Goal: Answer question/provide support: Share knowledge or assist other users

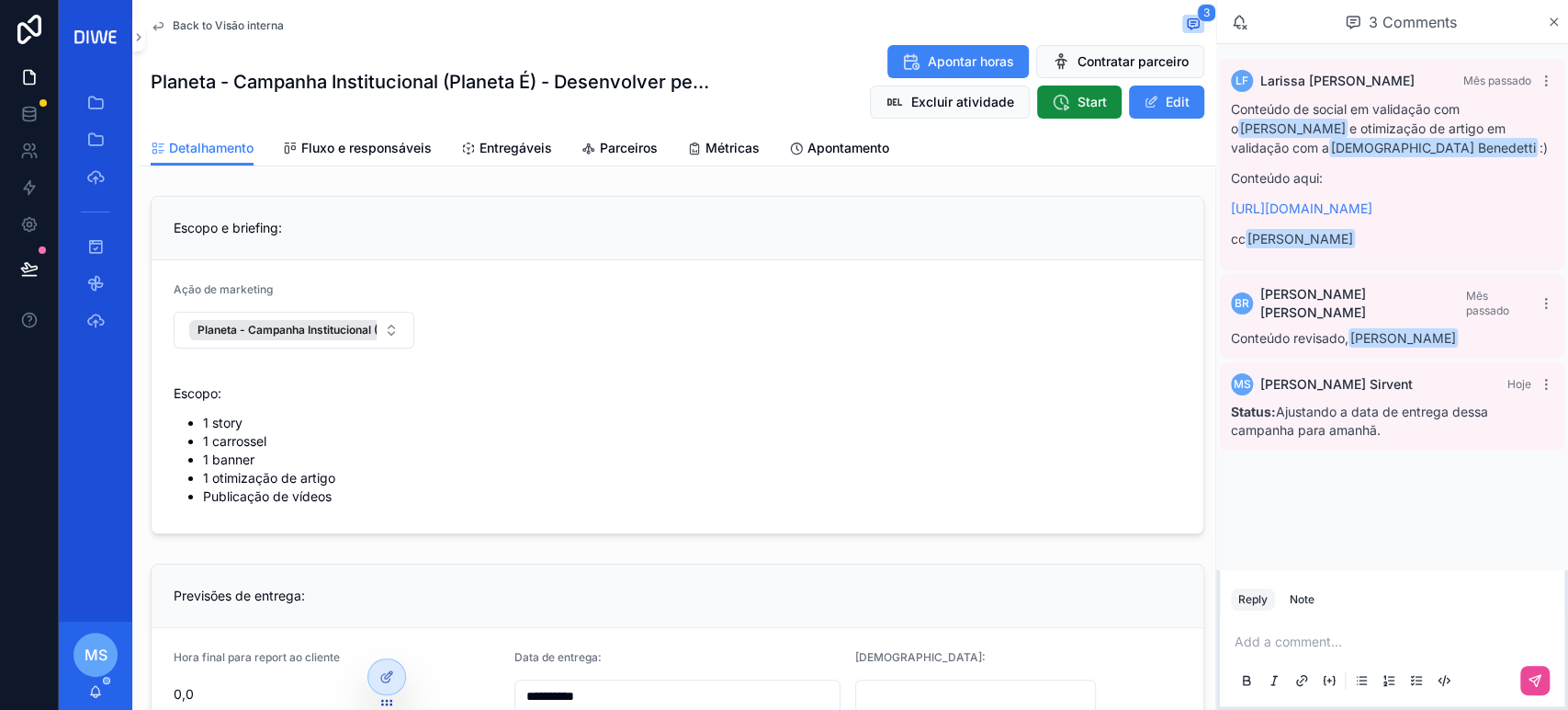
scroll to position [231, 0]
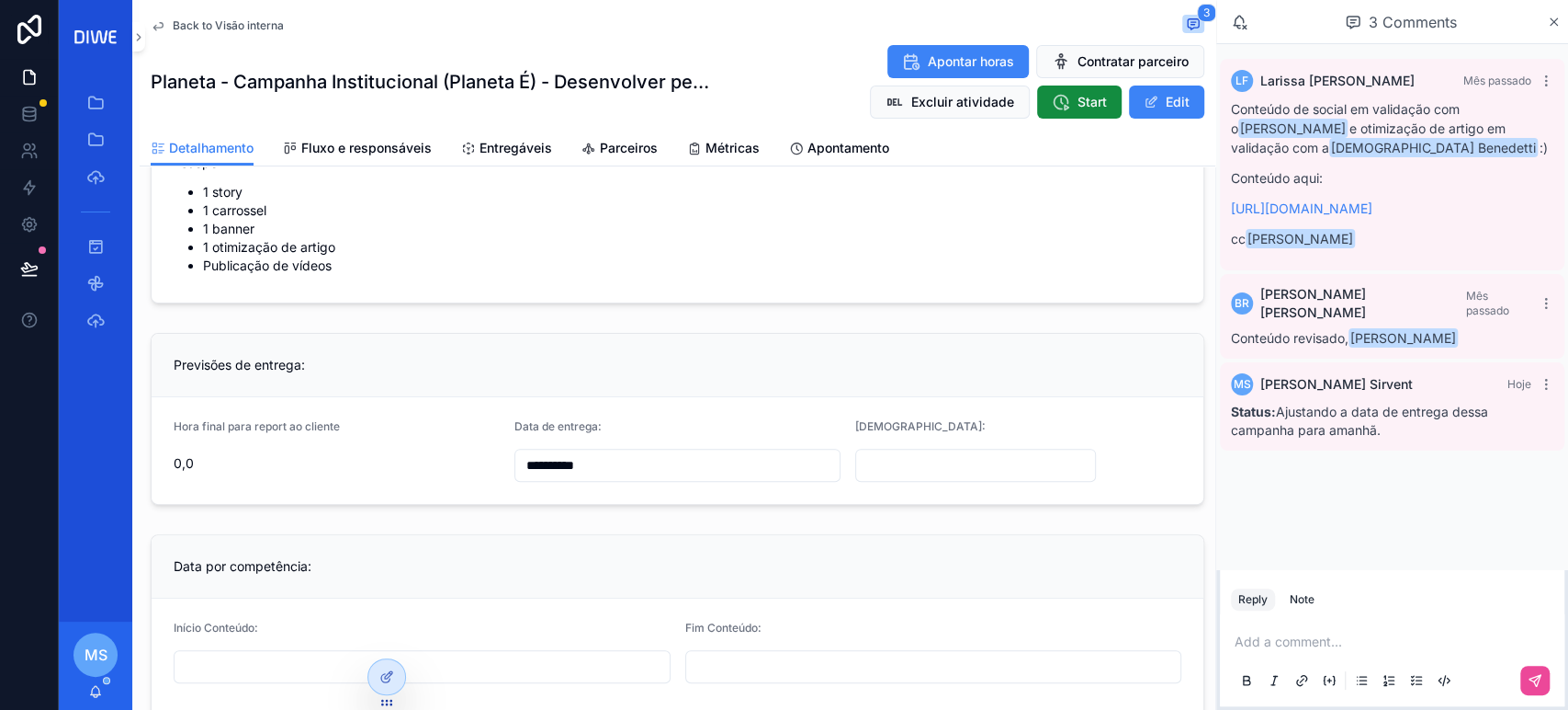
click at [227, 22] on span "Back to Visão interna" at bounding box center [228, 25] width 112 height 15
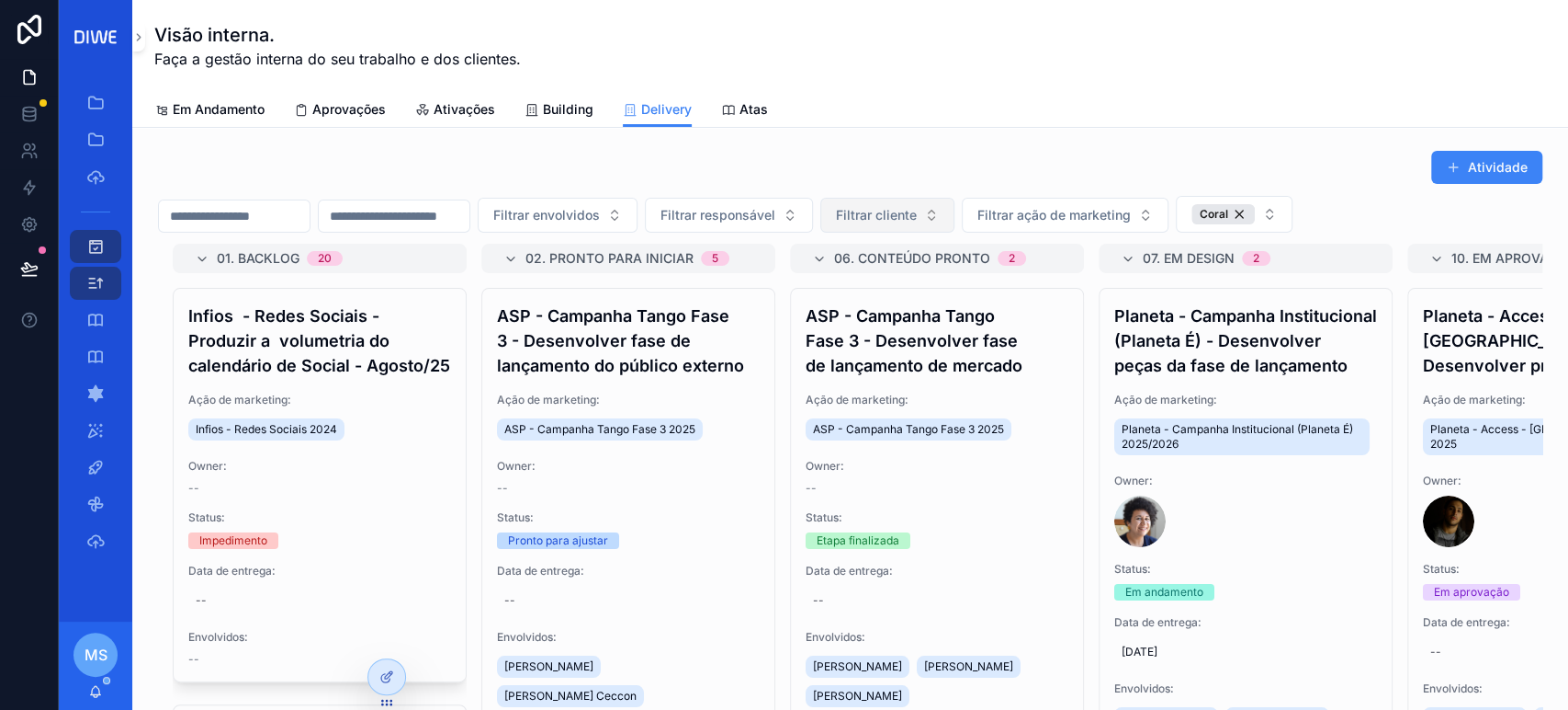
click at [917, 215] on span "Filtrar cliente" at bounding box center [876, 214] width 81 height 19
type input "******"
click at [941, 296] on div "Branco" at bounding box center [978, 289] width 220 height 29
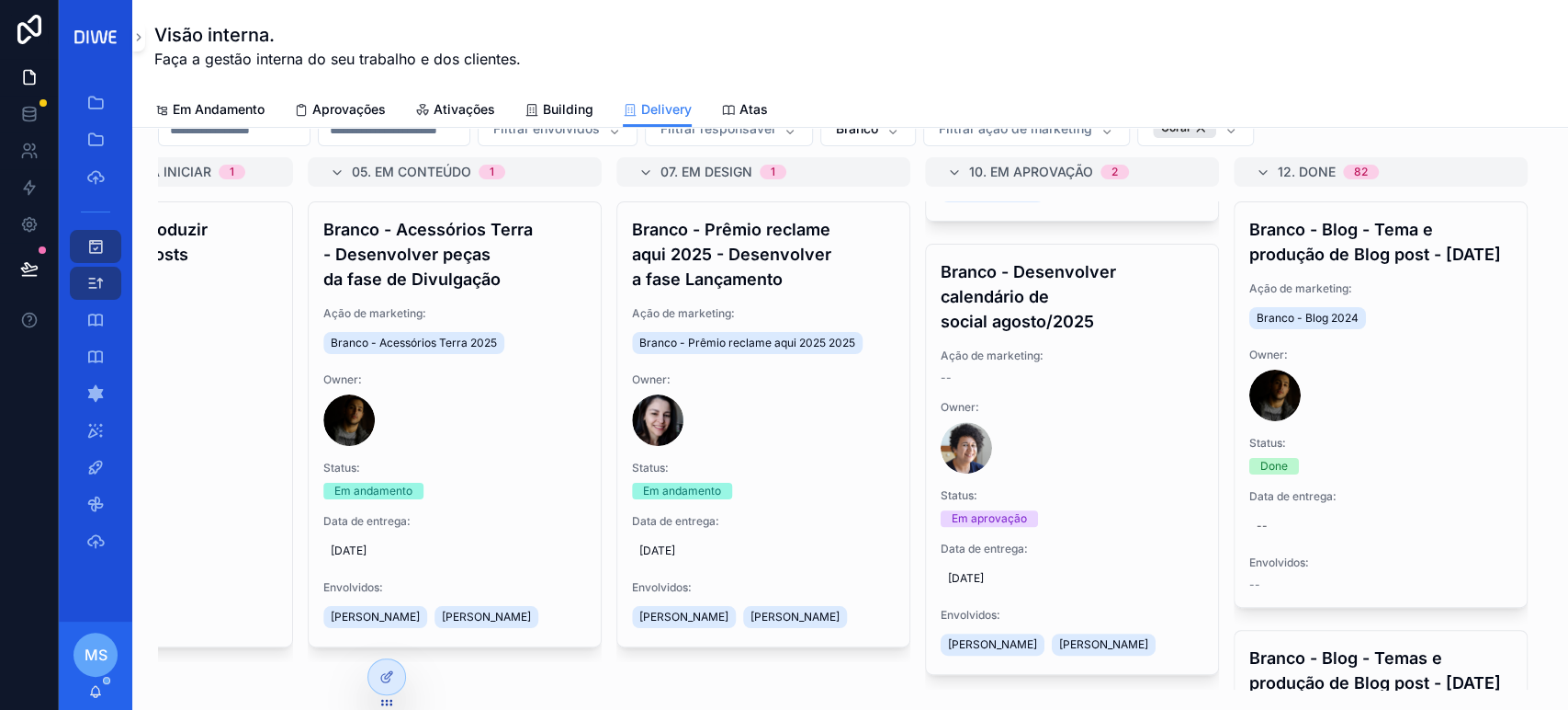
scroll to position [483, 0]
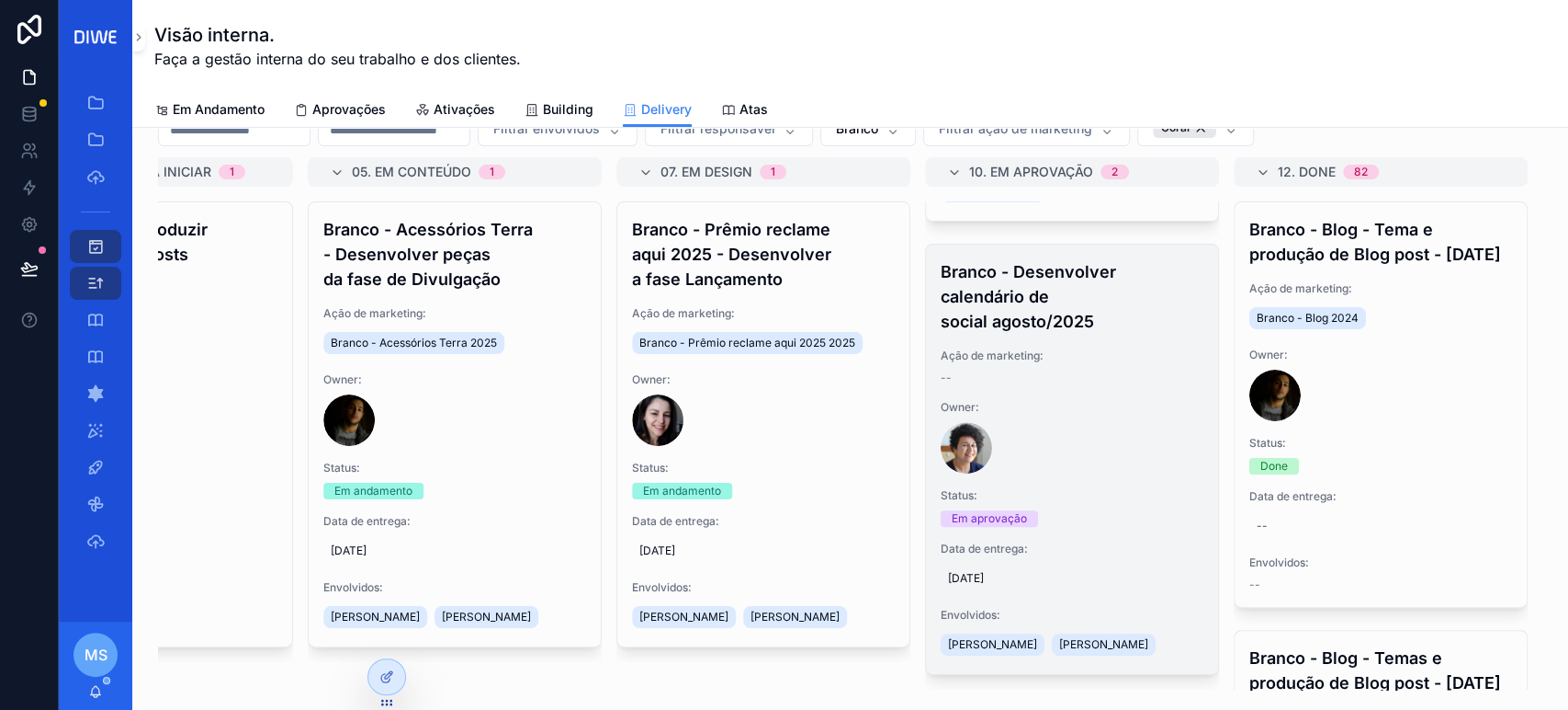
click at [1080, 347] on div "Branco - Desenvolver calendário de social agosto/2025 Ação de marketing: -- Own…" at bounding box center [1072, 459] width 293 height 429
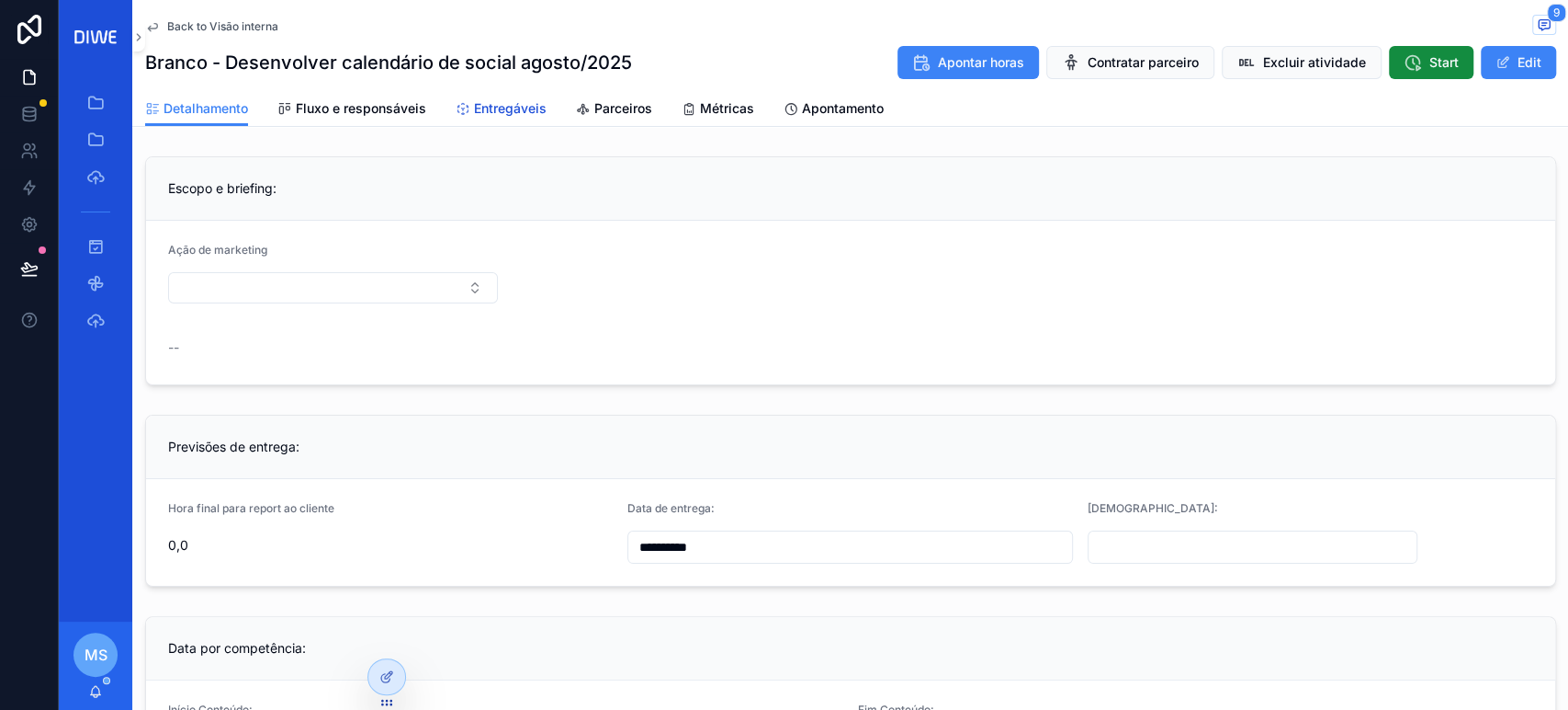
click at [489, 108] on span "Entregáveis" at bounding box center [510, 108] width 72 height 19
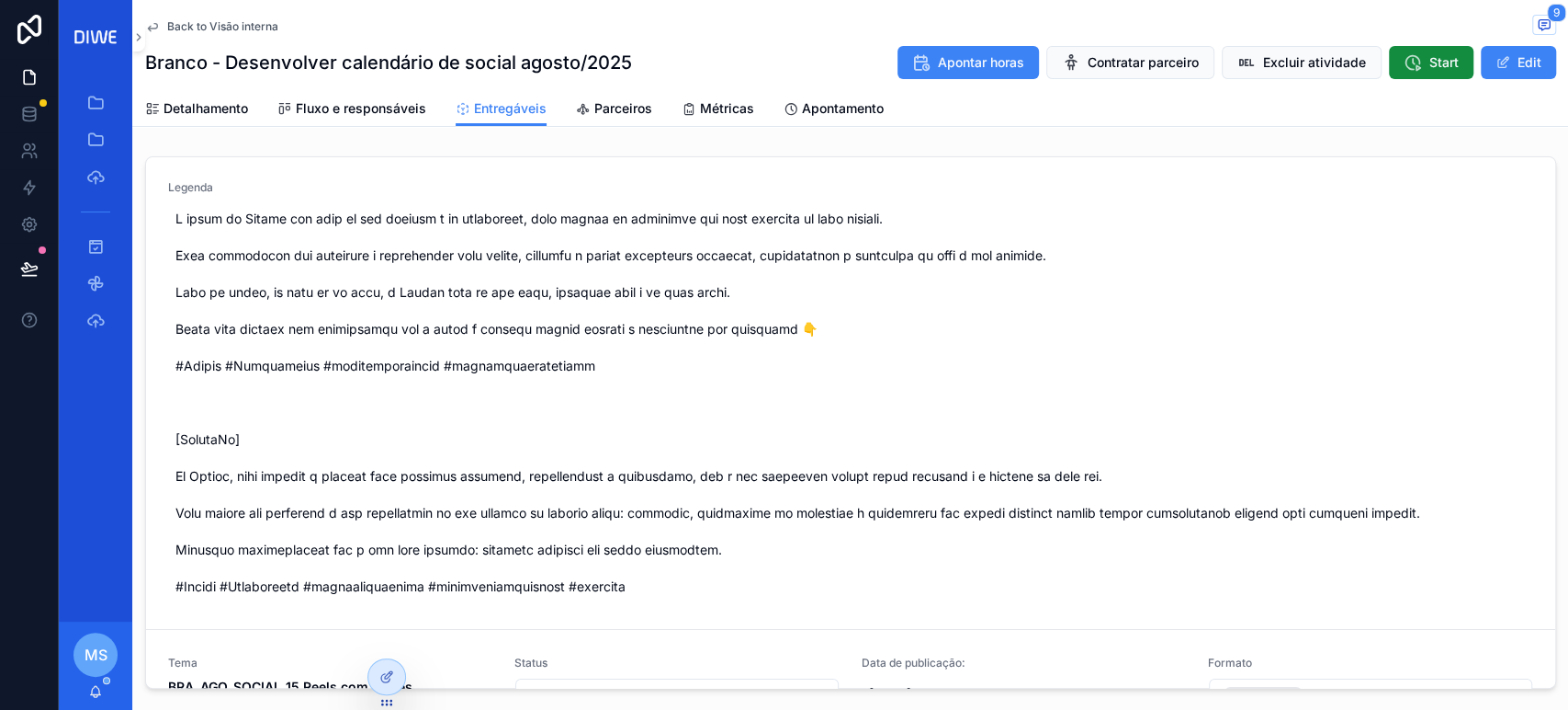
scroll to position [4164, 0]
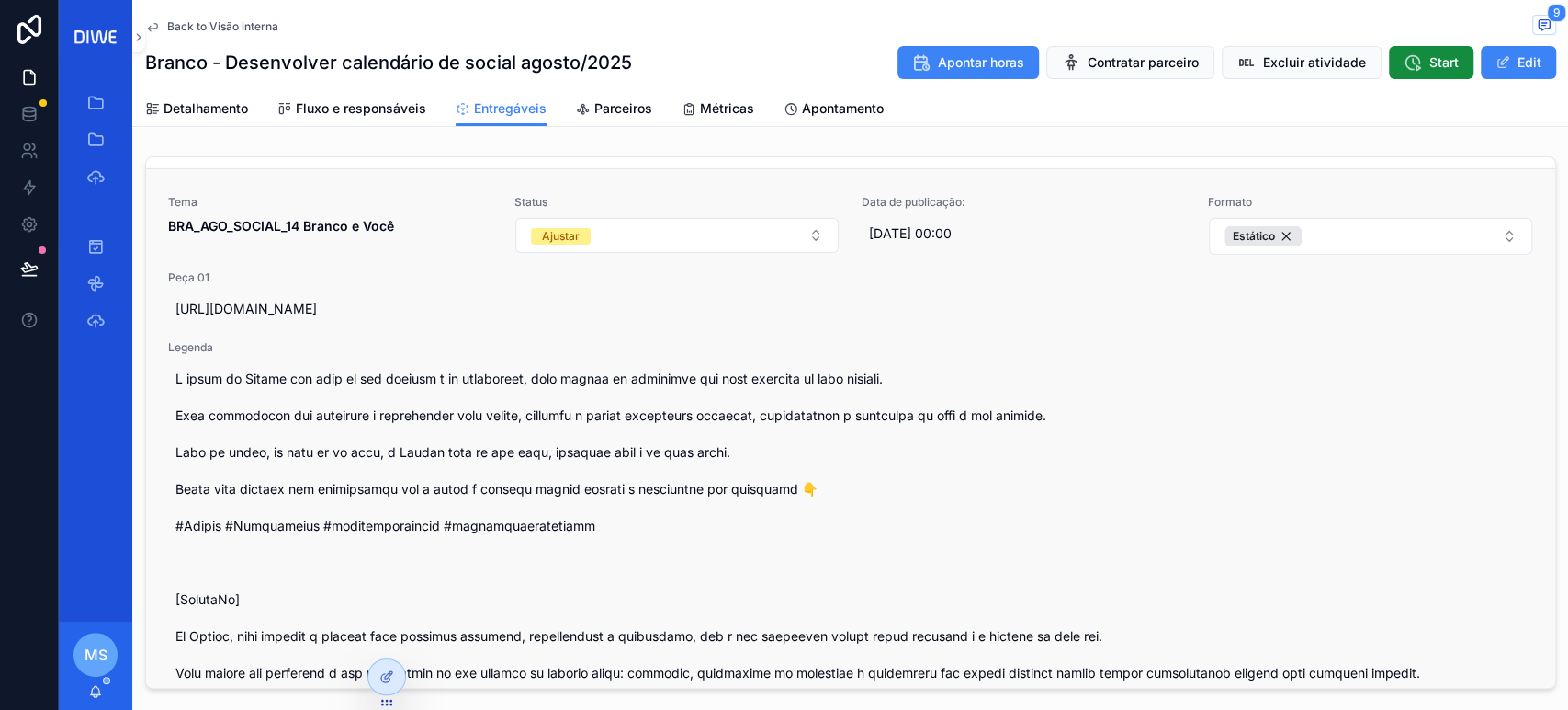
click at [405, 285] on div "Tema BRA_AGO_SOCIAL_14 Branco e Você Status Ajustar Data de publicação: 23/10/2…" at bounding box center [851, 479] width 1365 height 568
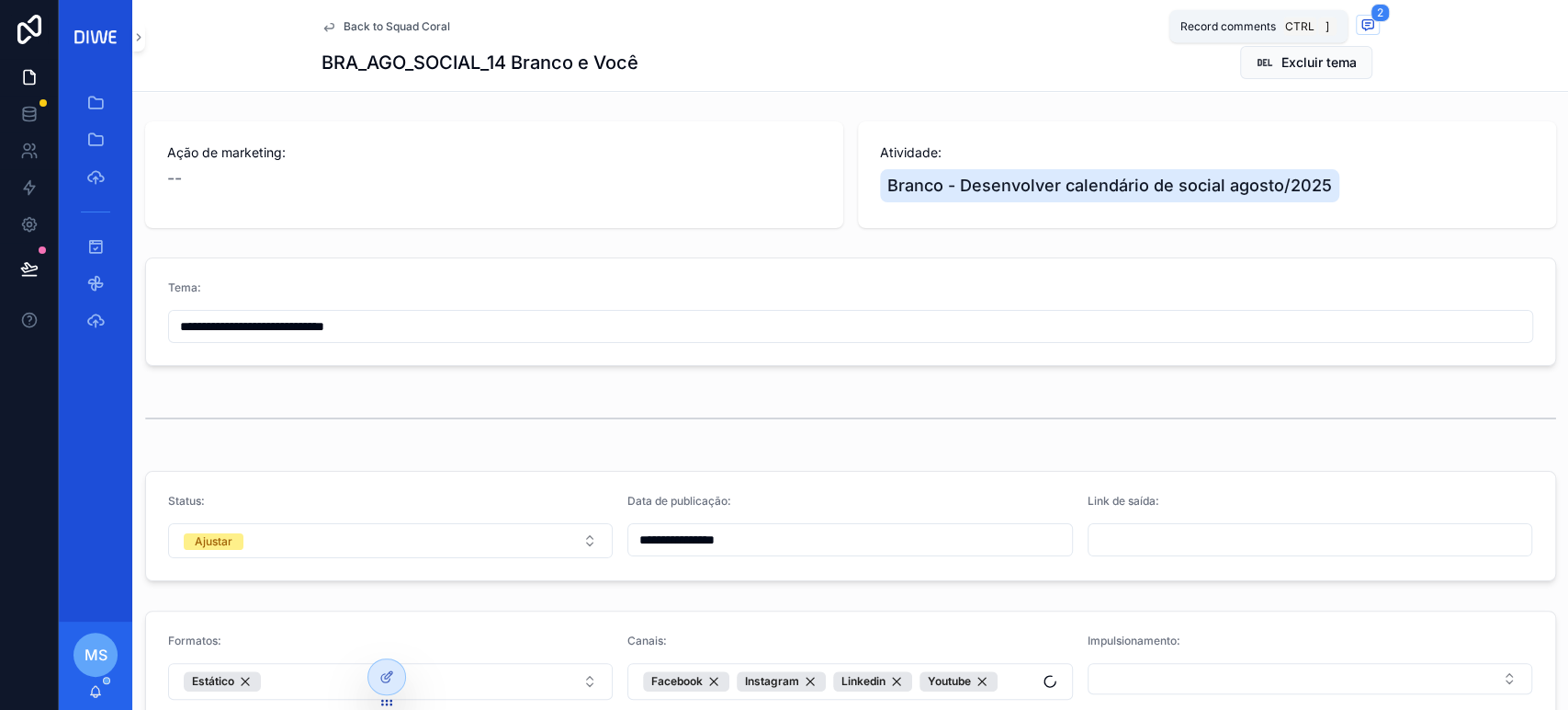
click at [1362, 28] on icon "scrollable content" at bounding box center [1367, 25] width 11 height 10
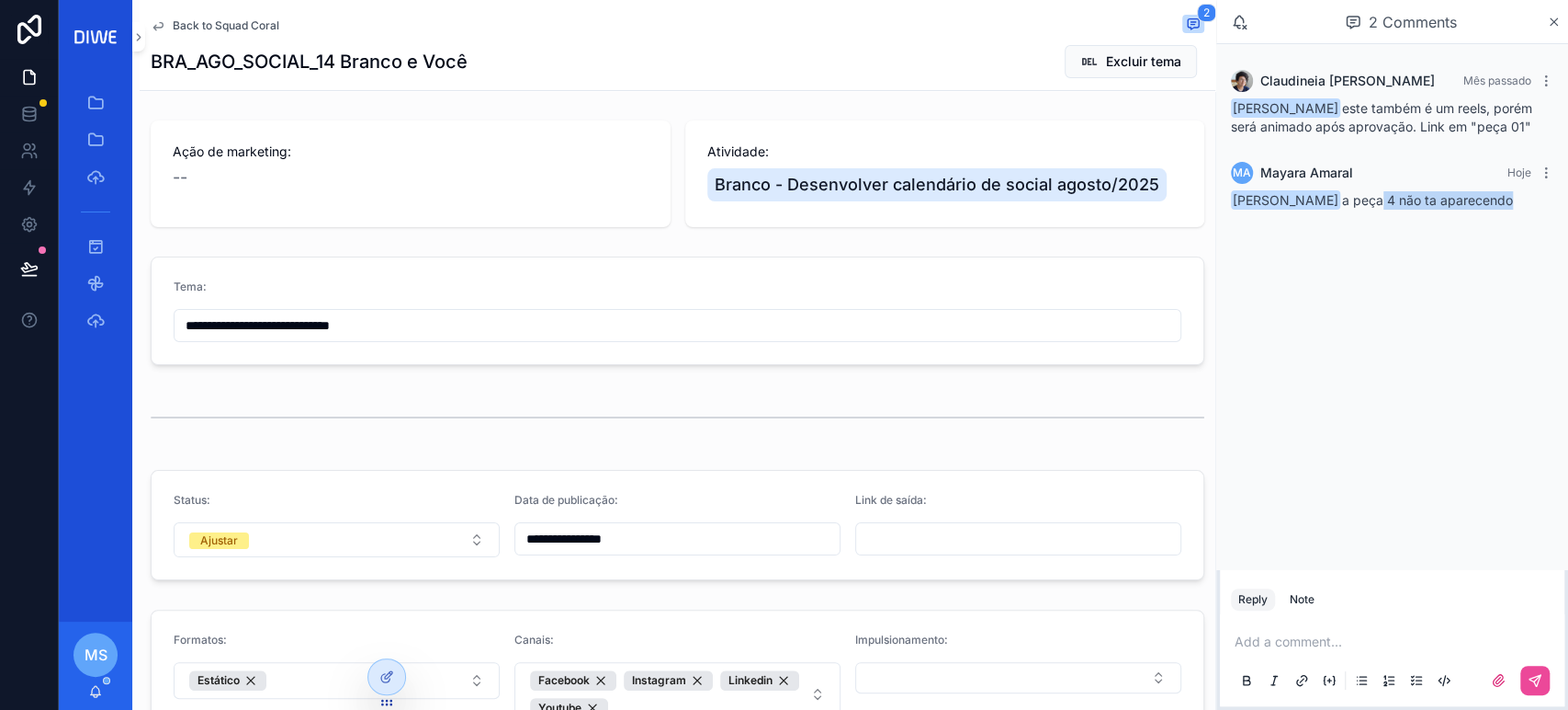
drag, startPoint x: 1461, startPoint y: 200, endPoint x: 1483, endPoint y: 218, distance: 28.4
click at [1483, 210] on div "Claudineia Ferreira dos Santos a peça 4 não ta aparecendo" at bounding box center [1392, 200] width 322 height 19
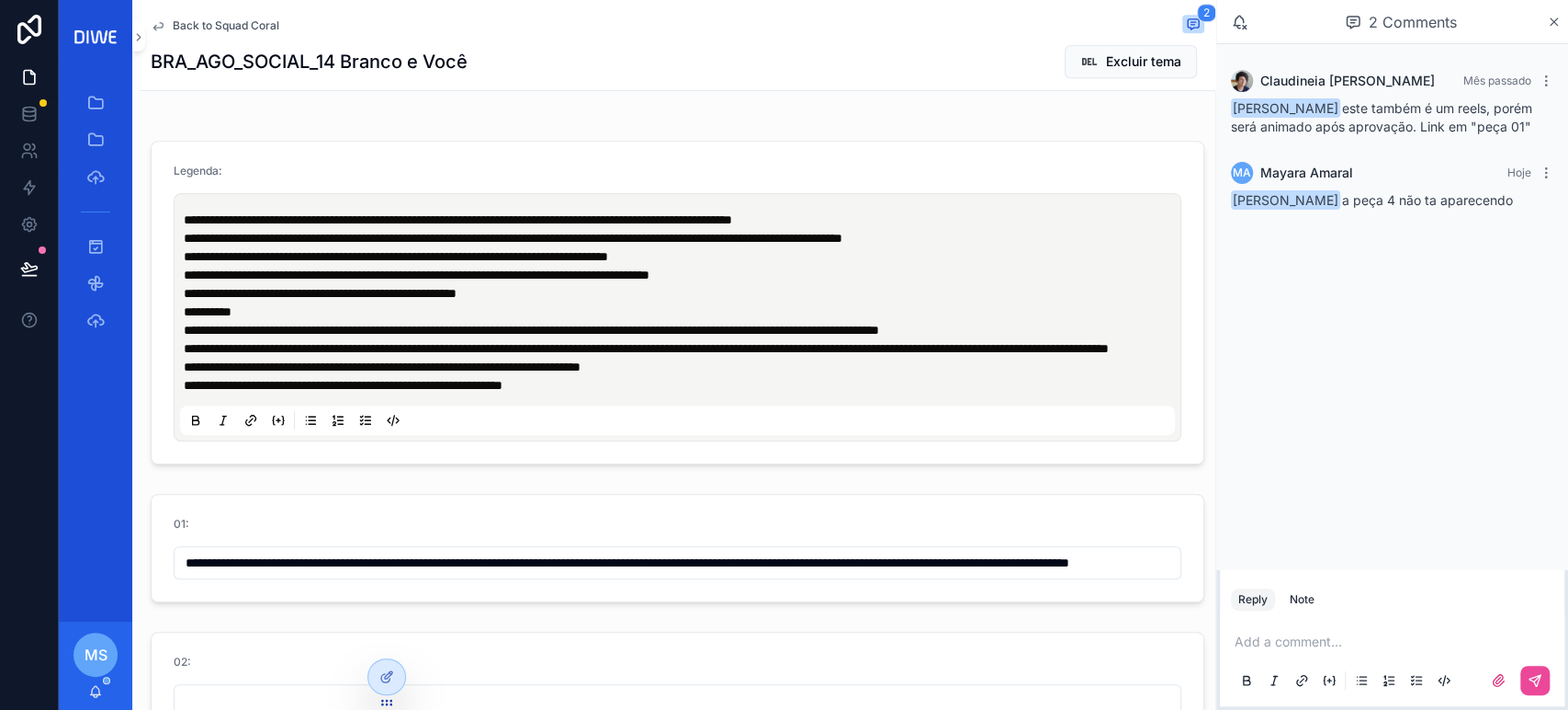
scroll to position [722, 0]
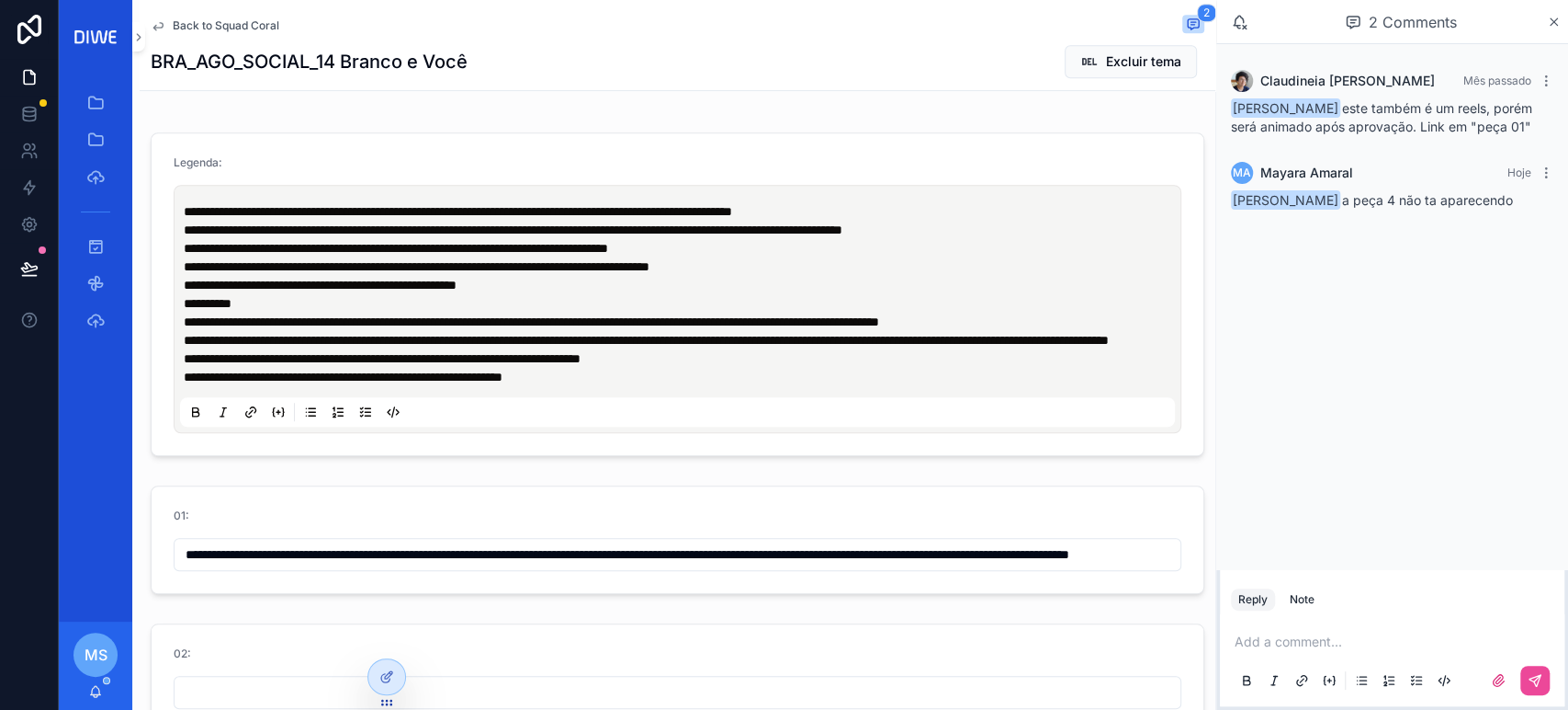
drag, startPoint x: 1260, startPoint y: 468, endPoint x: 676, endPoint y: 215, distance: 636.4
click at [1250, 457] on div "Claudineia Ferreira dos Santos Mês passado Mayara Amaral este também é um reels…" at bounding box center [1393, 307] width 352 height 525
click at [255, 29] on span "Back to Squad Coral" at bounding box center [225, 25] width 107 height 15
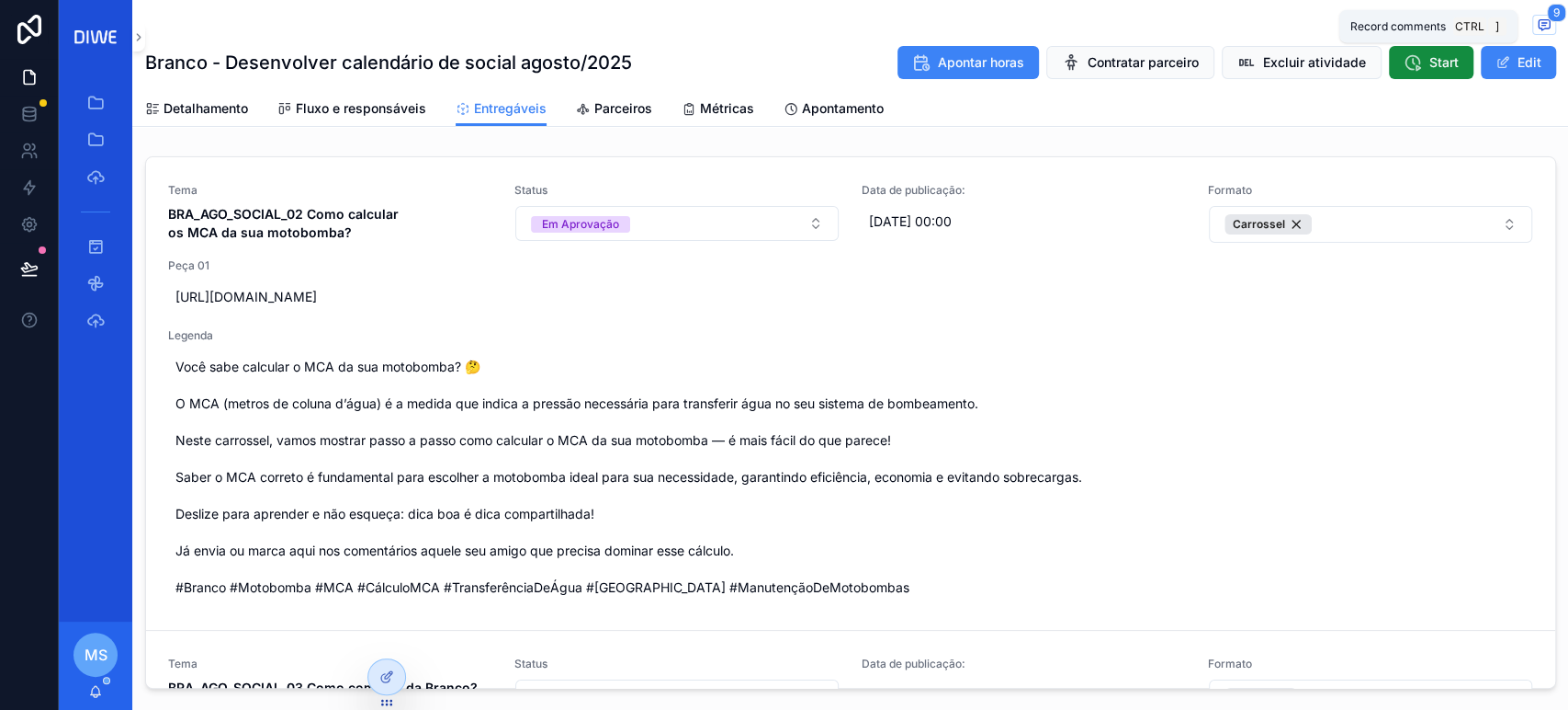
click at [1537, 25] on icon "scrollable content" at bounding box center [1544, 24] width 15 height 15
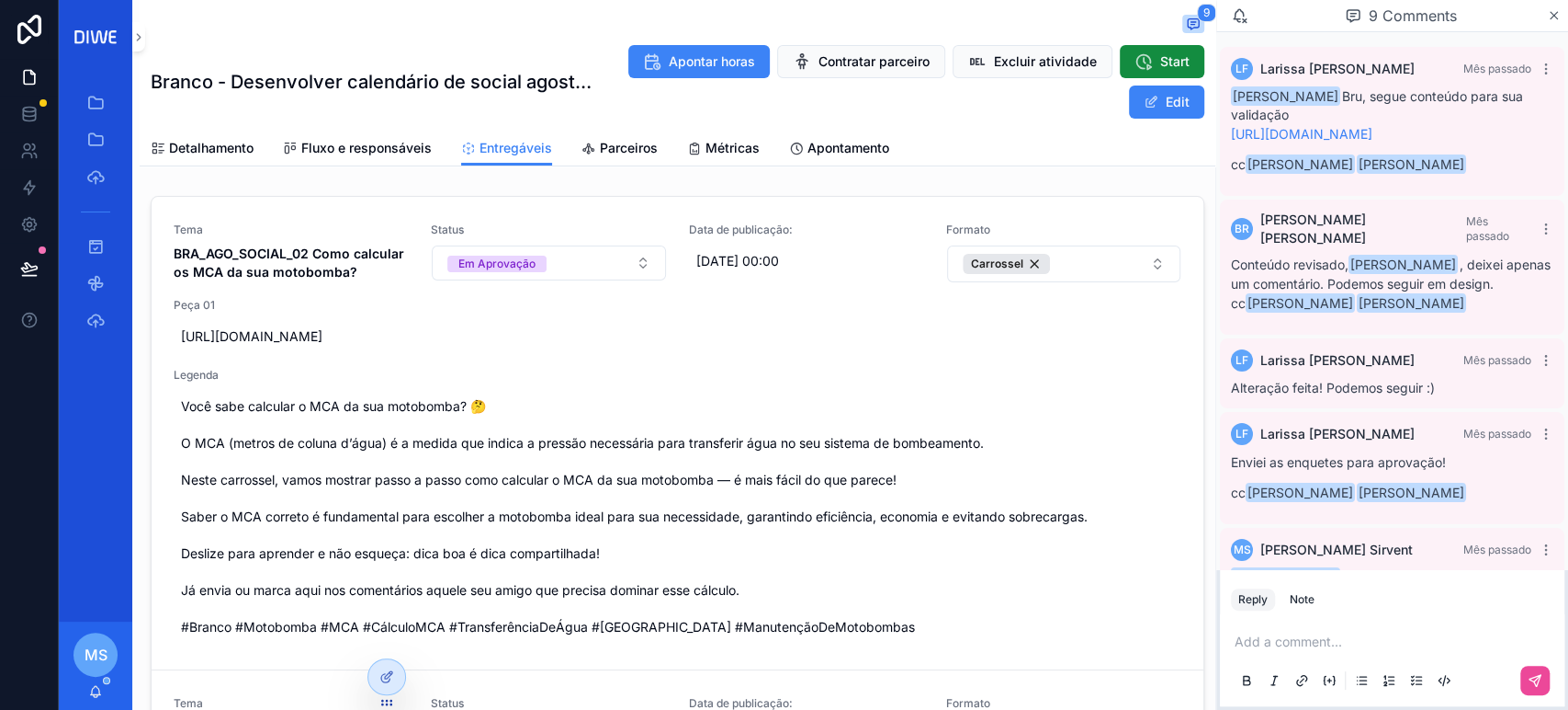
scroll to position [665, 0]
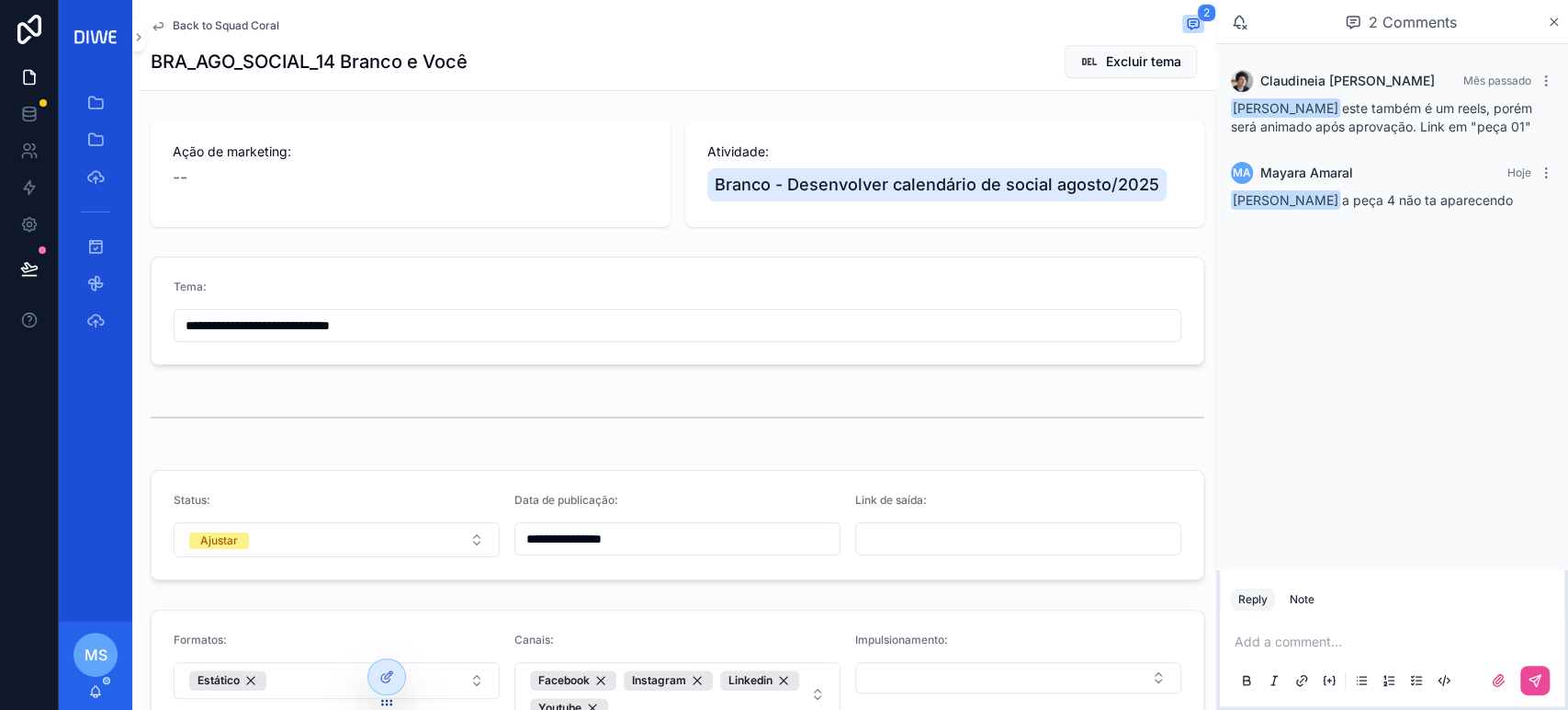
click at [221, 20] on span "Back to Squad Coral" at bounding box center [225, 25] width 107 height 15
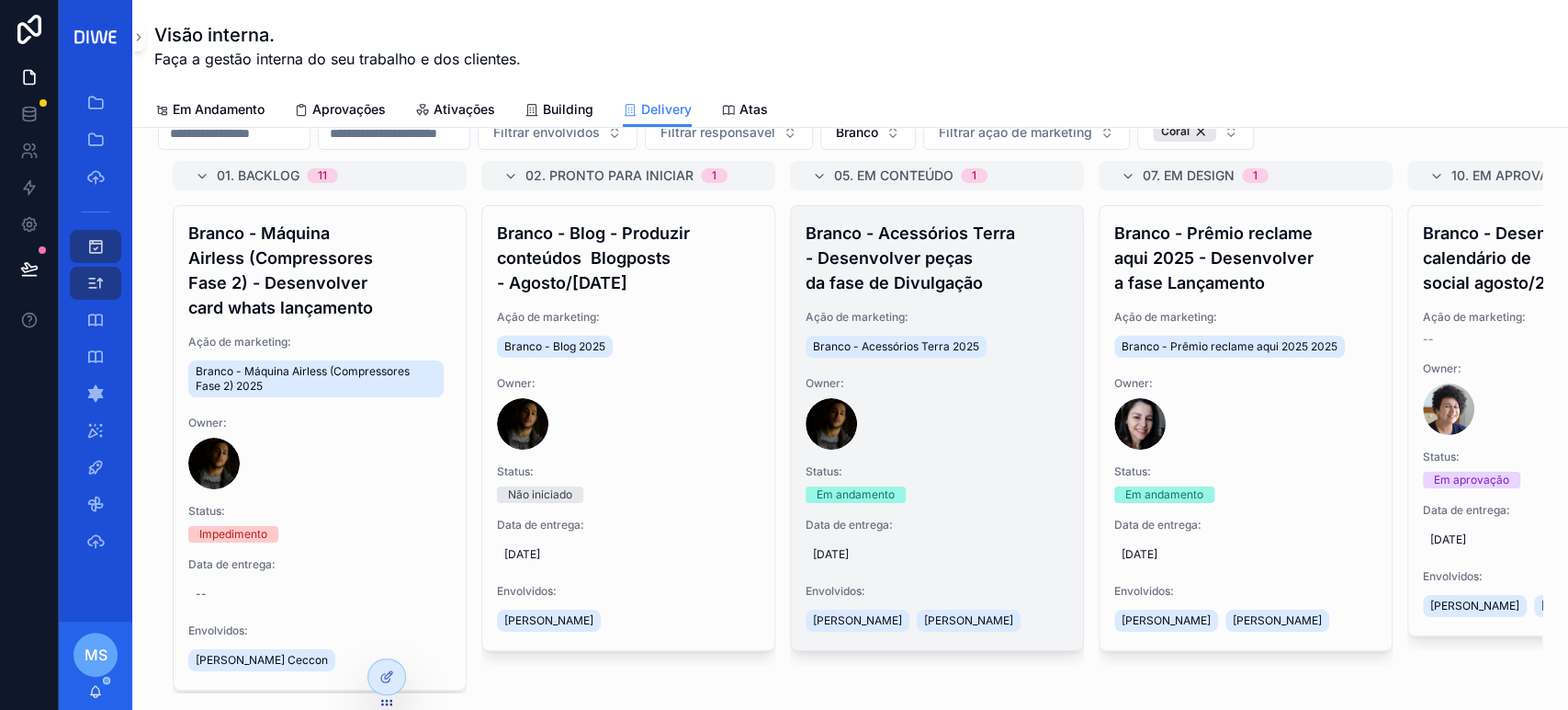
click at [955, 285] on h4 "Branco - Acessórios Terra - Desenvolver peças da fase de Divulgação" at bounding box center [937, 258] width 262 height 74
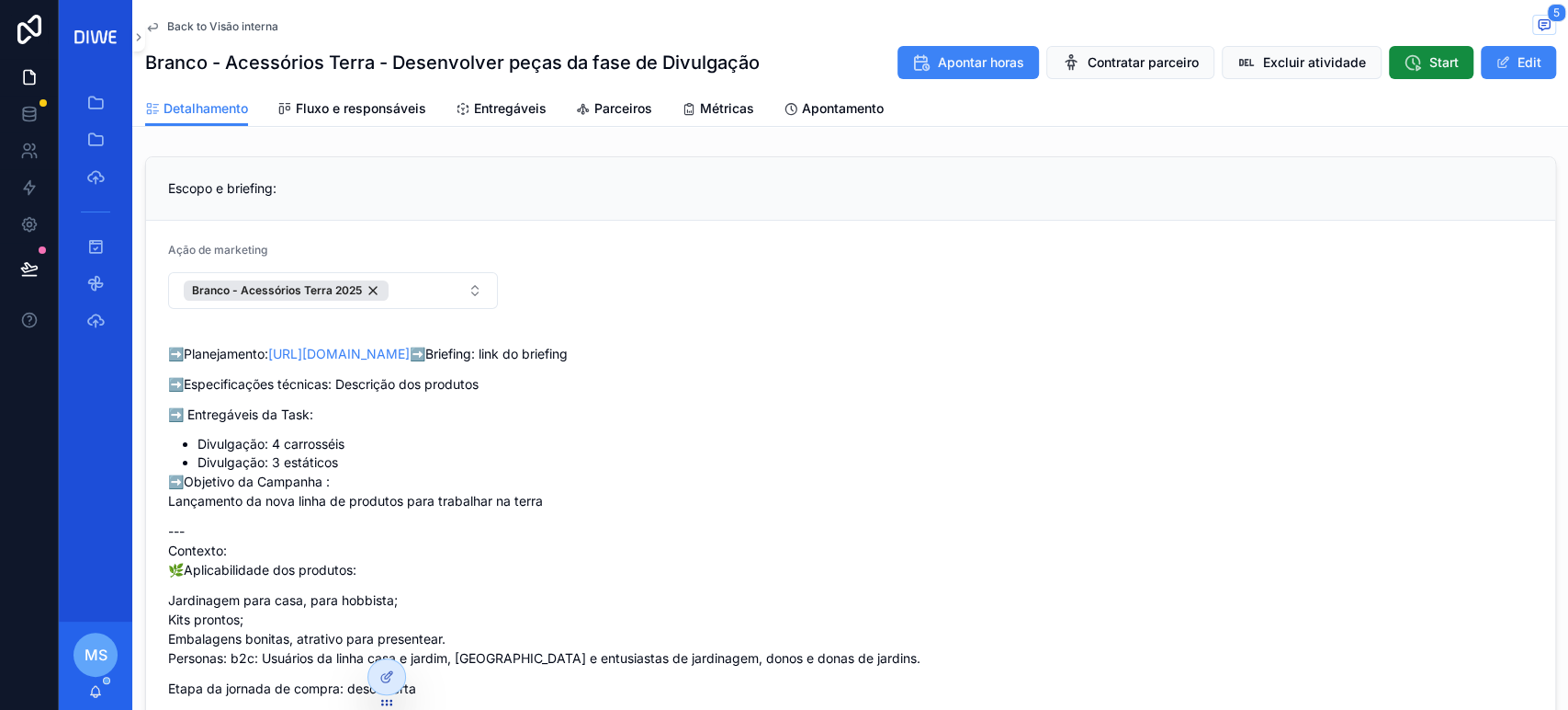
click at [250, 29] on span "Back to Visão interna" at bounding box center [223, 26] width 112 height 15
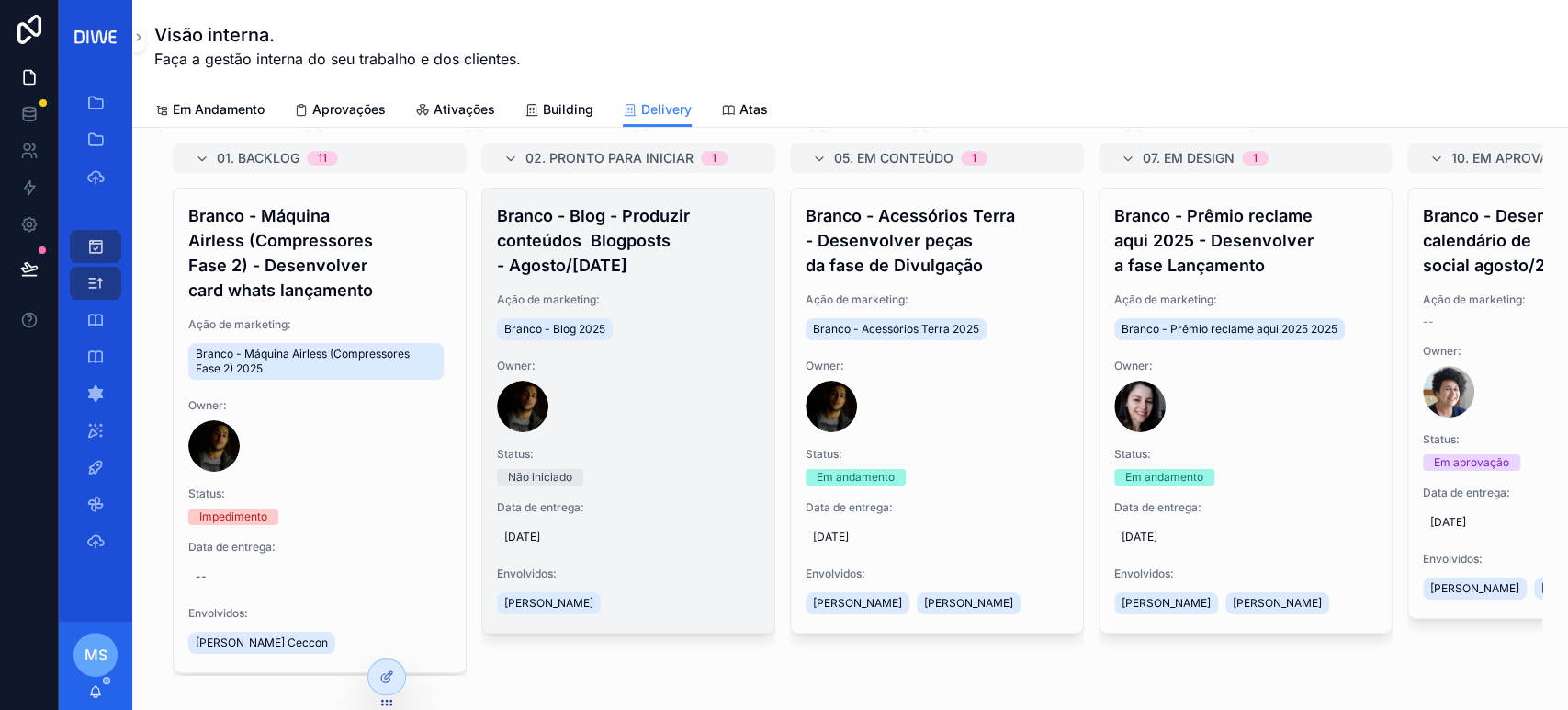
click at [670, 277] on div "Branco - Blog - Produzir conteúdos Blogposts - Agosto/Setembro/25 Ação de marke…" at bounding box center [628, 409] width 293 height 444
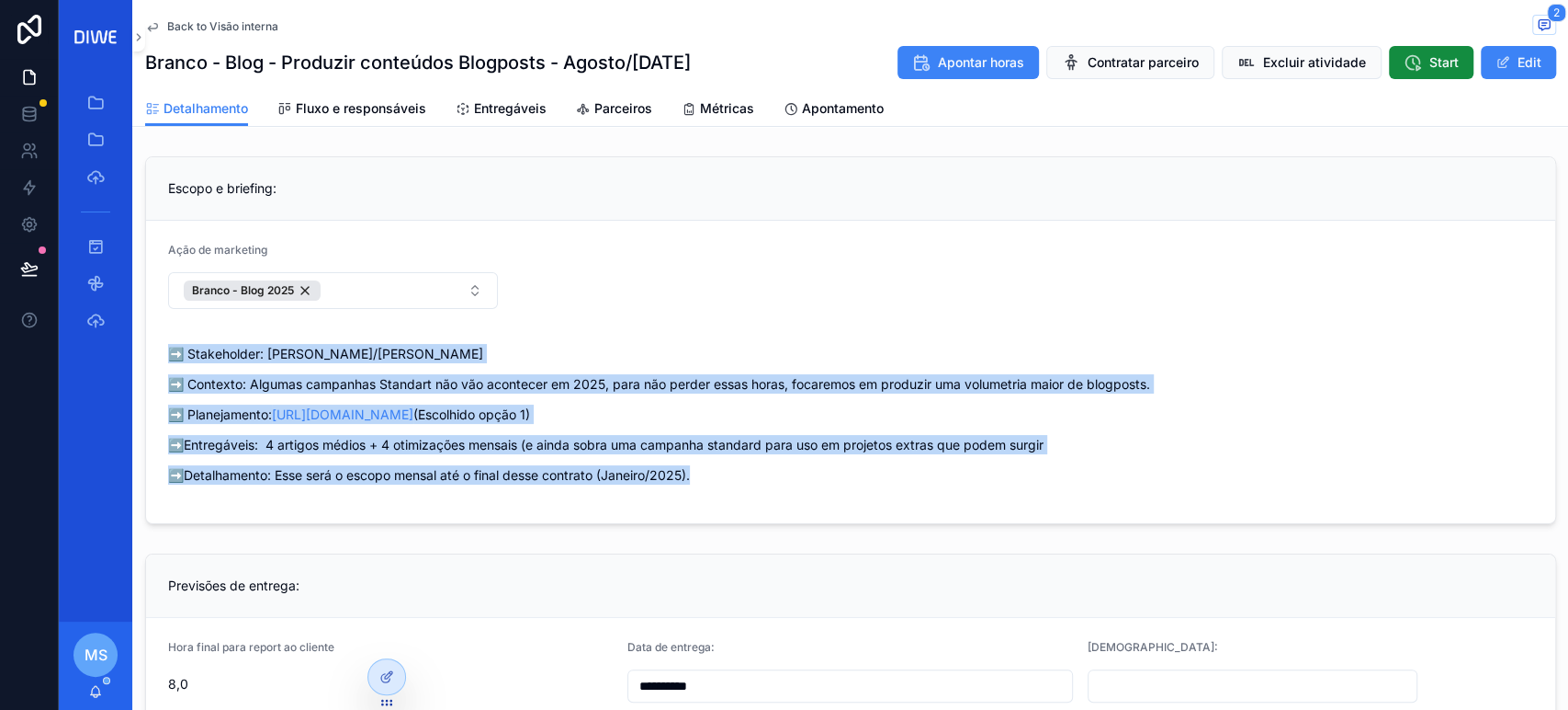
drag, startPoint x: 164, startPoint y: 352, endPoint x: 721, endPoint y: 487, distance: 573.1
click at [721, 487] on form "Ação de marketing Branco - Blog 2025 ➡️ Stakeholder: Mayara/André ➡️ Contexto: …" at bounding box center [851, 371] width 1409 height 303
click at [726, 484] on span "➡️ Stakeholder: Mayara/André ➡️ Contexto: Algumas campanhas Standart não vão ac…" at bounding box center [851, 419] width 1365 height 152
click at [1542, 25] on icon "scrollable content" at bounding box center [1544, 25] width 4 height 0
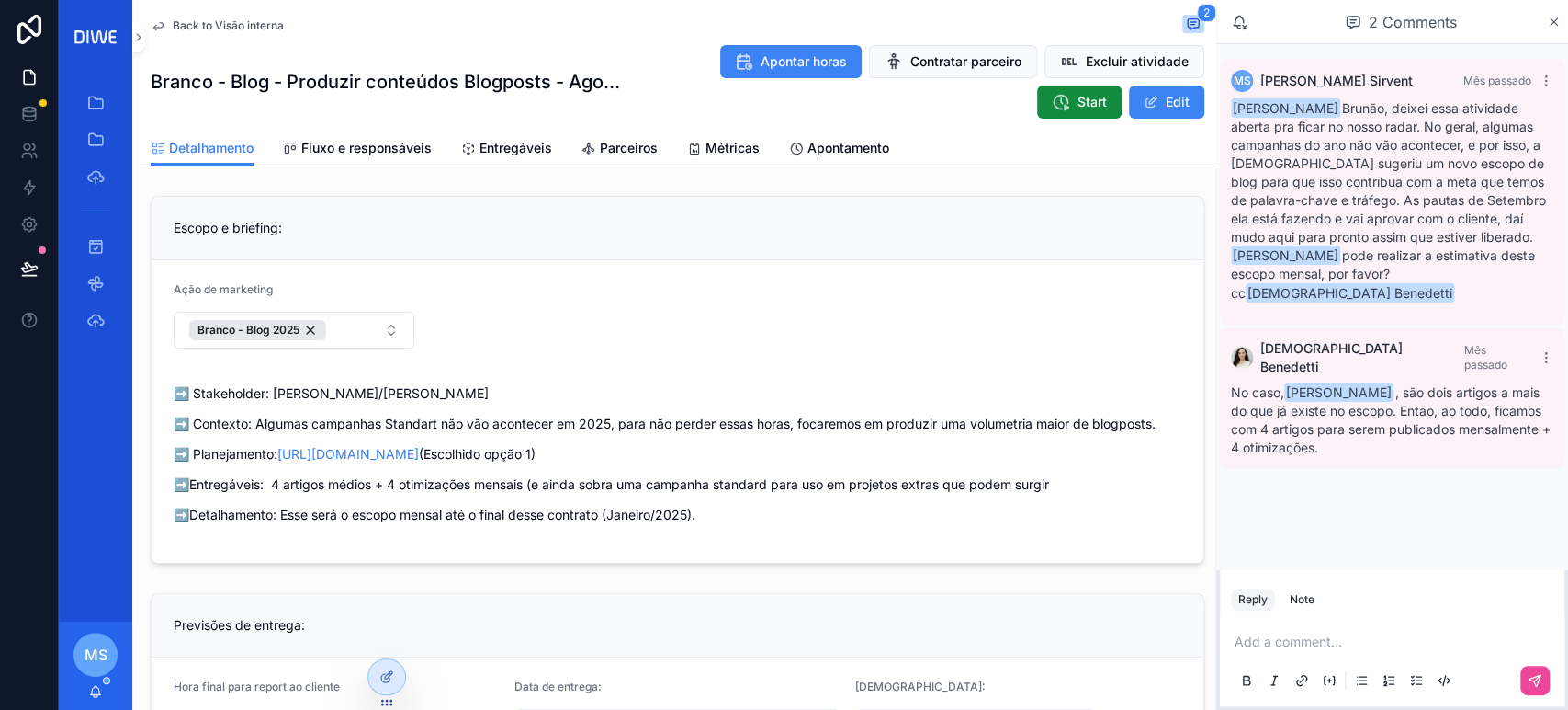
click at [263, 24] on span "Back to Visão interna" at bounding box center [228, 25] width 112 height 15
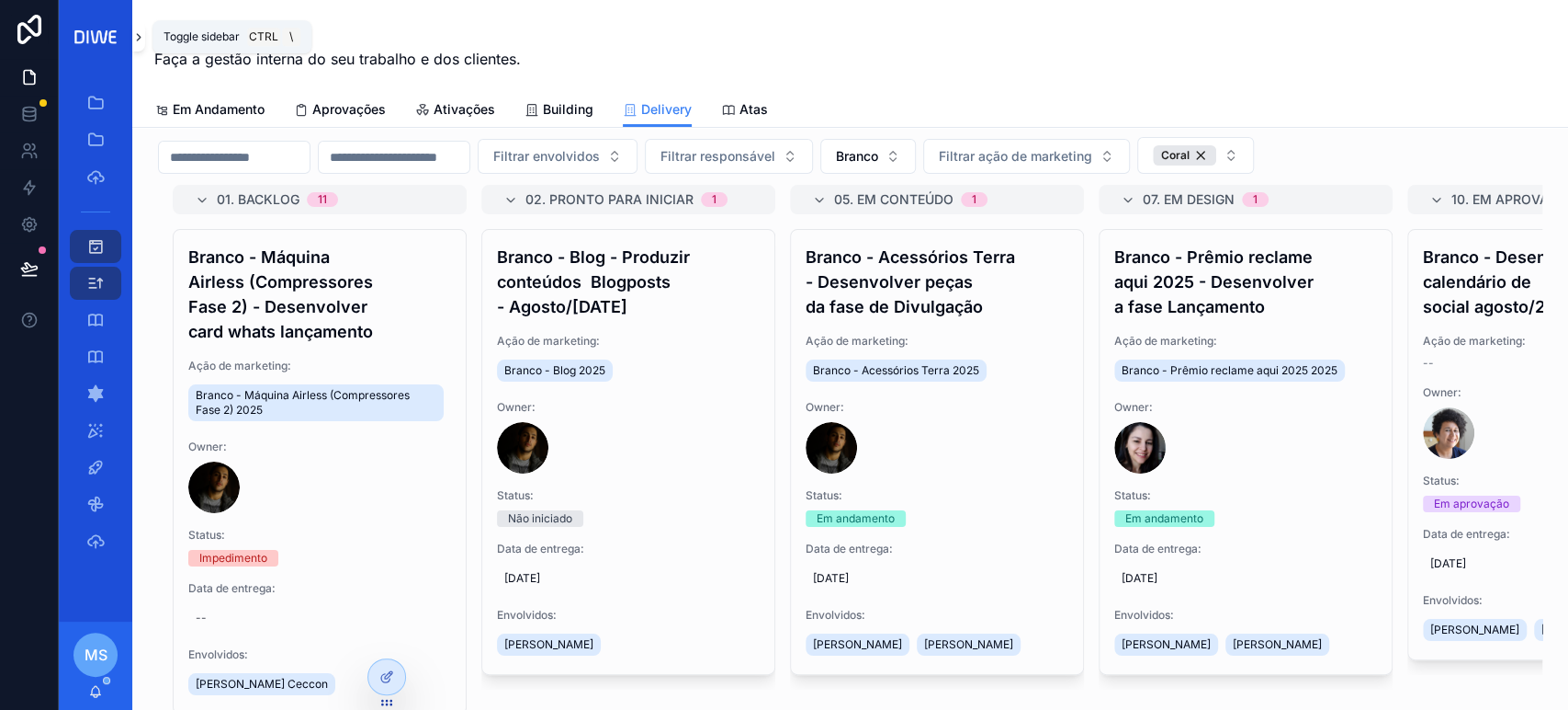
click at [133, 35] on icon "scrollable content" at bounding box center [138, 37] width 13 height 14
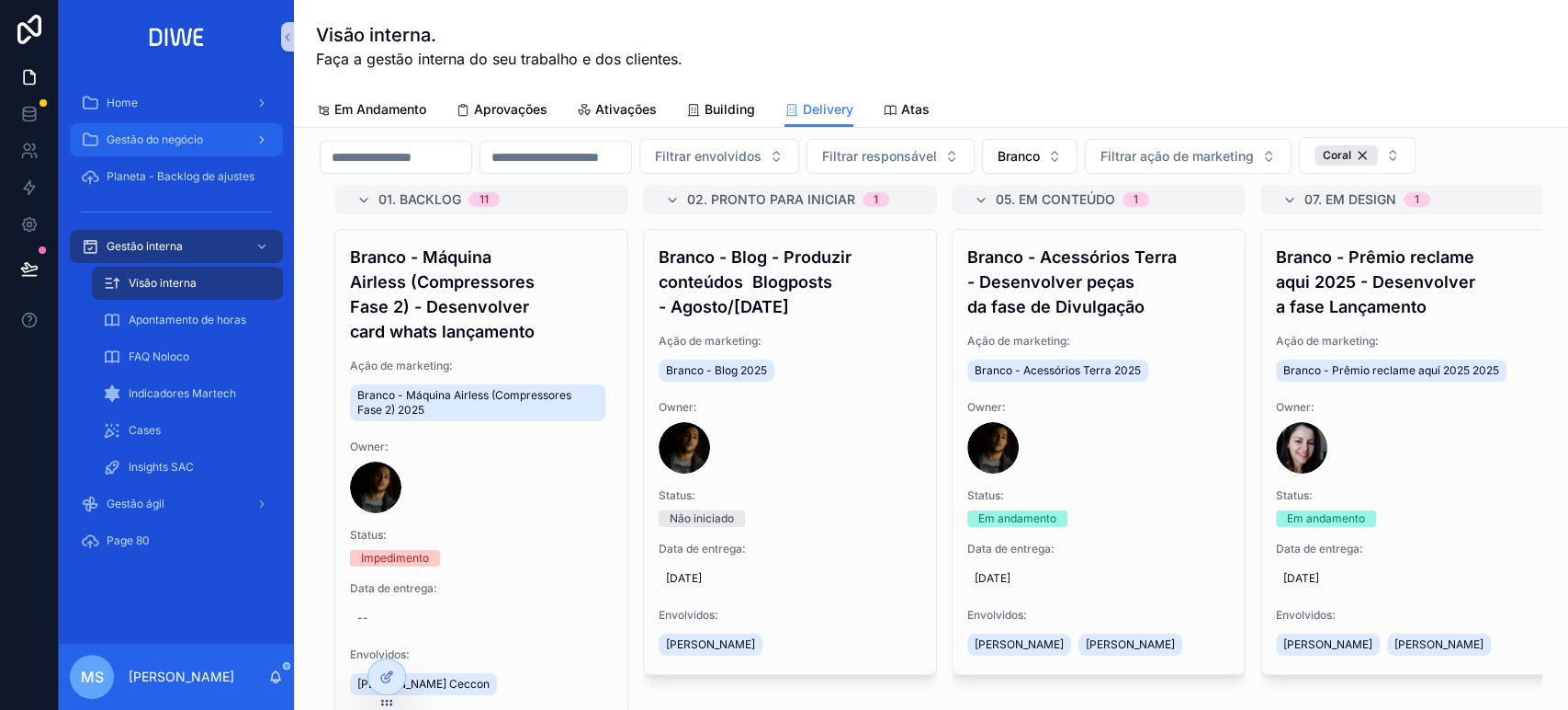
click at [150, 138] on span "Gestão do negócio" at bounding box center [155, 139] width 97 height 15
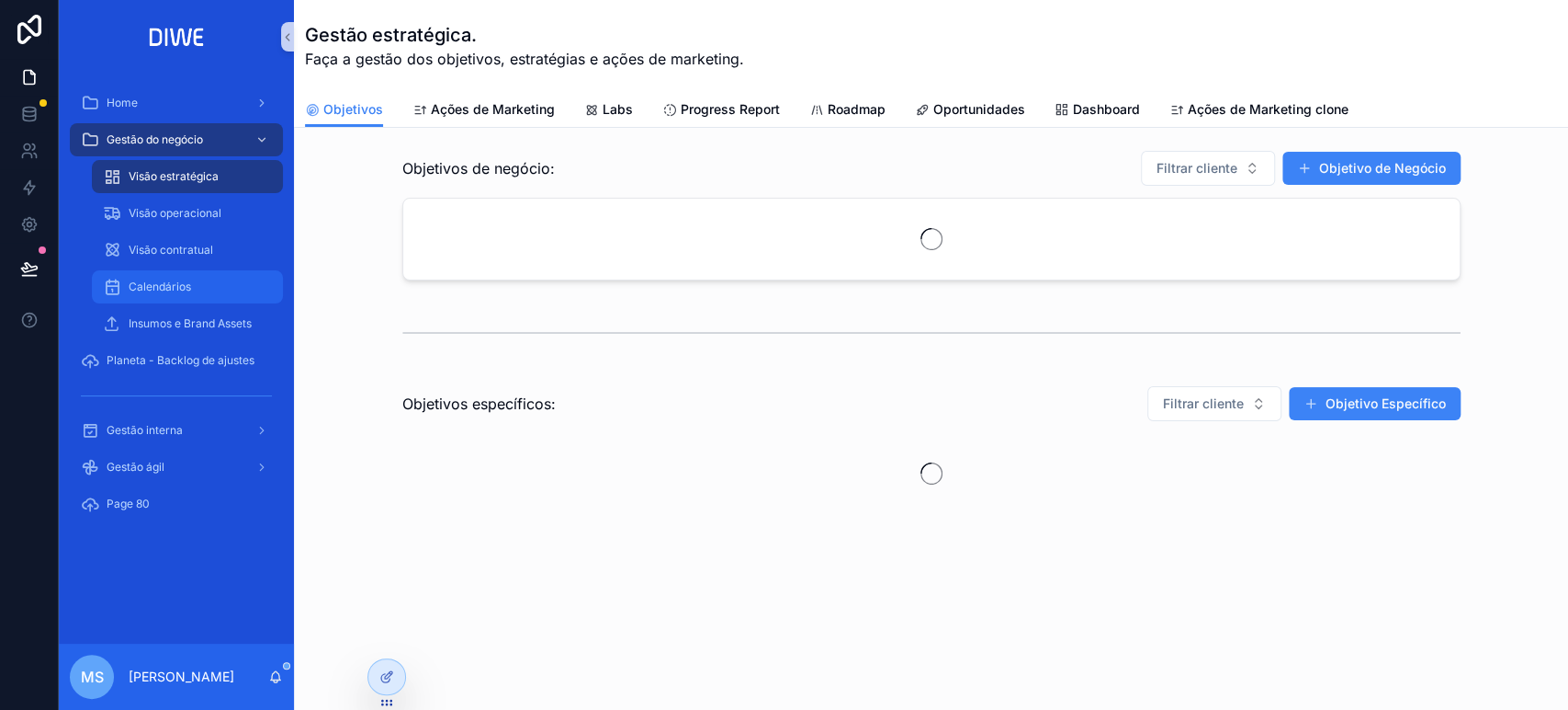
click at [180, 296] on div "Calendários" at bounding box center [187, 287] width 169 height 29
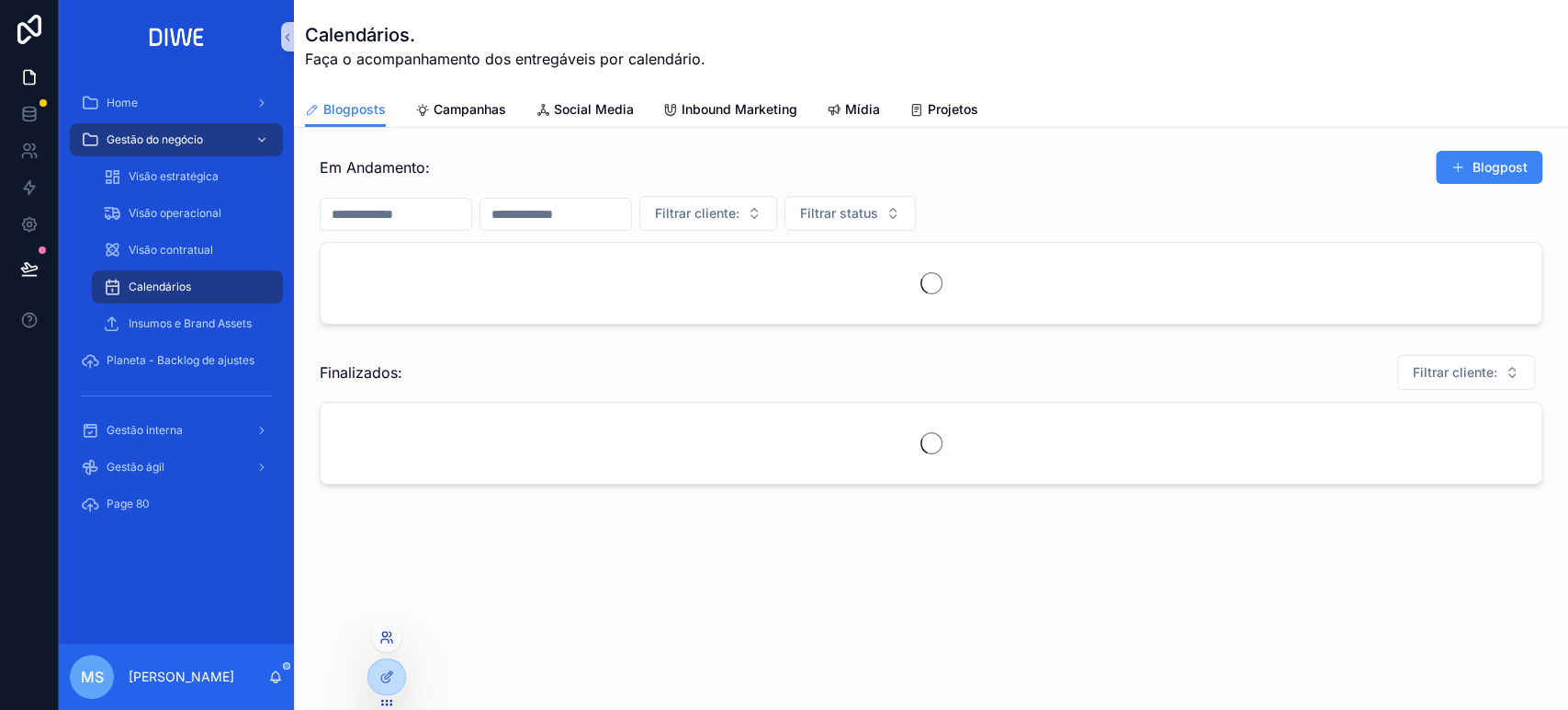
click at [389, 638] on icon at bounding box center [387, 637] width 15 height 15
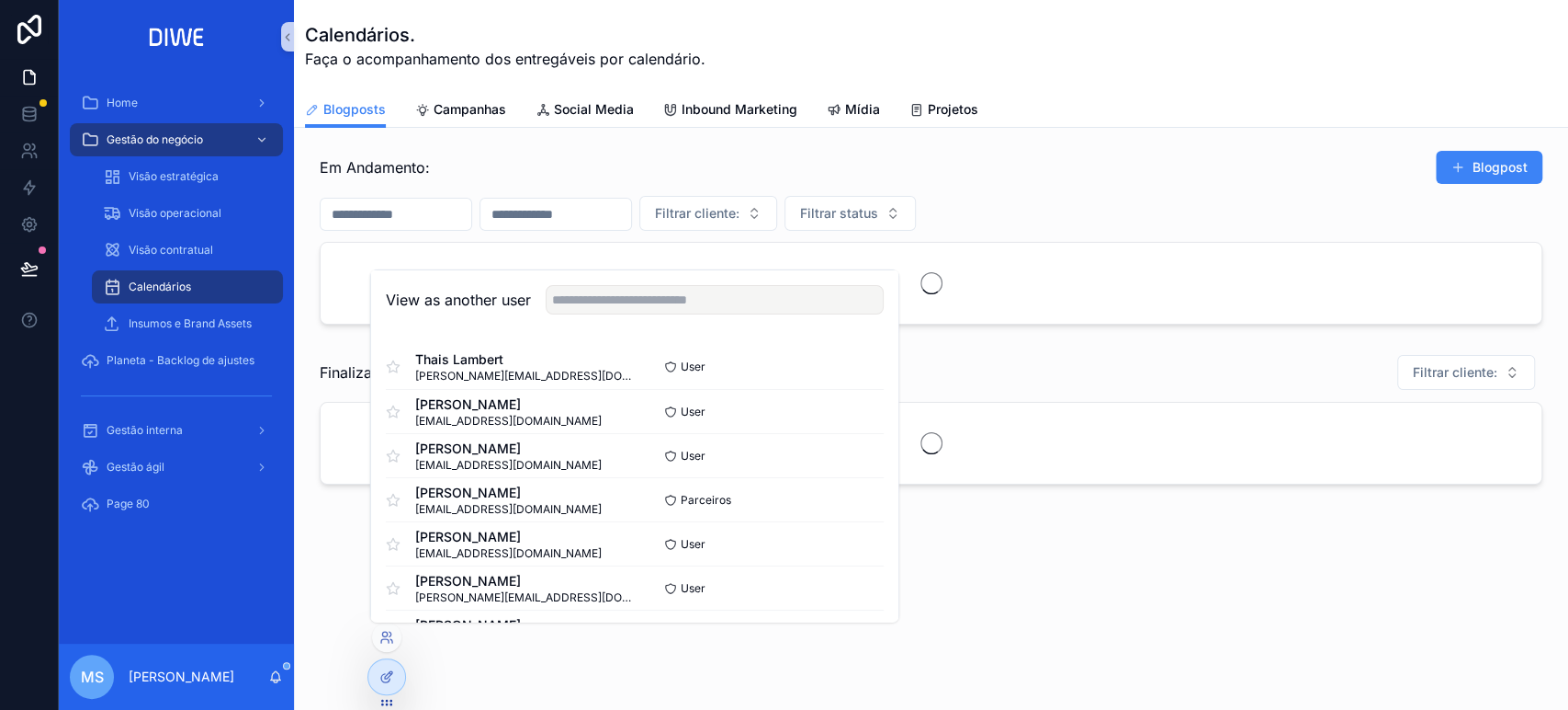
drag, startPoint x: 624, startPoint y: 284, endPoint x: 632, endPoint y: 296, distance: 14.4
click at [629, 289] on div "View as another user" at bounding box center [634, 300] width 528 height 60
click at [632, 296] on input "text" at bounding box center [715, 300] width 338 height 29
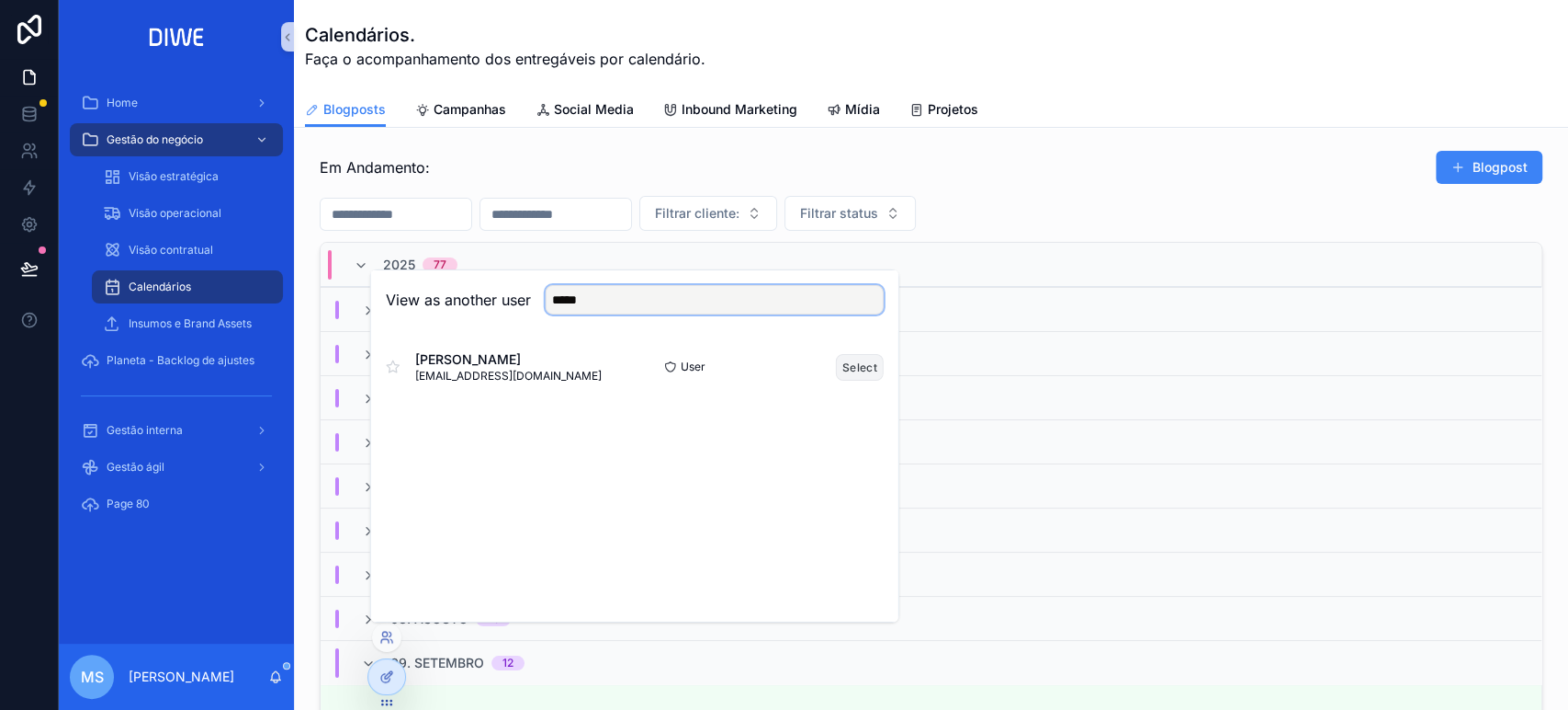
type input "*****"
click at [862, 360] on button "Select" at bounding box center [859, 365] width 48 height 26
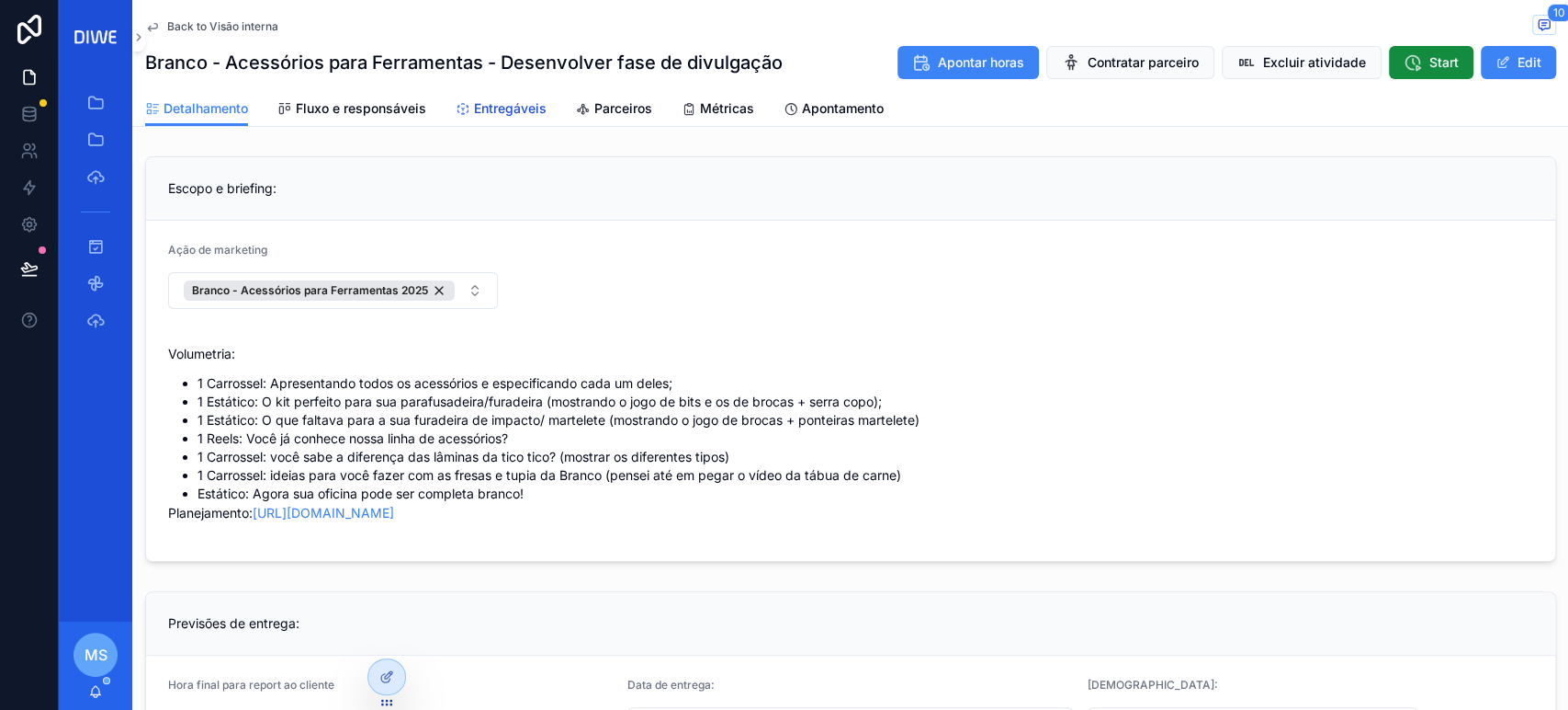
click at [509, 114] on span "Entregáveis" at bounding box center [510, 108] width 72 height 19
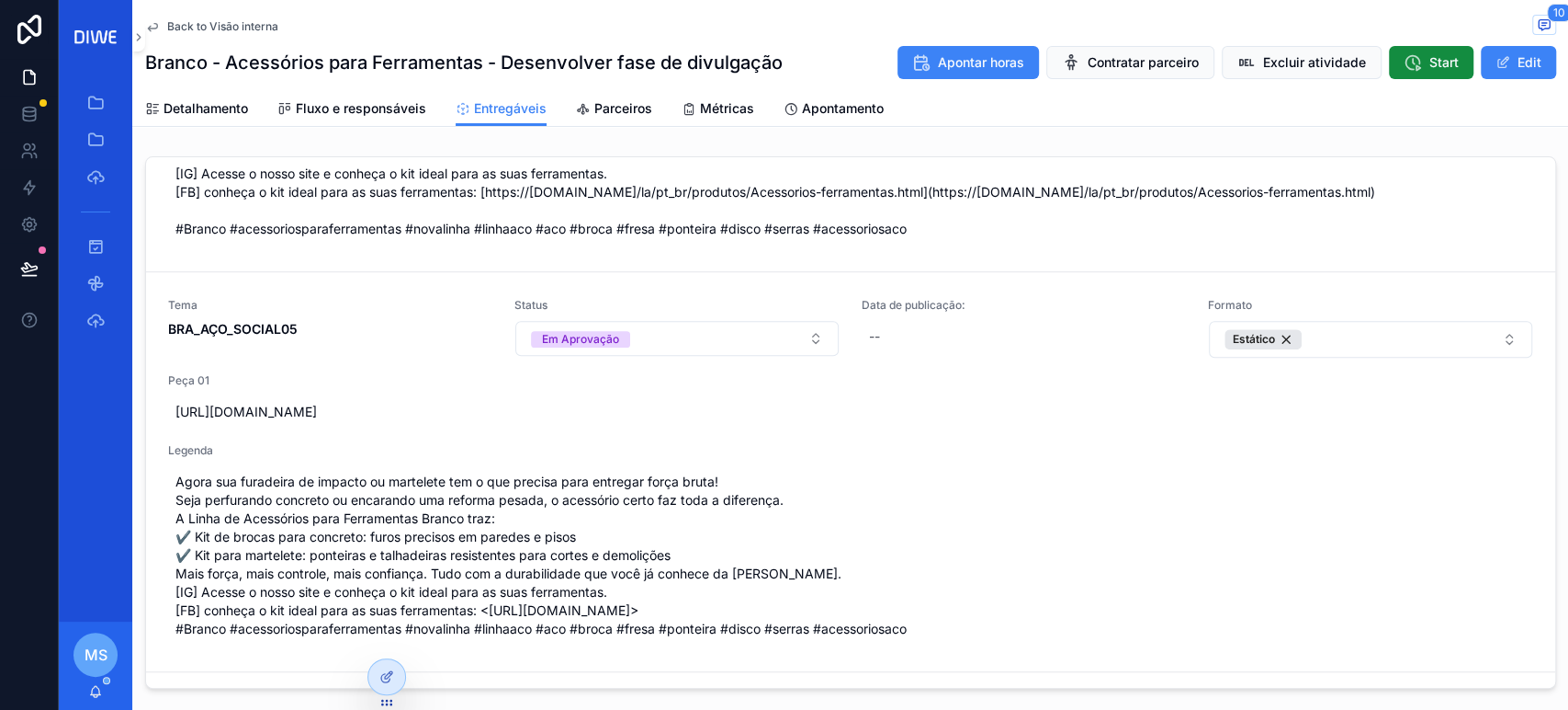
scroll to position [961, 0]
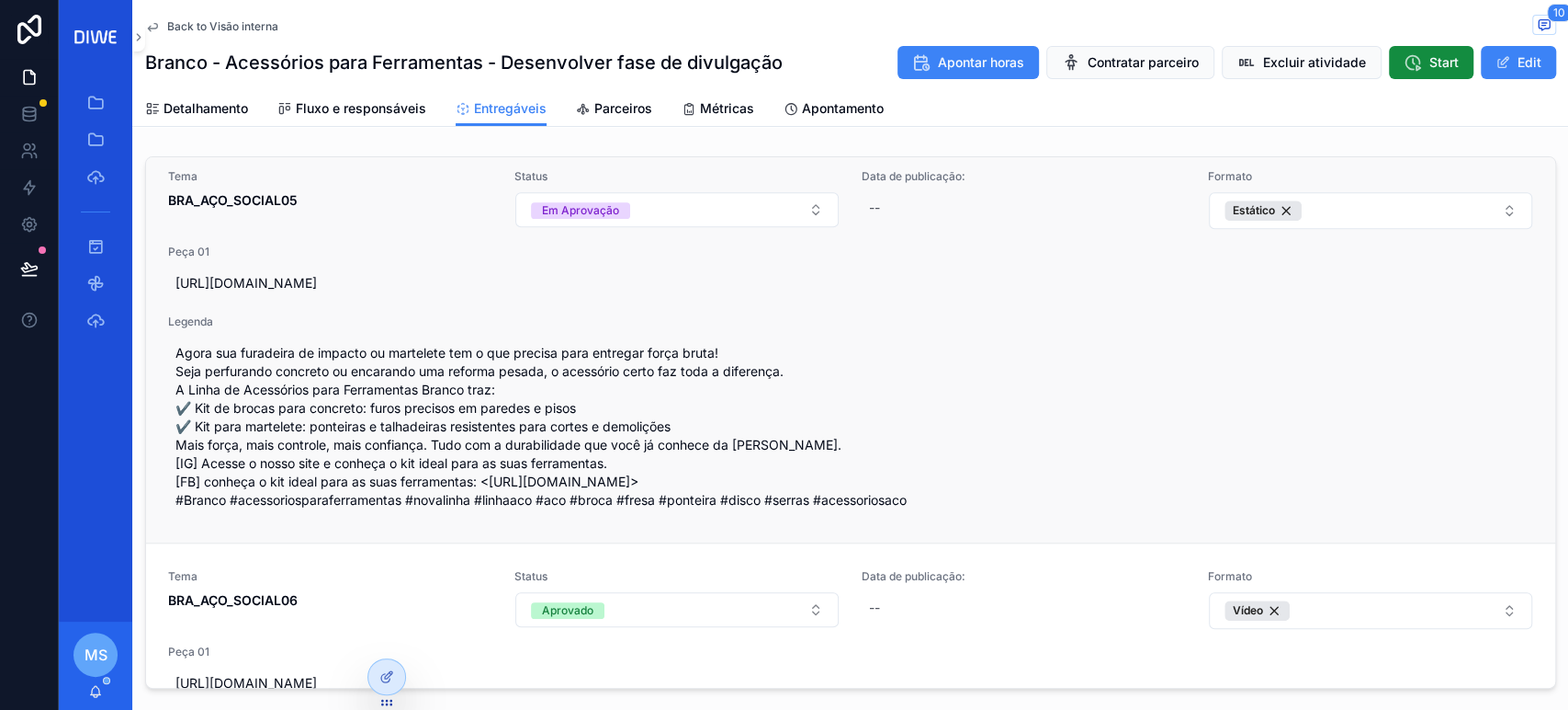
click at [387, 210] on span "BRA_AÇO_SOCIAL05" at bounding box center [331, 200] width 325 height 19
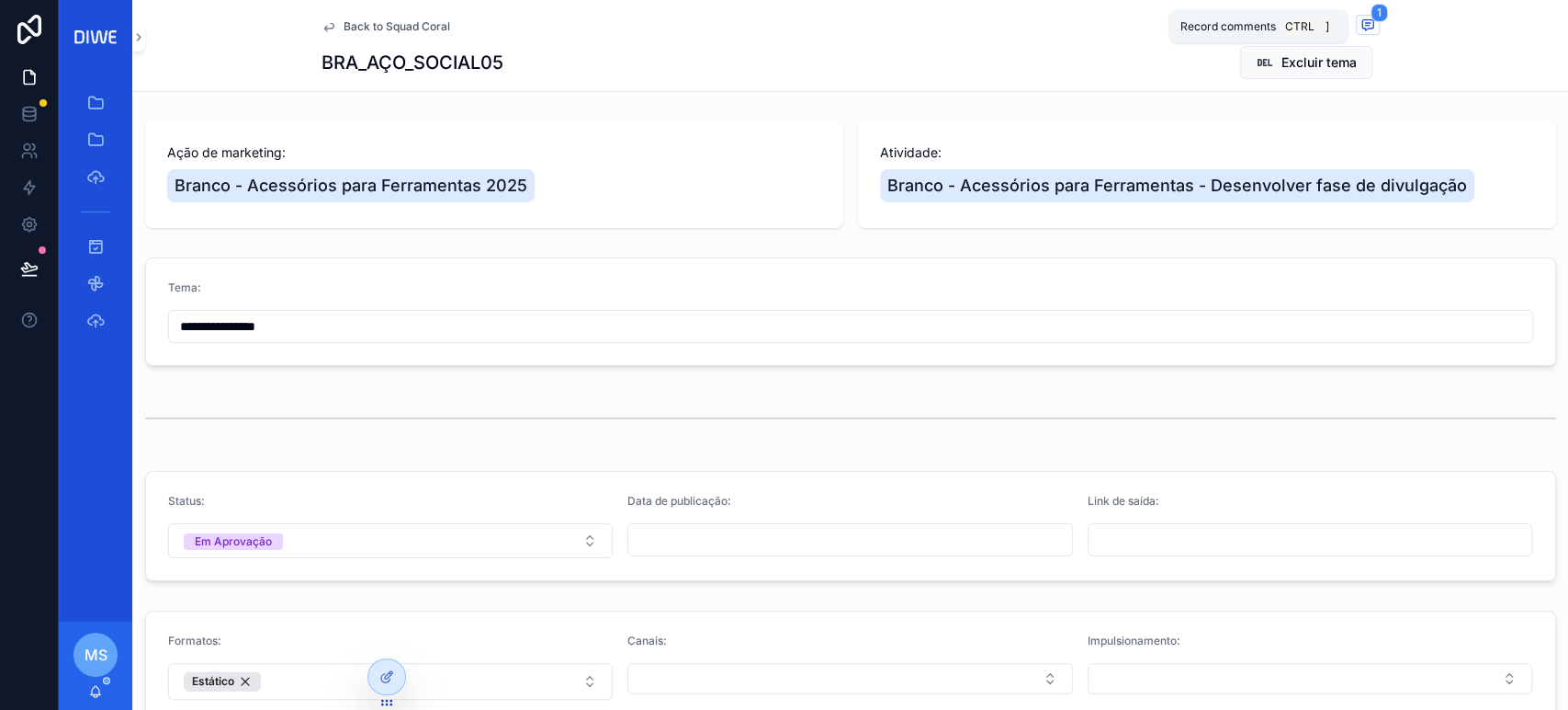
click at [1364, 23] on icon "scrollable content" at bounding box center [1367, 25] width 11 height 10
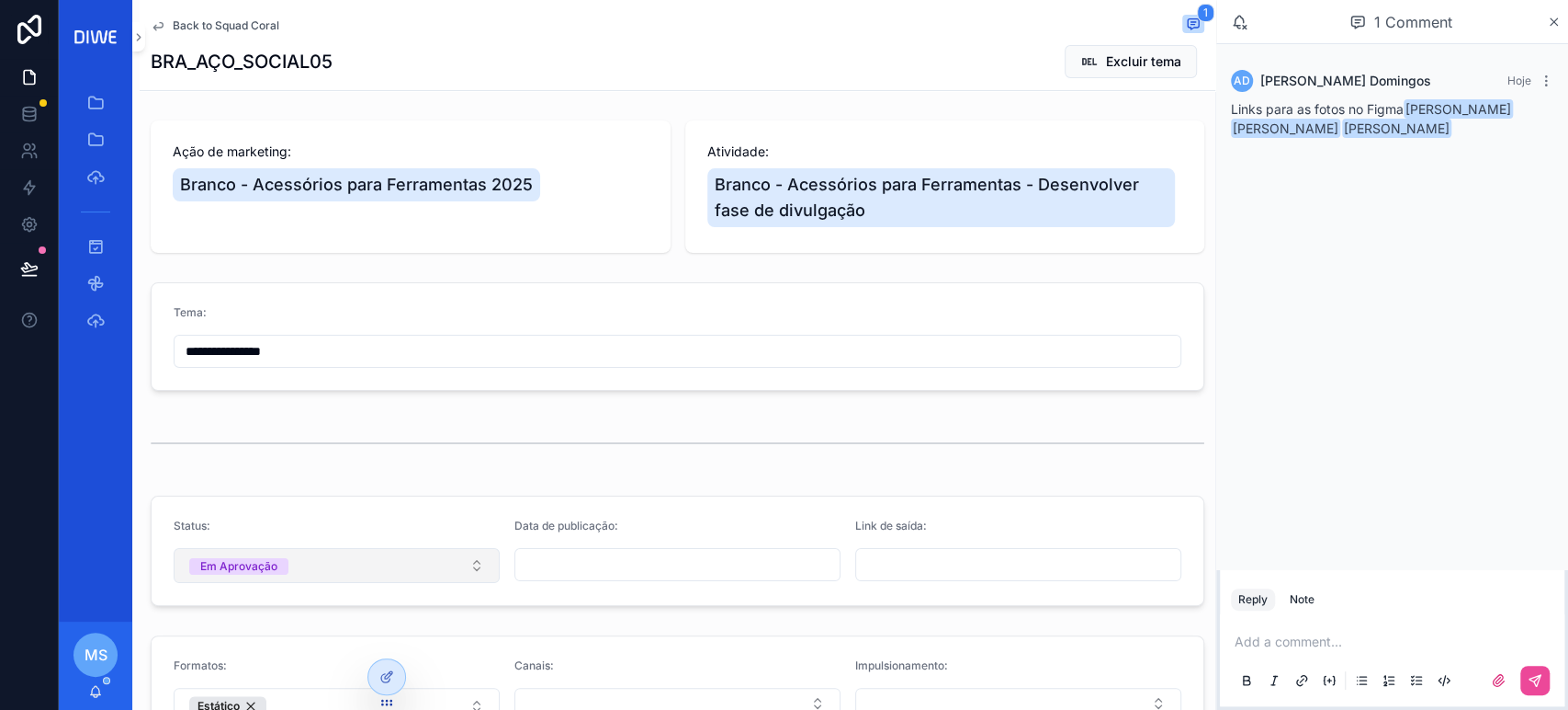
click at [297, 572] on button "Em Aprovação" at bounding box center [336, 565] width 326 height 35
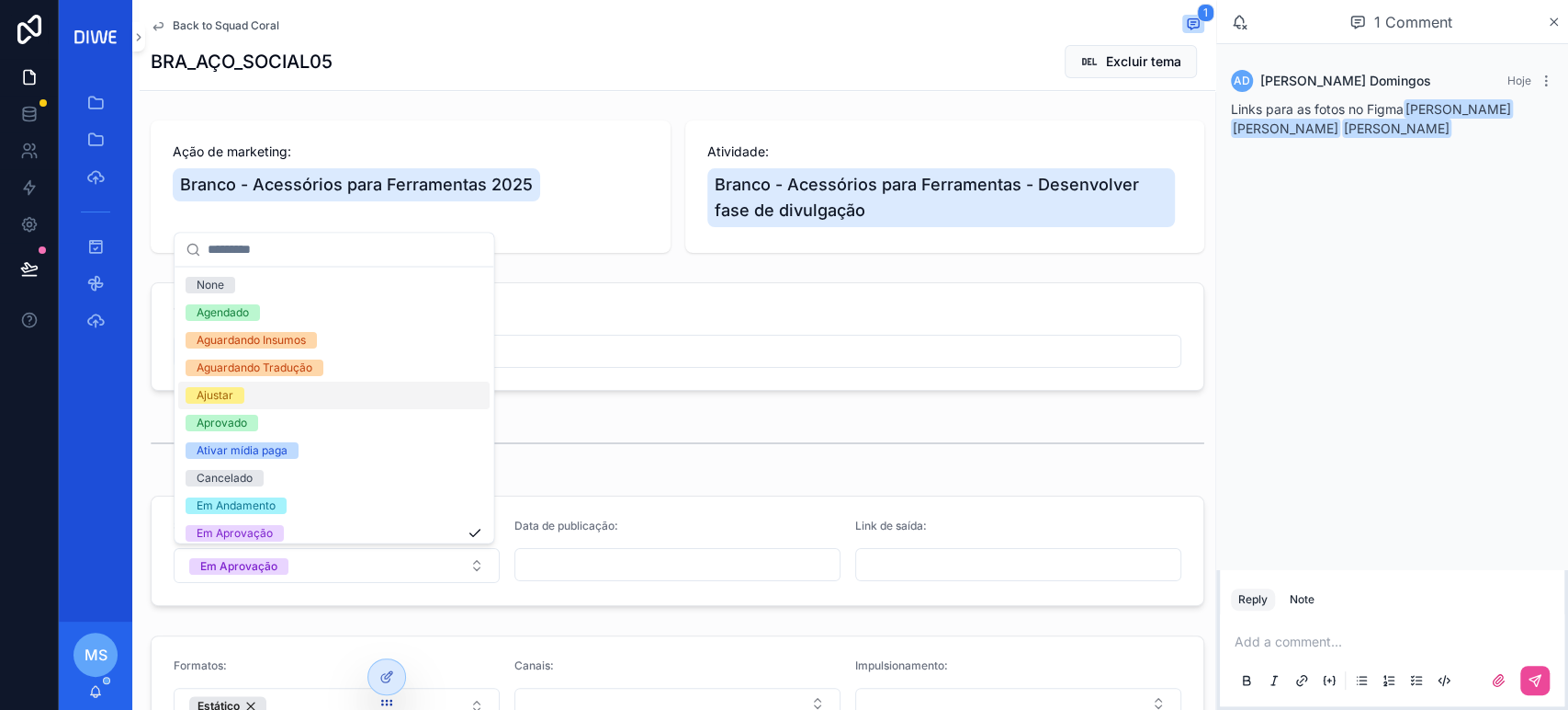
click at [257, 393] on div "Ajustar" at bounding box center [334, 395] width 311 height 27
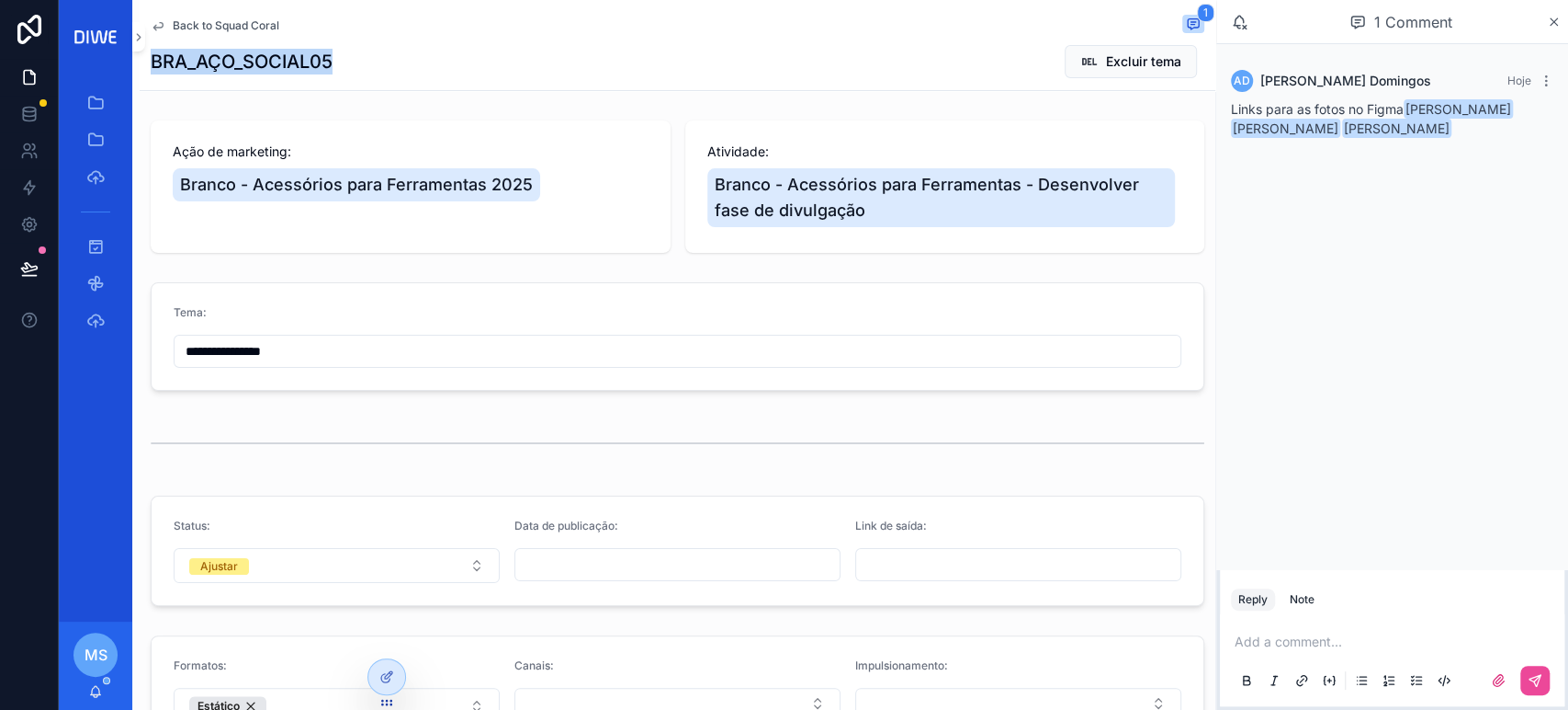
drag, startPoint x: 213, startPoint y: 58, endPoint x: 153, endPoint y: 53, distance: 60.2
click at [153, 53] on div "BRA_AÇO_SOCIAL05 Excluir tema" at bounding box center [677, 62] width 1054 height 35
copy h1 "BRA_AÇO_SOCIAL05"
click at [1285, 652] on div "Add a comment..." at bounding box center [1392, 660] width 322 height 77
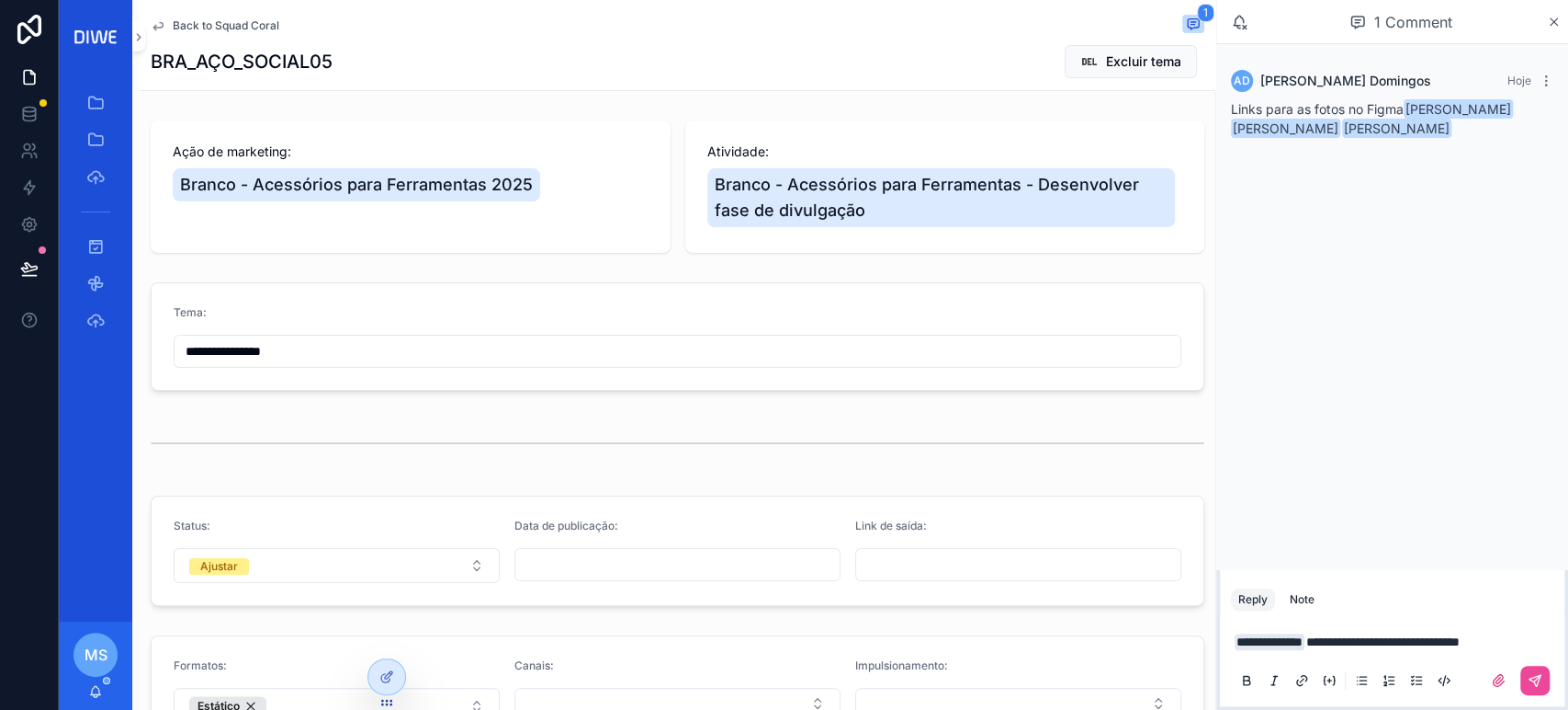
click at [1527, 696] on div "scrollable content" at bounding box center [1392, 681] width 322 height 37
click at [1524, 689] on button "scrollable content" at bounding box center [1536, 681] width 29 height 29
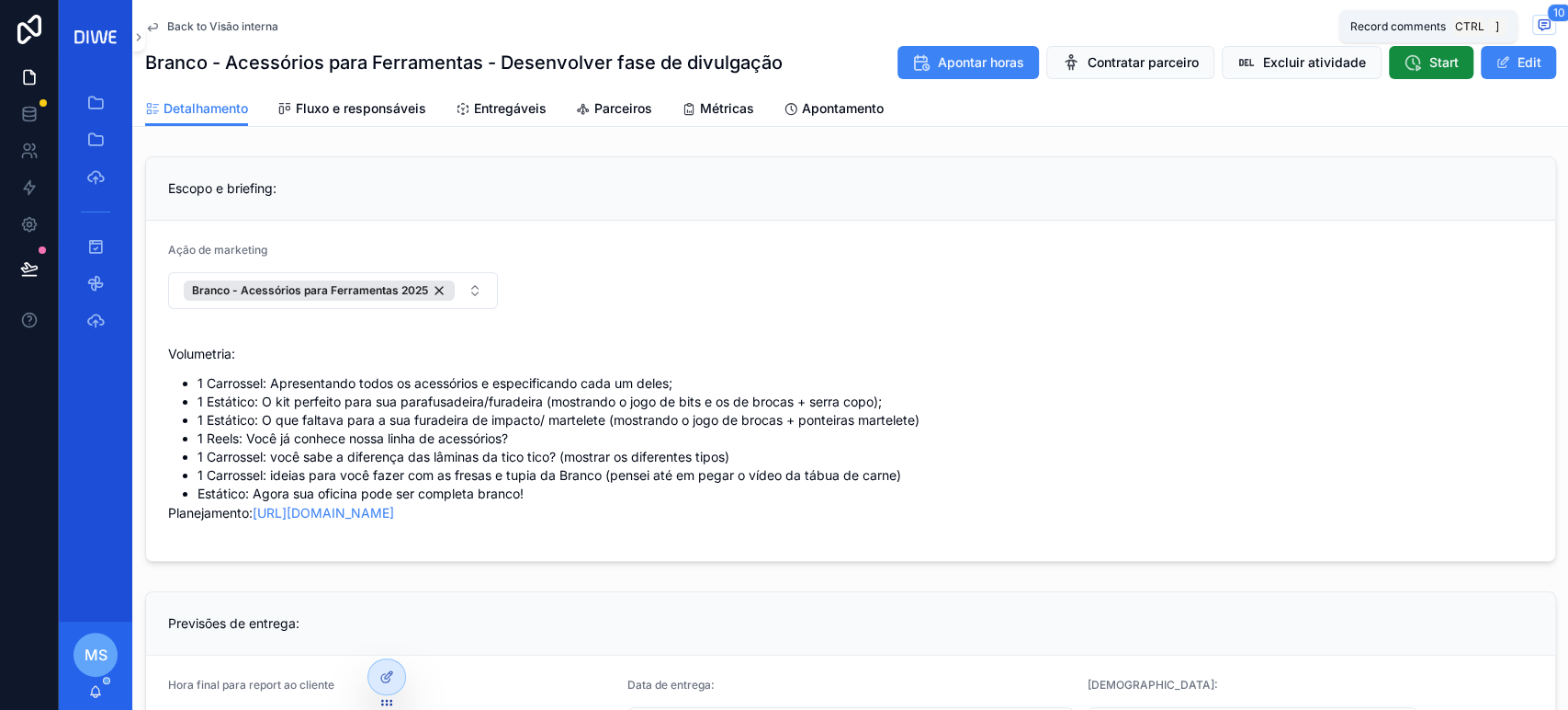
click at [1538, 25] on span "scrollable content" at bounding box center [1545, 24] width 23 height 21
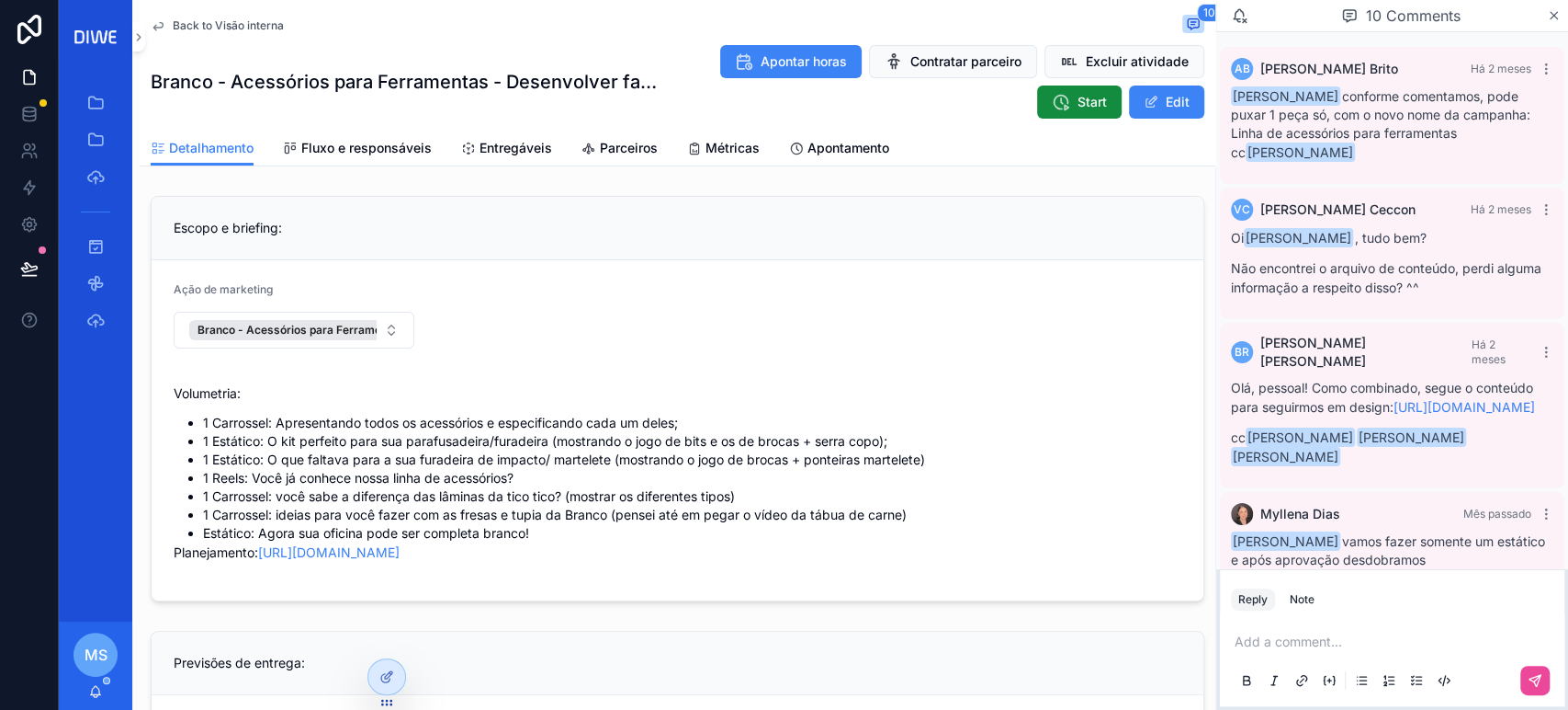
scroll to position [1513, 0]
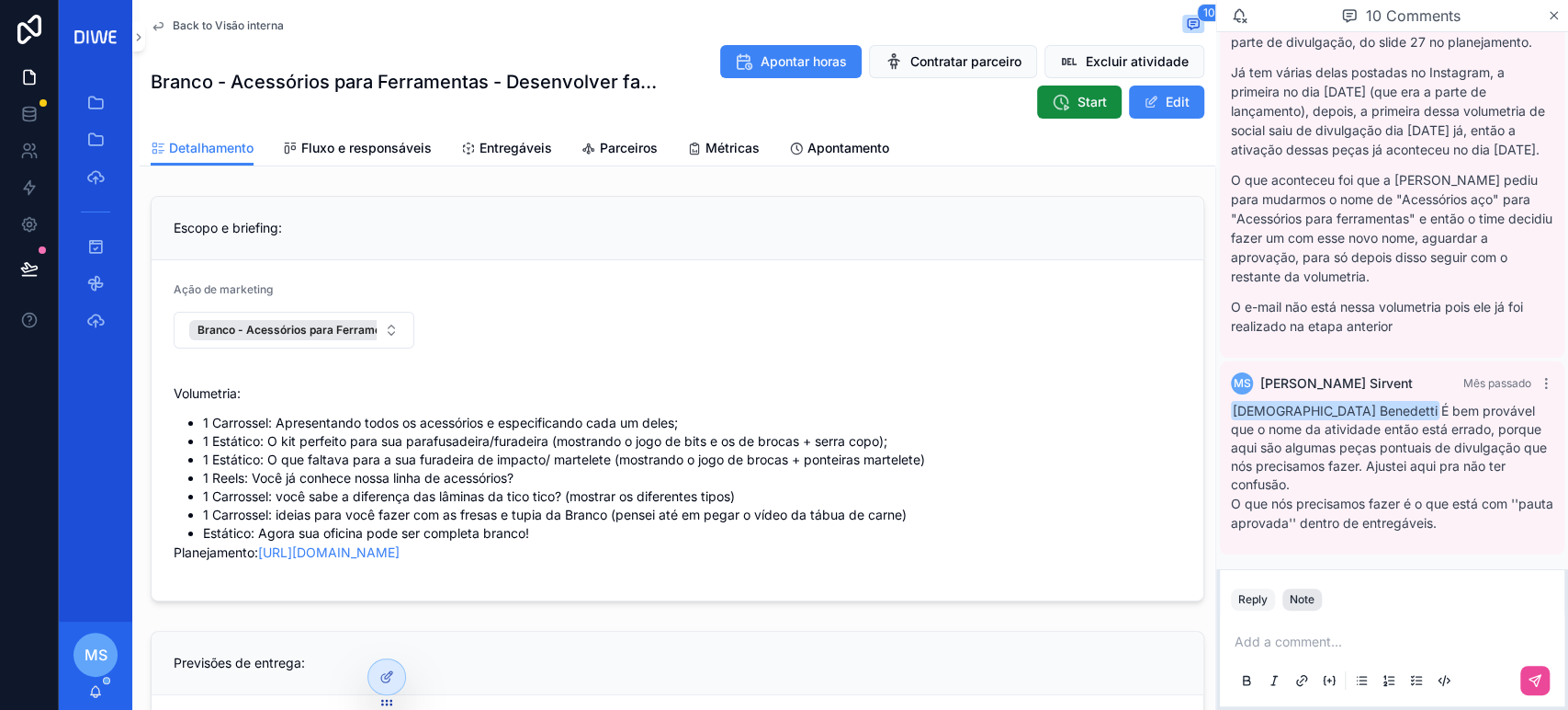
click at [1309, 603] on div "Note" at bounding box center [1302, 599] width 24 height 15
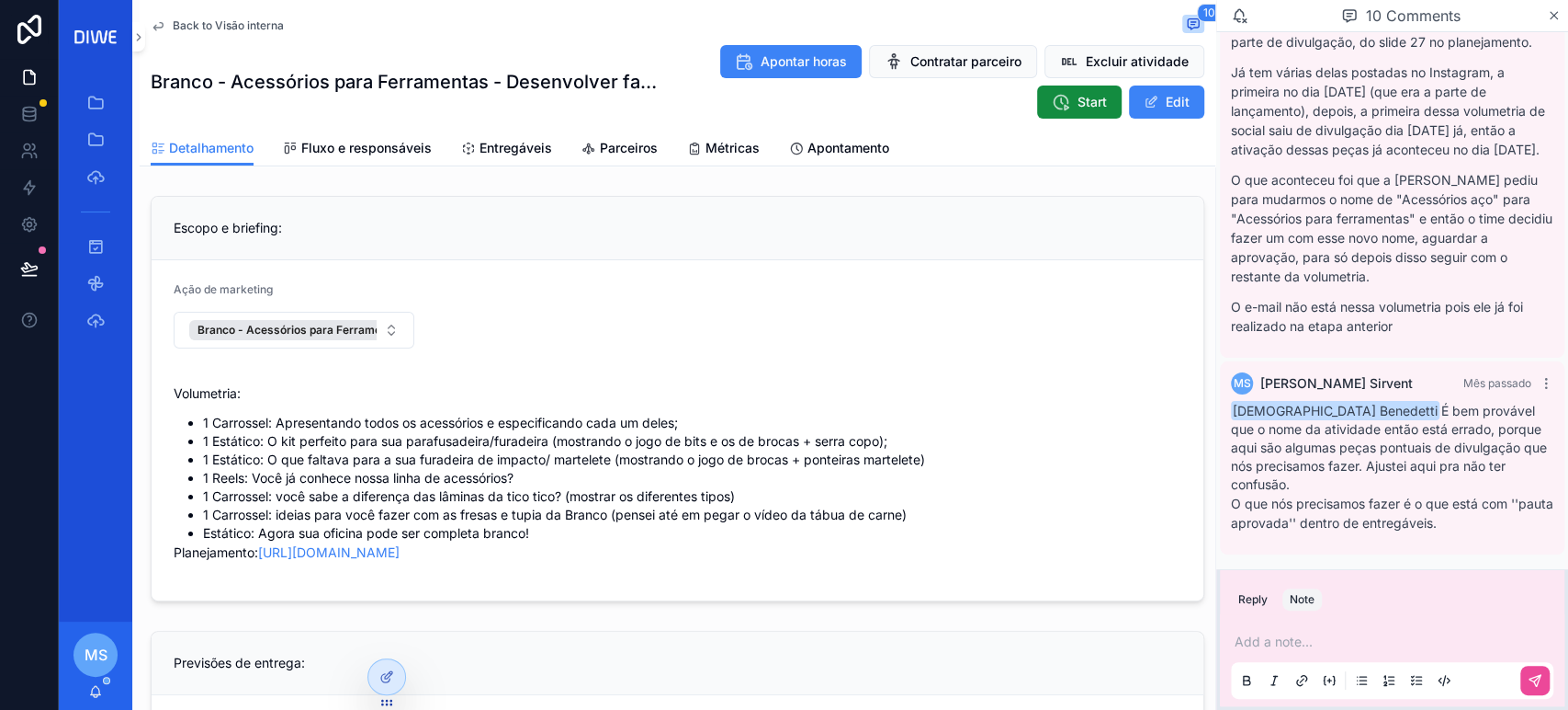
click at [1290, 632] on div "Add a note..." at bounding box center [1392, 660] width 322 height 77
click at [1286, 638] on p "scrollable content" at bounding box center [1396, 641] width 322 height 19
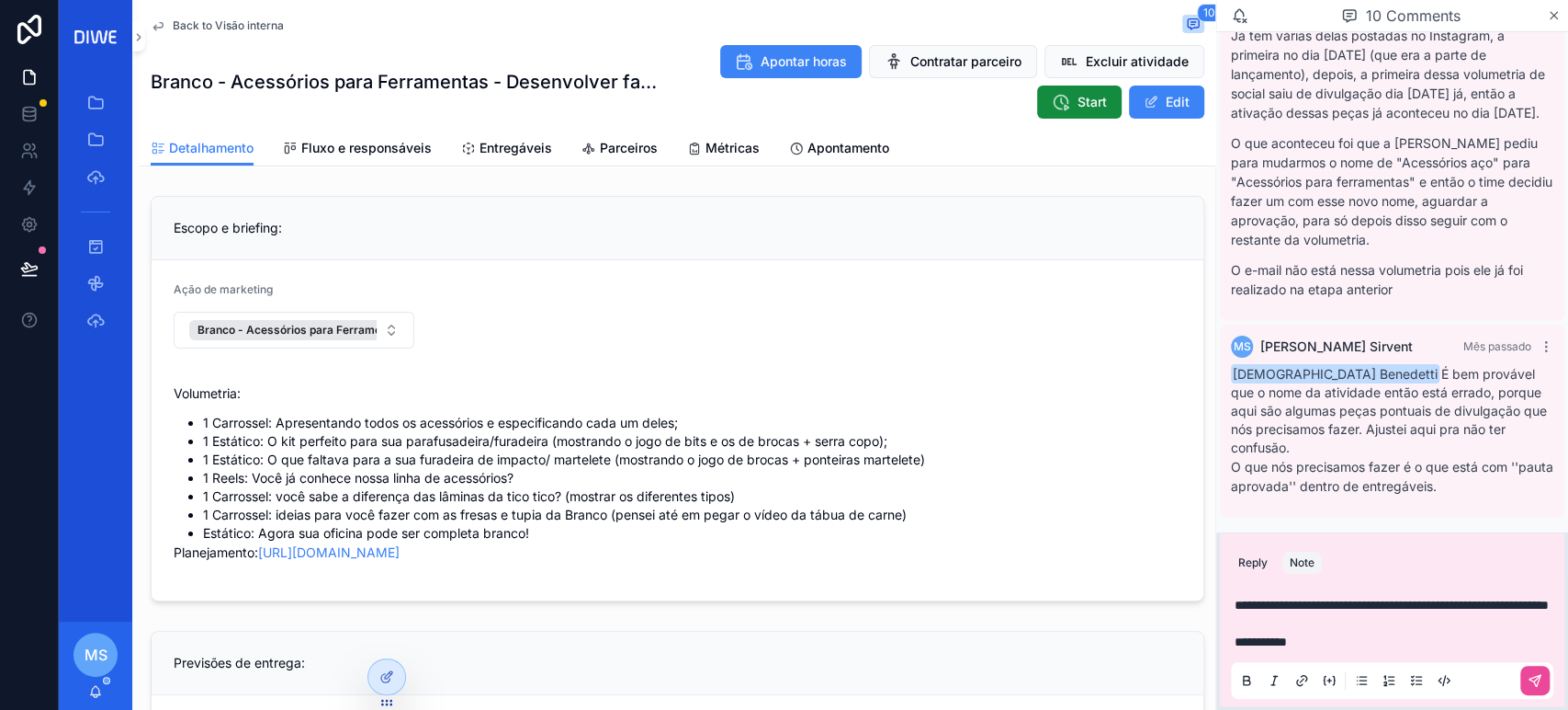
click at [1323, 636] on p "**********" at bounding box center [1396, 623] width 322 height 55
drag, startPoint x: 1307, startPoint y: 645, endPoint x: 1267, endPoint y: 647, distance: 40.0
click at [1267, 647] on p "**********" at bounding box center [1396, 623] width 322 height 55
click at [1315, 610] on span "larissa.ferreira@diwe.com.br" at bounding box center [1395, 611] width 221 height 19
click at [1376, 613] on p "**********" at bounding box center [1396, 623] width 322 height 55
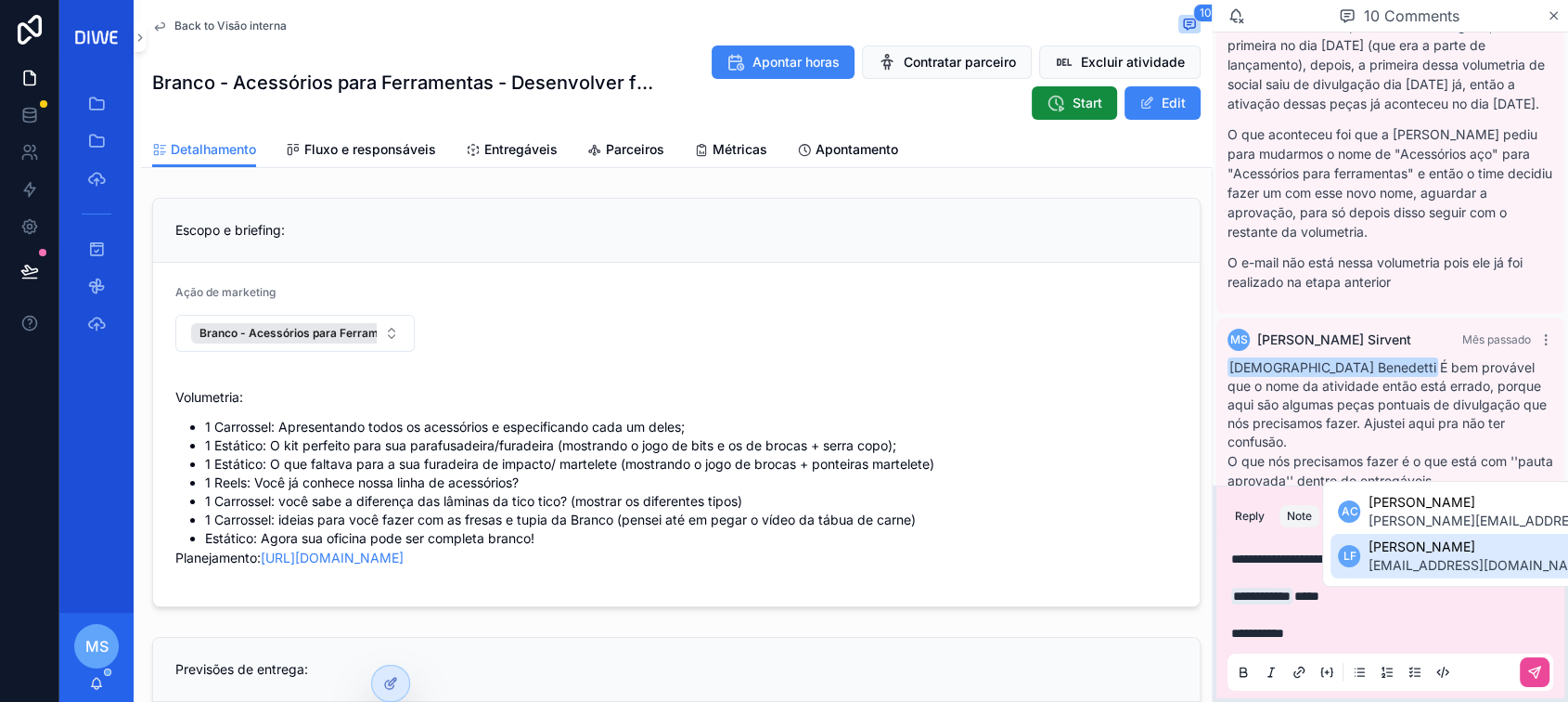
click at [1448, 556] on span "larissa.ferreira@diwe.com.br" at bounding box center [1480, 565] width 223 height 19
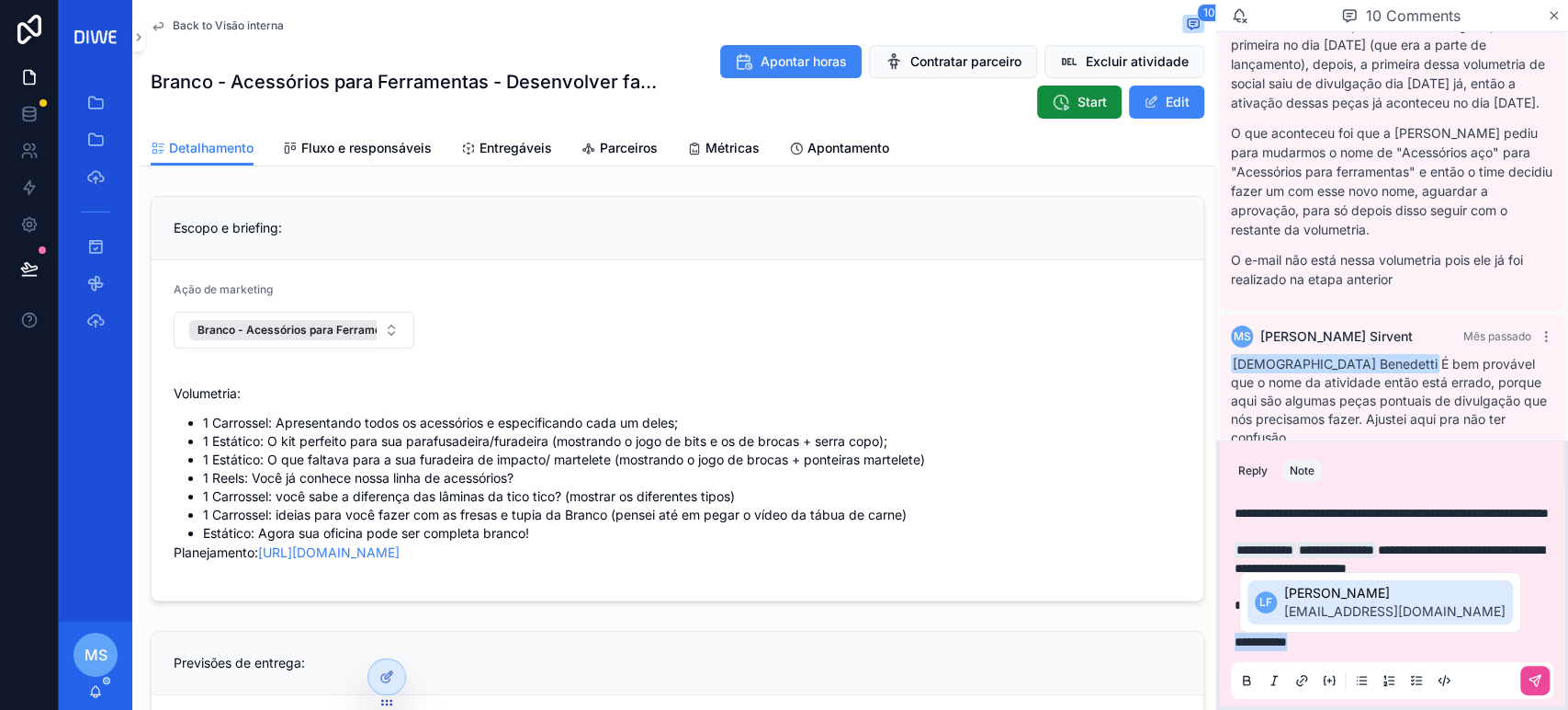
drag, startPoint x: 1314, startPoint y: 638, endPoint x: 1227, endPoint y: 654, distance: 88.5
click at [1227, 654] on div "**********" at bounding box center [1393, 595] width 345 height 220
click at [1452, 608] on p "**********" at bounding box center [1396, 623] width 322 height 55
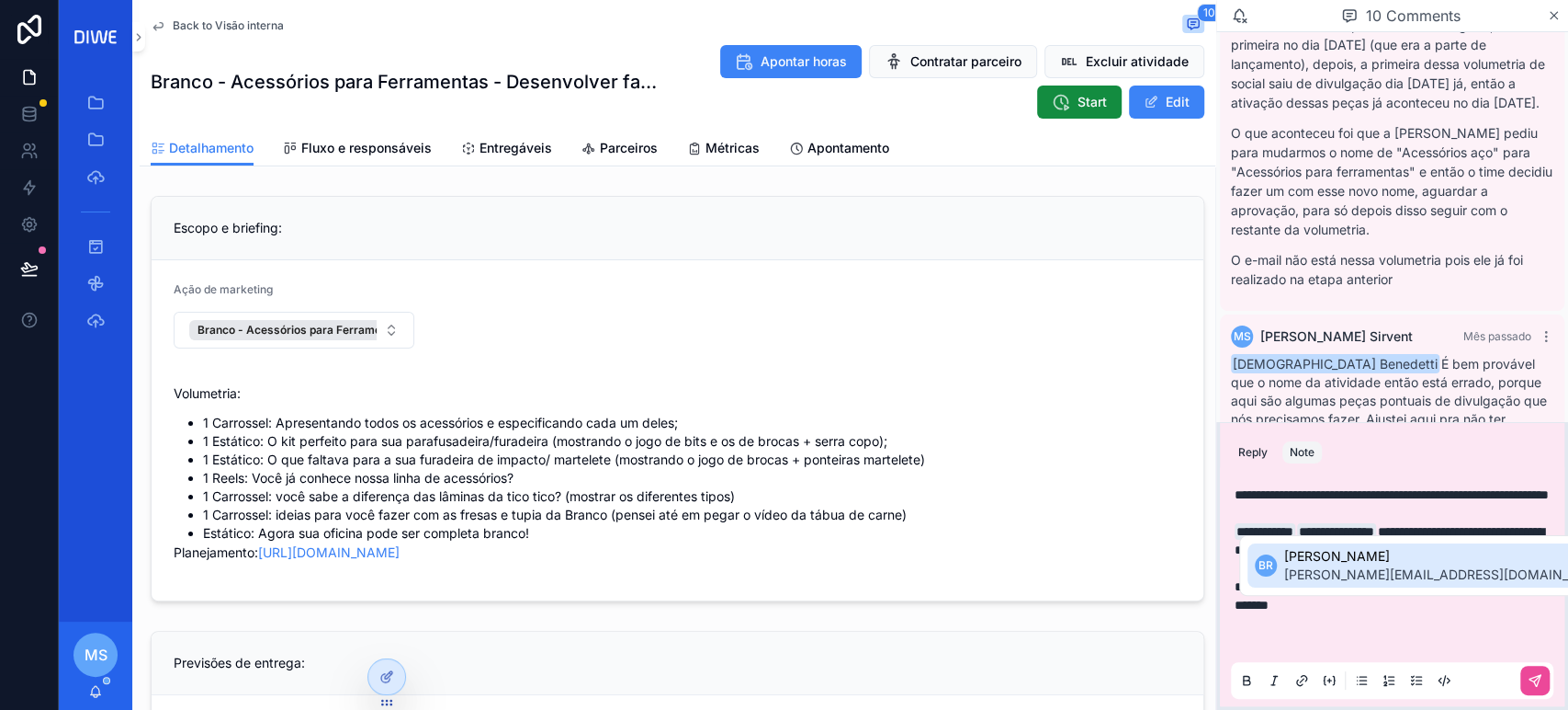
click at [1388, 565] on span "bruno.rodrigues@diwe.com.br" at bounding box center [1448, 574] width 327 height 19
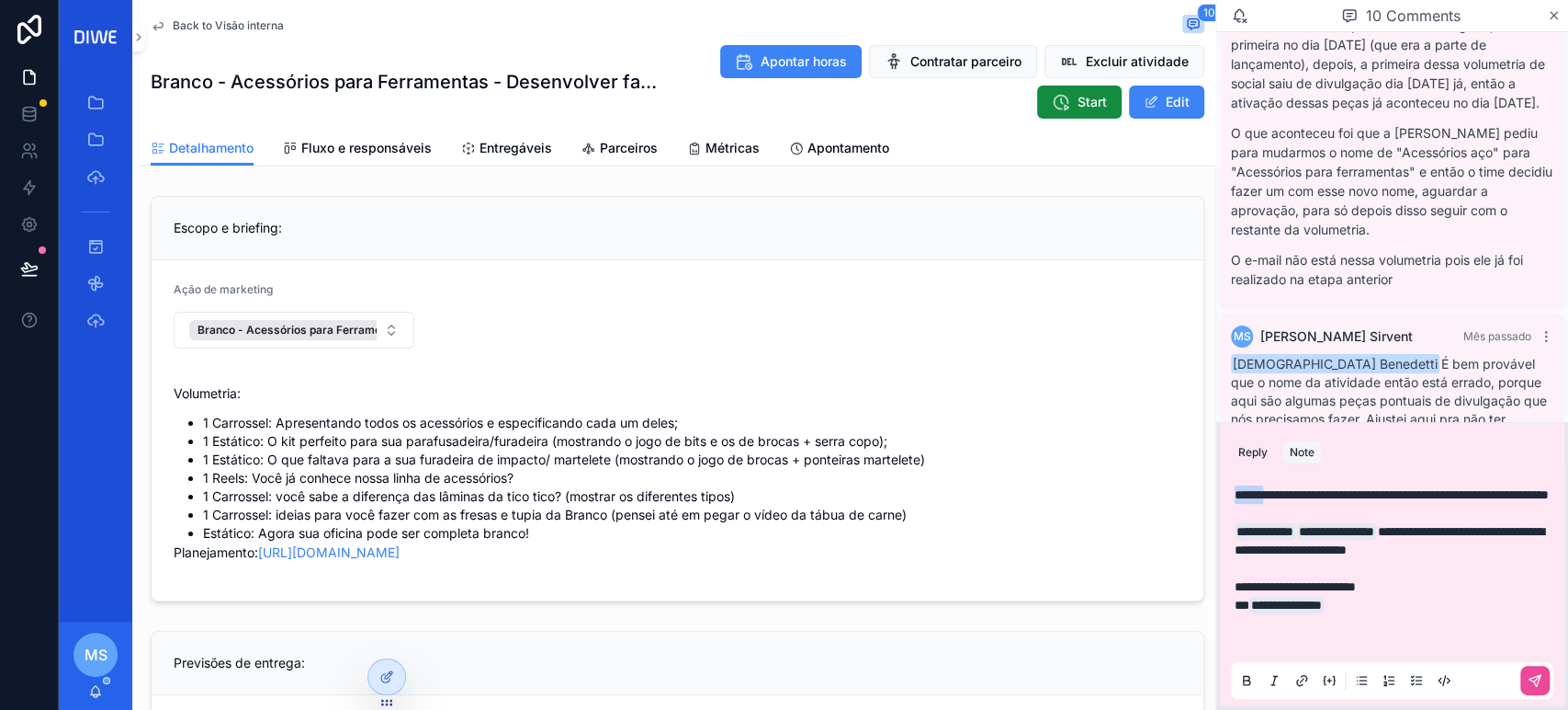
drag, startPoint x: 1271, startPoint y: 477, endPoint x: 1235, endPoint y: 474, distance: 36.1
click at [1235, 488] on span "**********" at bounding box center [1392, 494] width 314 height 13
click at [1254, 683] on button "scrollable content" at bounding box center [1247, 680] width 23 height 23
click at [1312, 611] on span "**********" at bounding box center [1287, 604] width 74 height 17
click at [1425, 520] on p "**********" at bounding box center [1396, 532] width 322 height 92
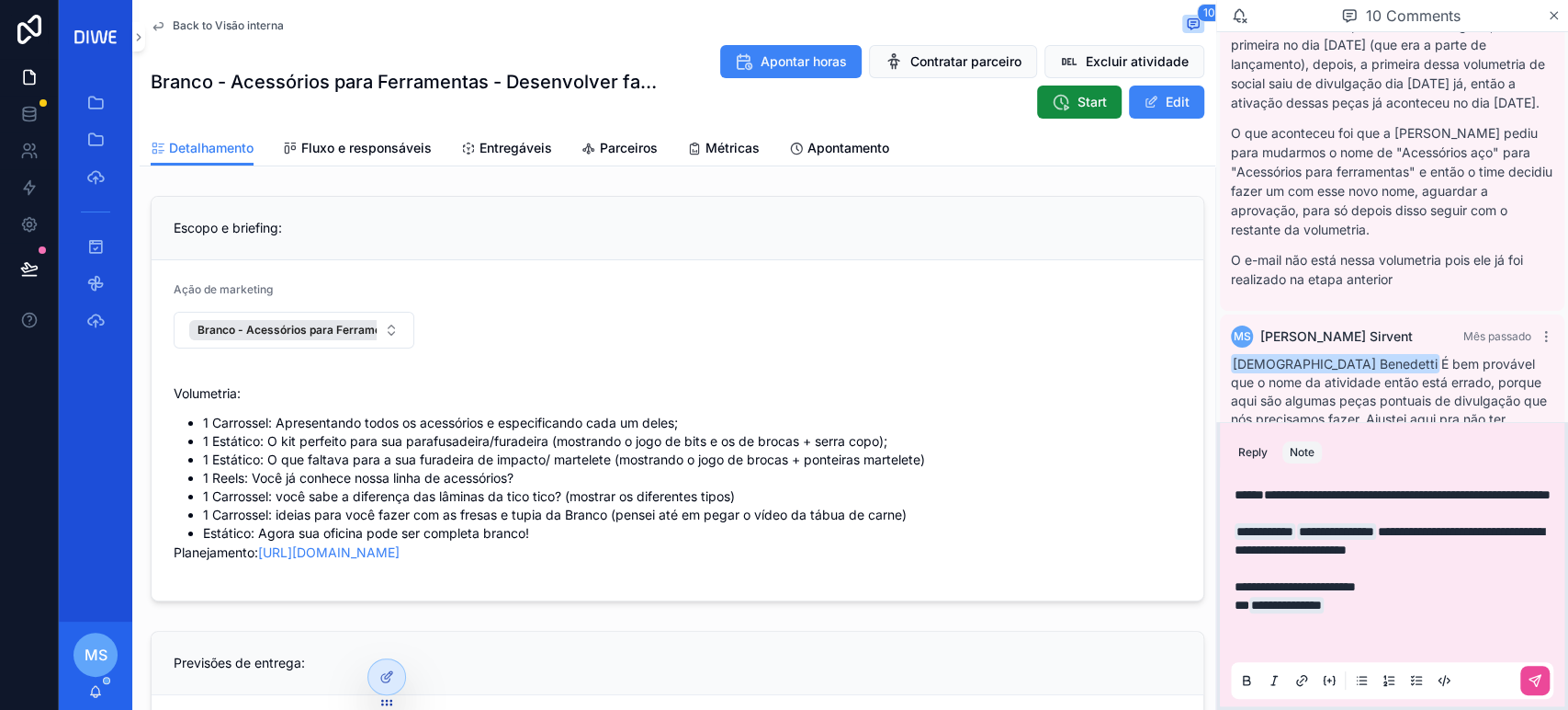
click at [1389, 487] on p "**********" at bounding box center [1396, 532] width 322 height 92
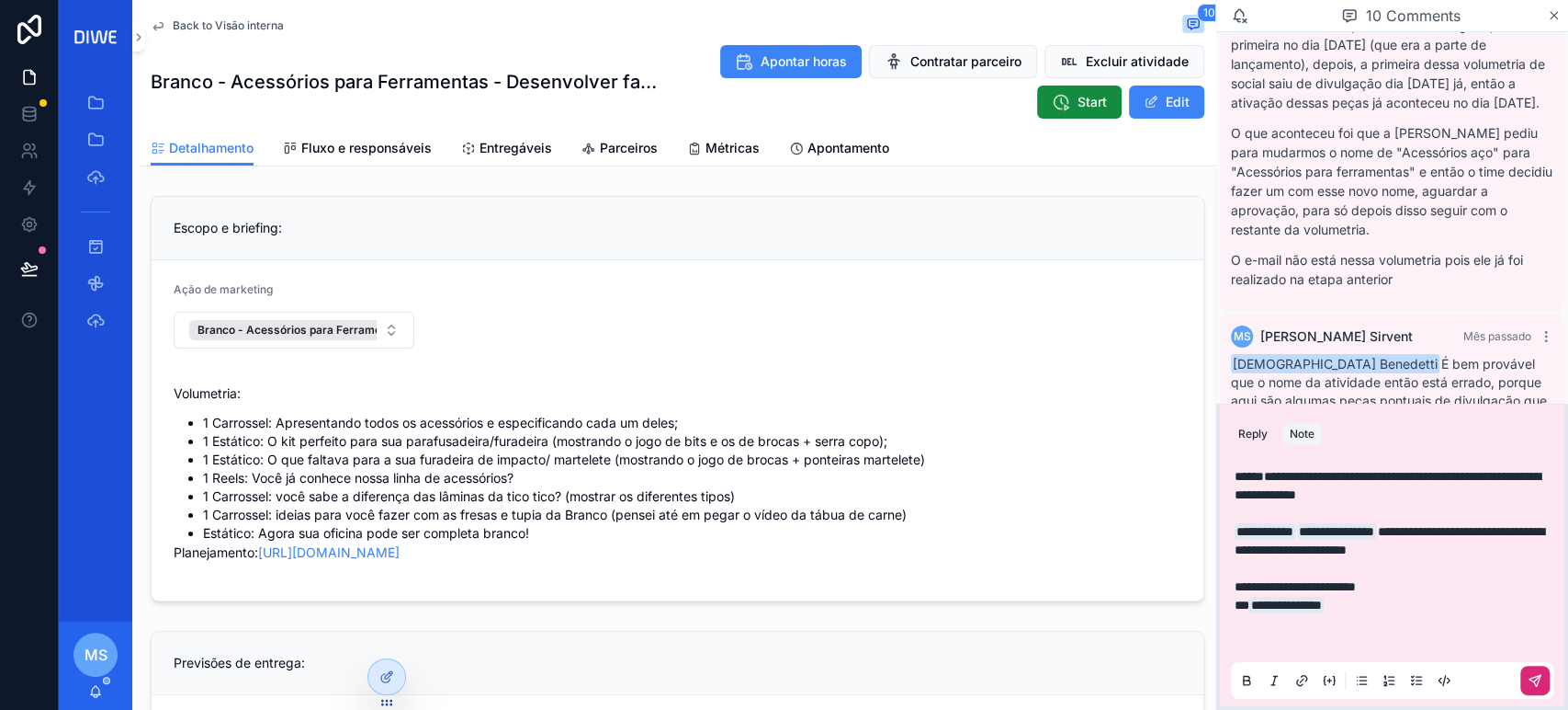
click at [1536, 686] on icon "scrollable content" at bounding box center [1535, 680] width 15 height 15
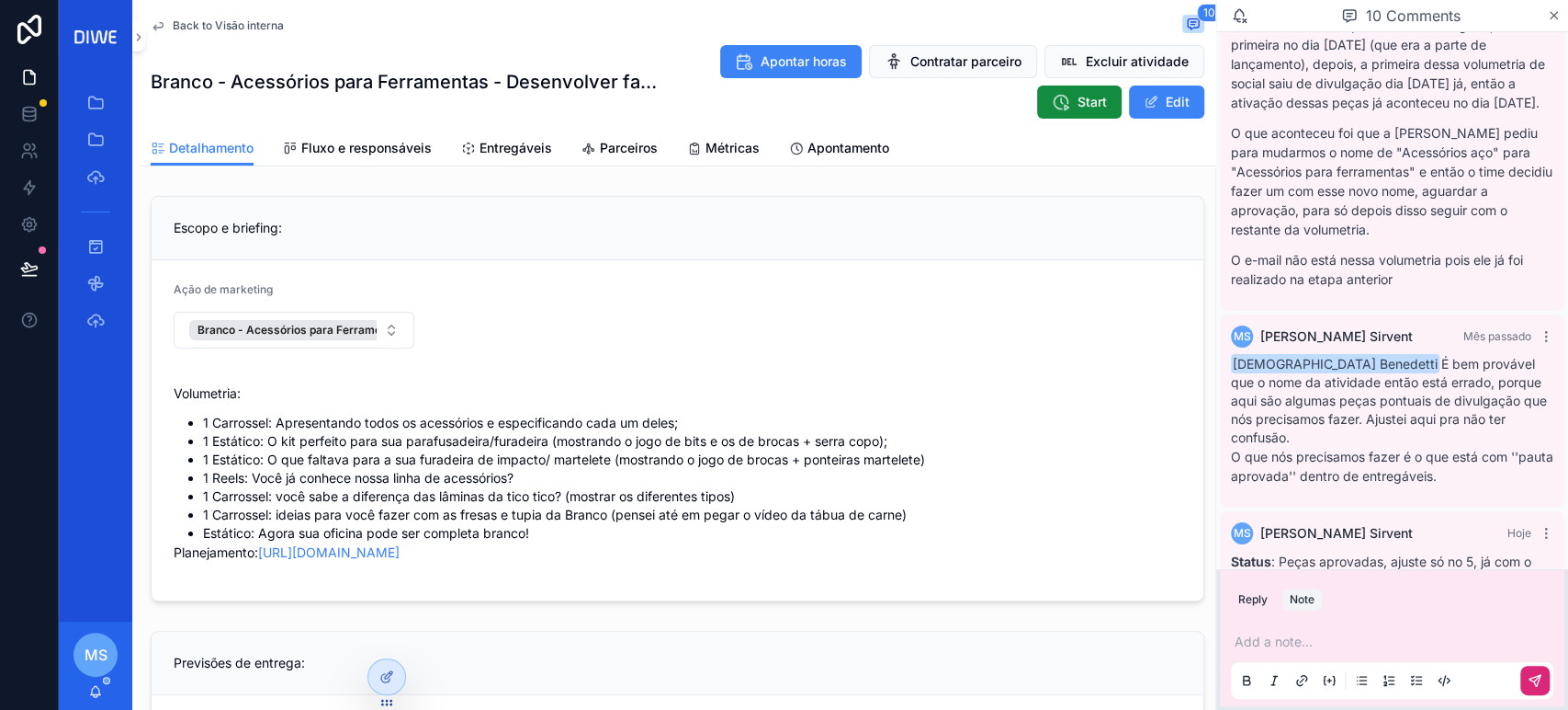
scroll to position [1684, 0]
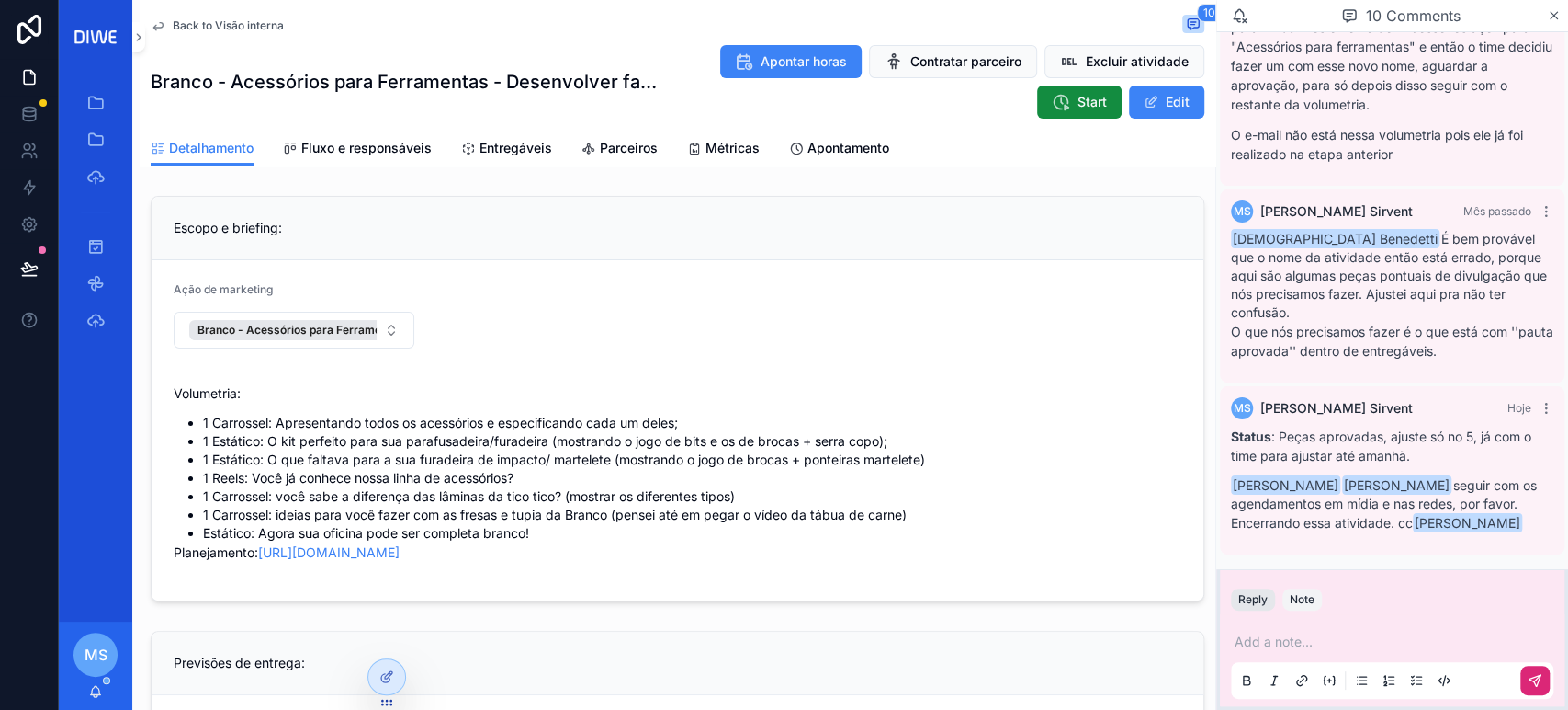
click at [1245, 592] on button "Reply" at bounding box center [1253, 599] width 44 height 23
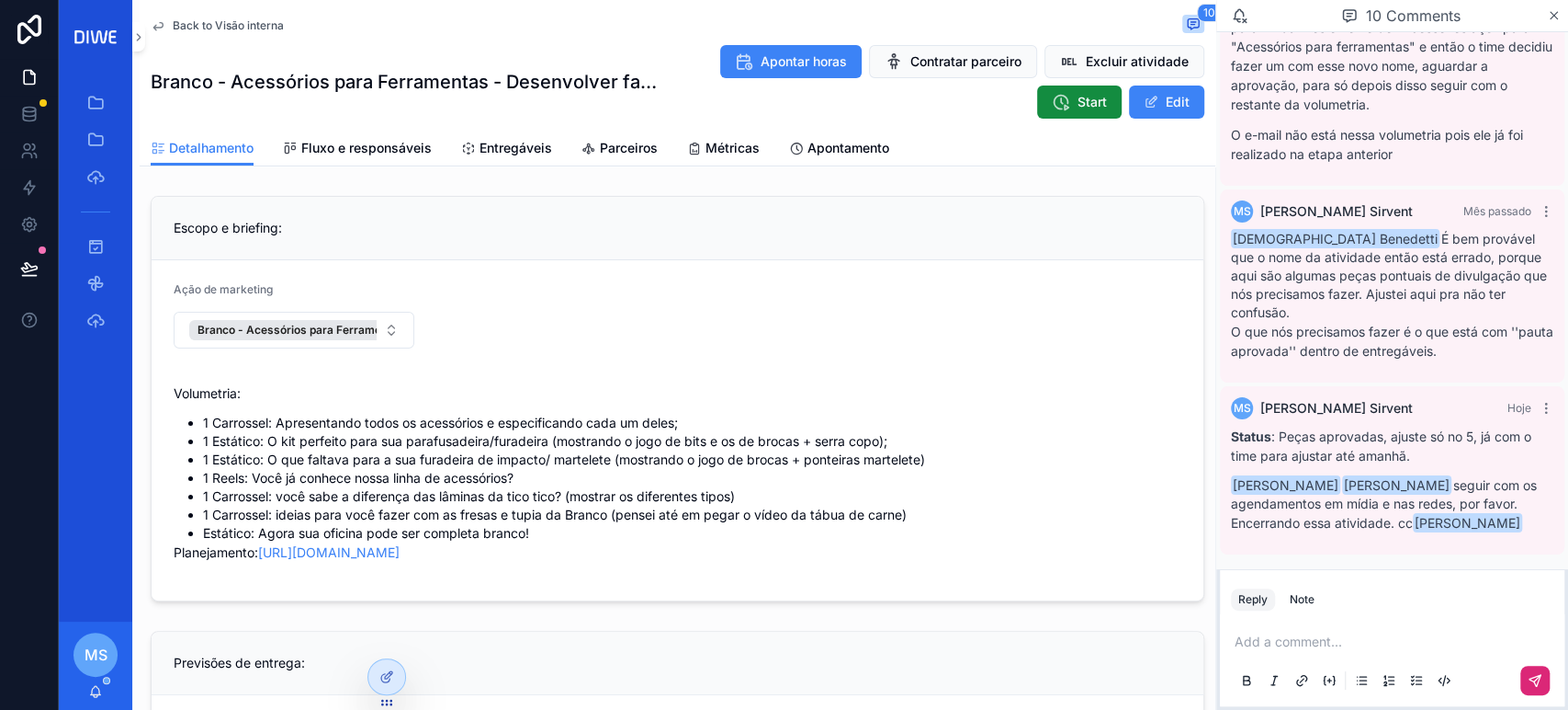
click at [1269, 638] on p "scrollable content" at bounding box center [1396, 641] width 322 height 19
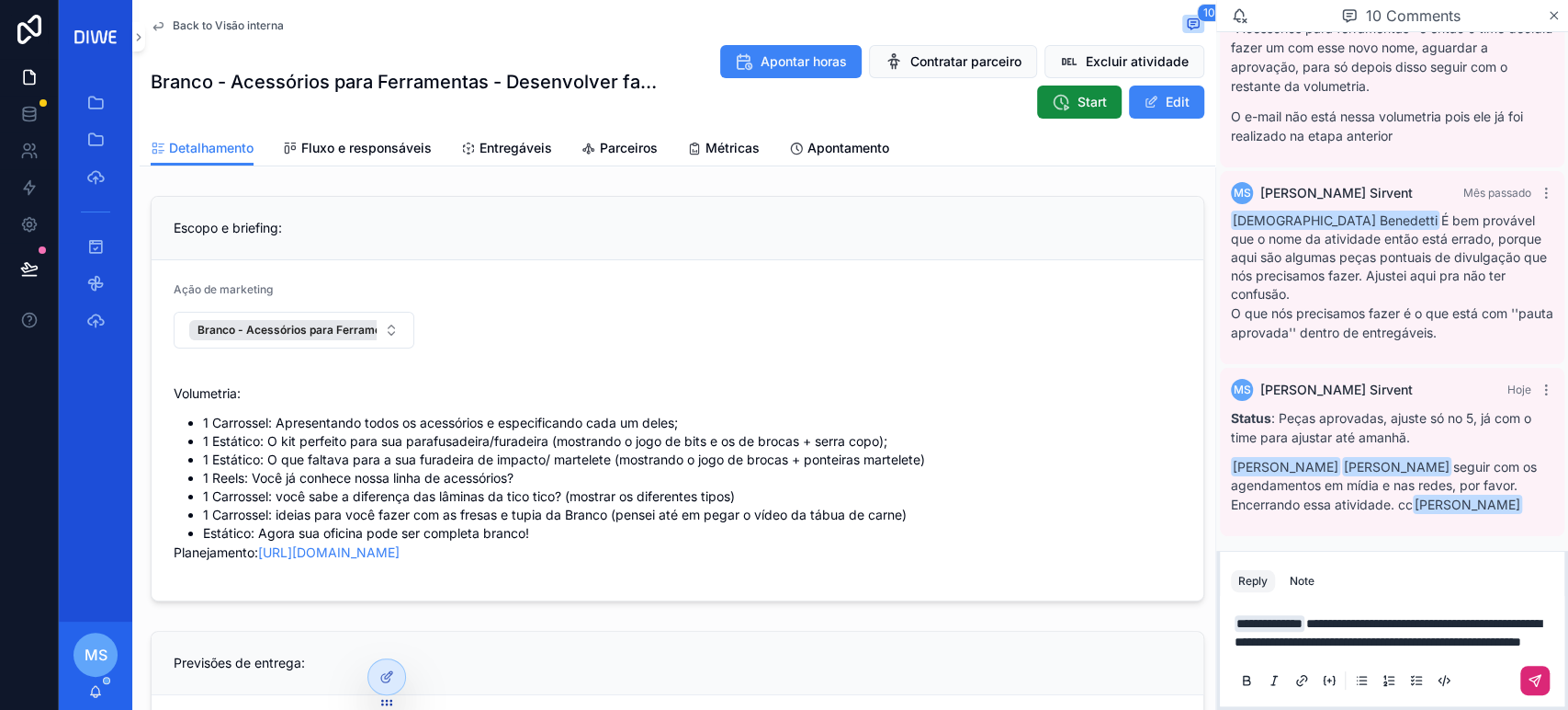
click at [1538, 682] on icon "scrollable content" at bounding box center [1535, 680] width 11 height 11
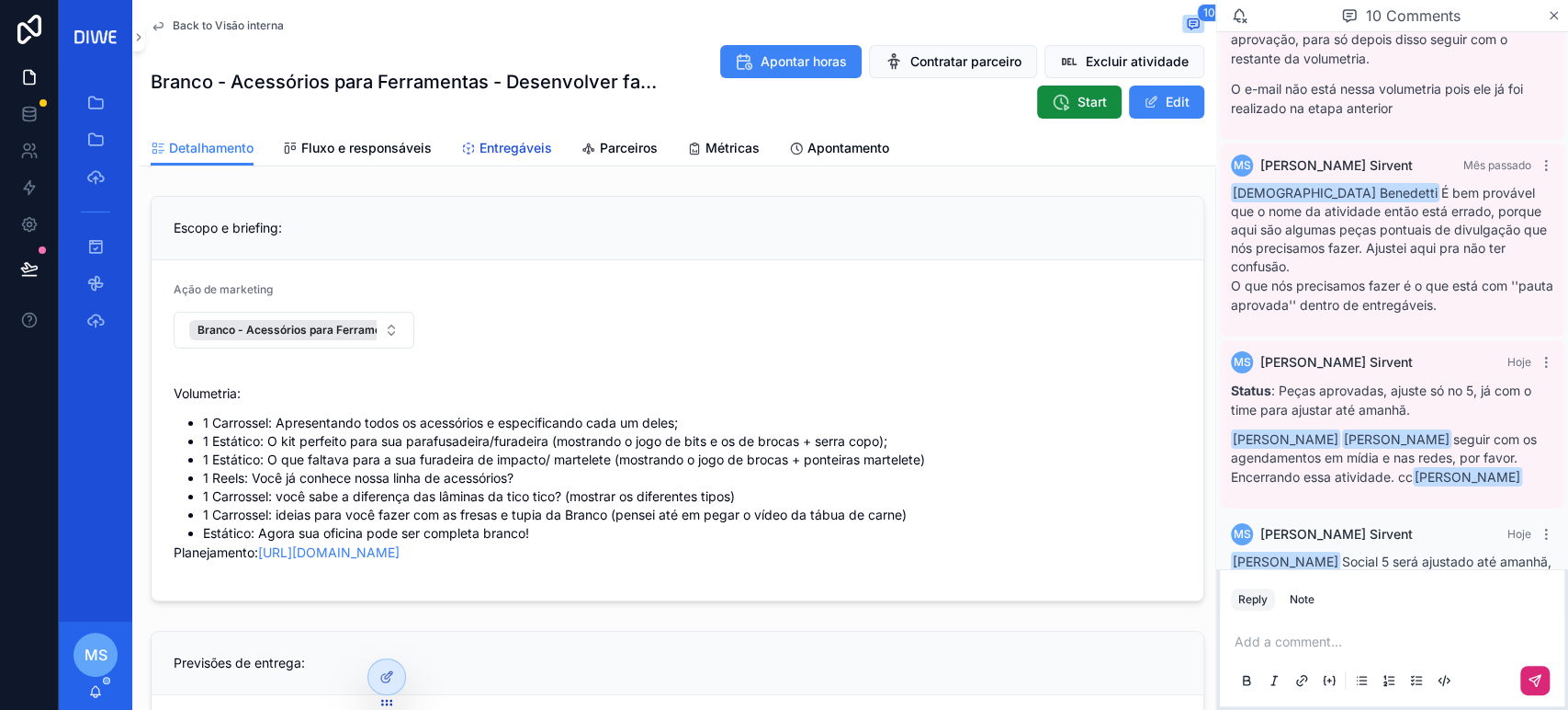
click at [517, 158] on link "Entregáveis" at bounding box center [506, 150] width 91 height 37
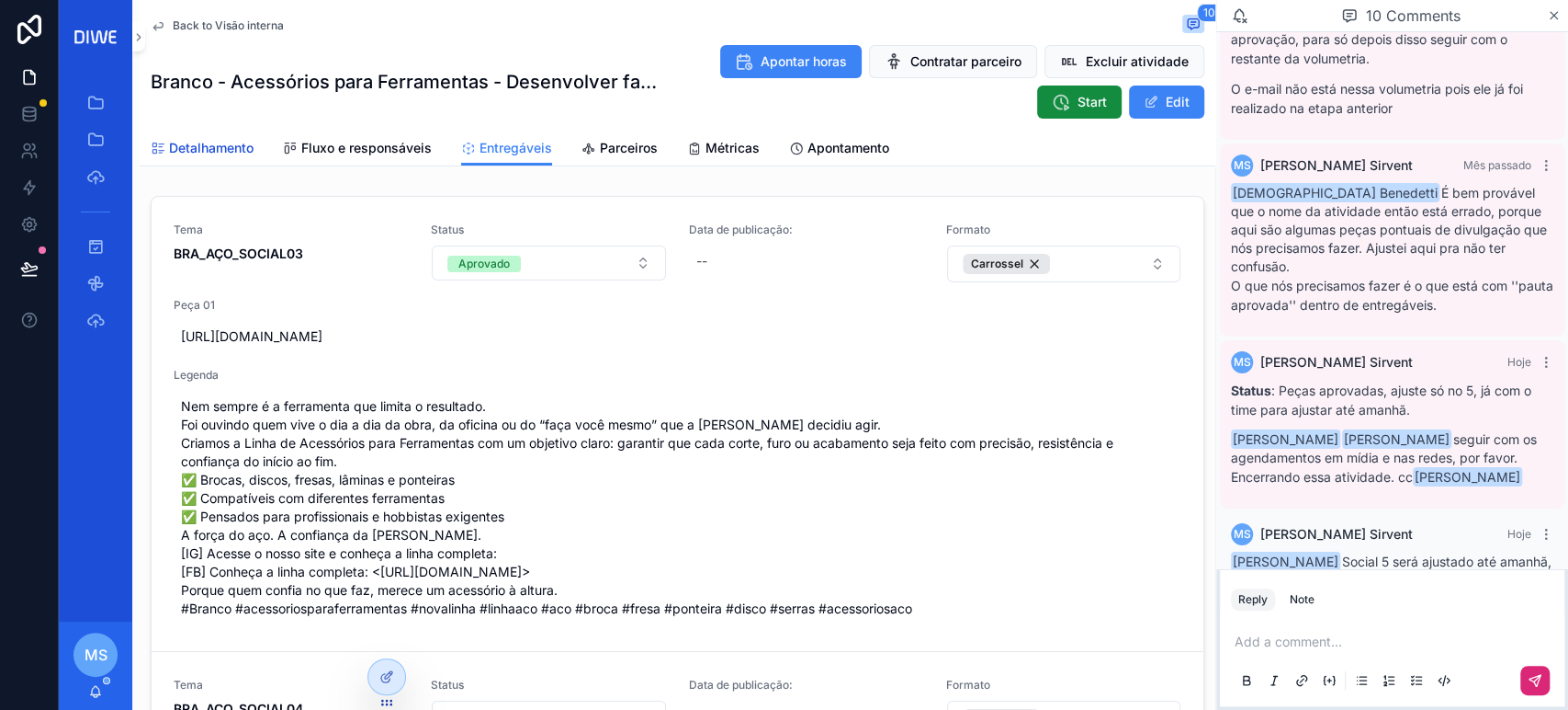
click at [201, 146] on span "Detalhamento" at bounding box center [211, 148] width 84 height 19
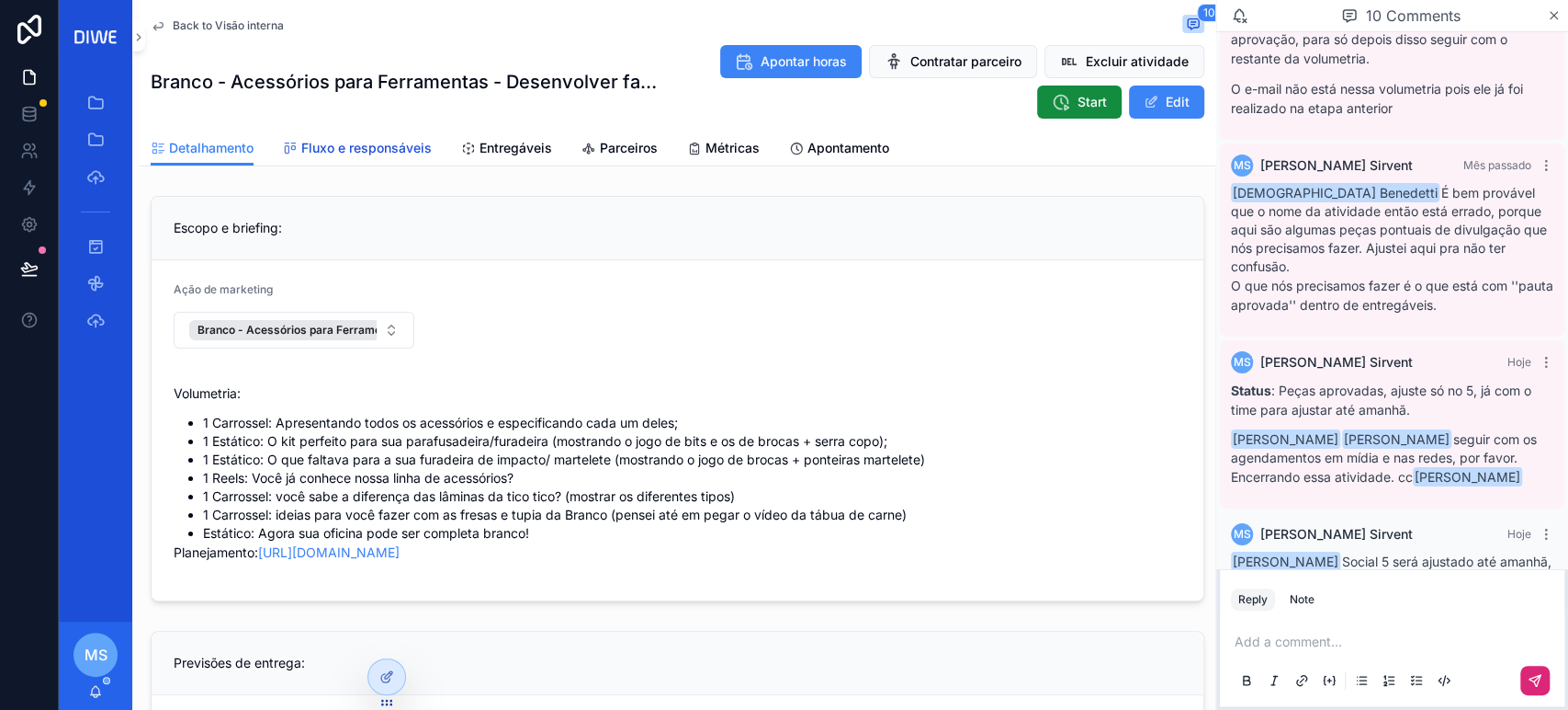
click at [382, 152] on span "Fluxo e responsáveis" at bounding box center [366, 148] width 130 height 19
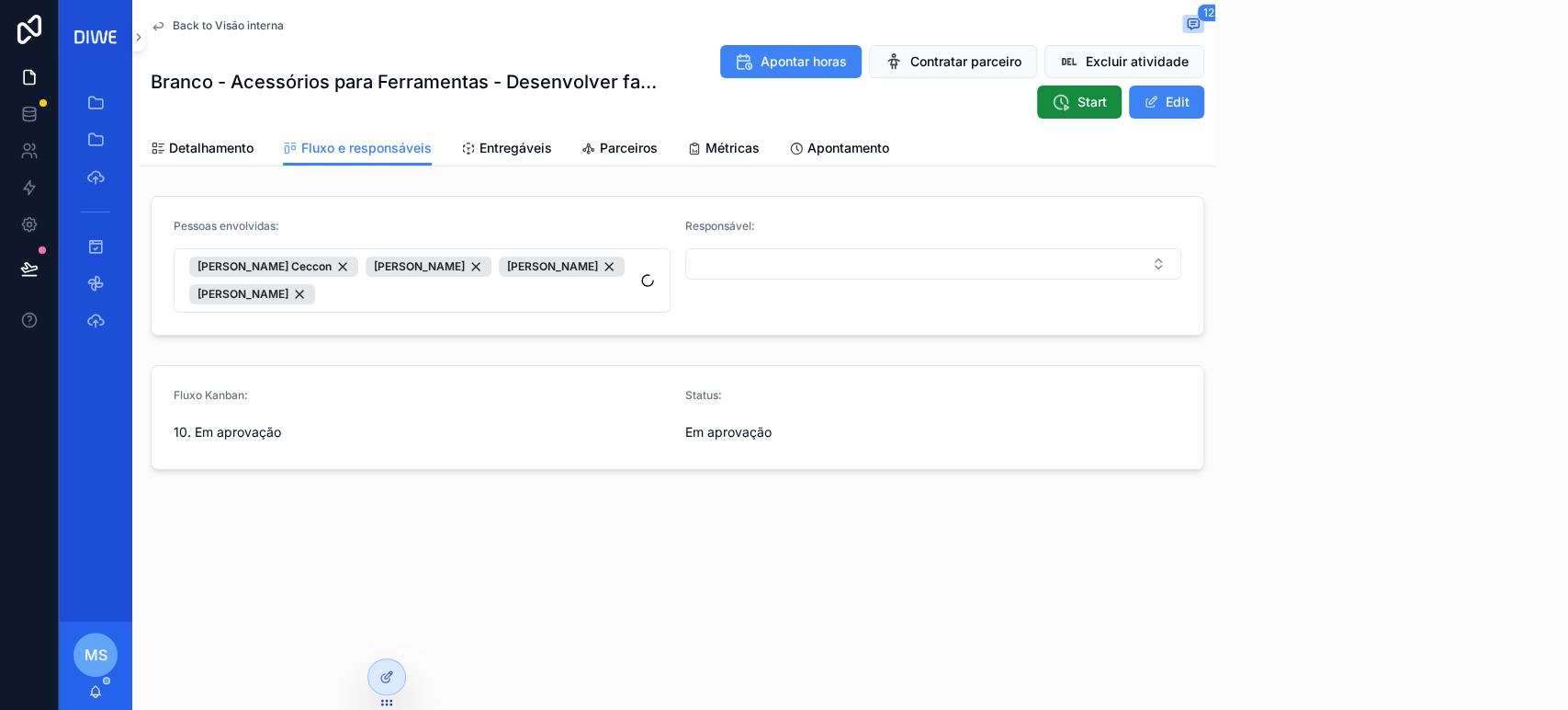
scroll to position [1814, 0]
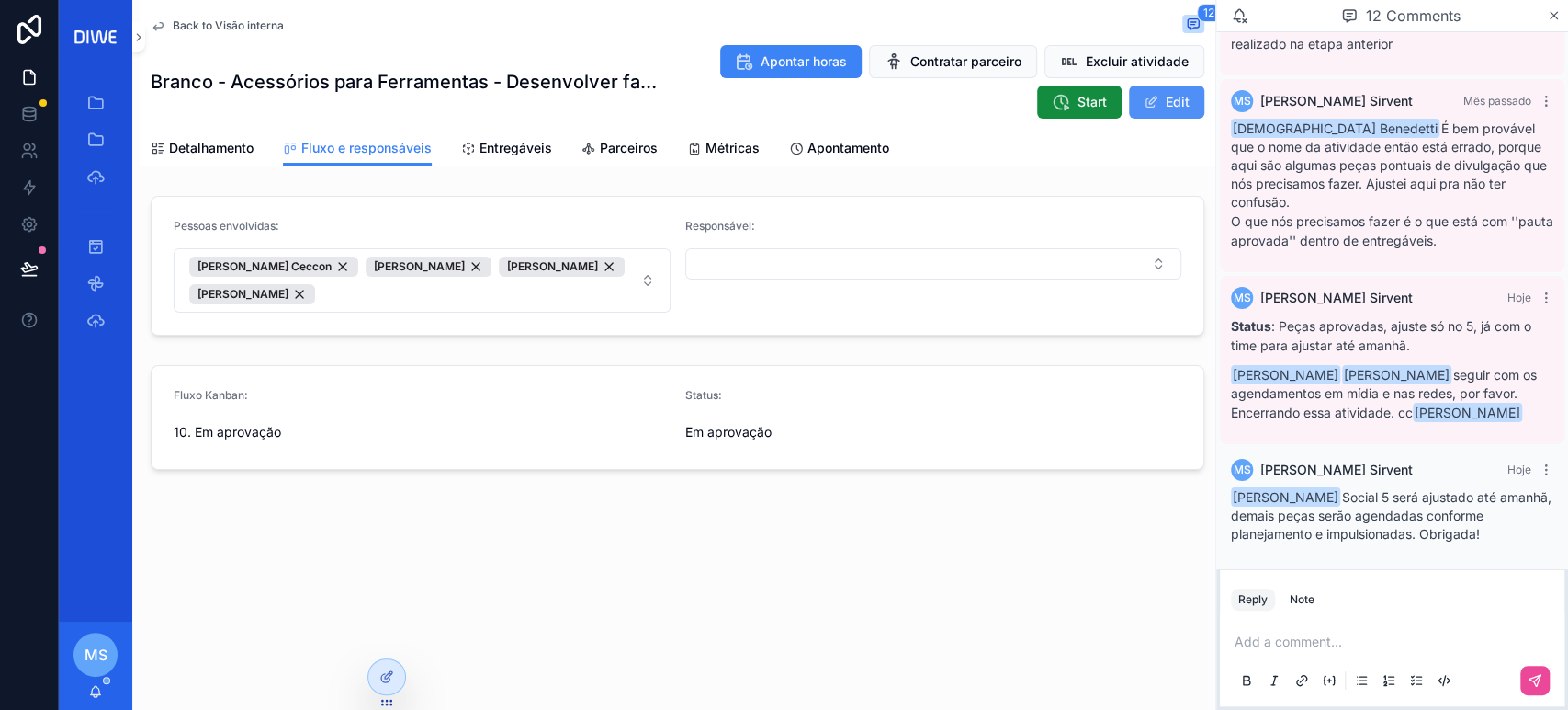
click at [1146, 103] on span "scrollable content" at bounding box center [1151, 102] width 15 height 15
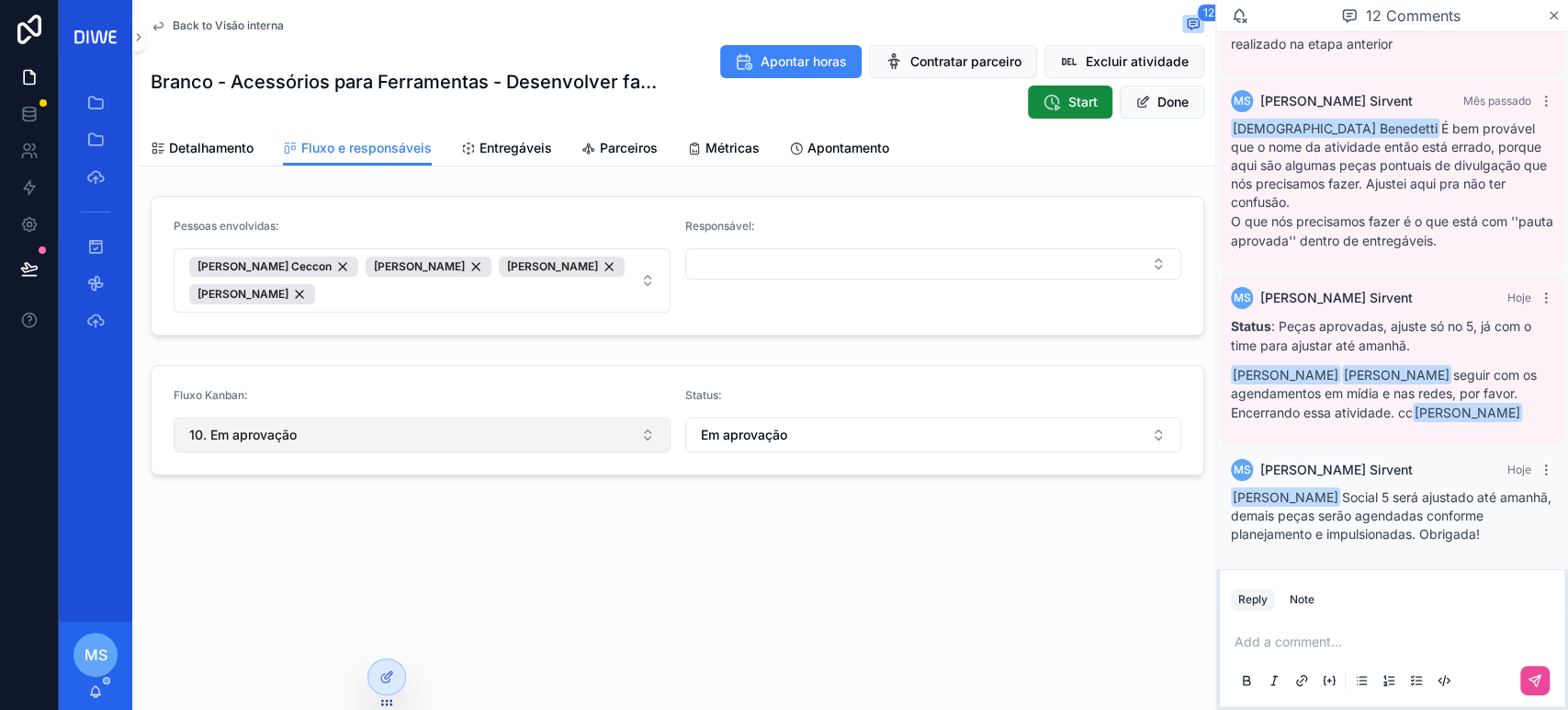
click at [328, 443] on button "10. Em aprovação" at bounding box center [422, 435] width 497 height 35
type input "****"
click at [261, 505] on div "12. Done" at bounding box center [422, 507] width 487 height 29
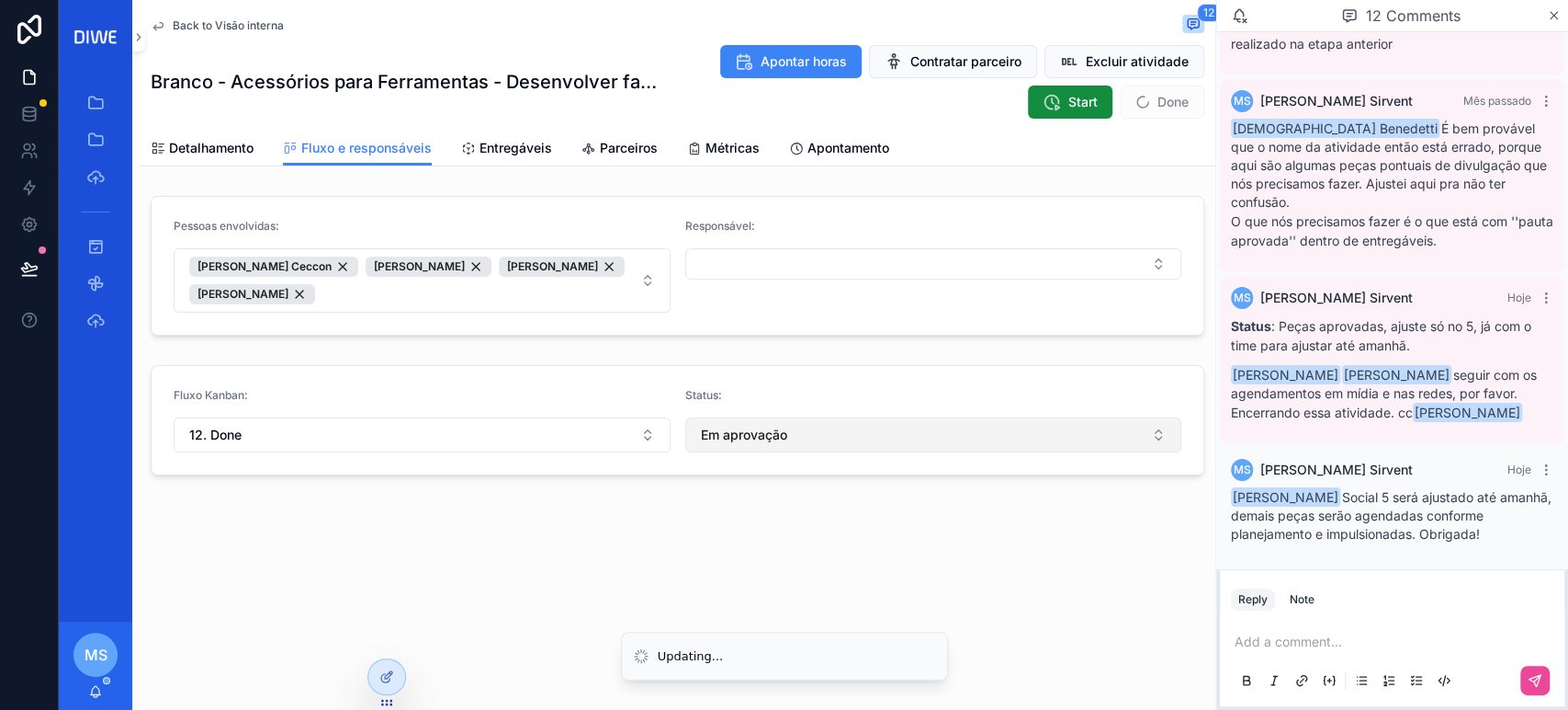
click at [741, 444] on button "Em aprovação" at bounding box center [934, 435] width 497 height 35
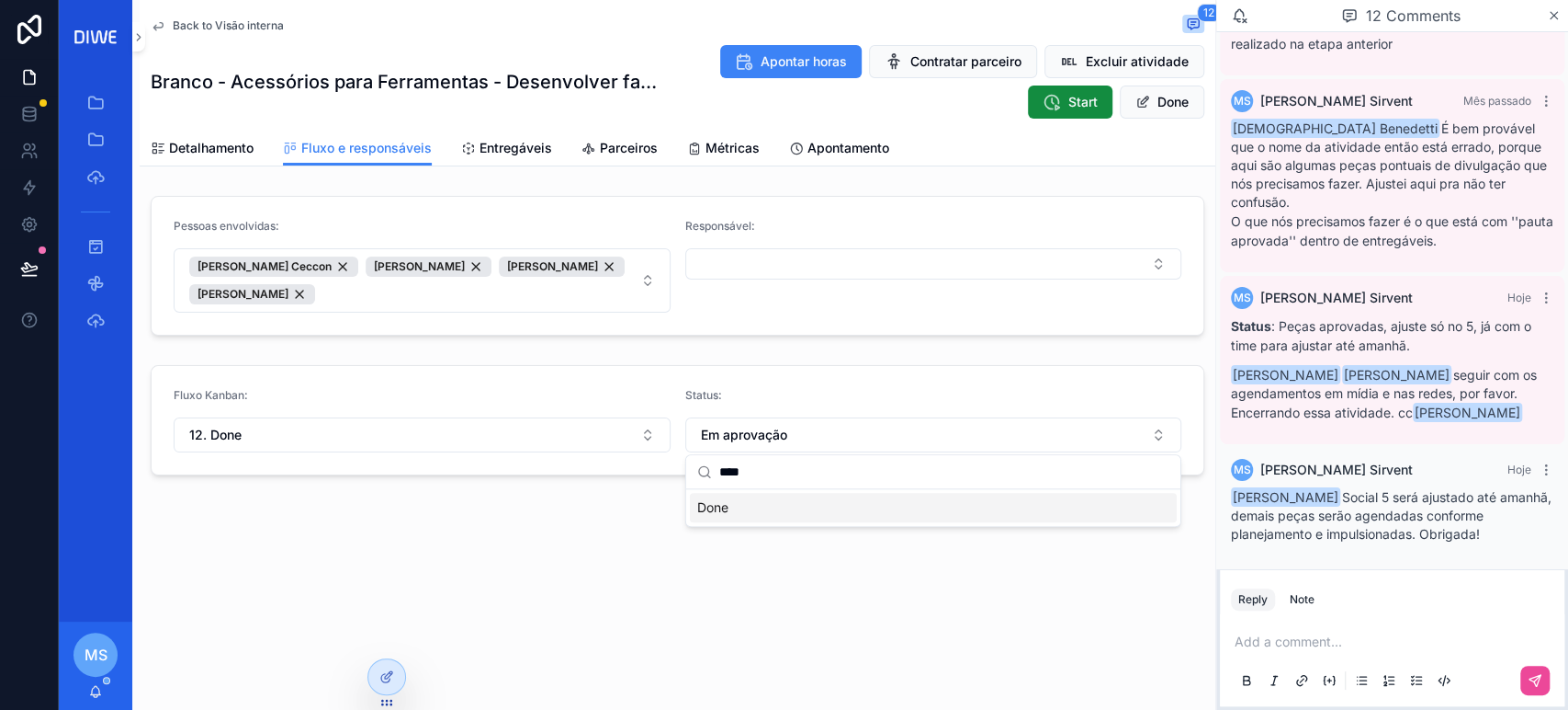
type input "****"
click at [808, 505] on div "Done" at bounding box center [934, 507] width 487 height 29
click at [1175, 100] on button "Done" at bounding box center [1162, 102] width 84 height 33
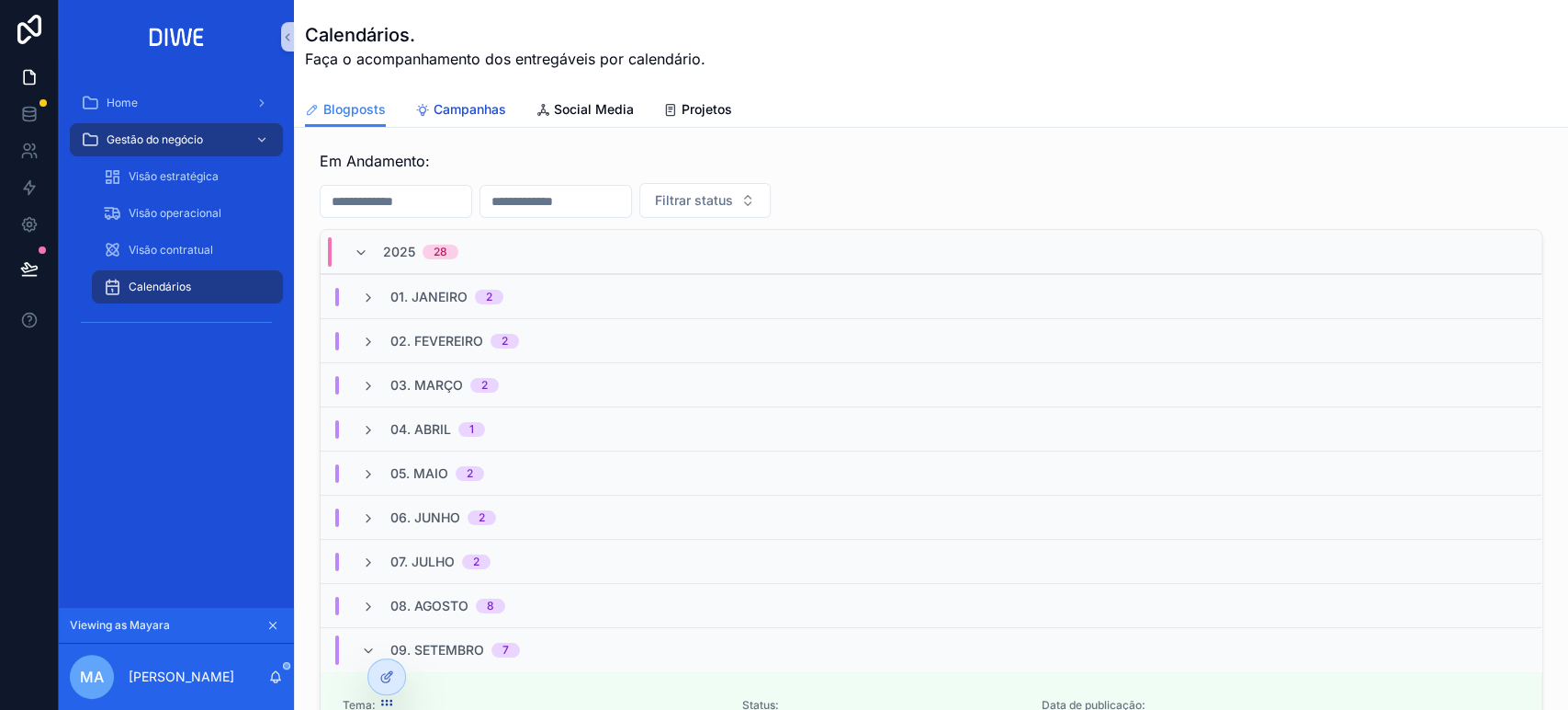
click at [472, 113] on span "Campanhas" at bounding box center [470, 109] width 72 height 19
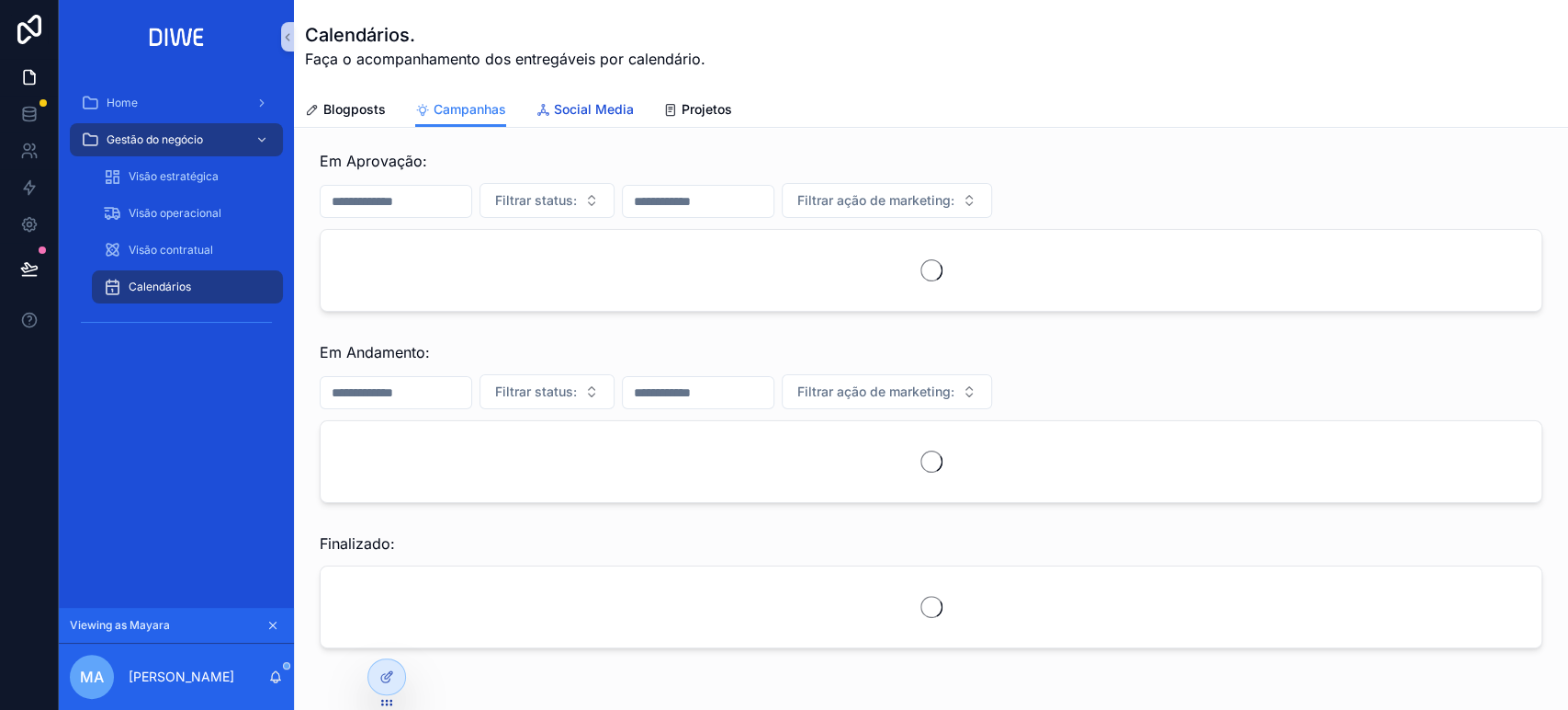
click at [596, 103] on span "Social Media" at bounding box center [594, 109] width 80 height 19
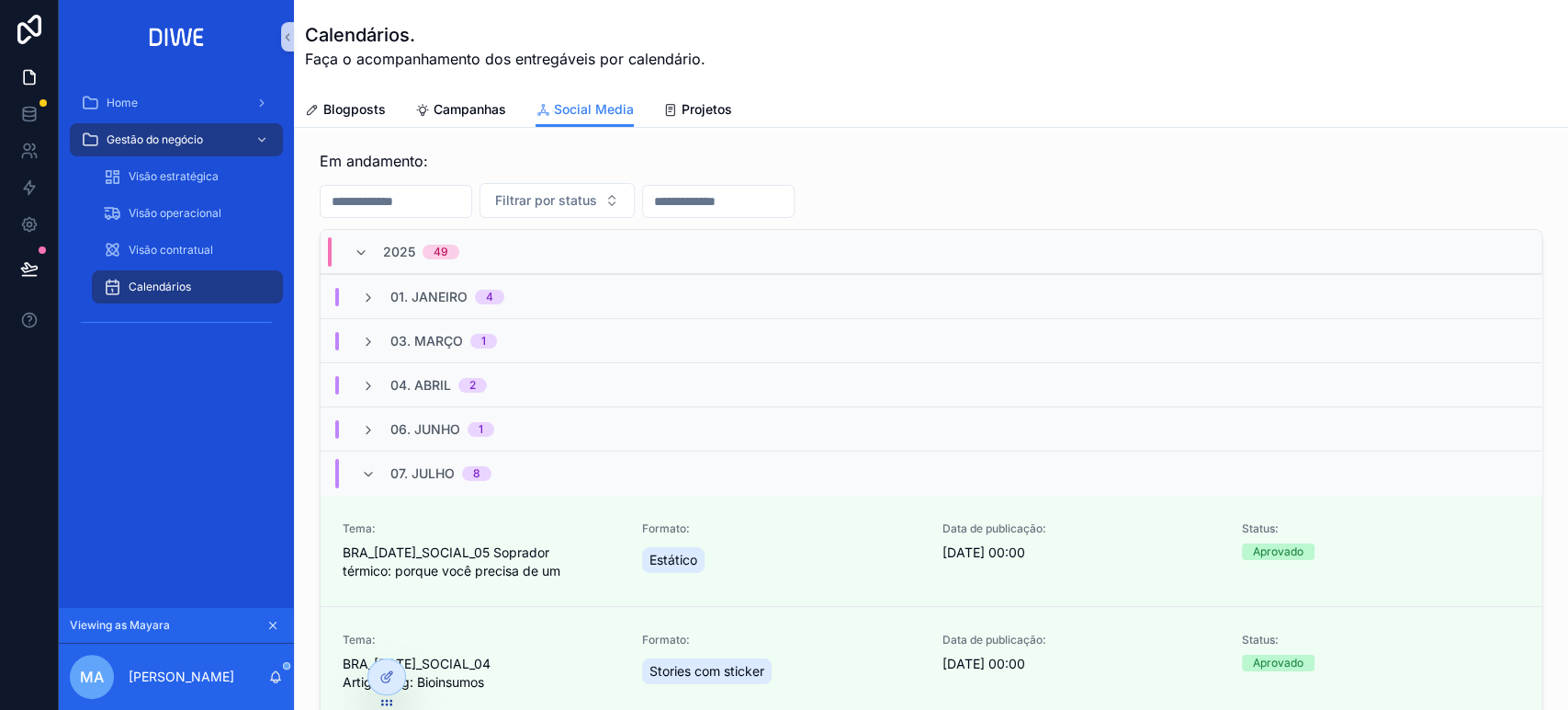
click at [579, 292] on div "01. [DATE]" at bounding box center [932, 296] width 1222 height 44
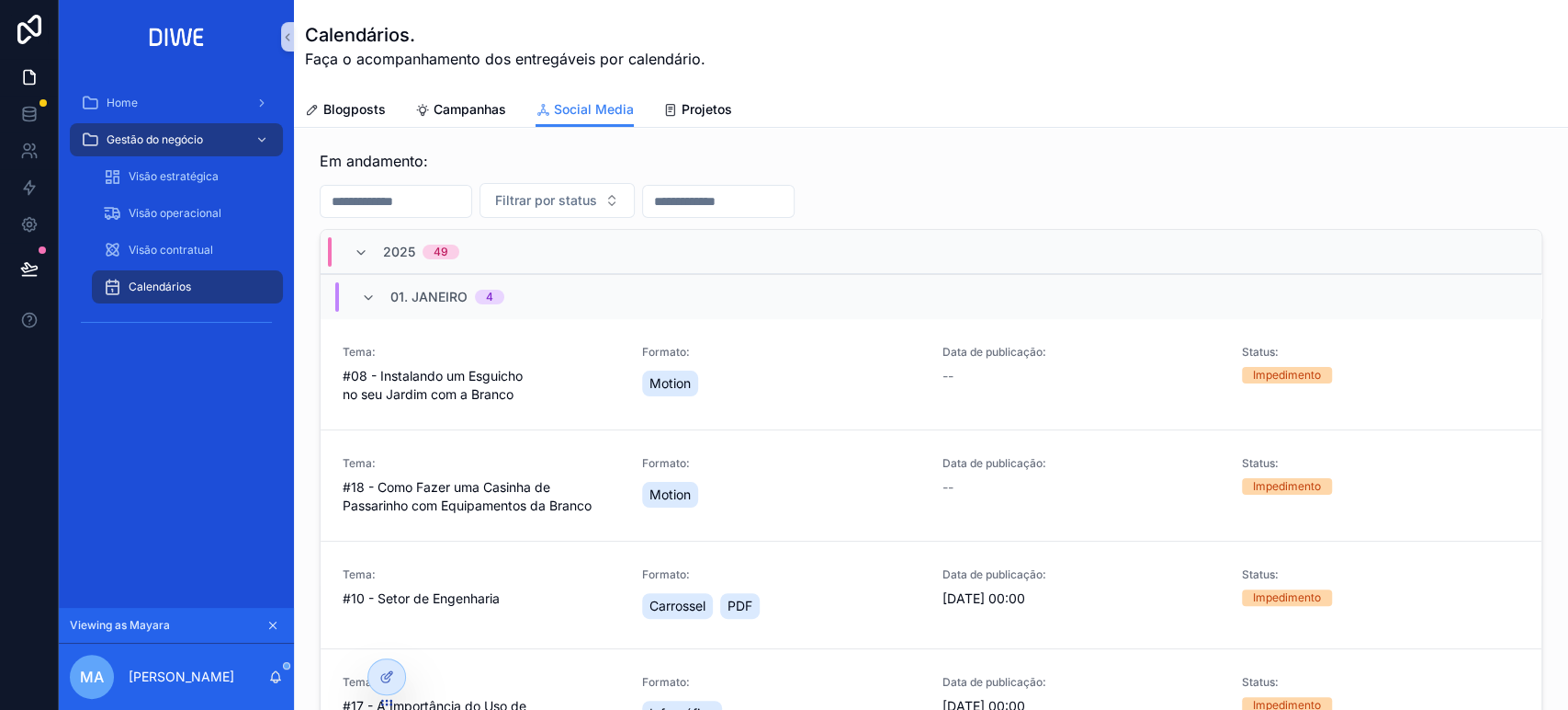
click at [579, 291] on div "01. [DATE]" at bounding box center [932, 296] width 1222 height 44
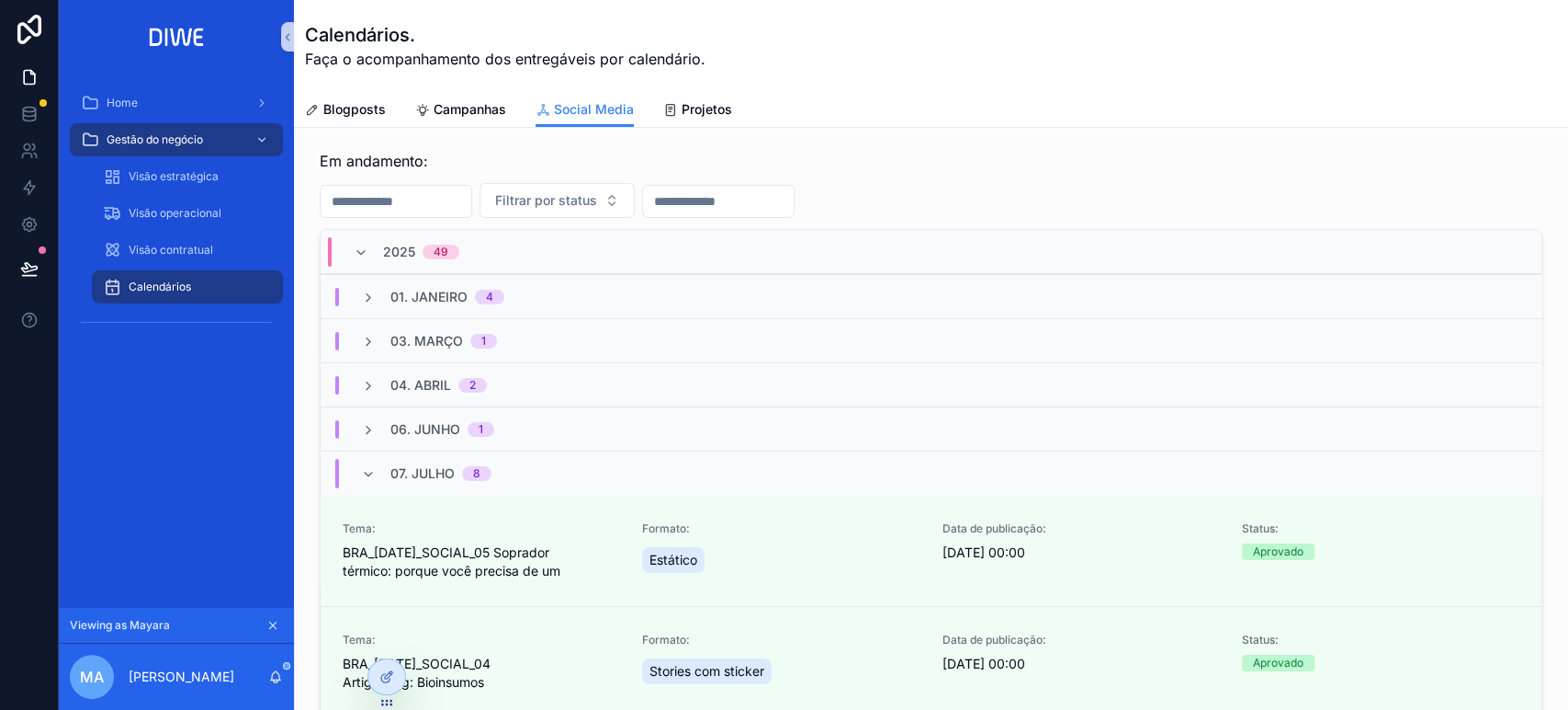
click at [572, 343] on div "03. Março 1" at bounding box center [932, 340] width 1222 height 44
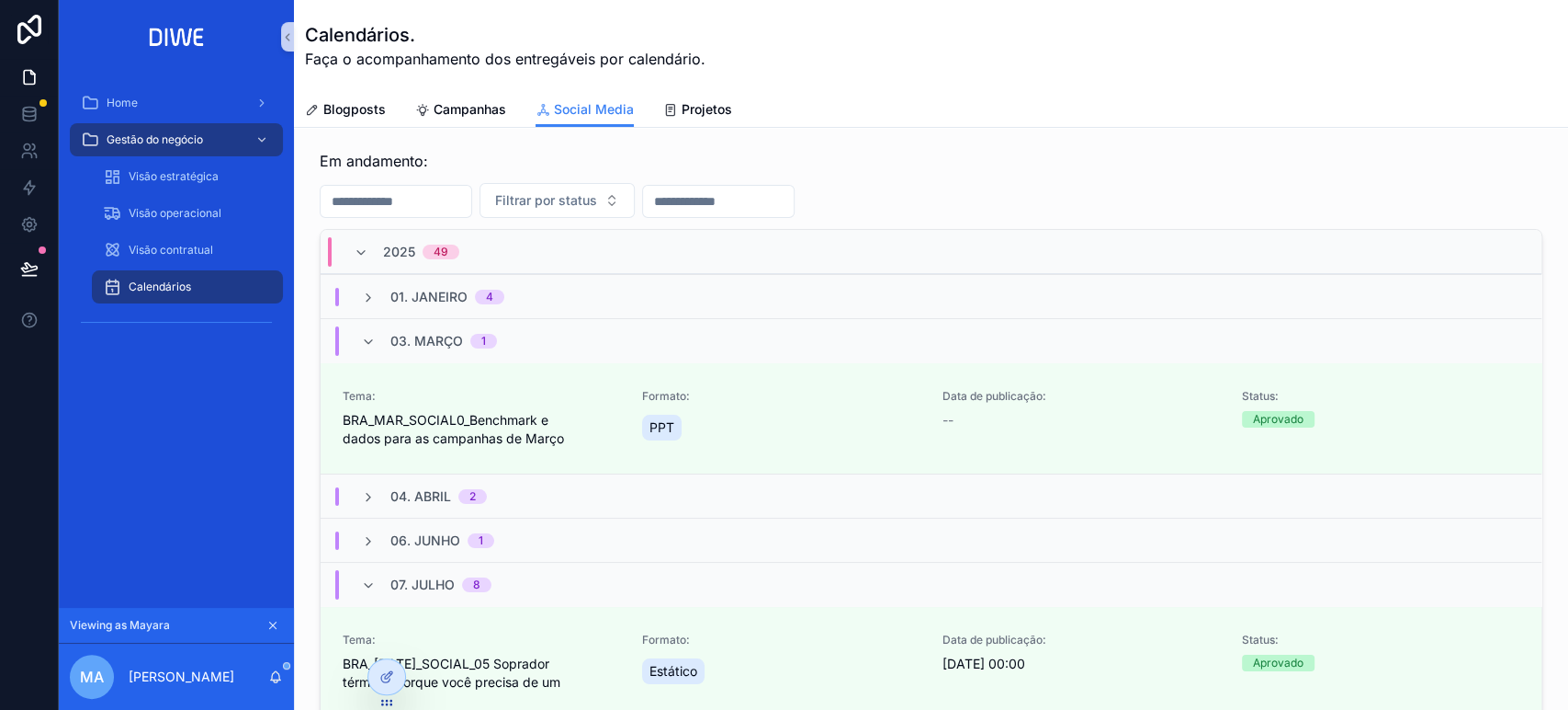
click at [572, 342] on div "03. Março 1" at bounding box center [932, 340] width 1222 height 44
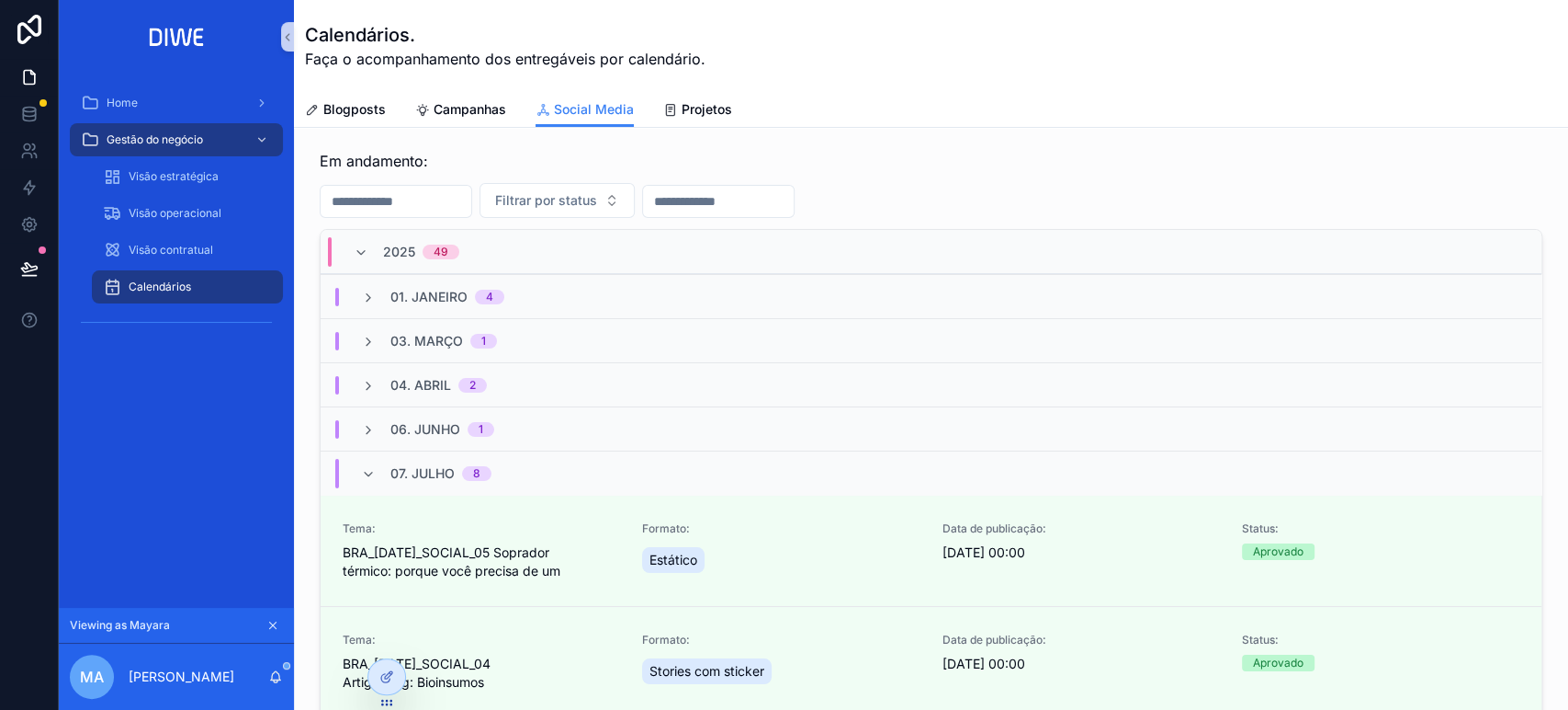
click at [557, 381] on div "04. Abril 2" at bounding box center [932, 384] width 1222 height 44
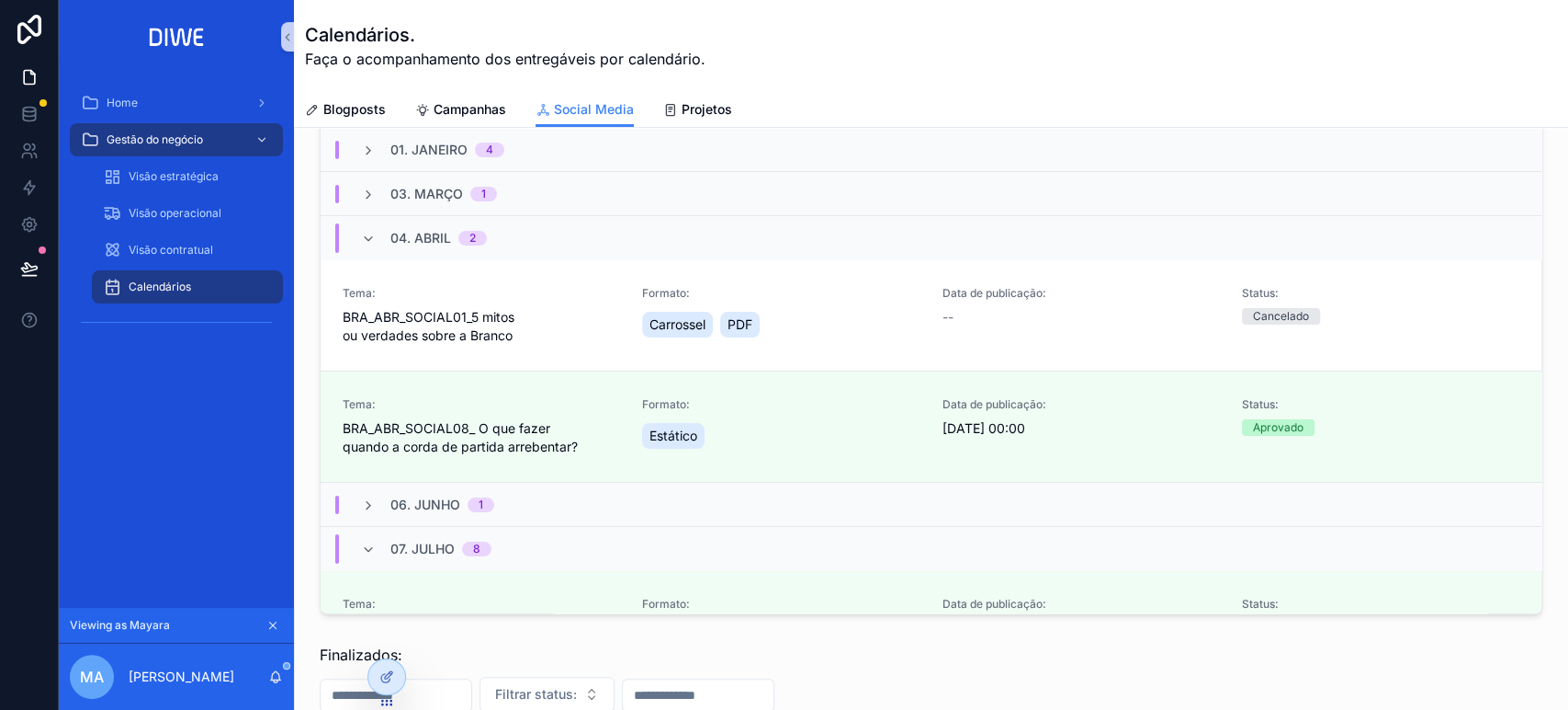
scroll to position [152, 0]
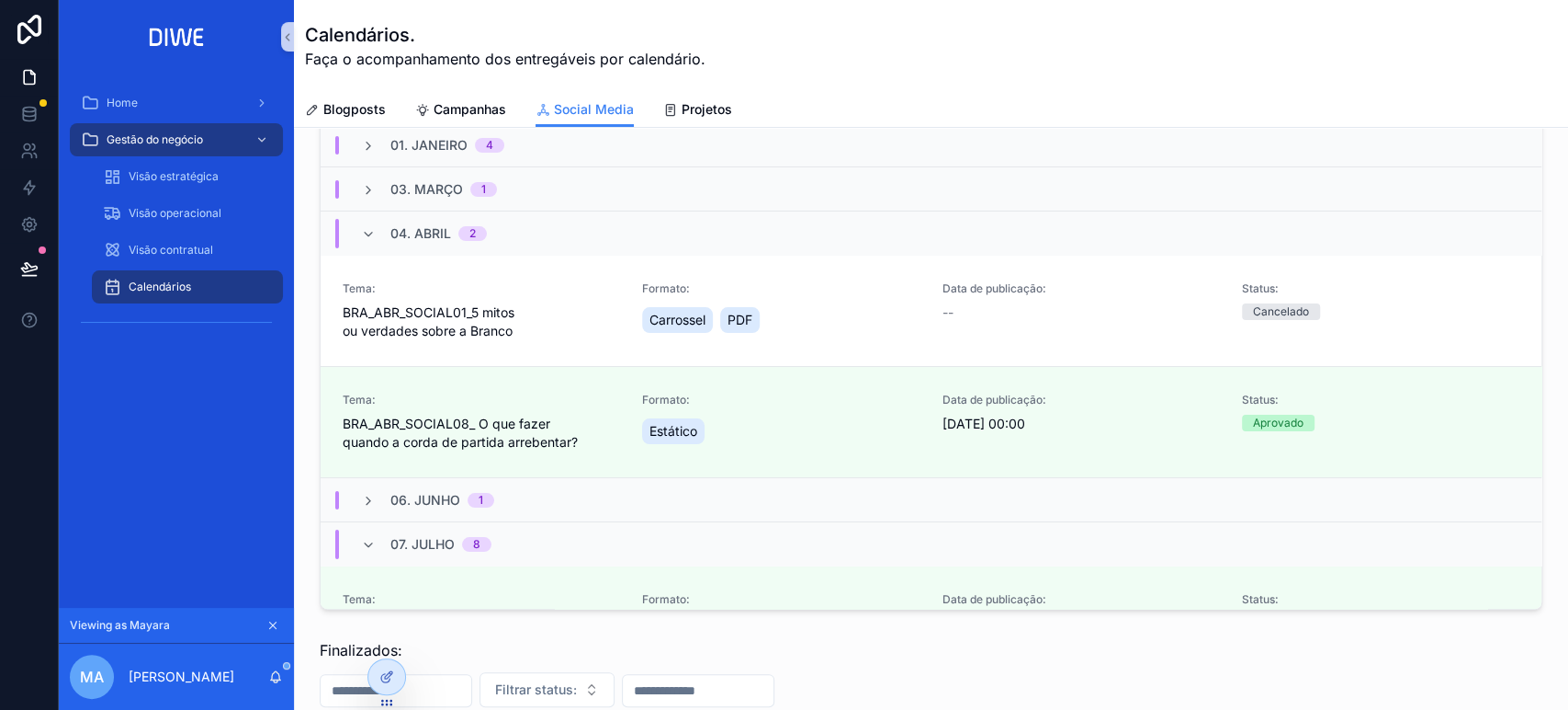
click at [621, 241] on div "04. Abril 2" at bounding box center [932, 232] width 1222 height 44
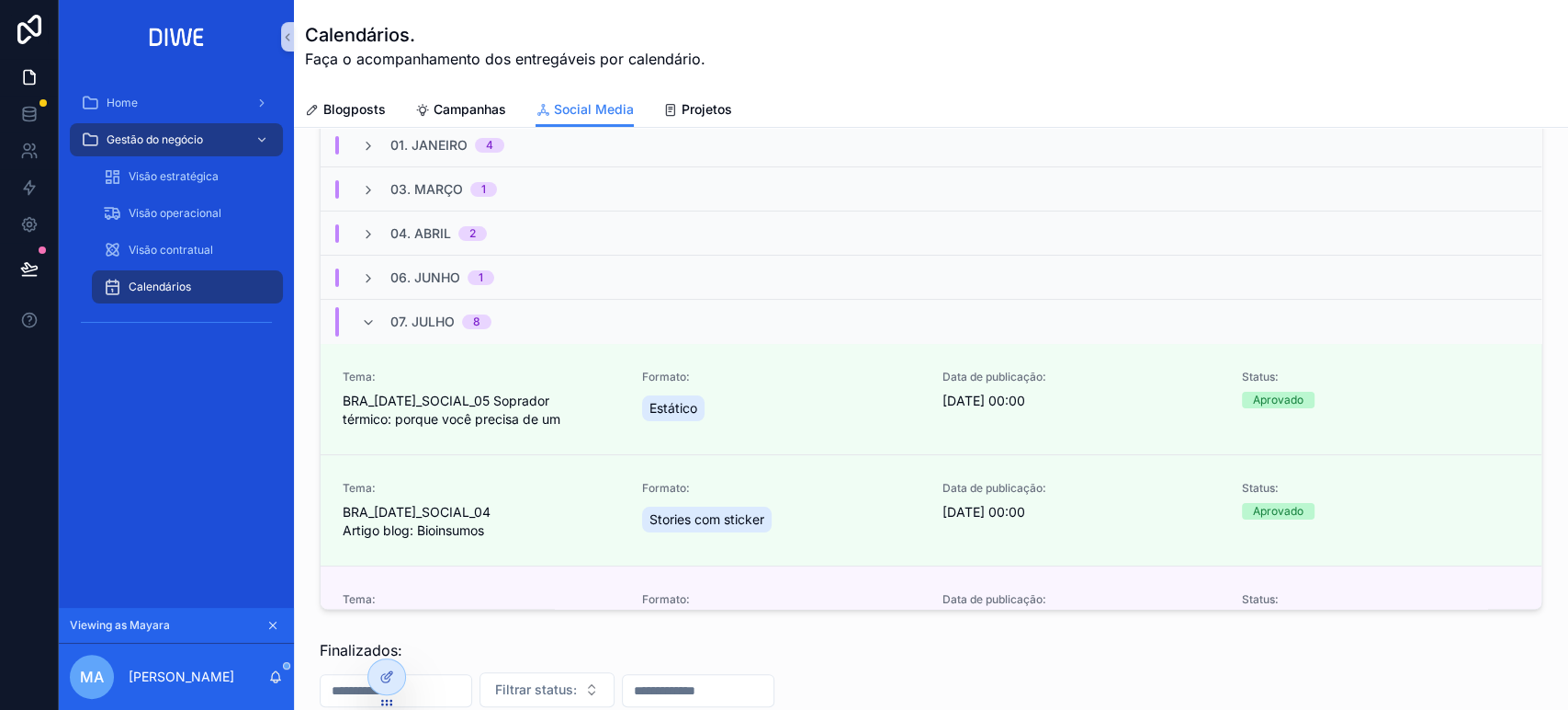
click at [603, 211] on div "04. Abril 2" at bounding box center [932, 232] width 1222 height 44
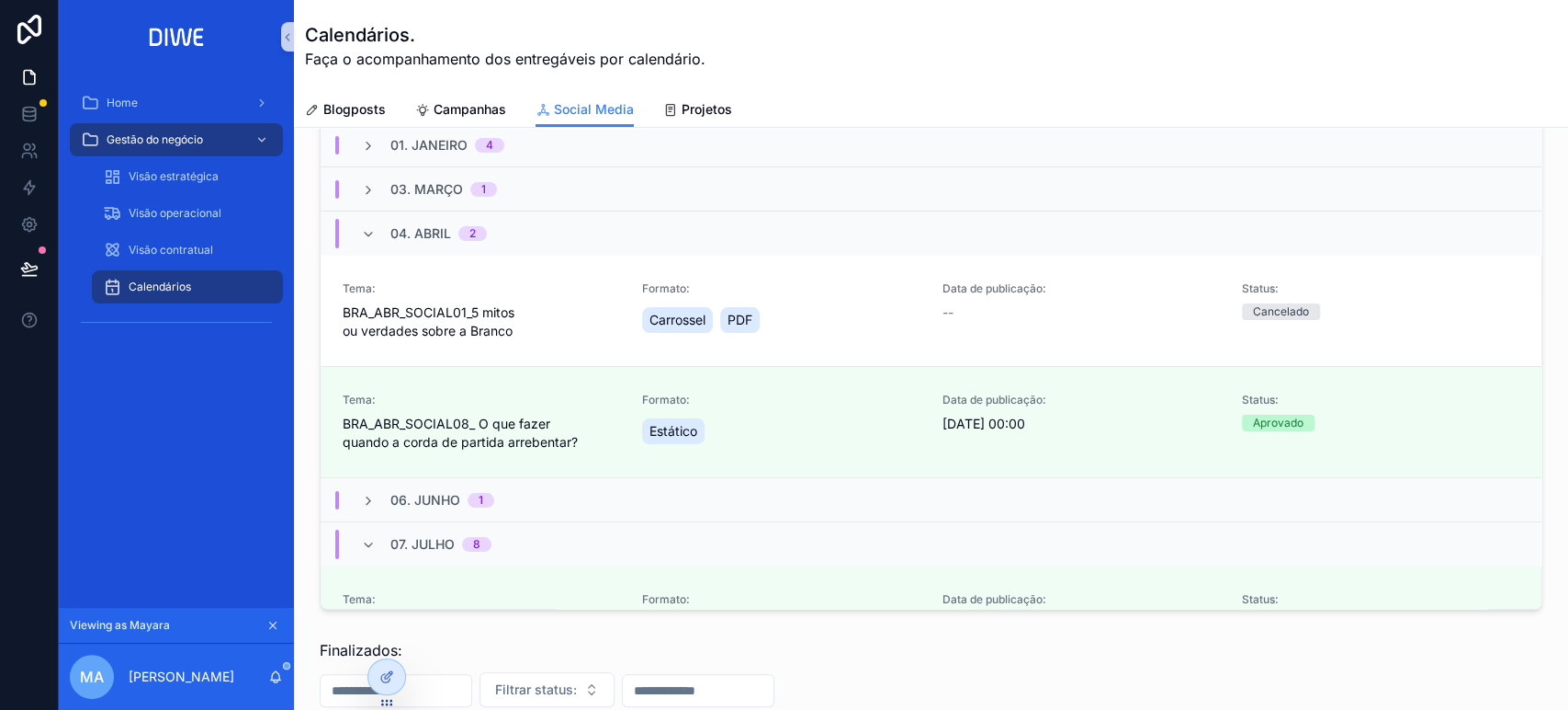
click at [552, 230] on div "04. Abril 2" at bounding box center [932, 232] width 1222 height 44
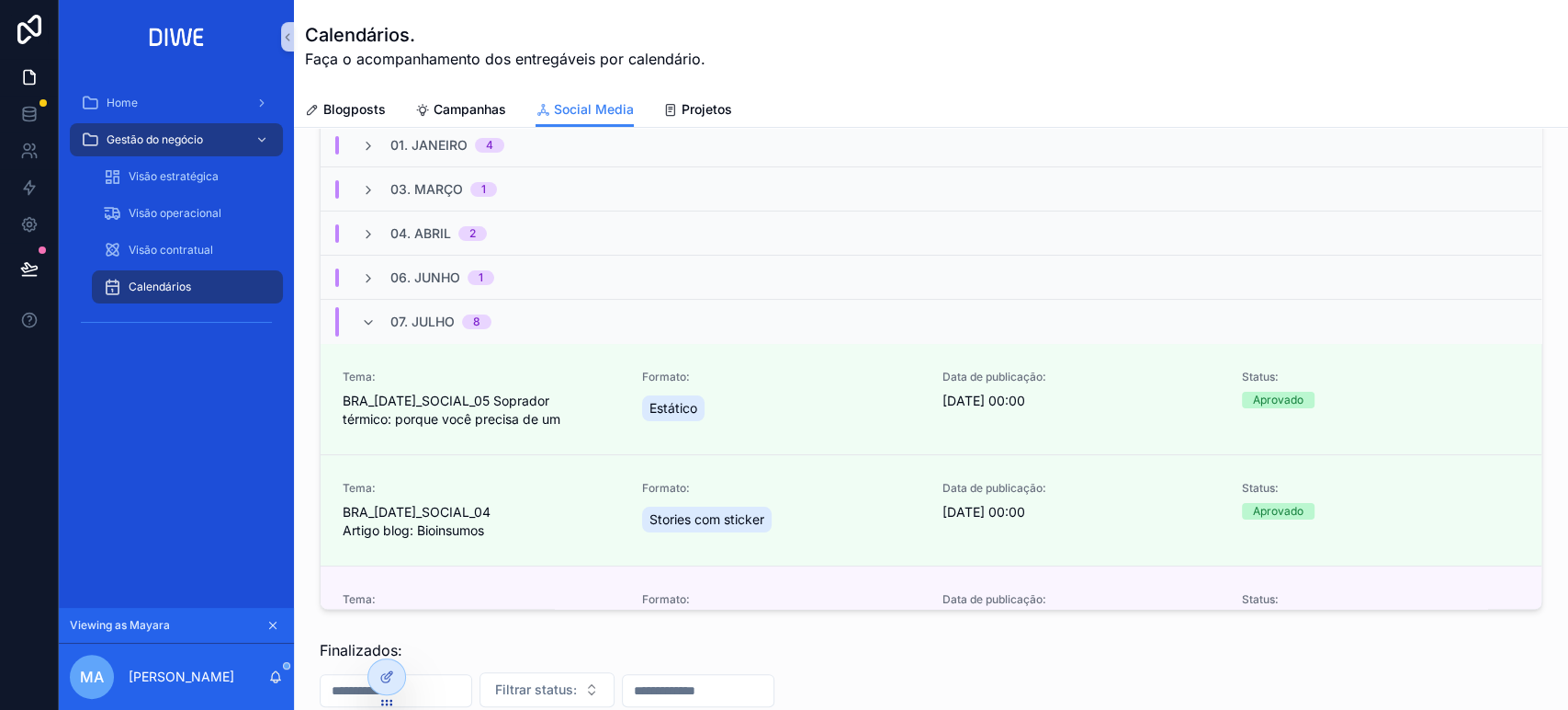
click at [530, 277] on div "06. Junho 1" at bounding box center [932, 276] width 1222 height 44
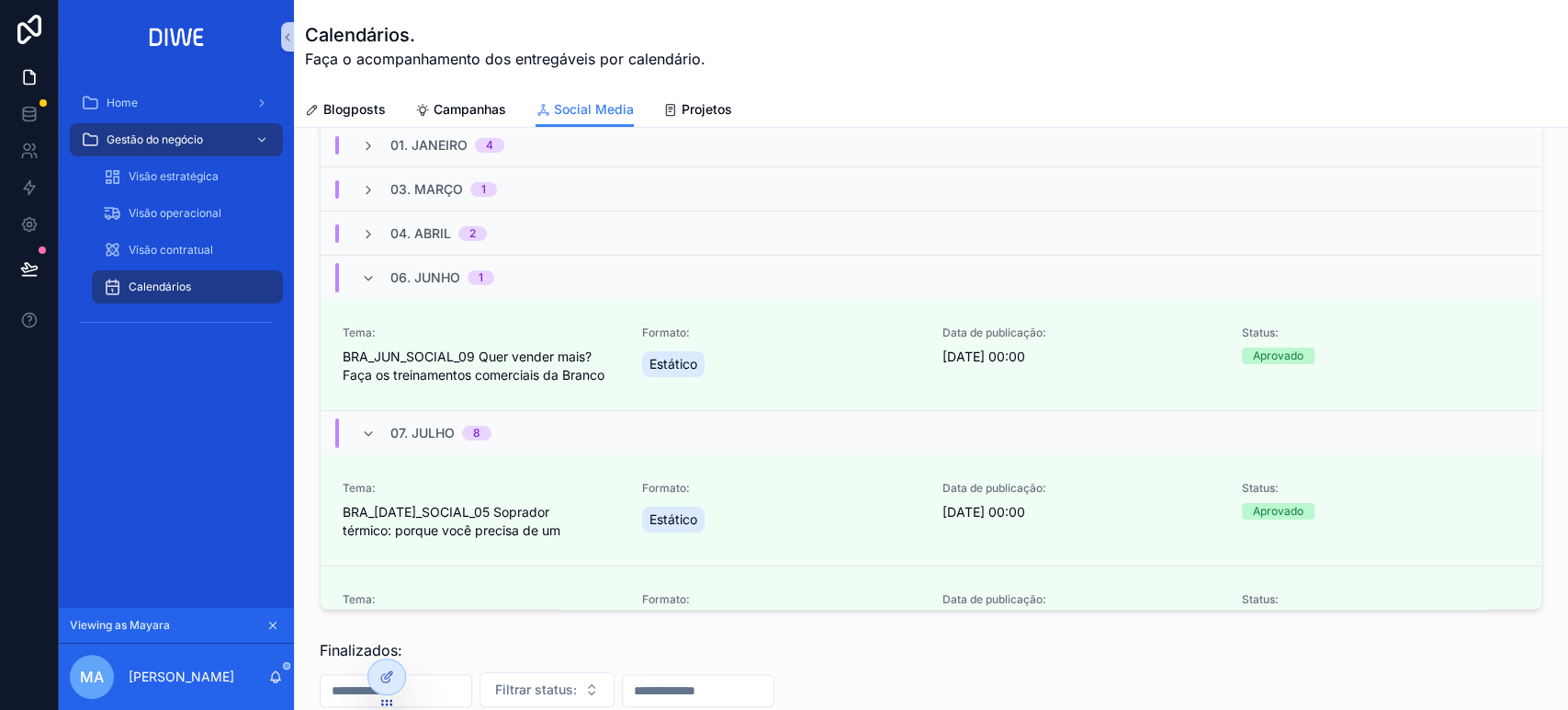
click at [530, 277] on div "06. Junho 1" at bounding box center [932, 276] width 1222 height 44
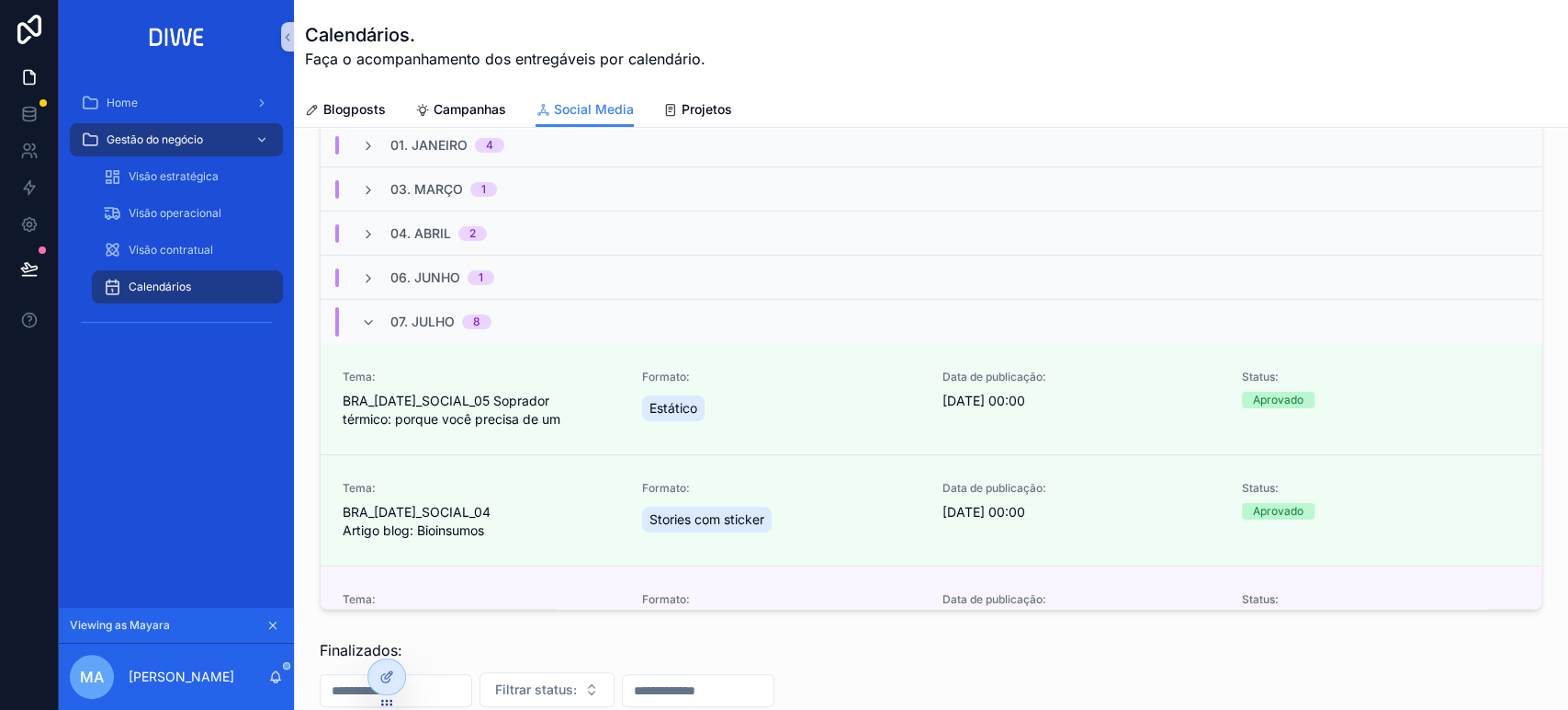
click at [515, 311] on div "07. Julho 8" at bounding box center [932, 320] width 1222 height 44
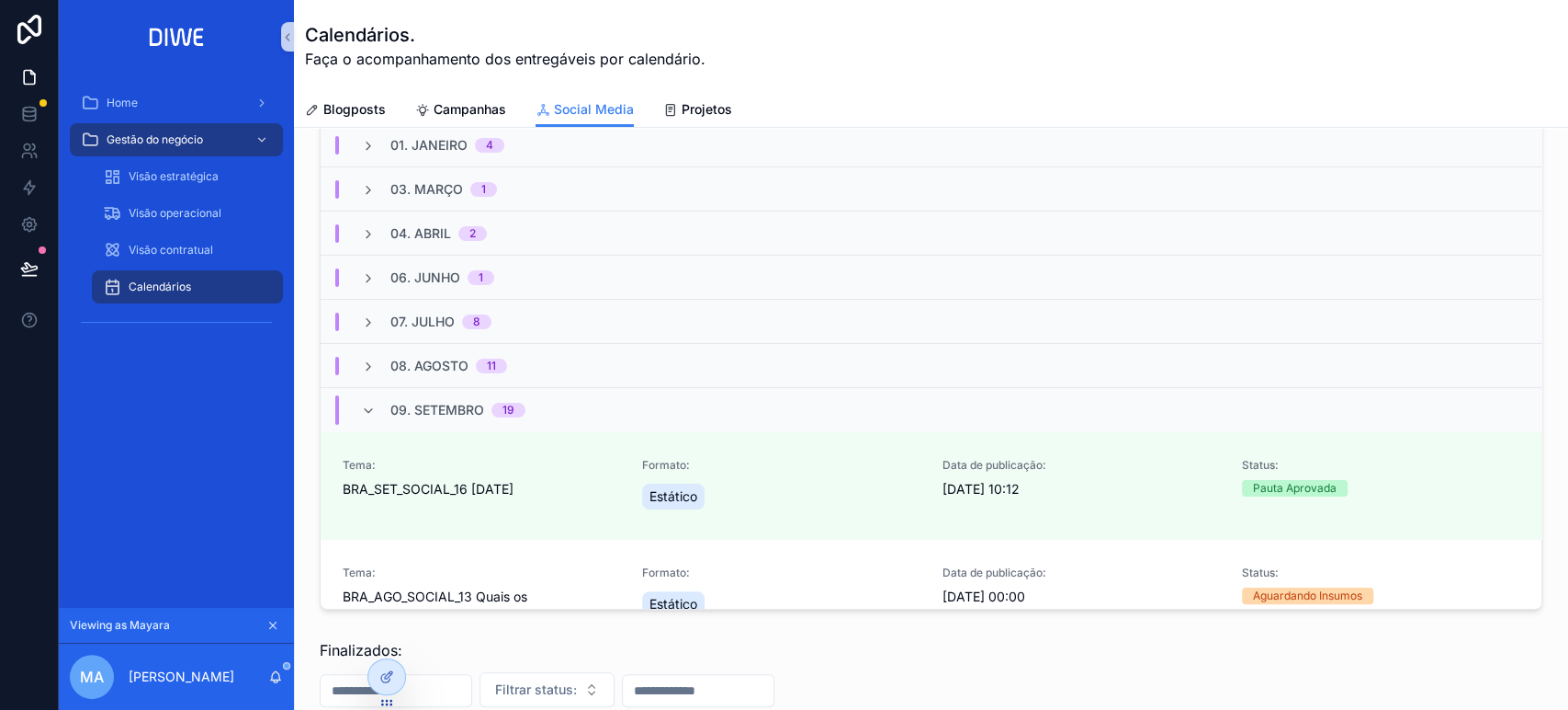
click at [523, 314] on div "07. Julho 8" at bounding box center [932, 320] width 1222 height 44
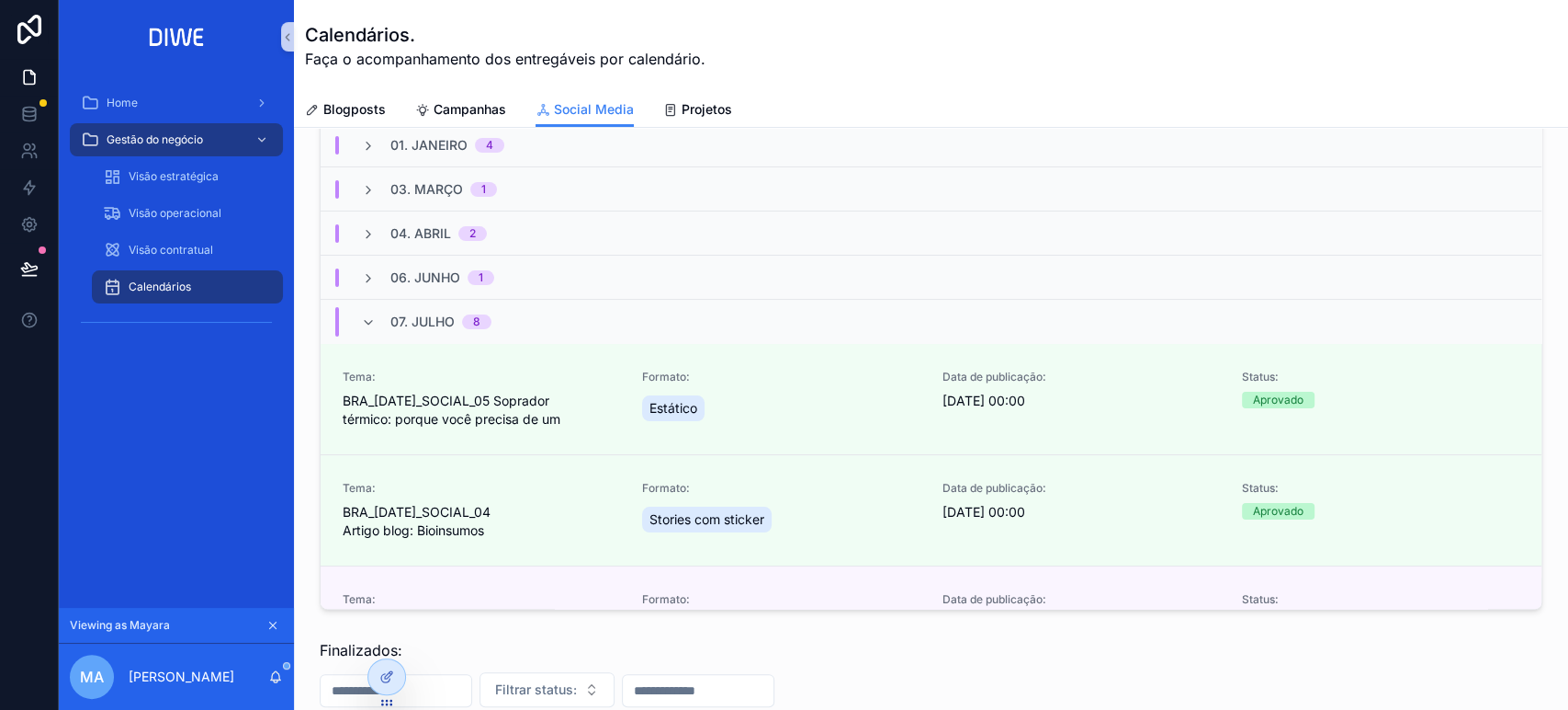
click at [523, 314] on div "07. Julho 8" at bounding box center [932, 320] width 1222 height 44
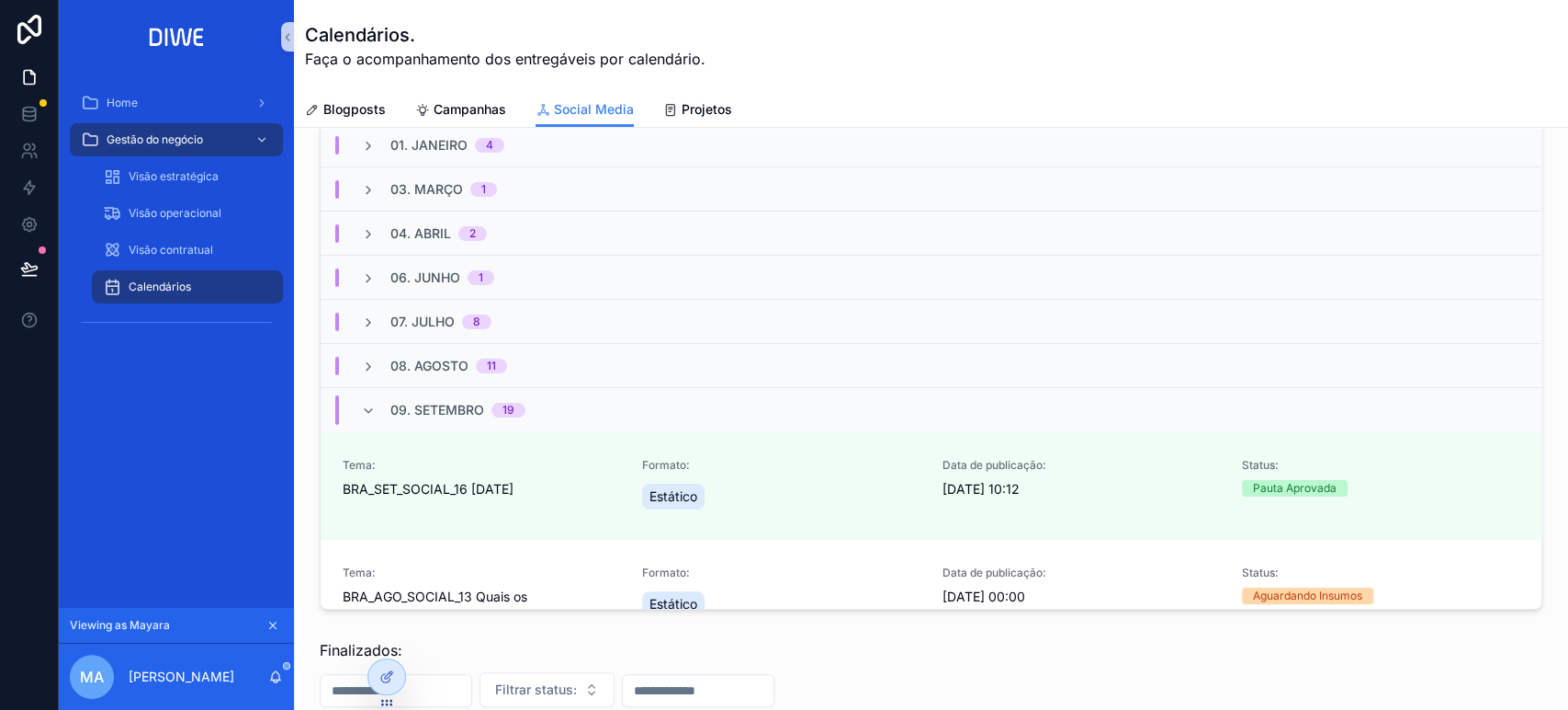
click at [517, 359] on div "08. Agosto 11" at bounding box center [434, 365] width 190 height 19
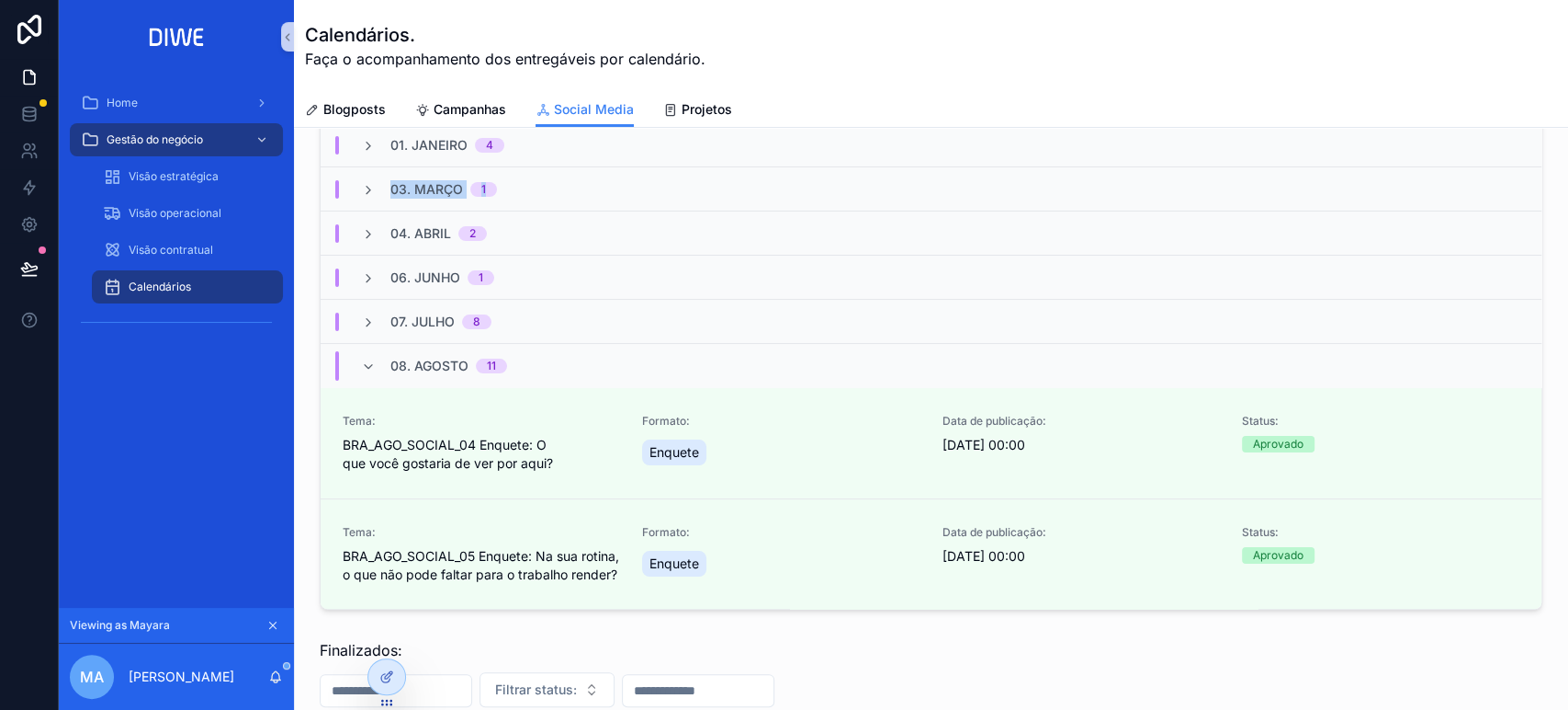
drag, startPoint x: 1509, startPoint y: 156, endPoint x: 1519, endPoint y: 206, distance: 51.0
click at [1519, 206] on div "2025 49 01. Janeiro 4 03. Março 1 04. Abril 2 06. Junho 1 07. Julho 8 08. Agost…" at bounding box center [932, 344] width 1222 height 531
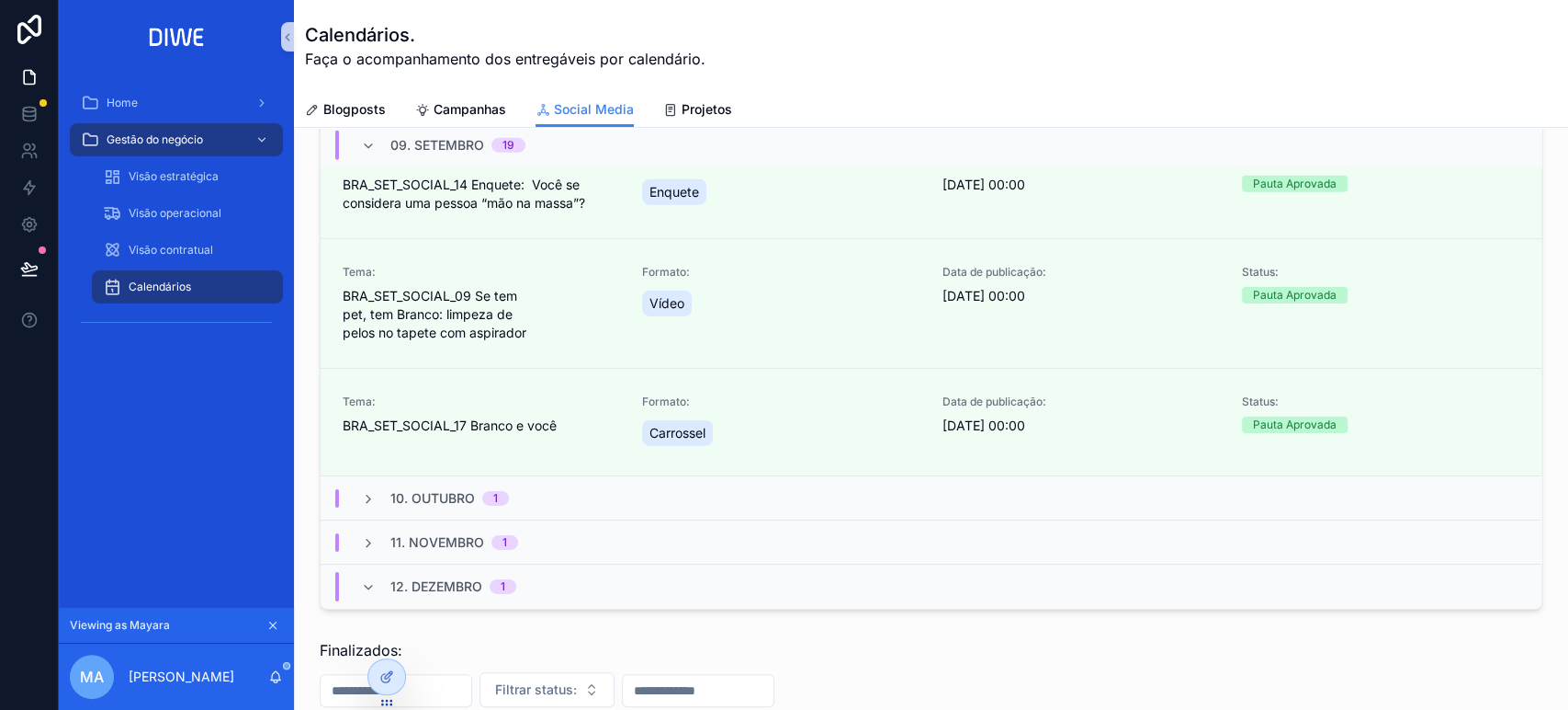
scroll to position [4052, 0]
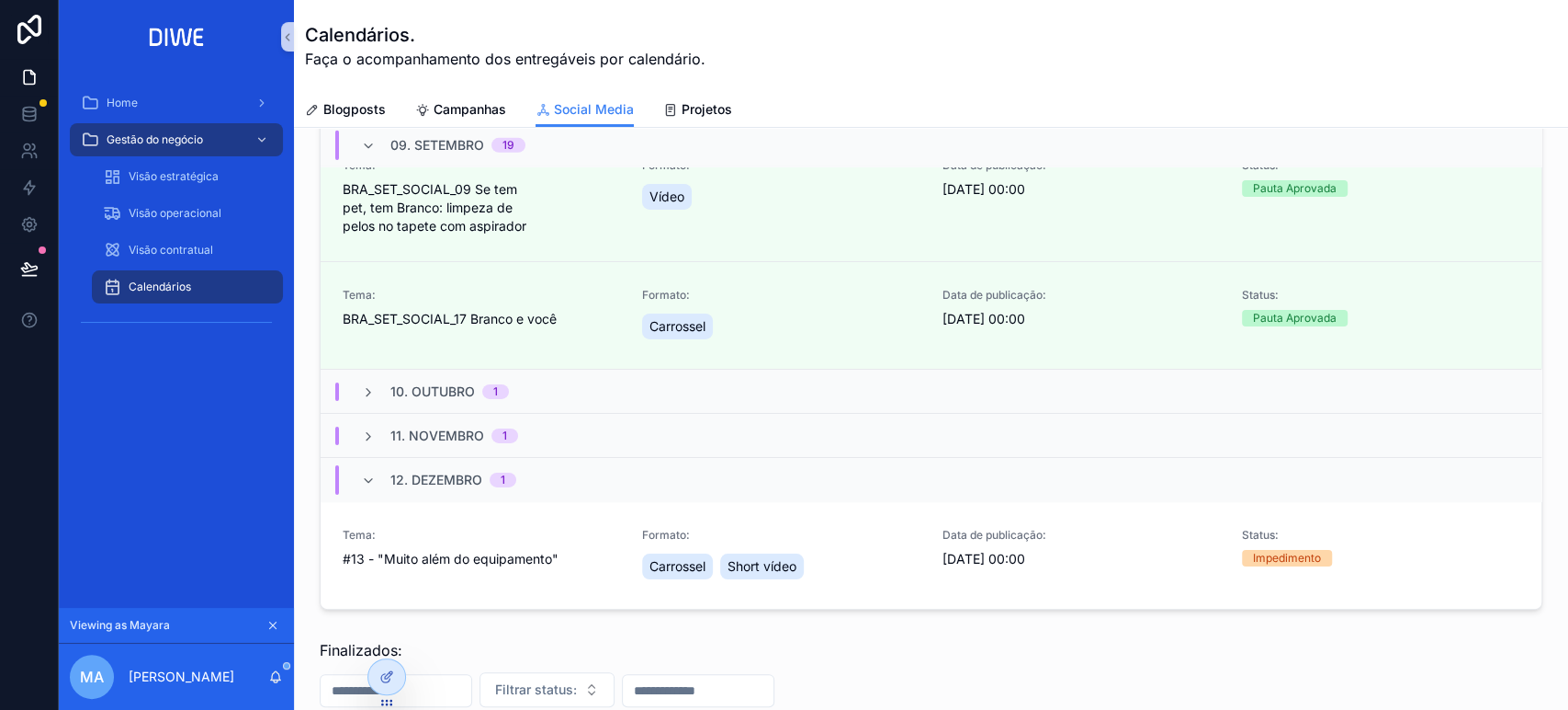
click at [582, 401] on div "10. Outubro 1" at bounding box center [932, 390] width 1222 height 44
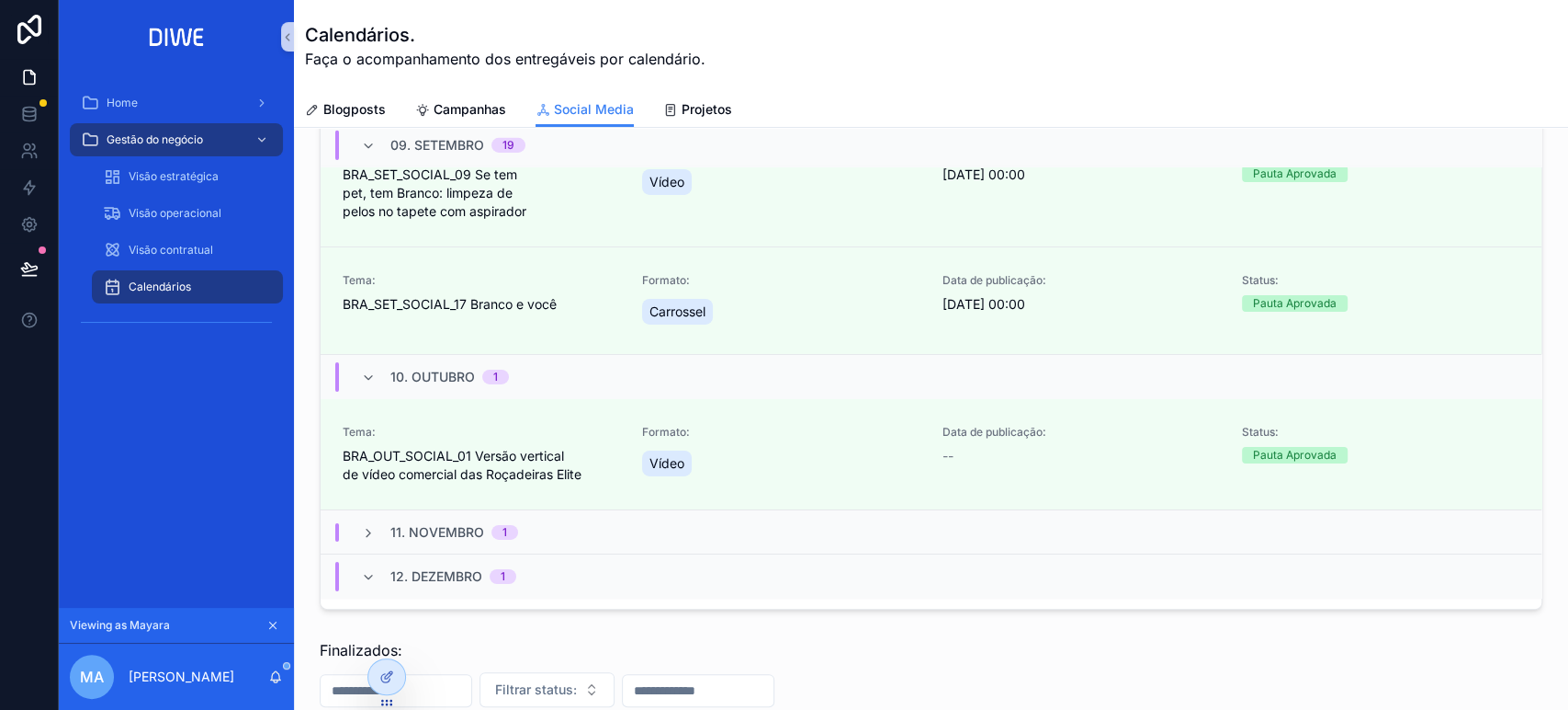
click at [581, 398] on div "10. Outubro 1" at bounding box center [932, 375] width 1222 height 44
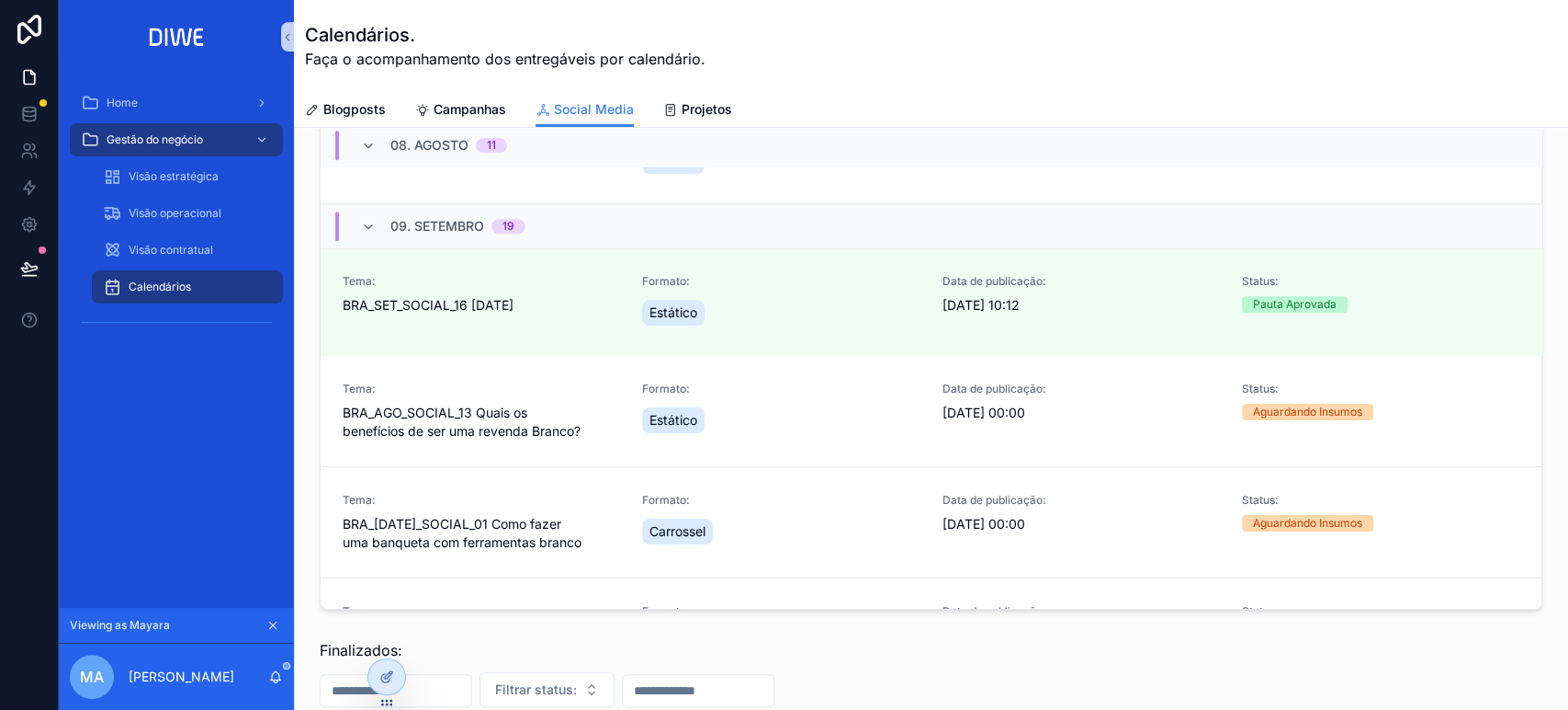
scroll to position [1273, 0]
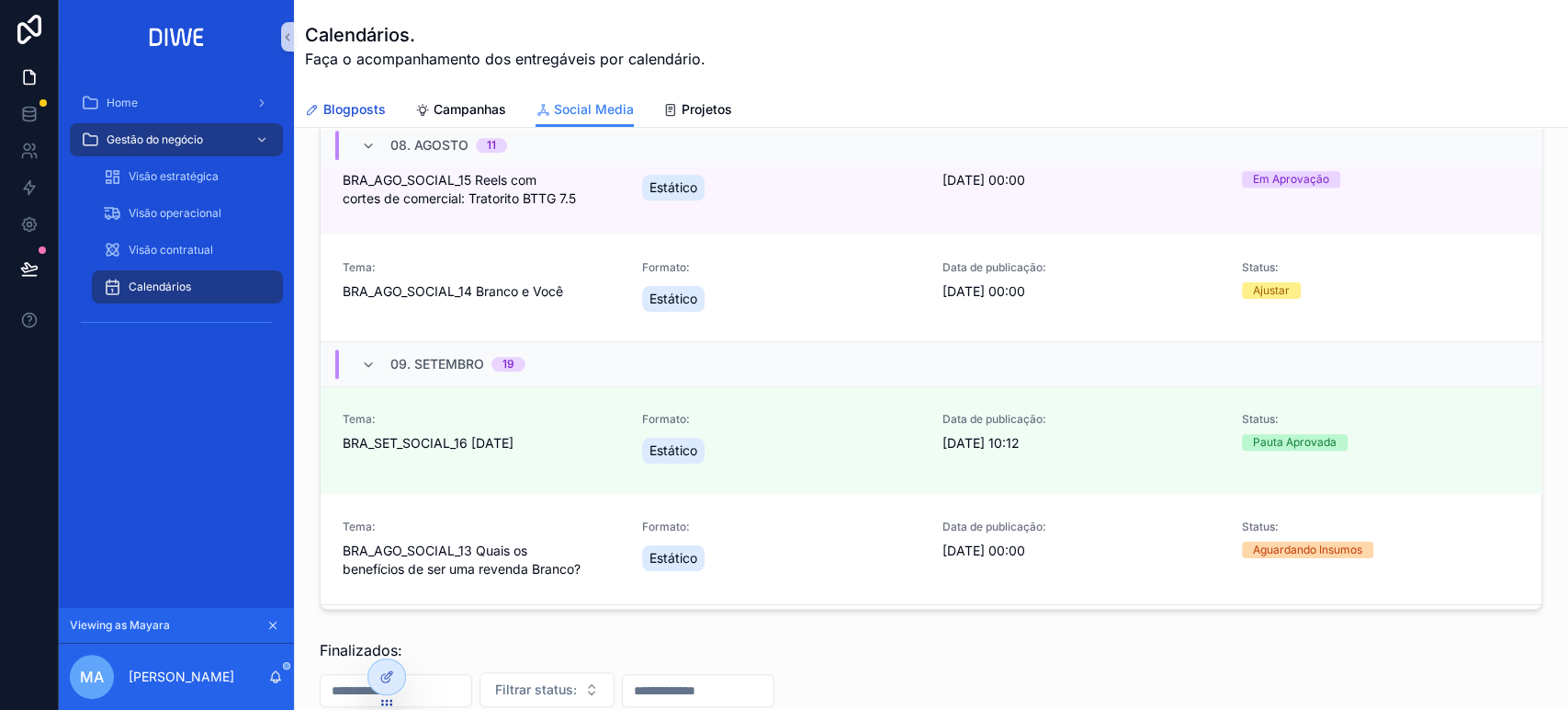
click at [338, 108] on span "Blogposts" at bounding box center [354, 109] width 63 height 19
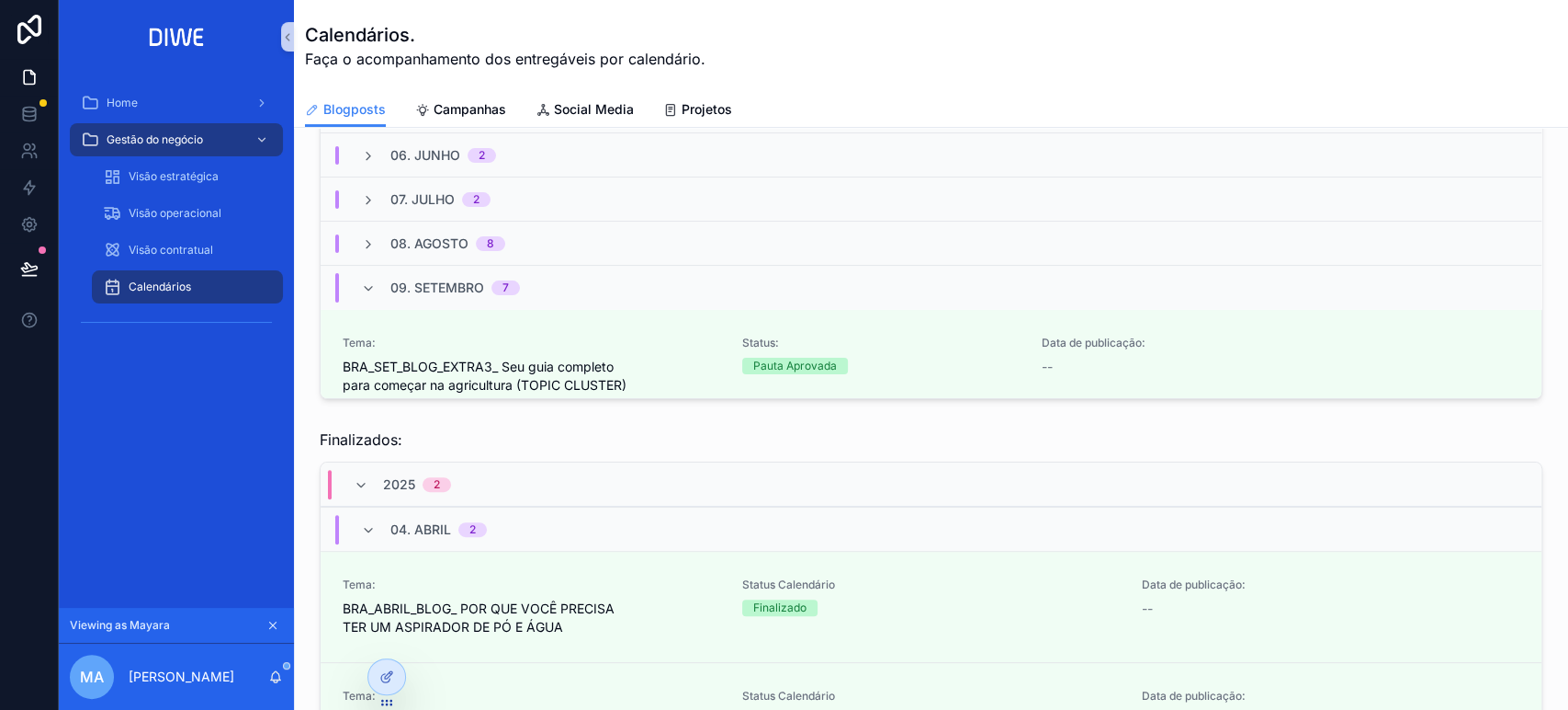
scroll to position [359, 0]
click at [550, 285] on div "09. Setembro 7" at bounding box center [932, 289] width 1222 height 44
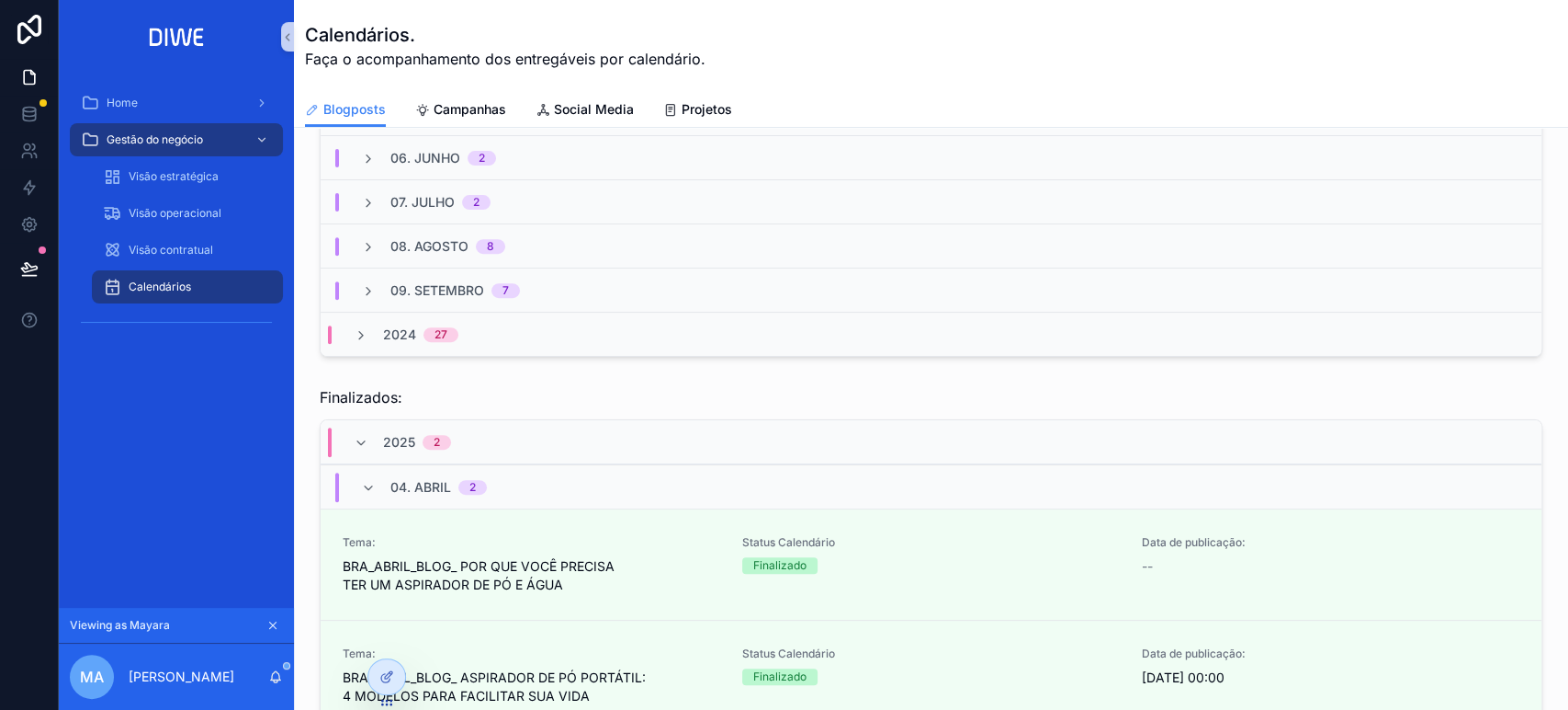
click at [544, 284] on div "09. Setembro 7" at bounding box center [932, 289] width 1222 height 44
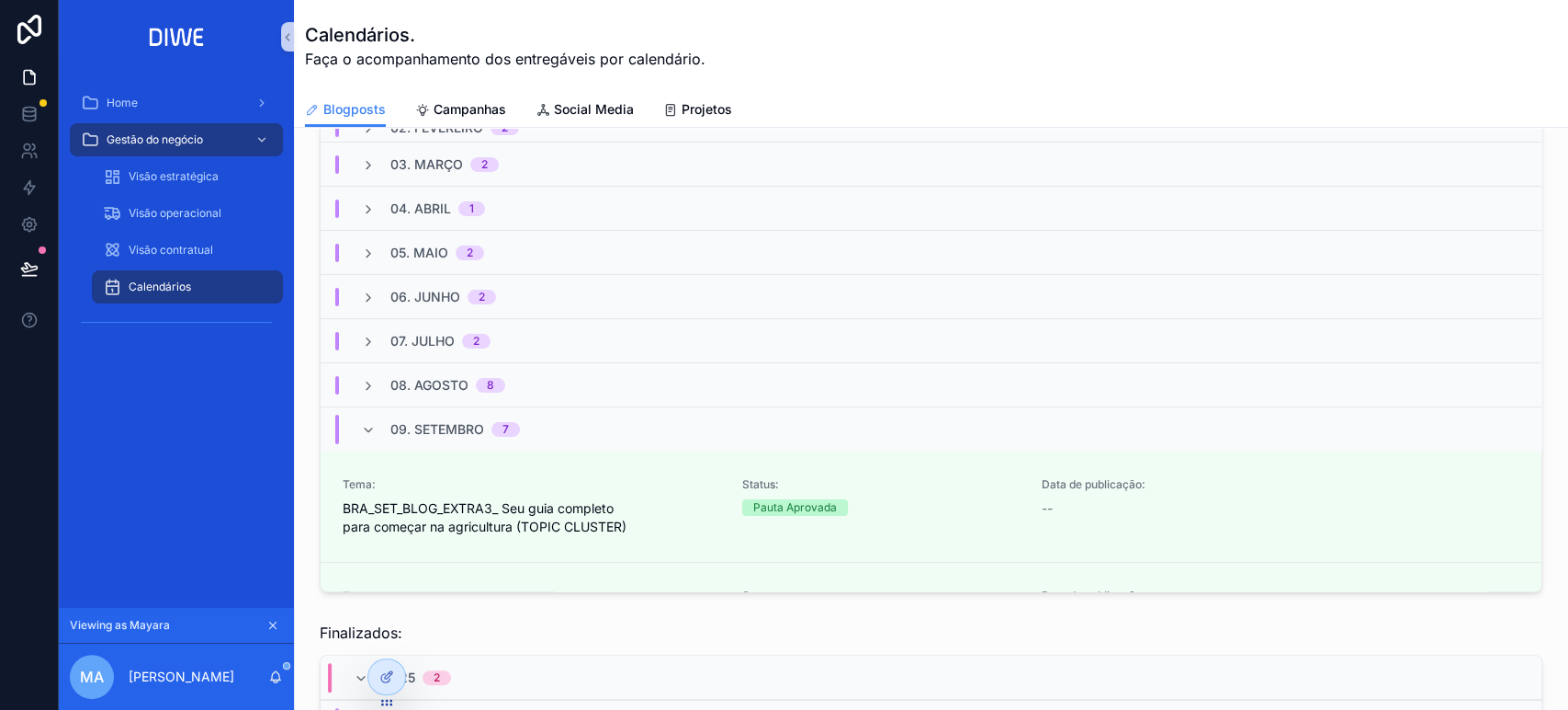
scroll to position [0, 0]
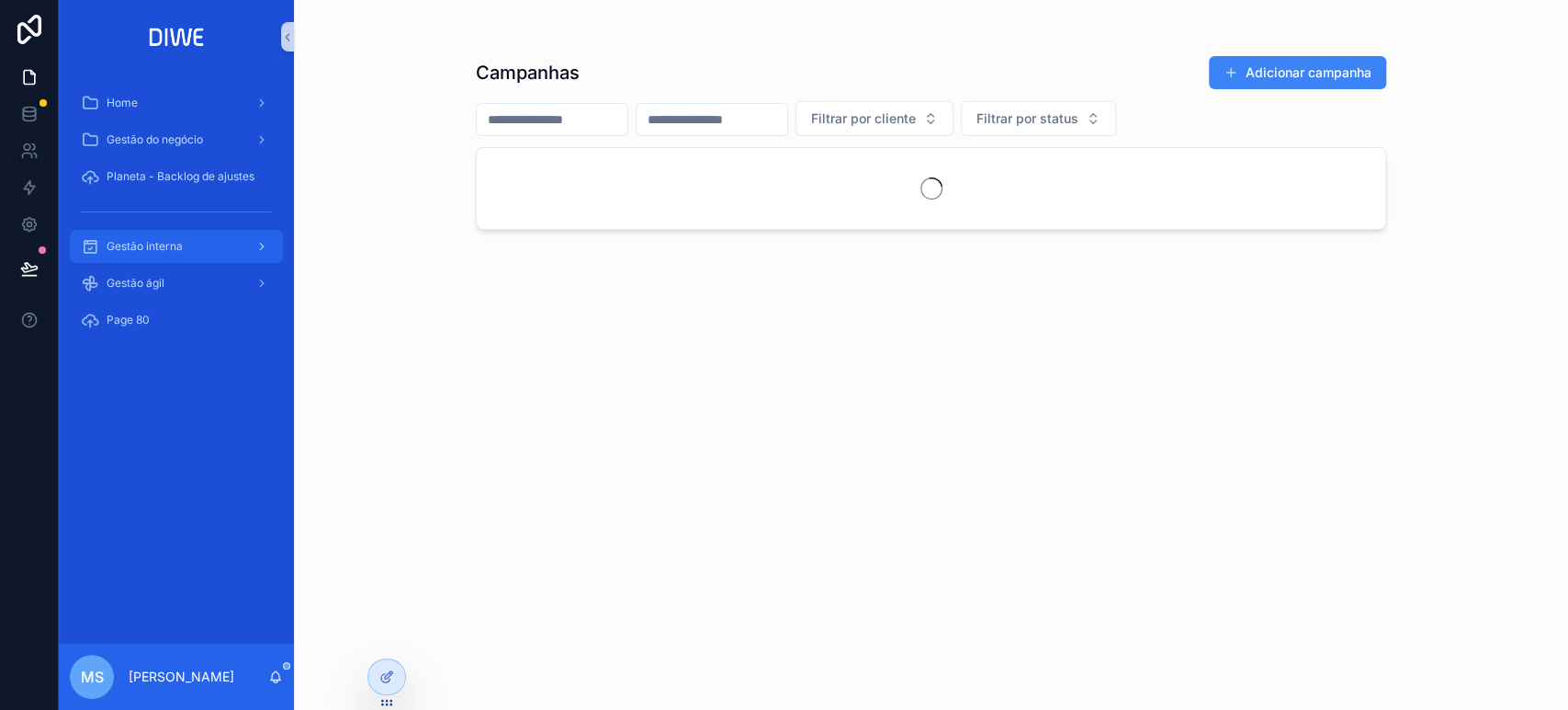
click at [191, 252] on div "Gestão interna" at bounding box center [176, 247] width 191 height 29
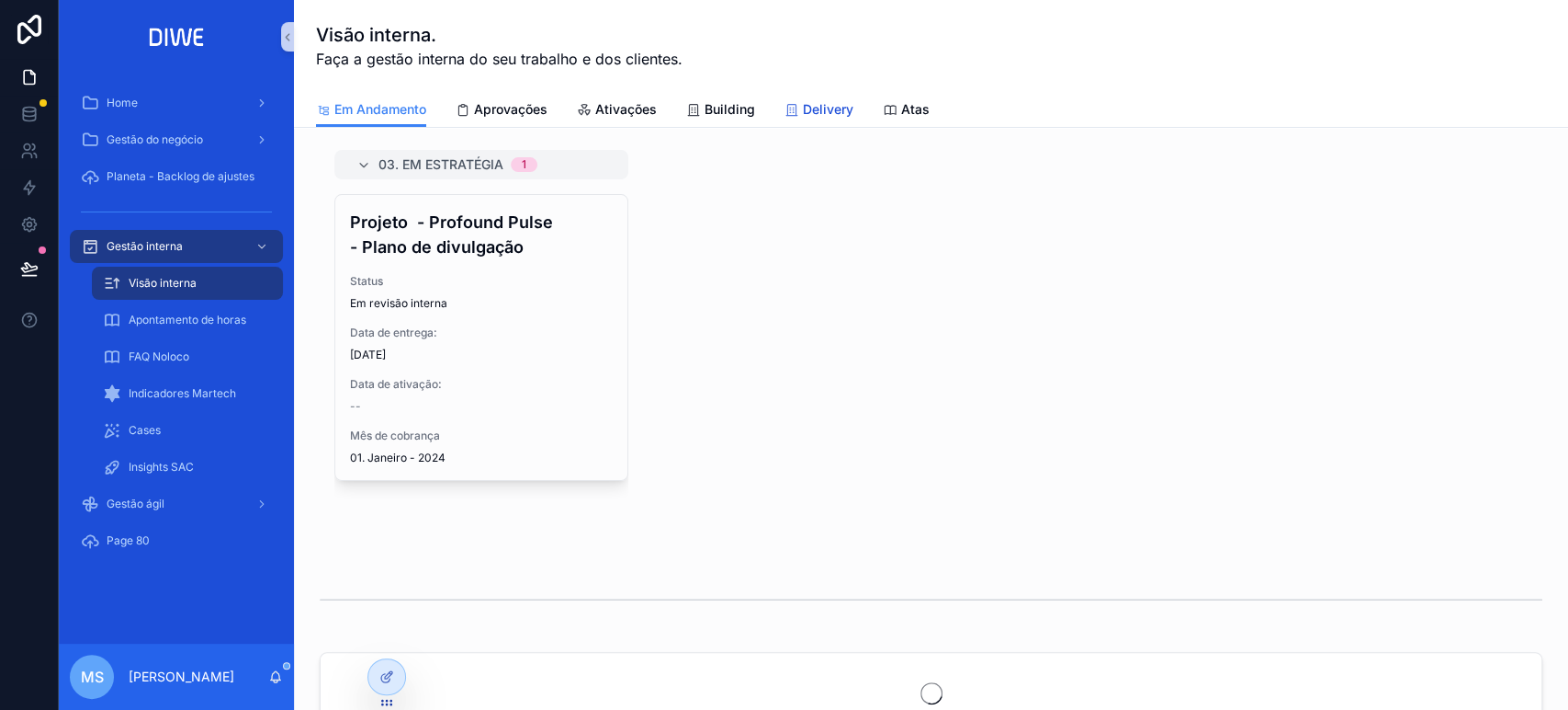
click at [825, 108] on span "Delivery" at bounding box center [828, 109] width 51 height 19
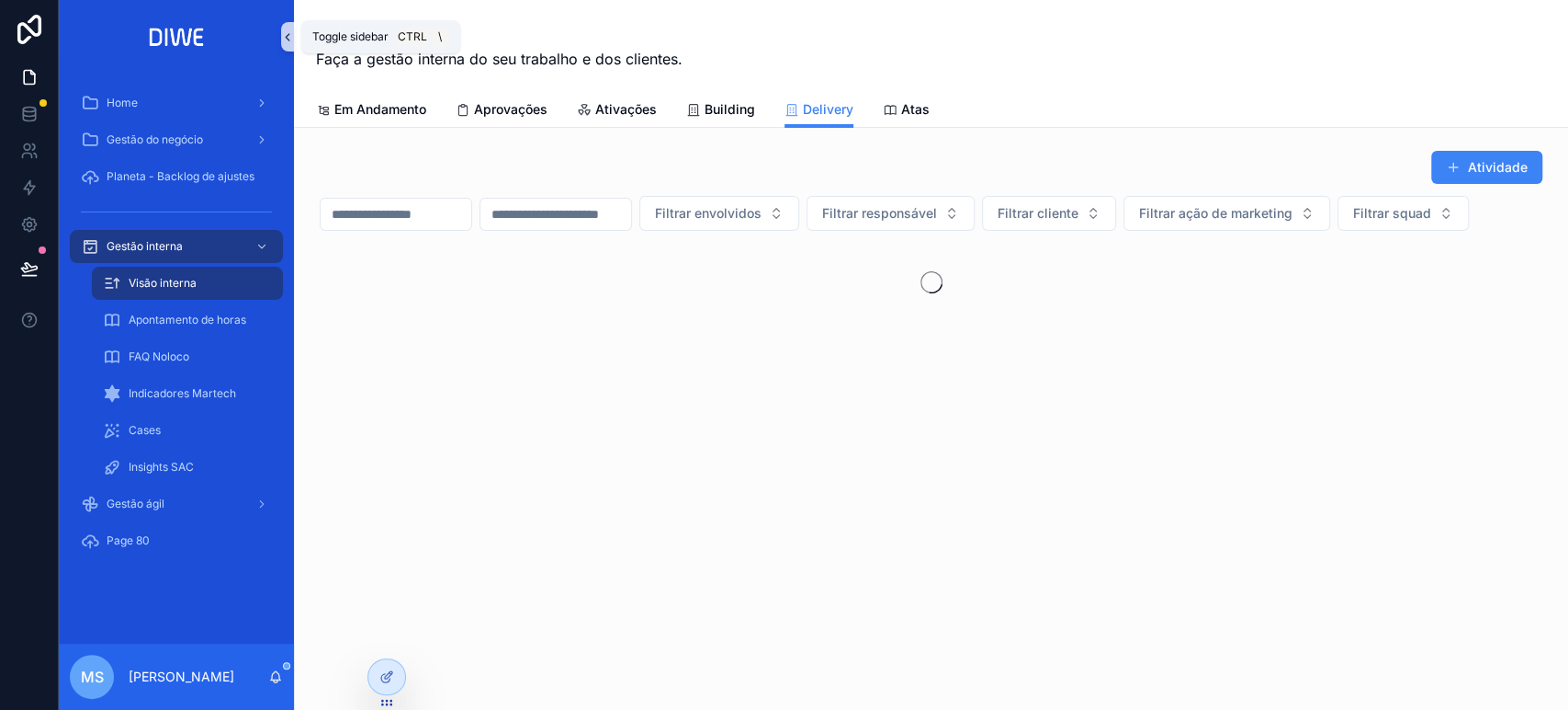
click at [287, 32] on icon "scrollable content" at bounding box center [287, 37] width 13 height 14
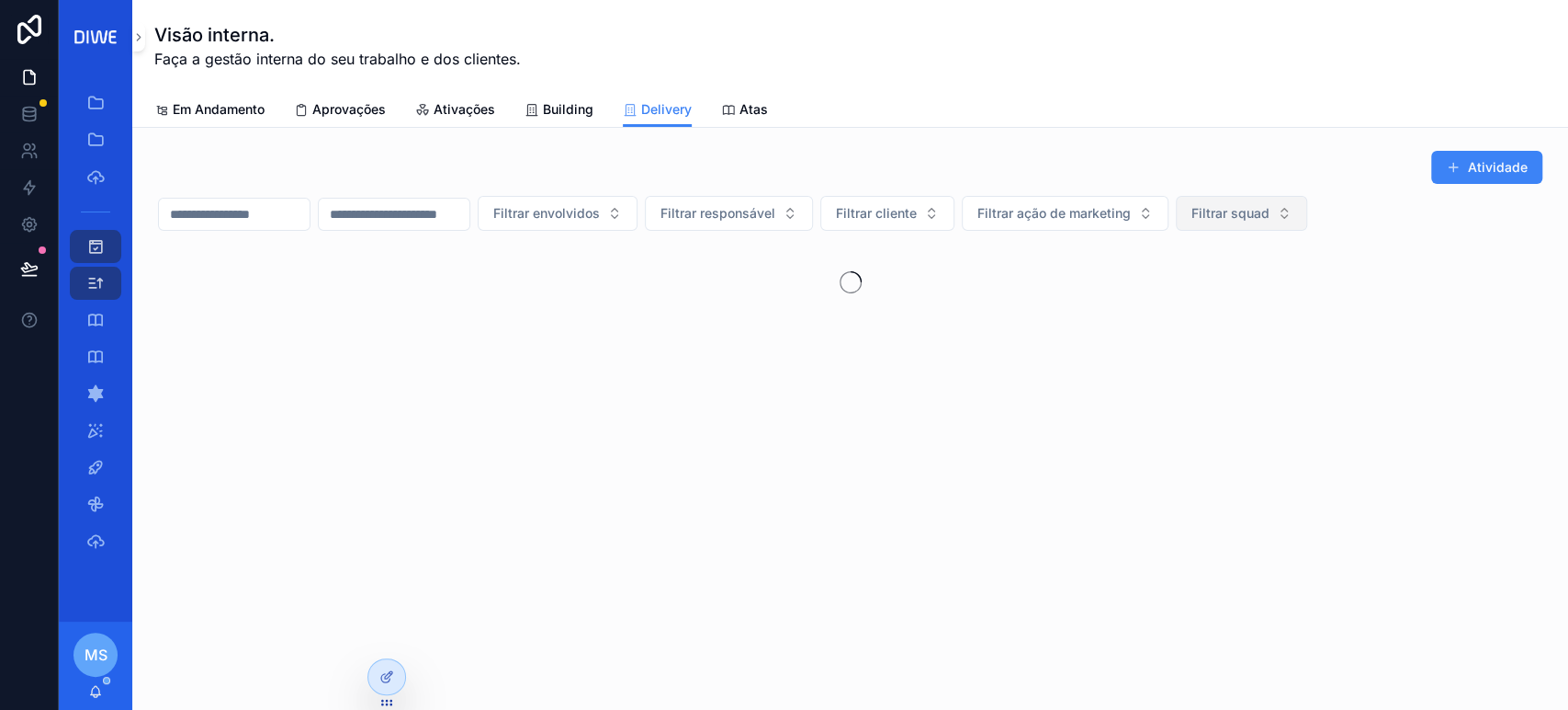
click at [1269, 205] on span "Filtrar squad" at bounding box center [1230, 213] width 78 height 19
type input "*****"
click at [1323, 294] on div "Coral" at bounding box center [1331, 287] width 220 height 29
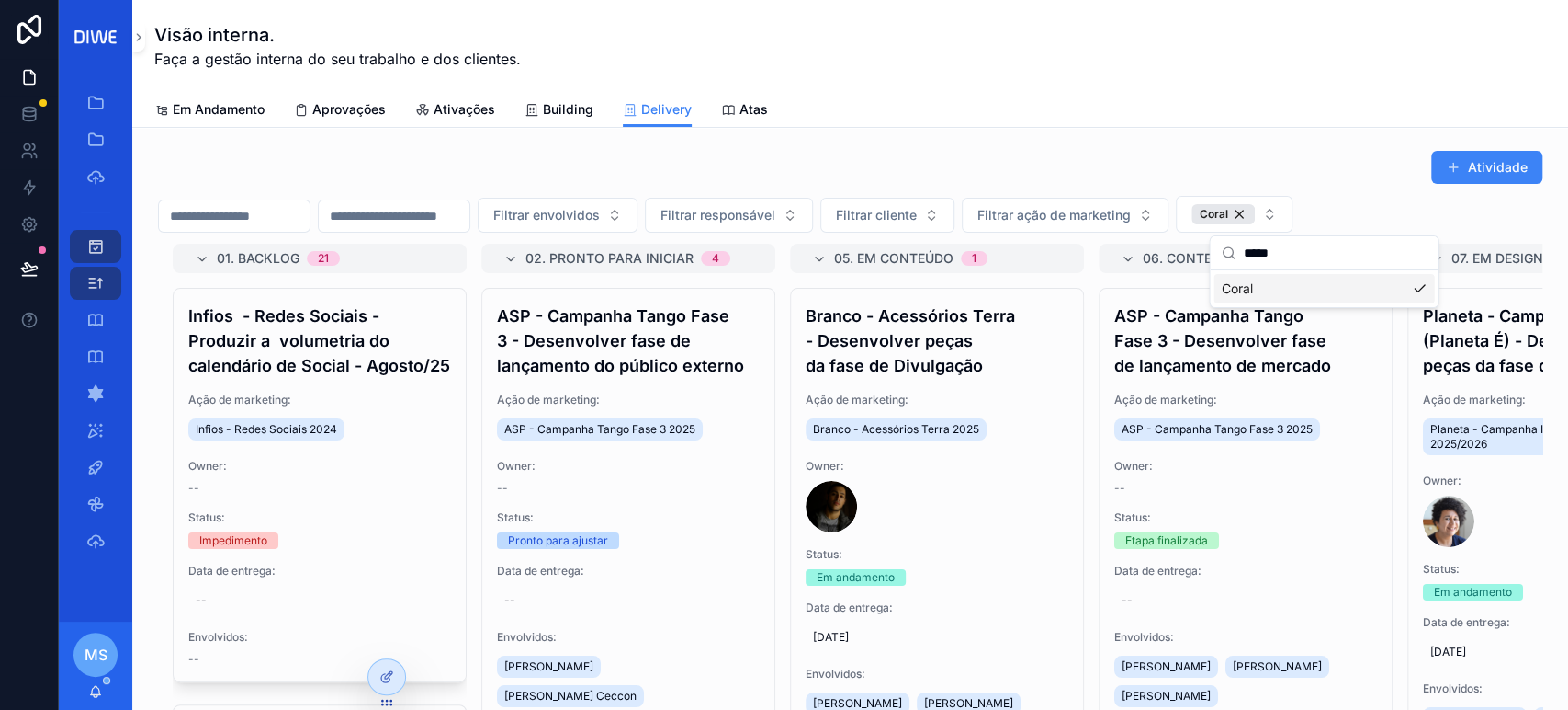
click at [1357, 140] on div "Atividade Filtrar envolvidos Filtrar responsável Filtrar cliente Filtrar ação d…" at bounding box center [850, 513] width 1436 height 773
click at [917, 218] on span "Filtrar cliente" at bounding box center [876, 214] width 81 height 19
type input "******"
click at [967, 282] on div "Branco" at bounding box center [978, 289] width 220 height 29
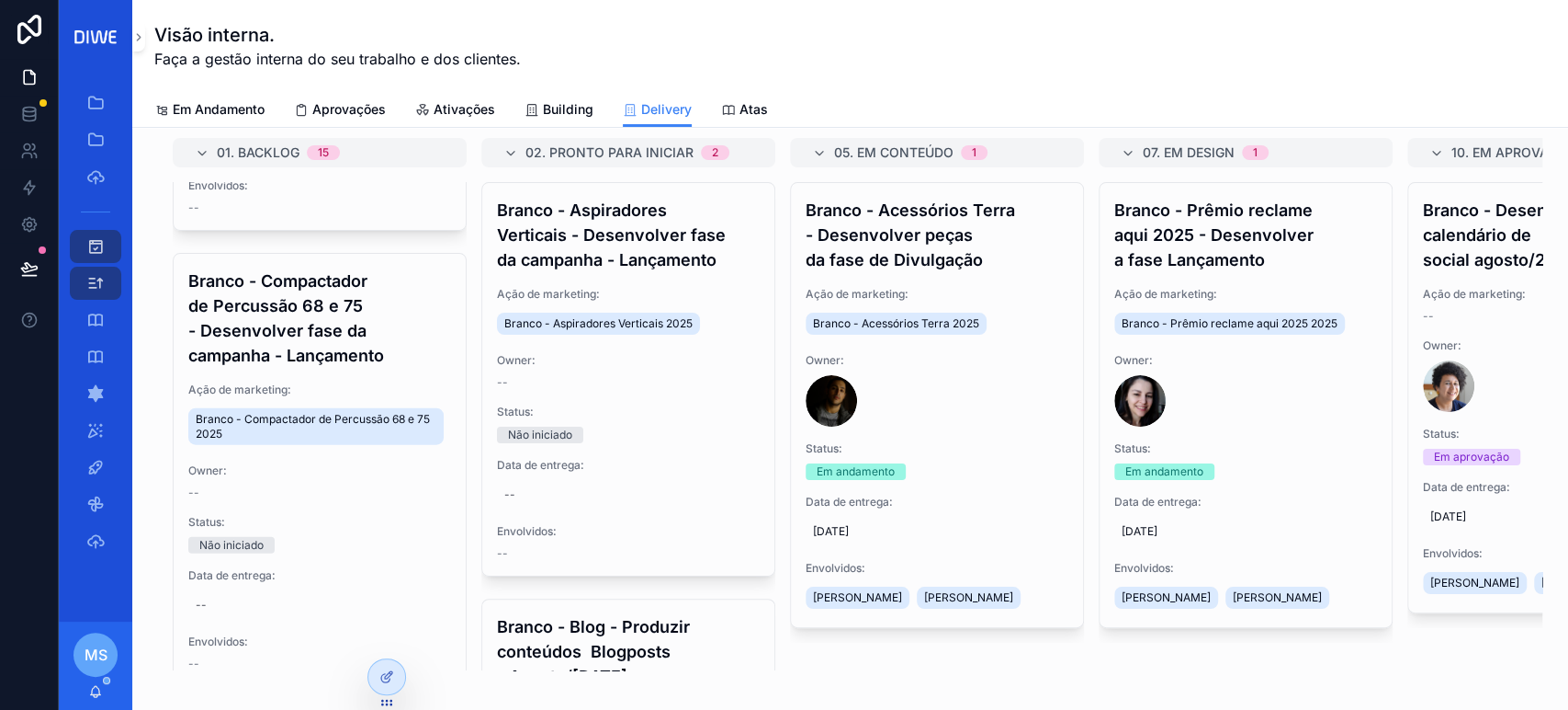
scroll to position [3113, 0]
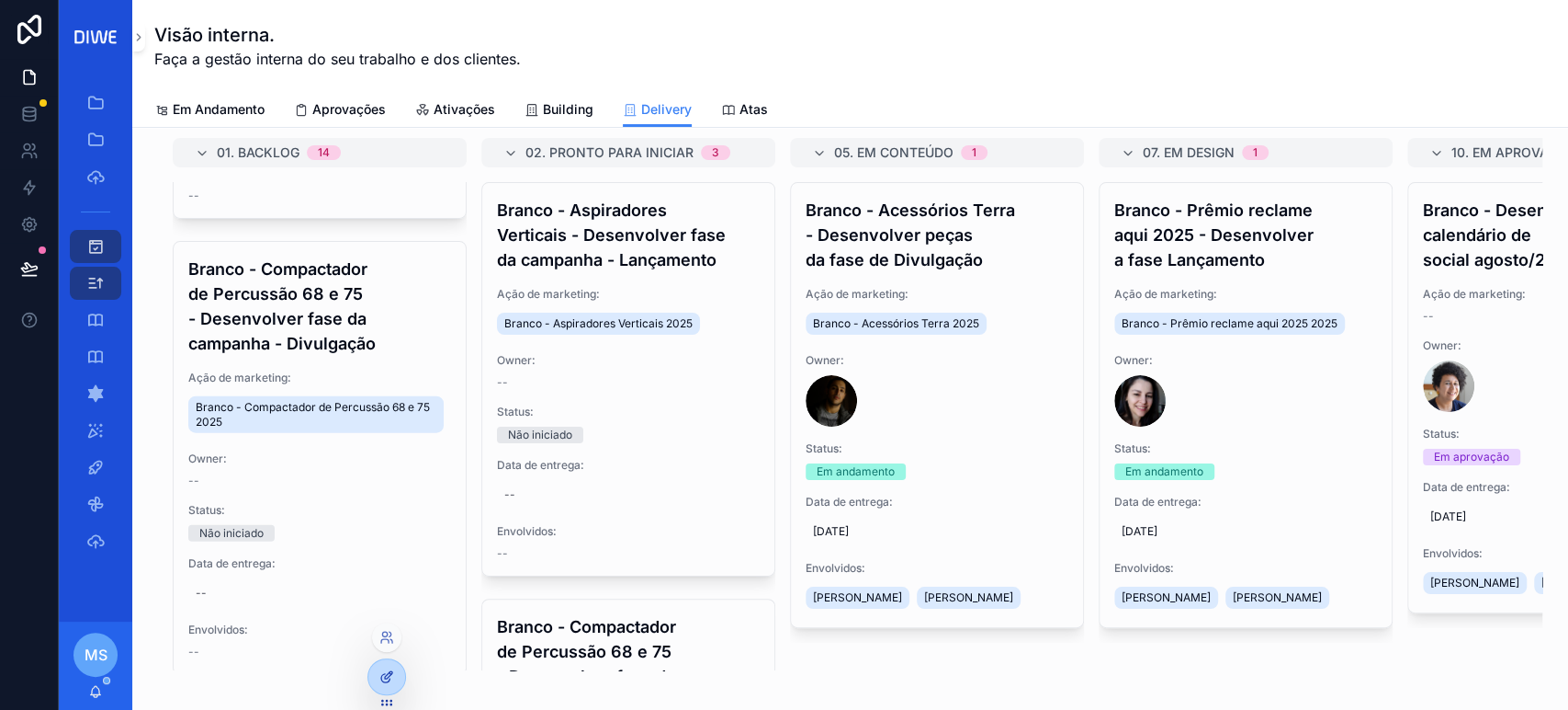
click at [390, 678] on icon at bounding box center [386, 678] width 8 height 8
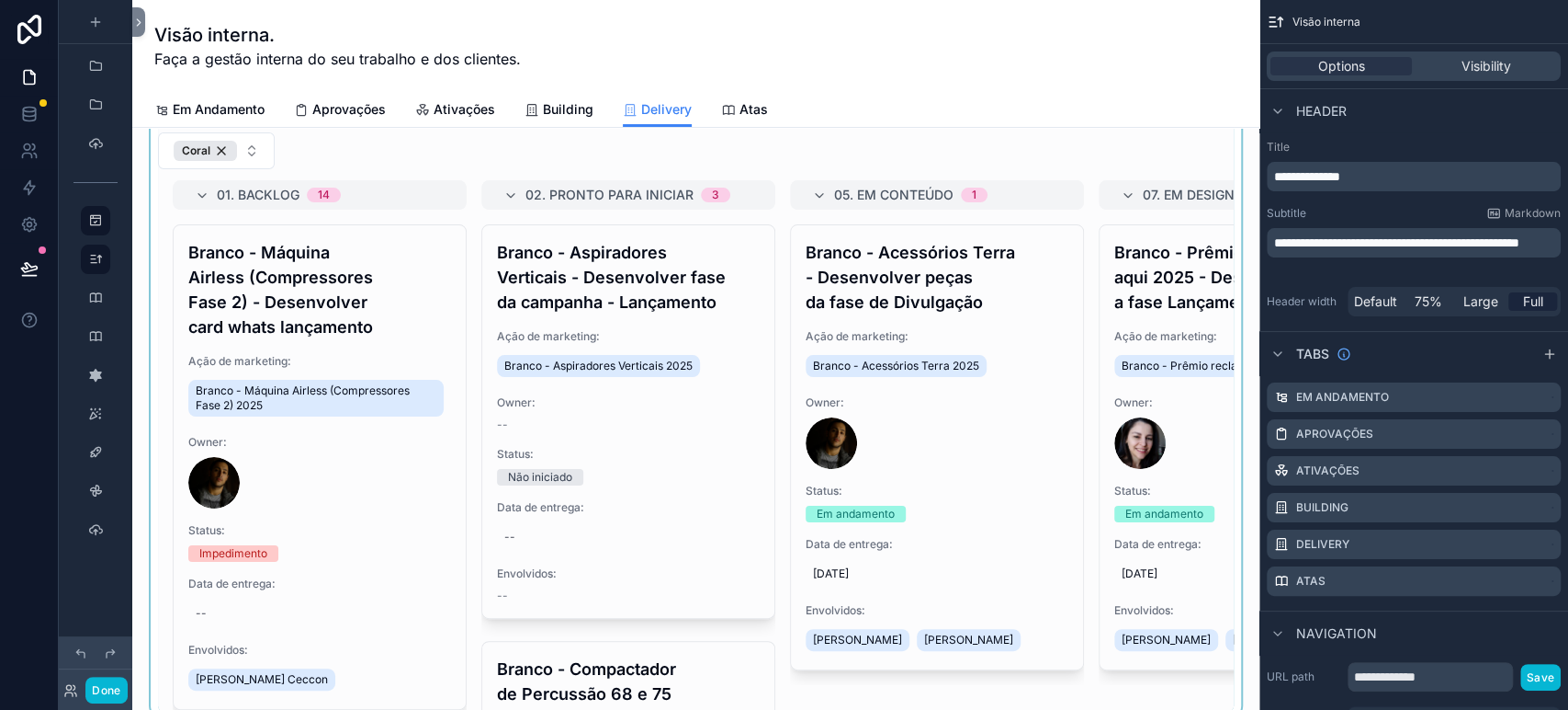
click at [649, 143] on div "scrollable content" at bounding box center [696, 378] width 1098 height 683
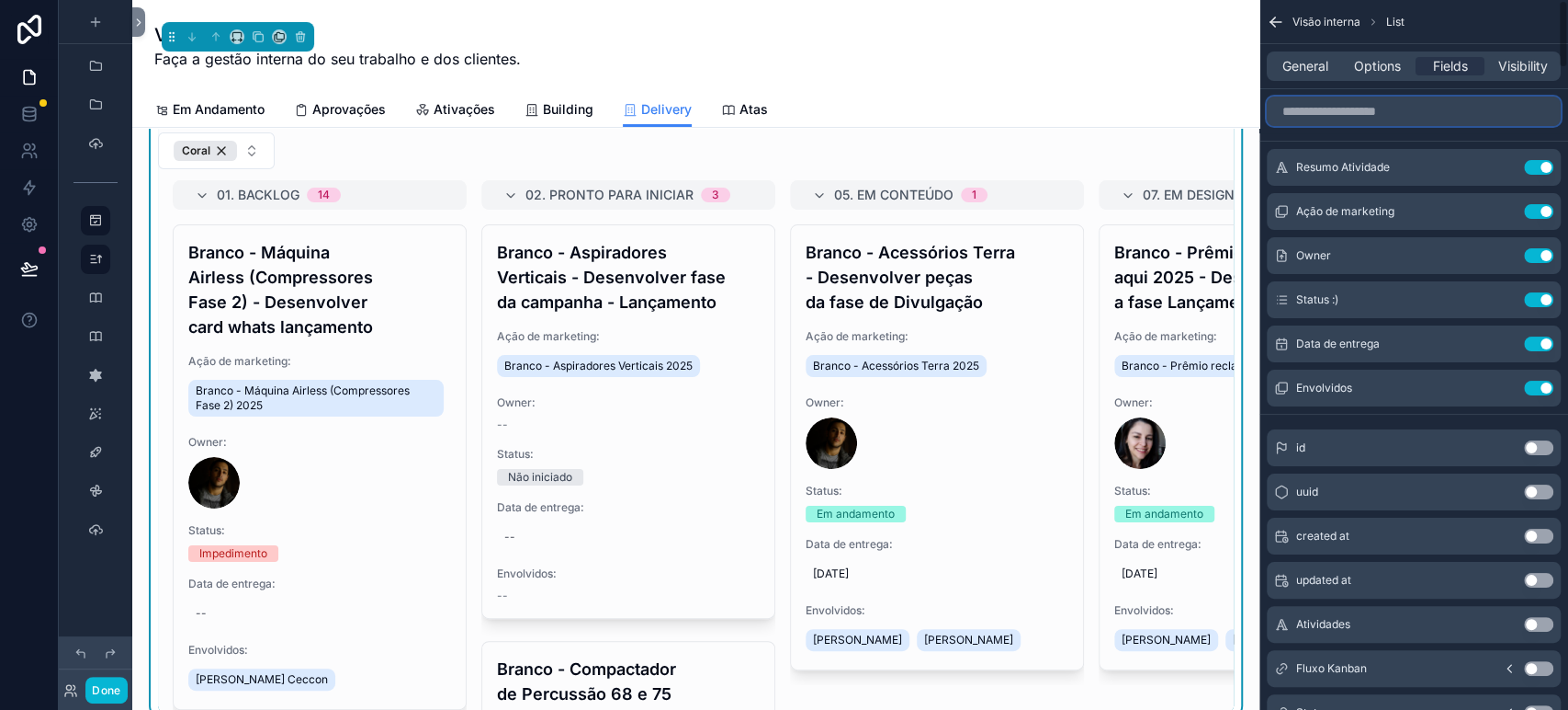
click at [1374, 119] on input "scrollable content" at bounding box center [1413, 112] width 294 height 29
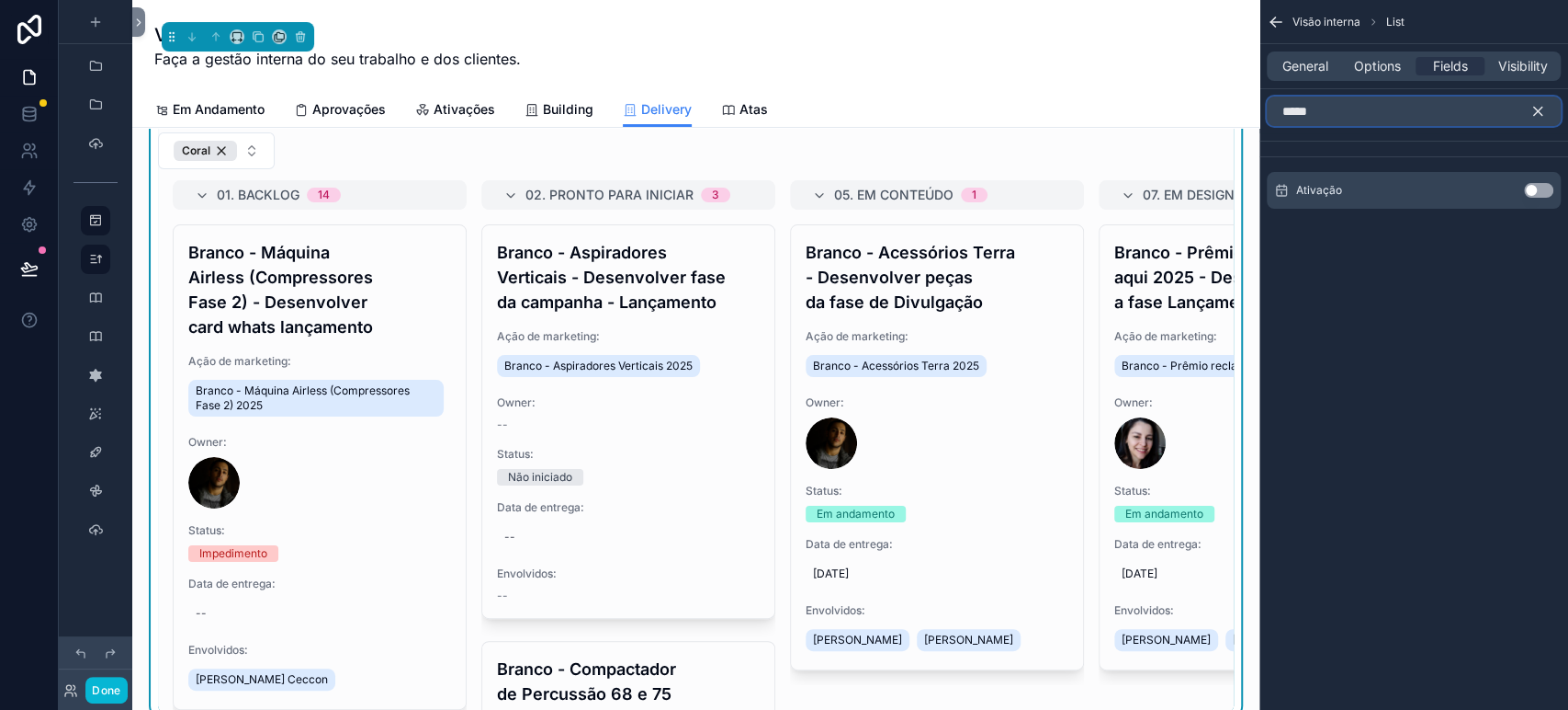
type input "*****"
click at [1539, 183] on button "Use setting" at bounding box center [1539, 190] width 29 height 15
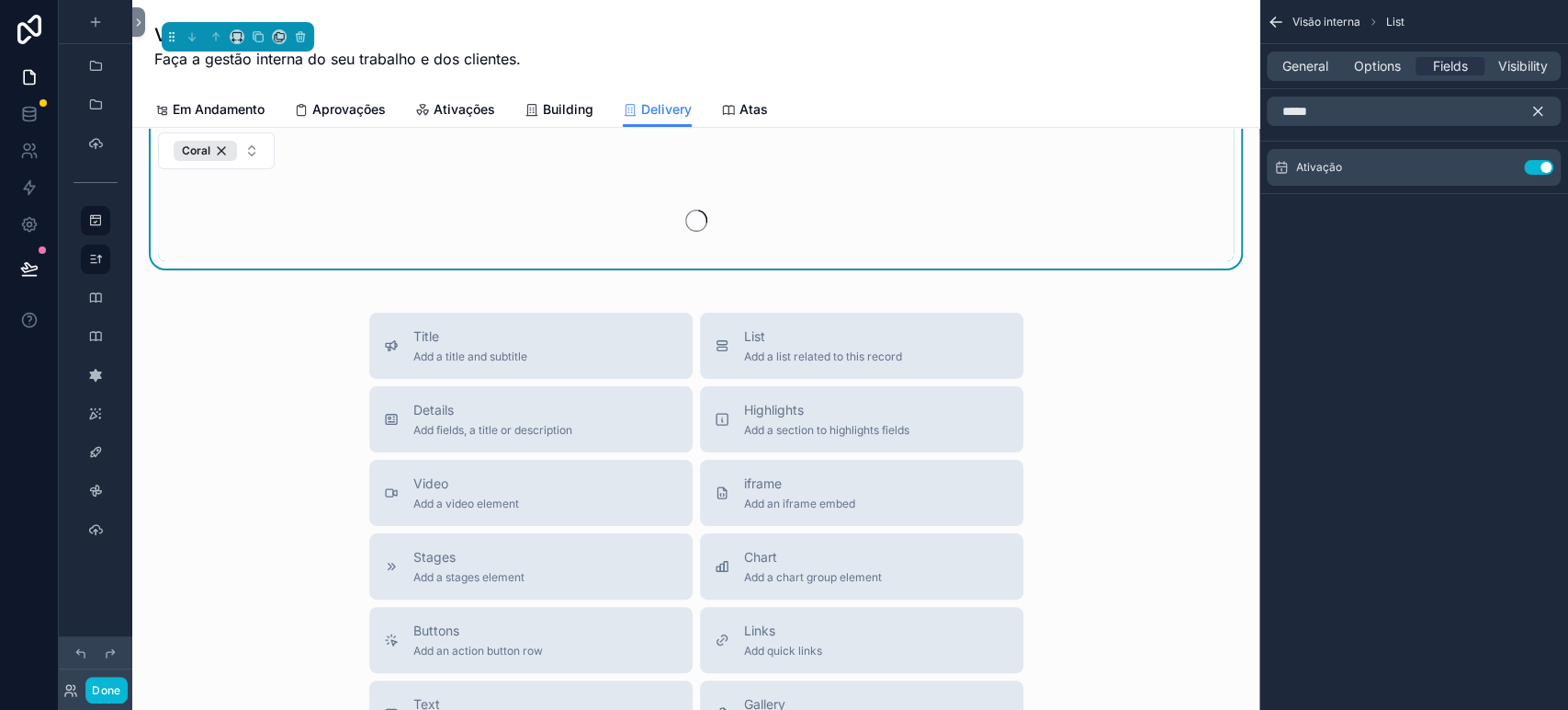
click at [1539, 109] on icon "scrollable content" at bounding box center [1538, 111] width 17 height 17
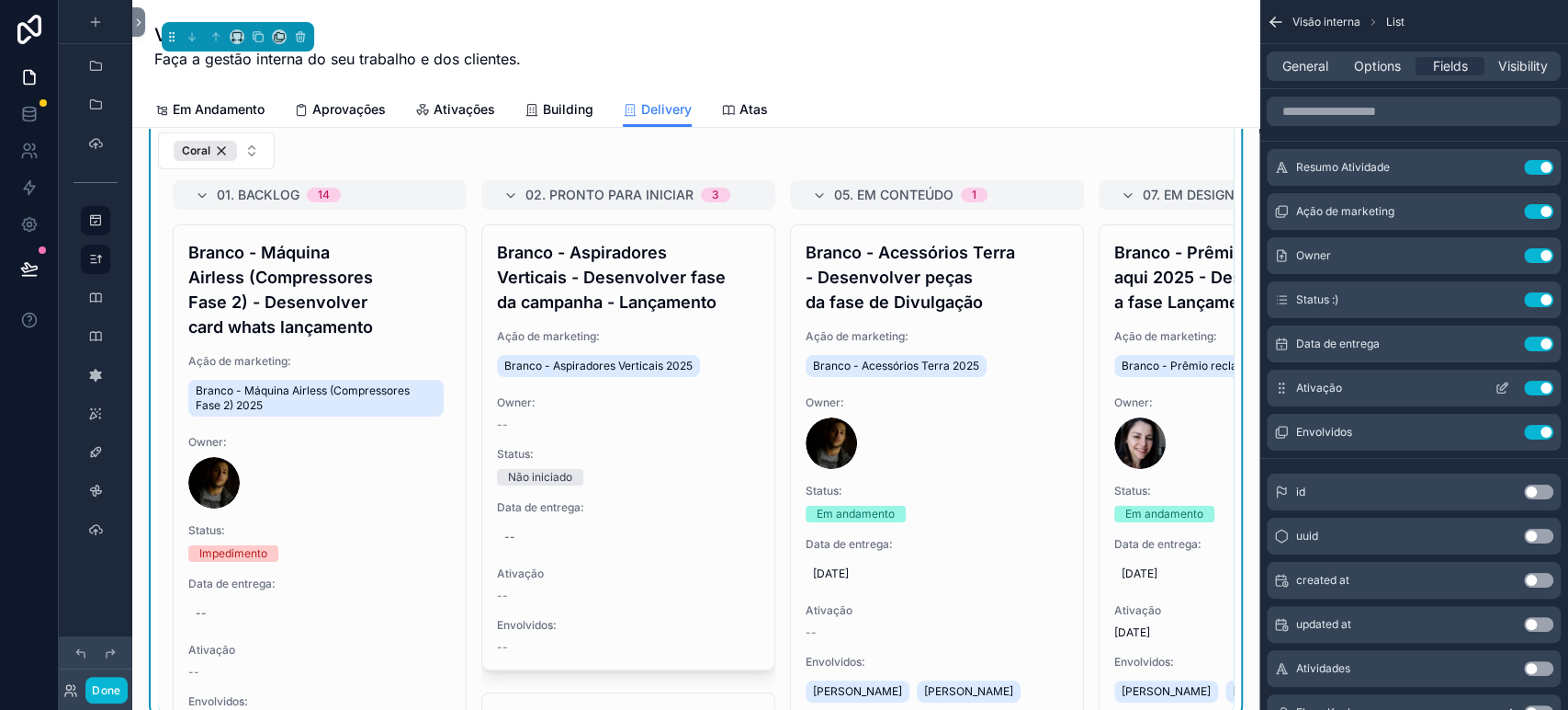
click at [1505, 387] on icon "scrollable content" at bounding box center [1504, 386] width 8 height 8
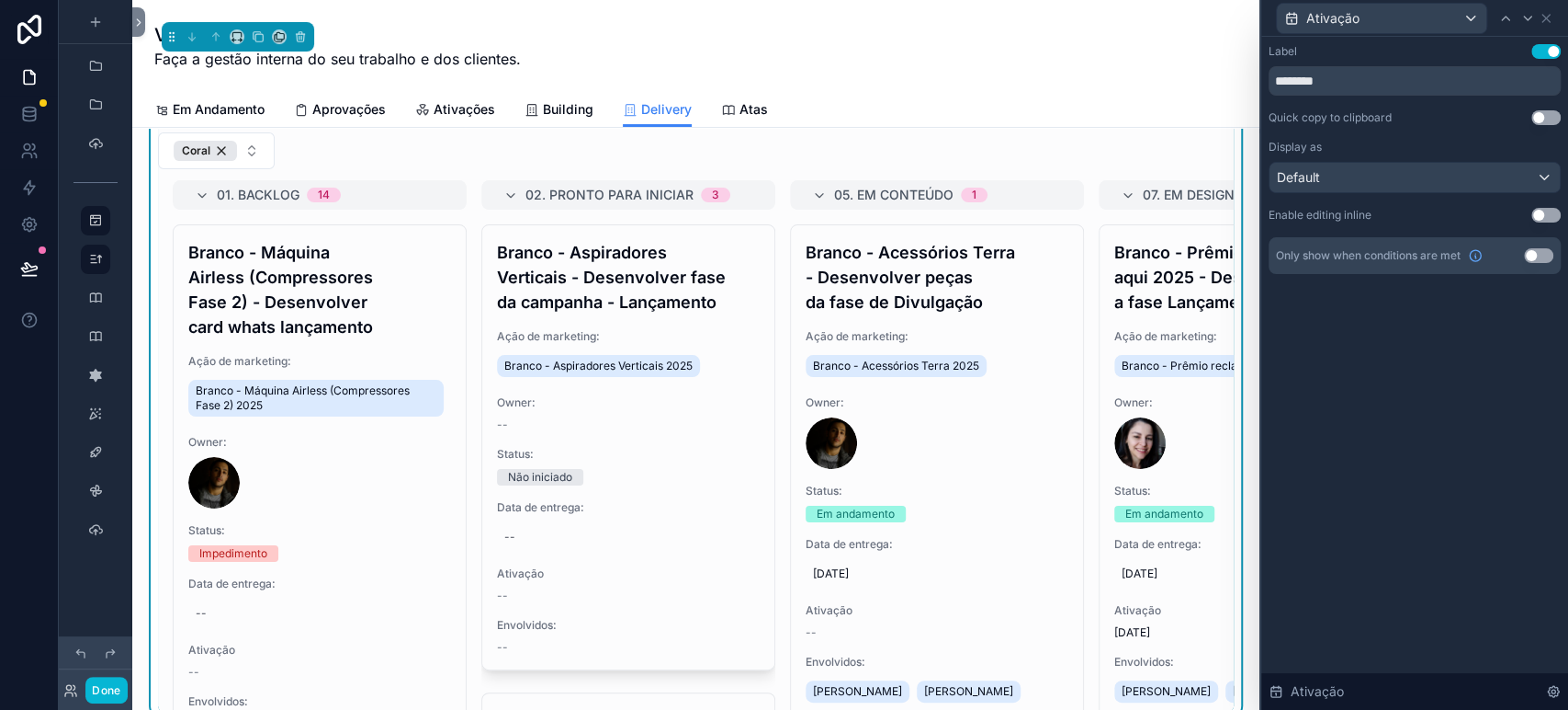
click at [1539, 215] on button "Use setting" at bounding box center [1546, 214] width 29 height 15
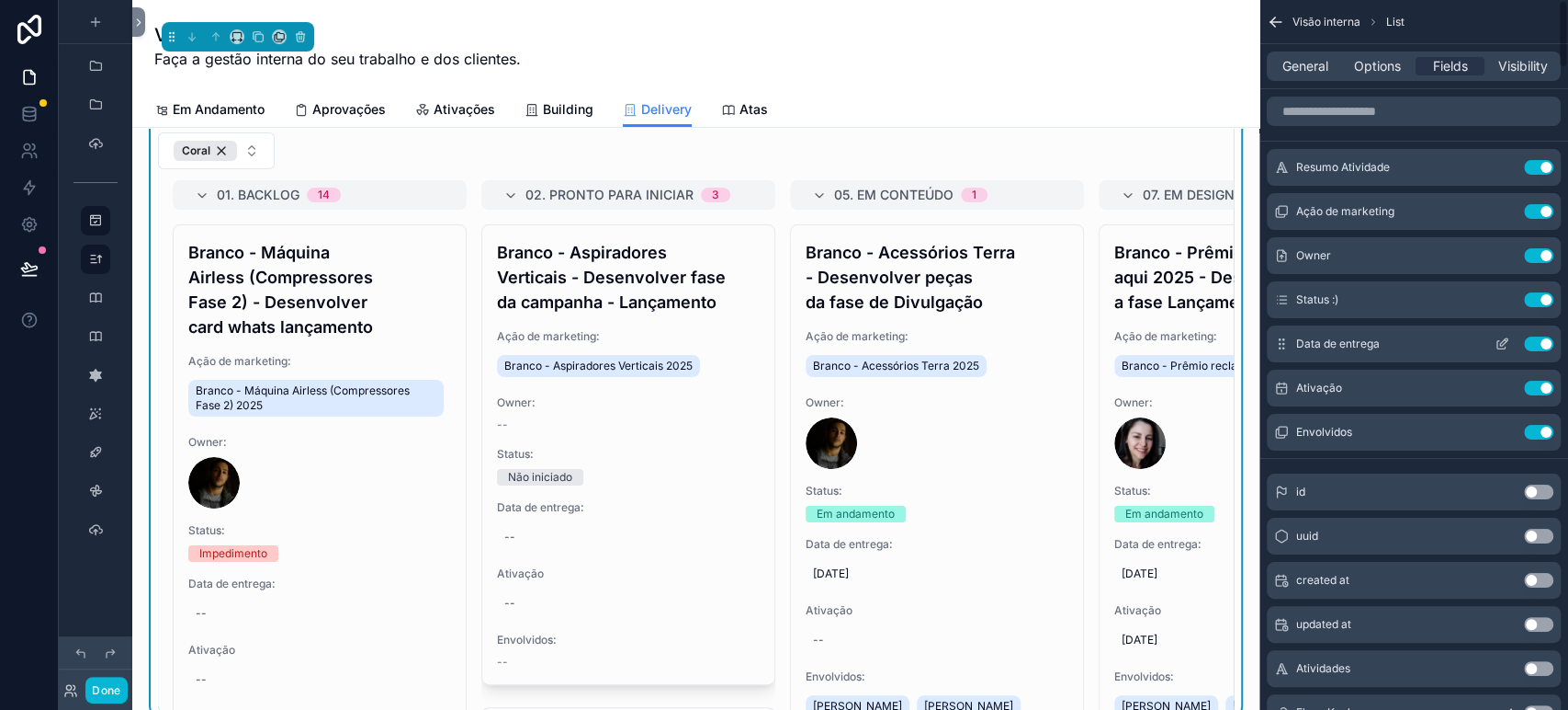
click at [1499, 349] on icon "scrollable content" at bounding box center [1501, 345] width 8 height 8
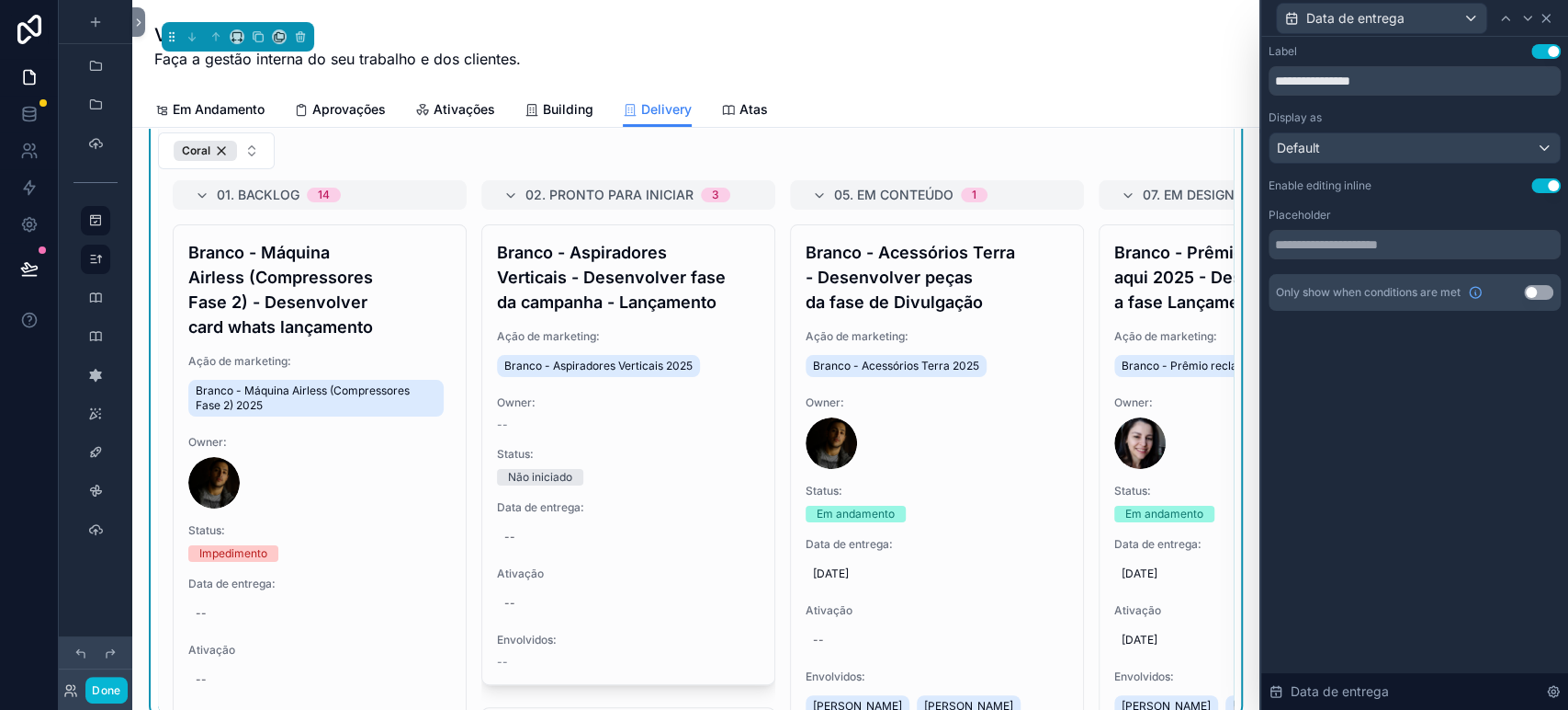
click at [1550, 11] on icon at bounding box center [1545, 18] width 15 height 15
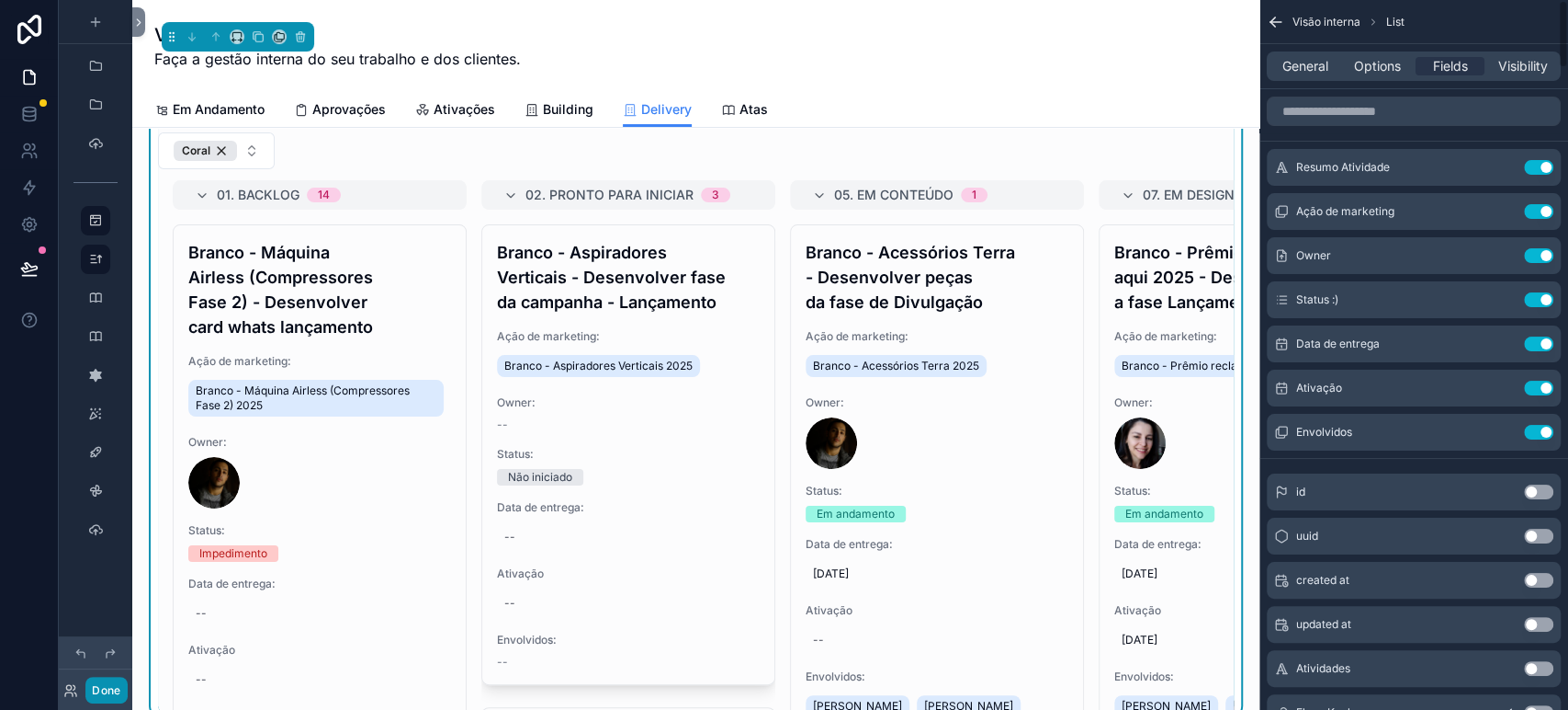
click at [106, 690] on button "Done" at bounding box center [106, 689] width 41 height 26
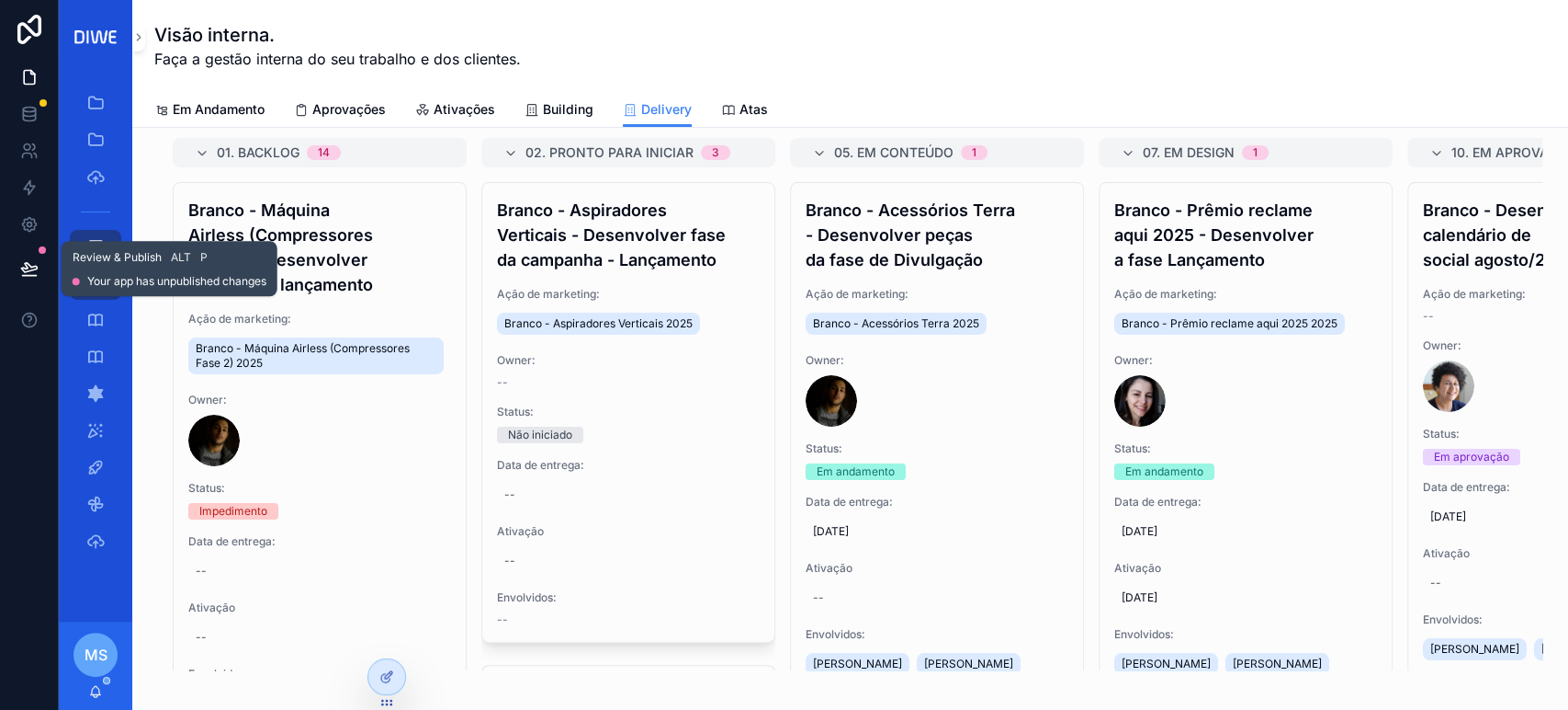
click at [23, 274] on icon at bounding box center [29, 268] width 19 height 19
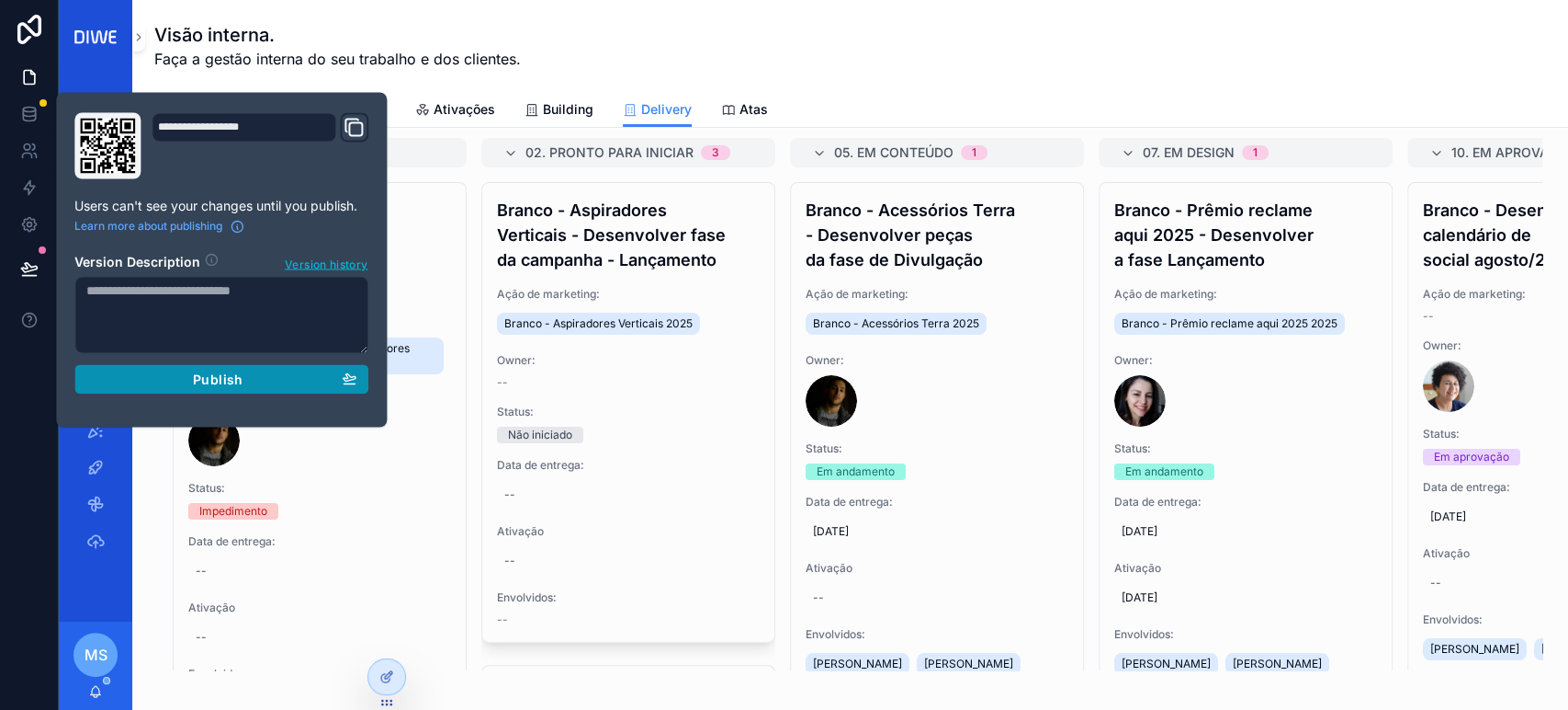
click at [329, 382] on div "Publish" at bounding box center [221, 378] width 270 height 17
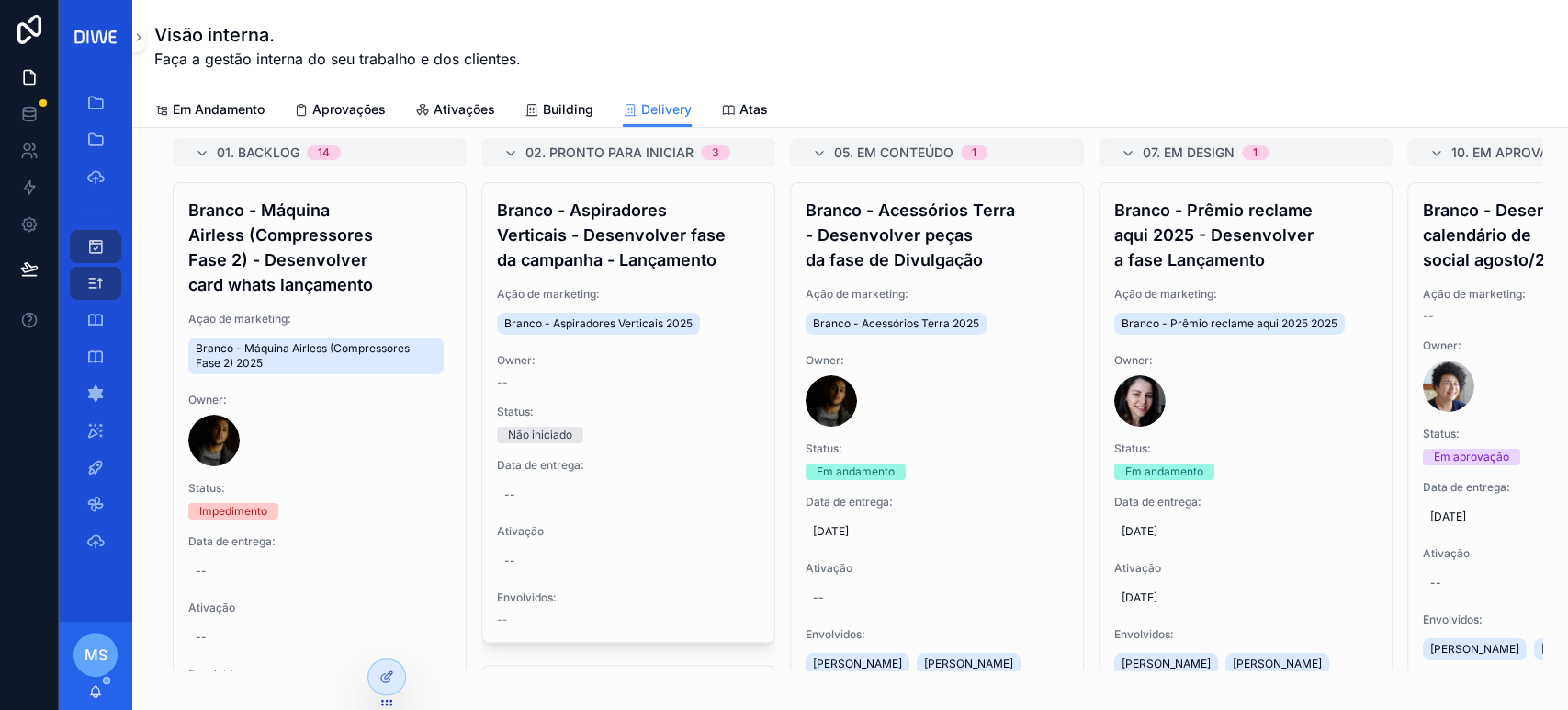
click at [964, 102] on div "Em Andamento Aprovações Ativações Building Delivery Atas" at bounding box center [851, 110] width 1392 height 35
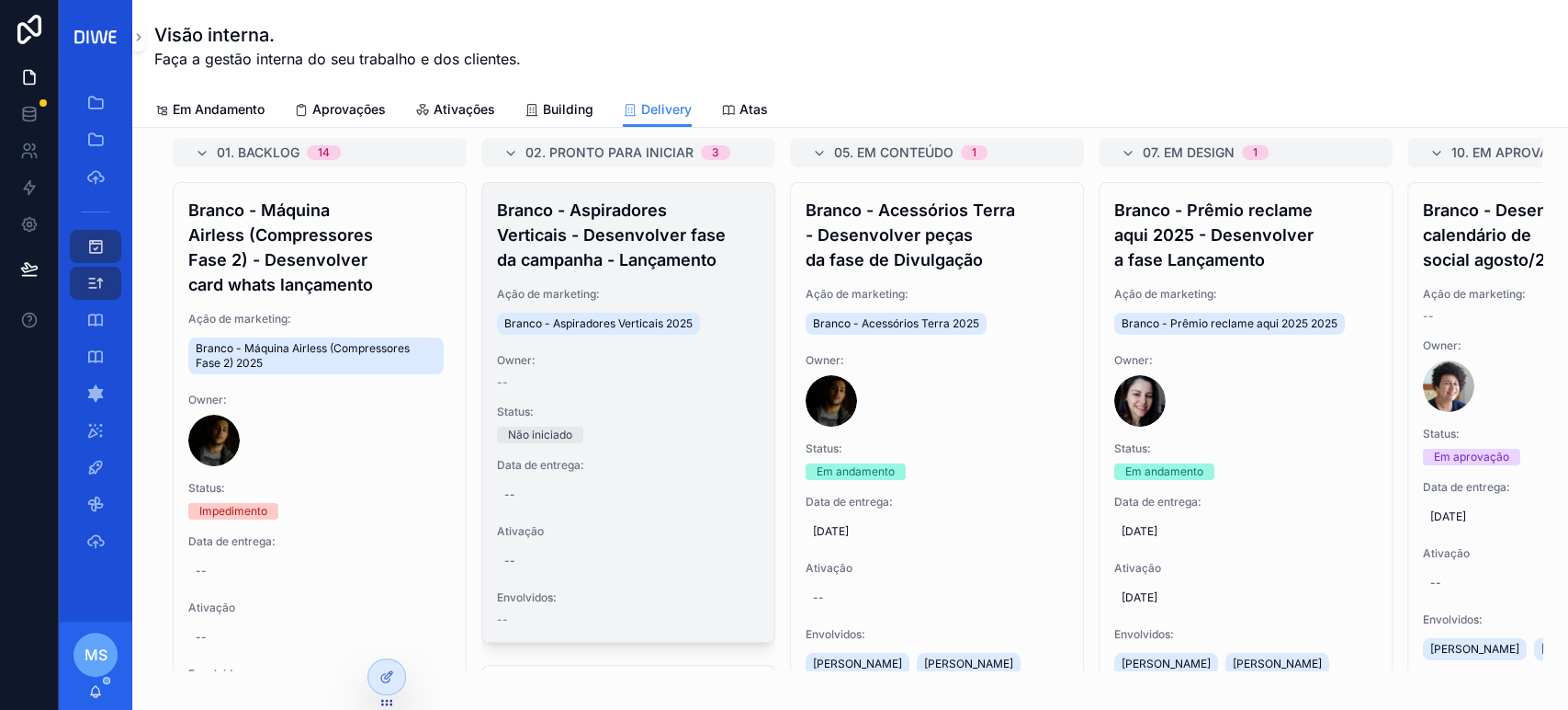
click at [642, 273] on div "Branco - Aspiradores Verticais - Desenvolver fase da campanha - Lançamento Ação…" at bounding box center [628, 412] width 293 height 458
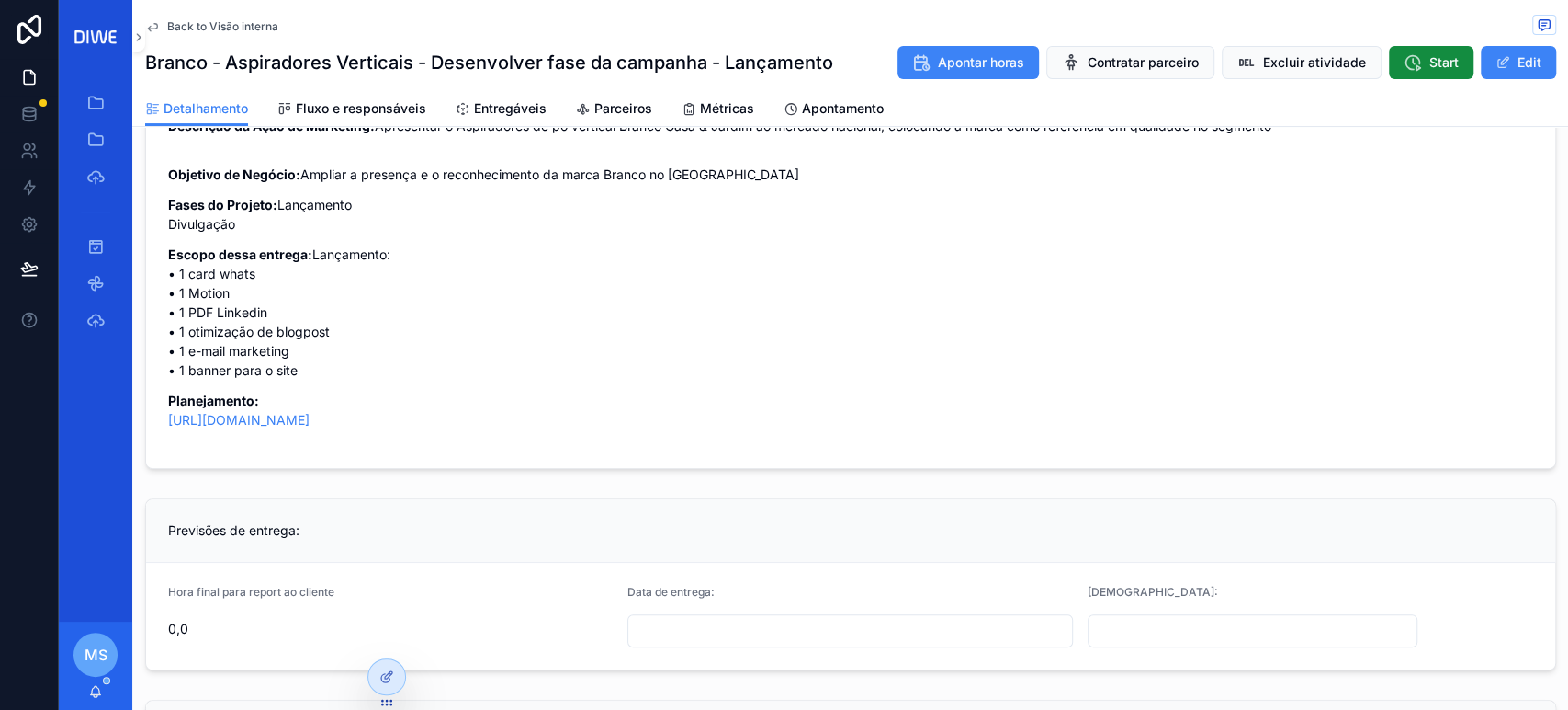
scroll to position [139, 0]
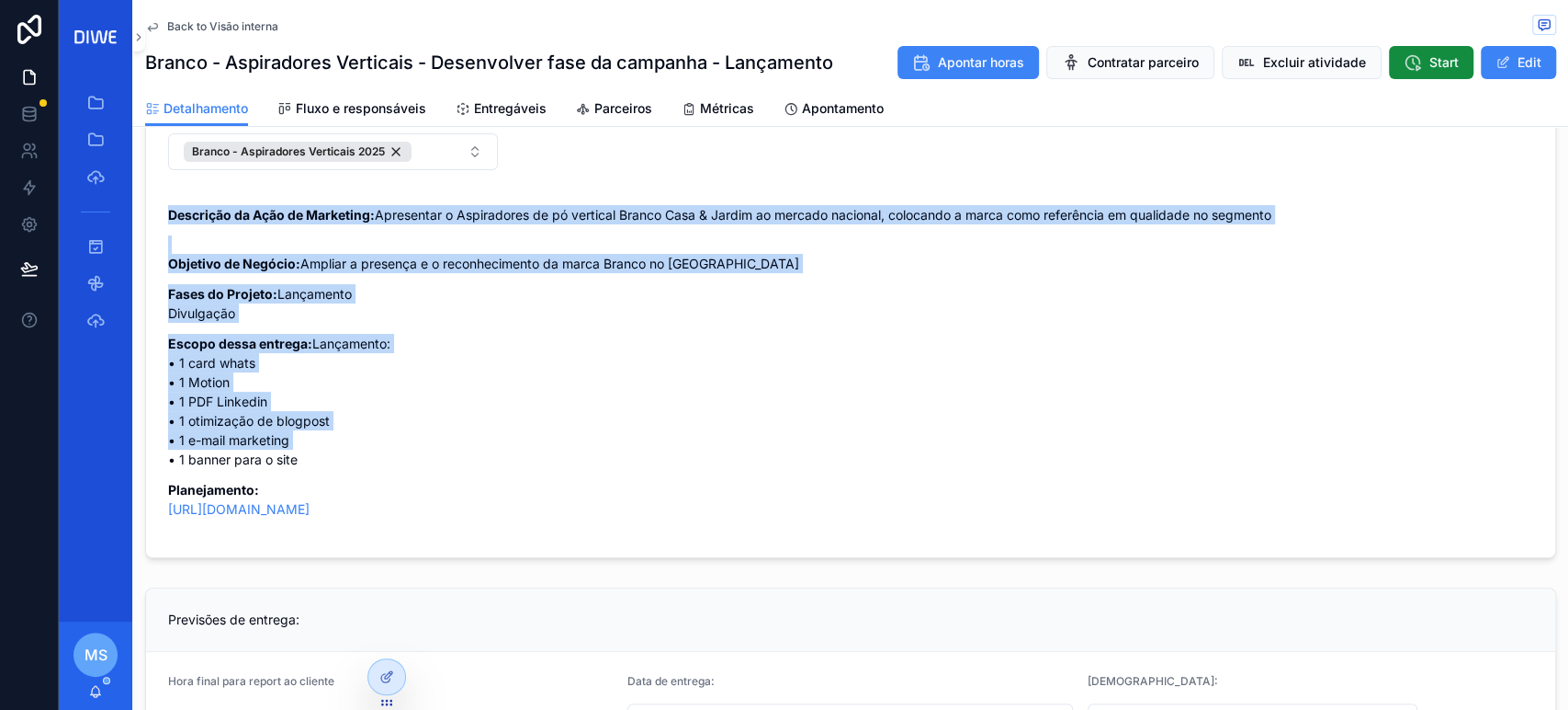
drag, startPoint x: 254, startPoint y: 353, endPoint x: 891, endPoint y: 501, distance: 654.0
click at [891, 501] on form "Ação de marketing Branco - Aspiradores Verticais 2025 Descrição da Ação de Mark…" at bounding box center [851, 319] width 1409 height 475
click at [891, 469] on p "Escopo dessa entrega: Lançamento: • 1 card whats • 1 Motion • 1 PDF Linkedin • …" at bounding box center [851, 402] width 1365 height 135
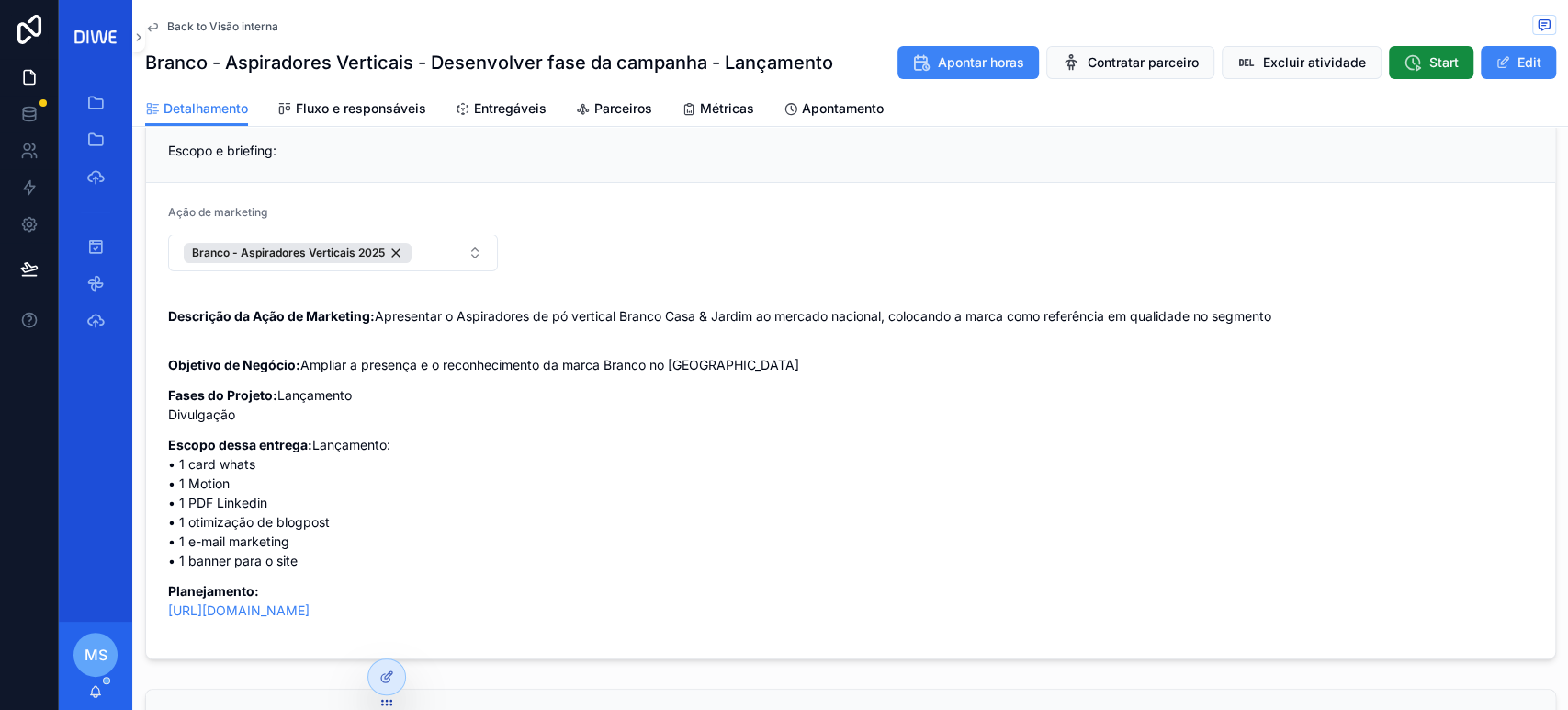
scroll to position [71, 0]
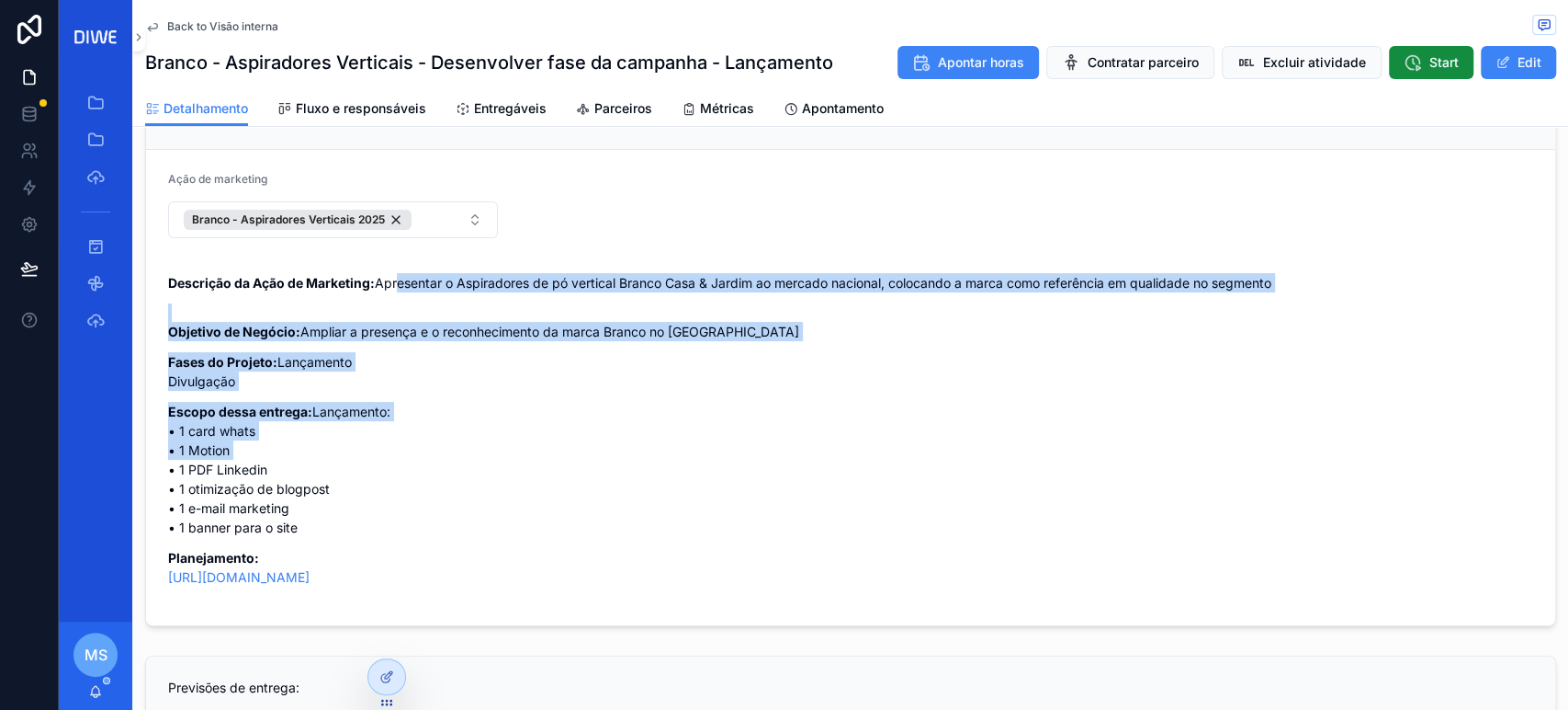
drag, startPoint x: 366, startPoint y: 385, endPoint x: 595, endPoint y: 535, distance: 273.8
click at [595, 535] on div "Descrição da Ação de Marketing: Apresentar o Aspiradores de pó vertical Branco …" at bounding box center [851, 430] width 1365 height 313
click at [595, 535] on p "Escopo dessa entrega: Lançamento: • 1 card whats • 1 Motion • 1 PDF Linkedin • …" at bounding box center [851, 469] width 1365 height 135
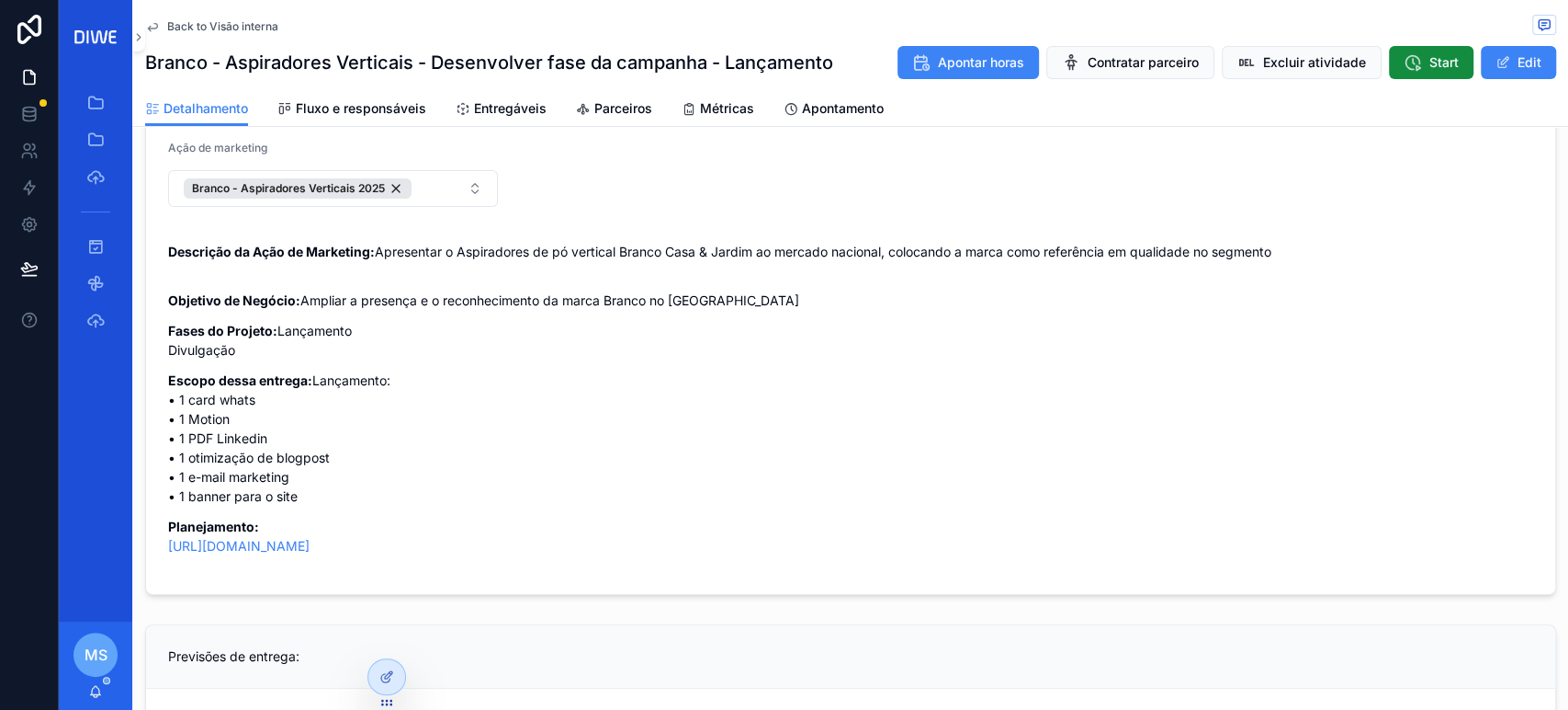
scroll to position [48, 0]
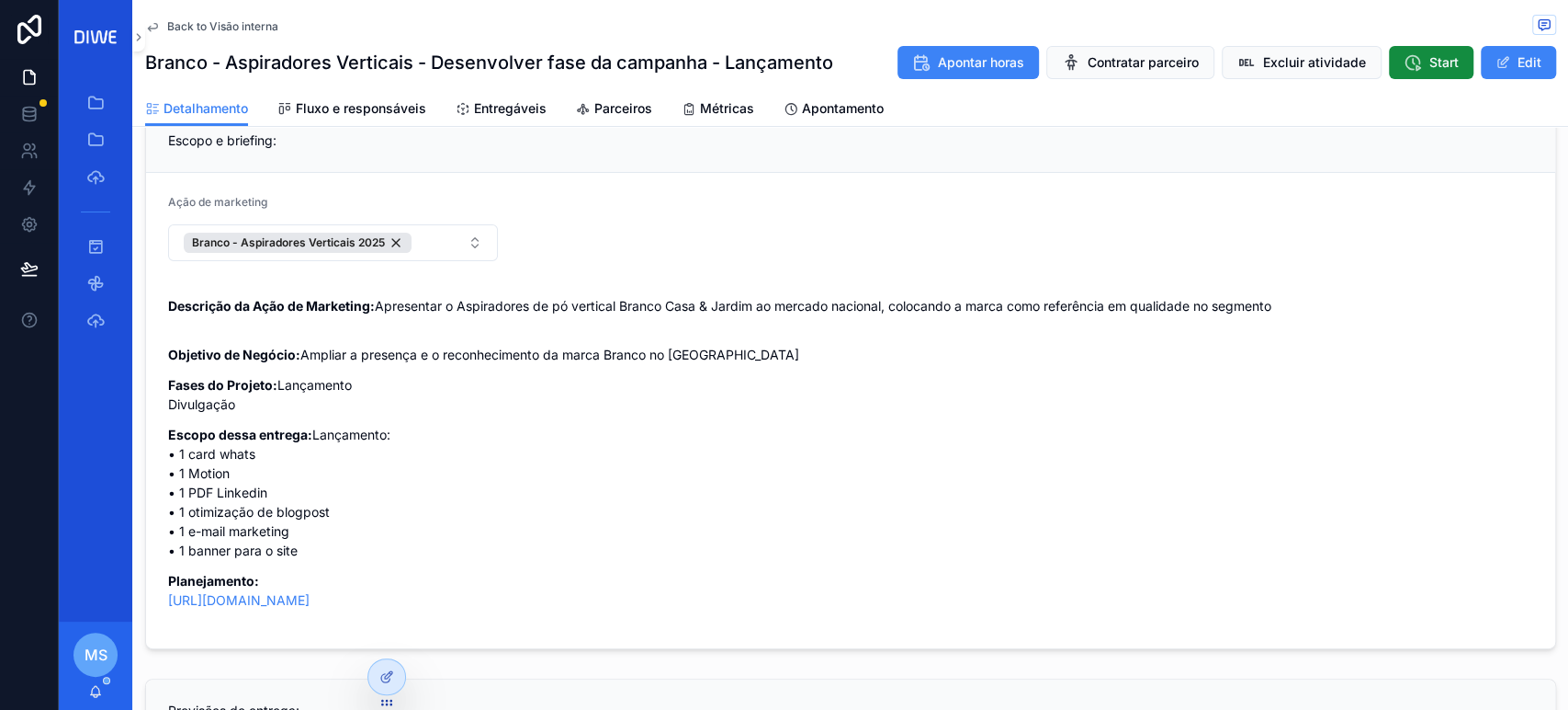
click at [257, 23] on span "Back to Visão interna" at bounding box center [223, 26] width 112 height 15
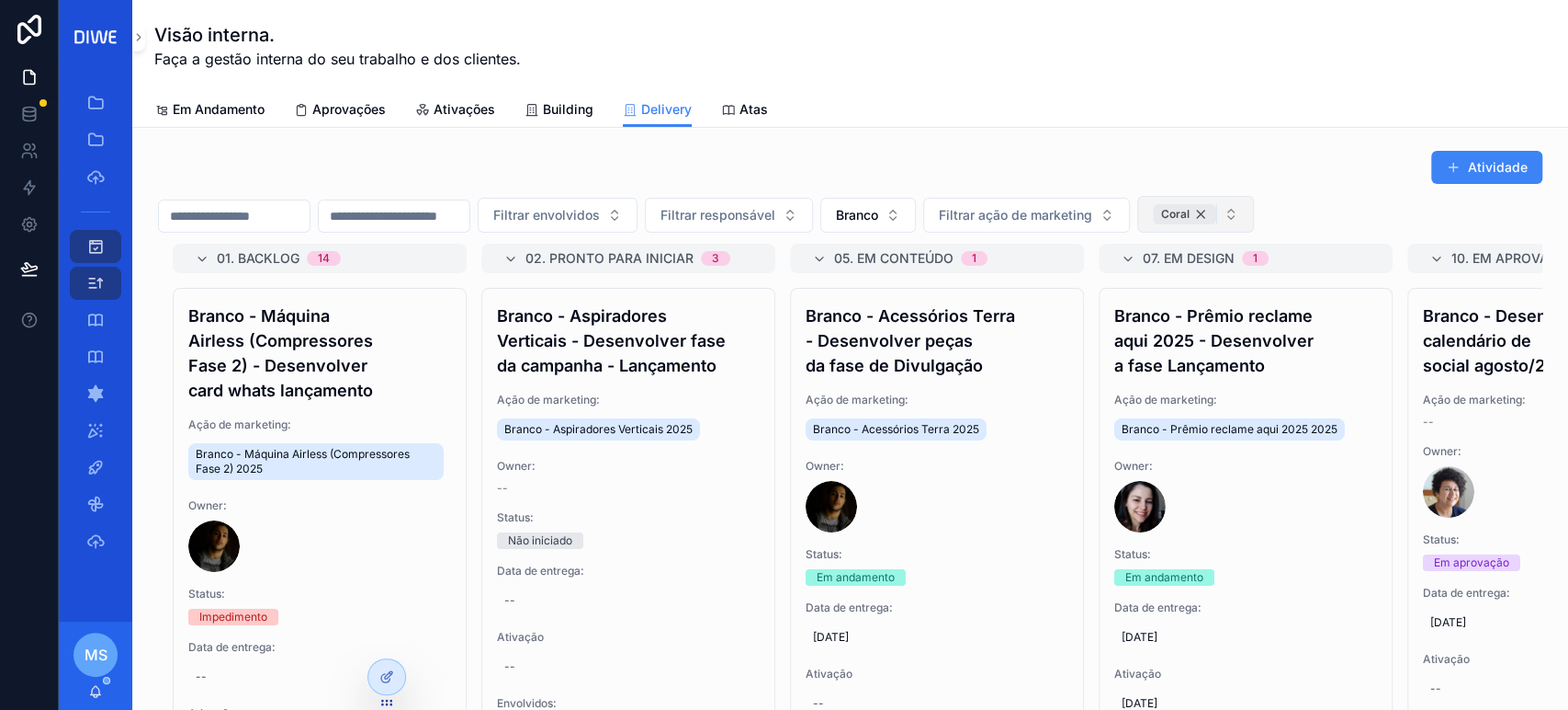
click at [1217, 210] on div "Coral" at bounding box center [1184, 213] width 64 height 21
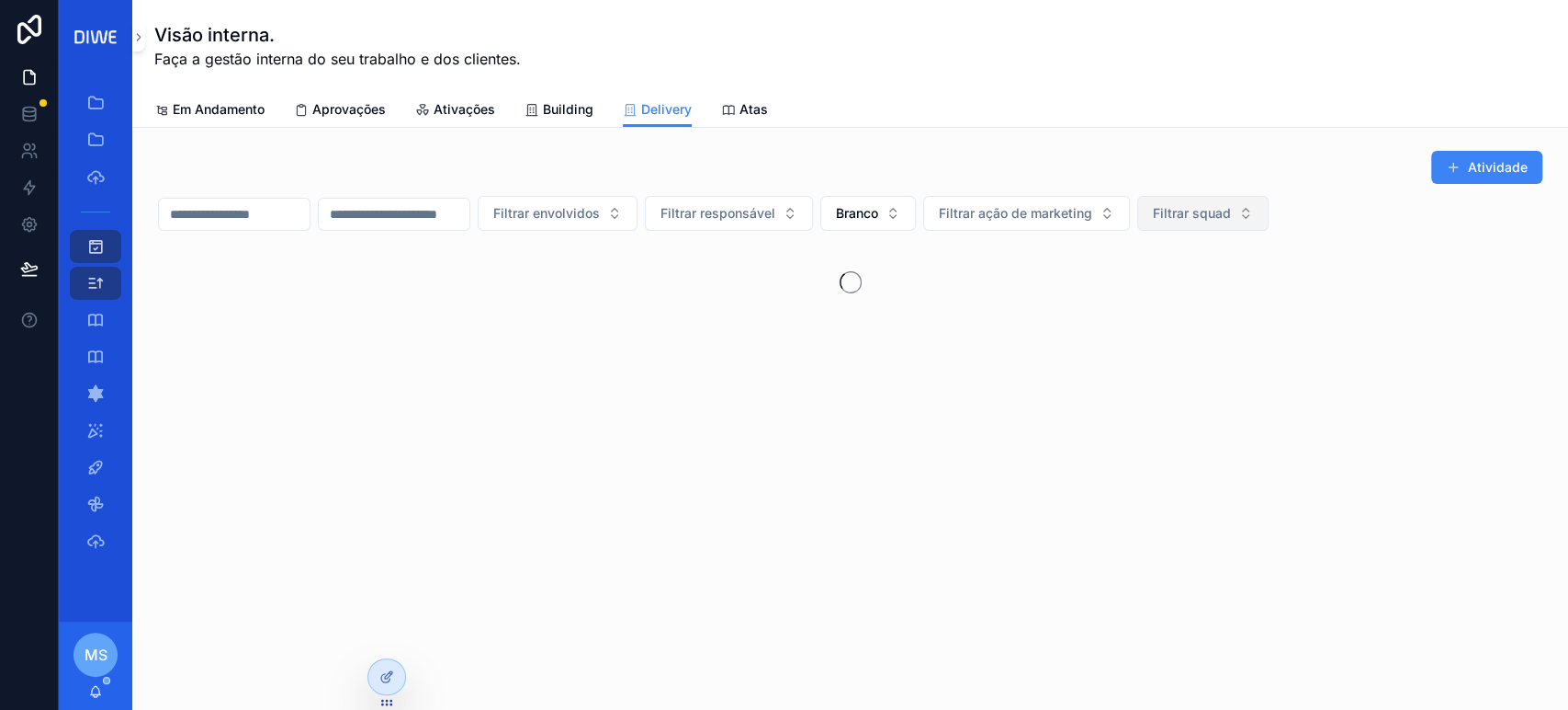
click at [1231, 210] on span "Filtrar squad" at bounding box center [1192, 213] width 78 height 19
type input "*****"
click at [1248, 298] on div "Coral" at bounding box center [1294, 287] width 220 height 29
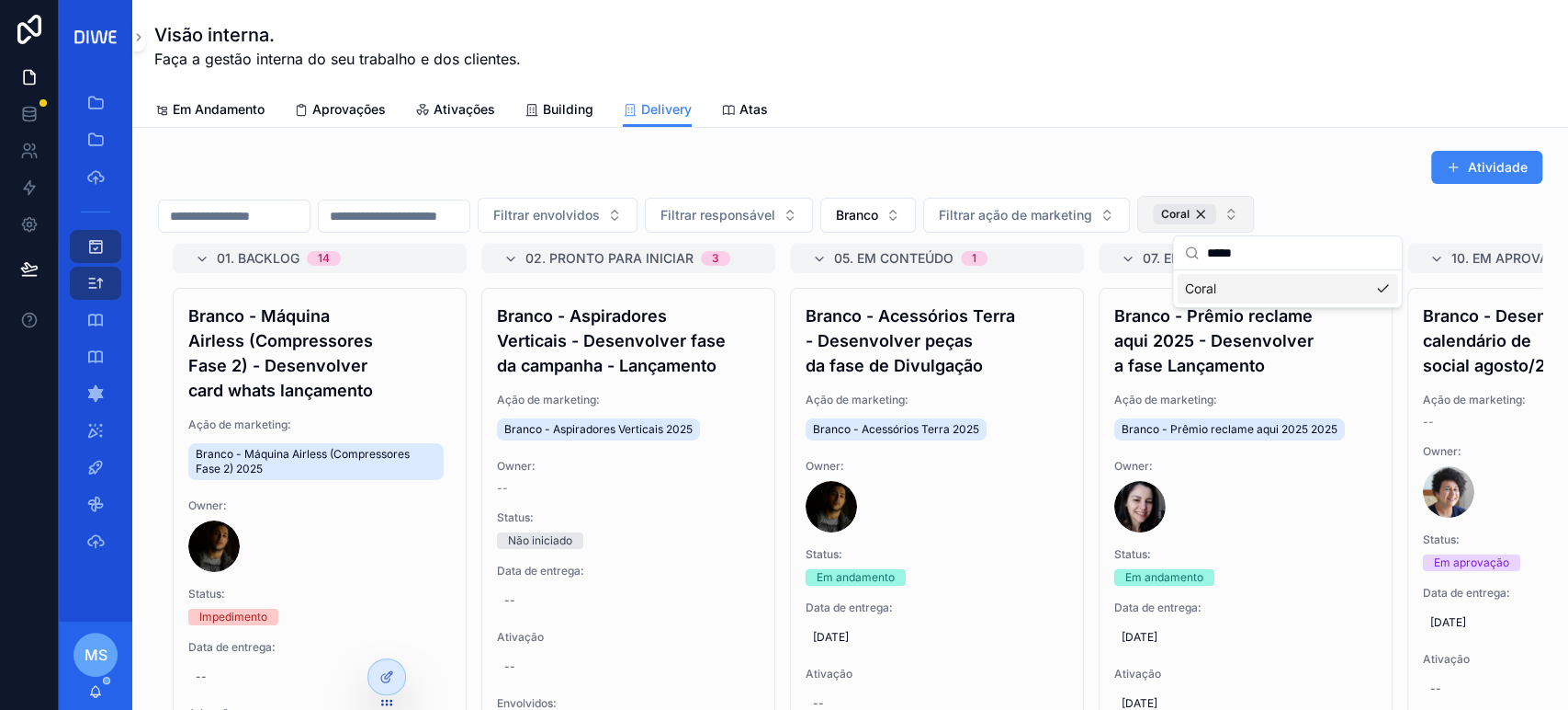
click at [1265, 290] on div "Coral" at bounding box center [1286, 289] width 220 height 29
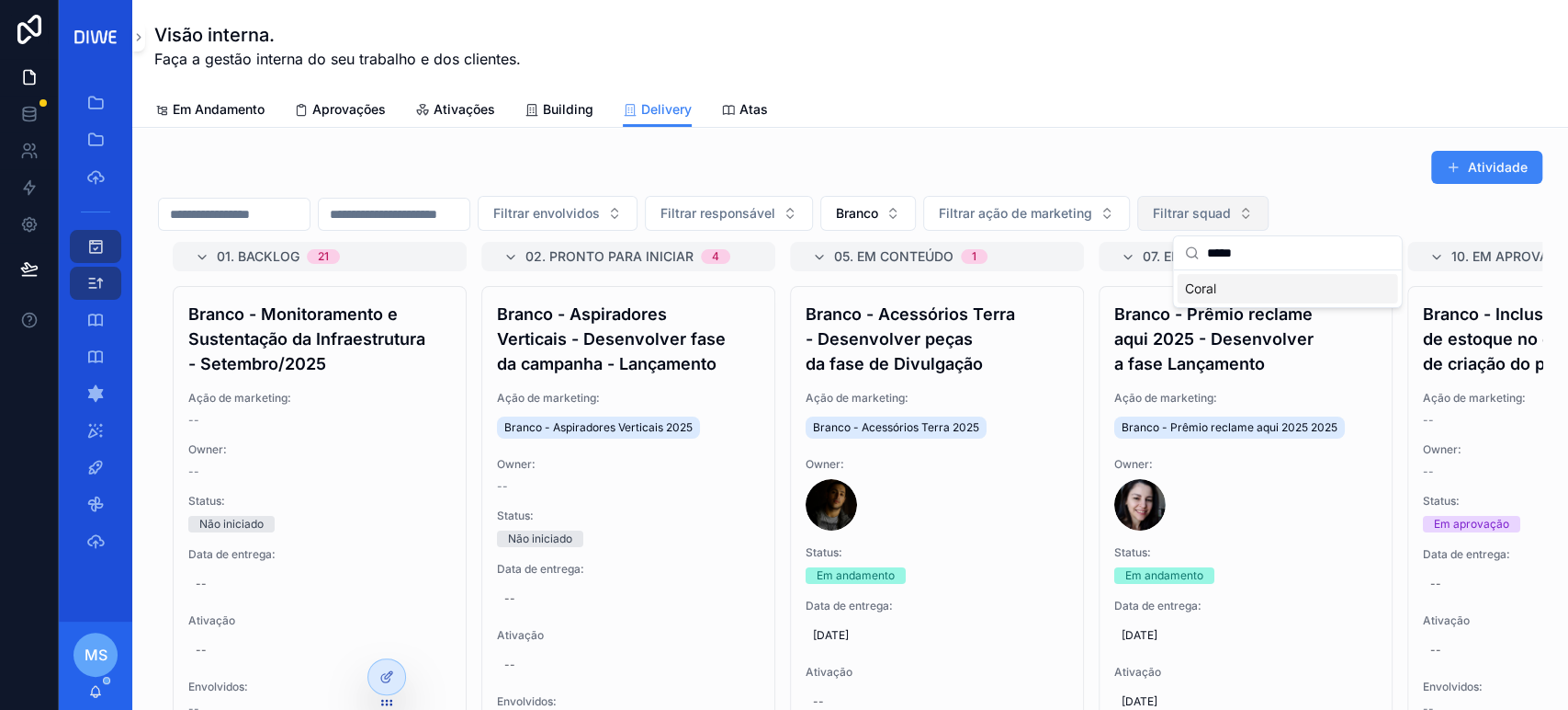
click at [1302, 168] on div "Atividade" at bounding box center [850, 167] width 1385 height 35
click at [1231, 210] on span "Filtrar squad" at bounding box center [1192, 213] width 78 height 19
type input "*****"
click at [1244, 293] on div "Coral" at bounding box center [1294, 287] width 220 height 29
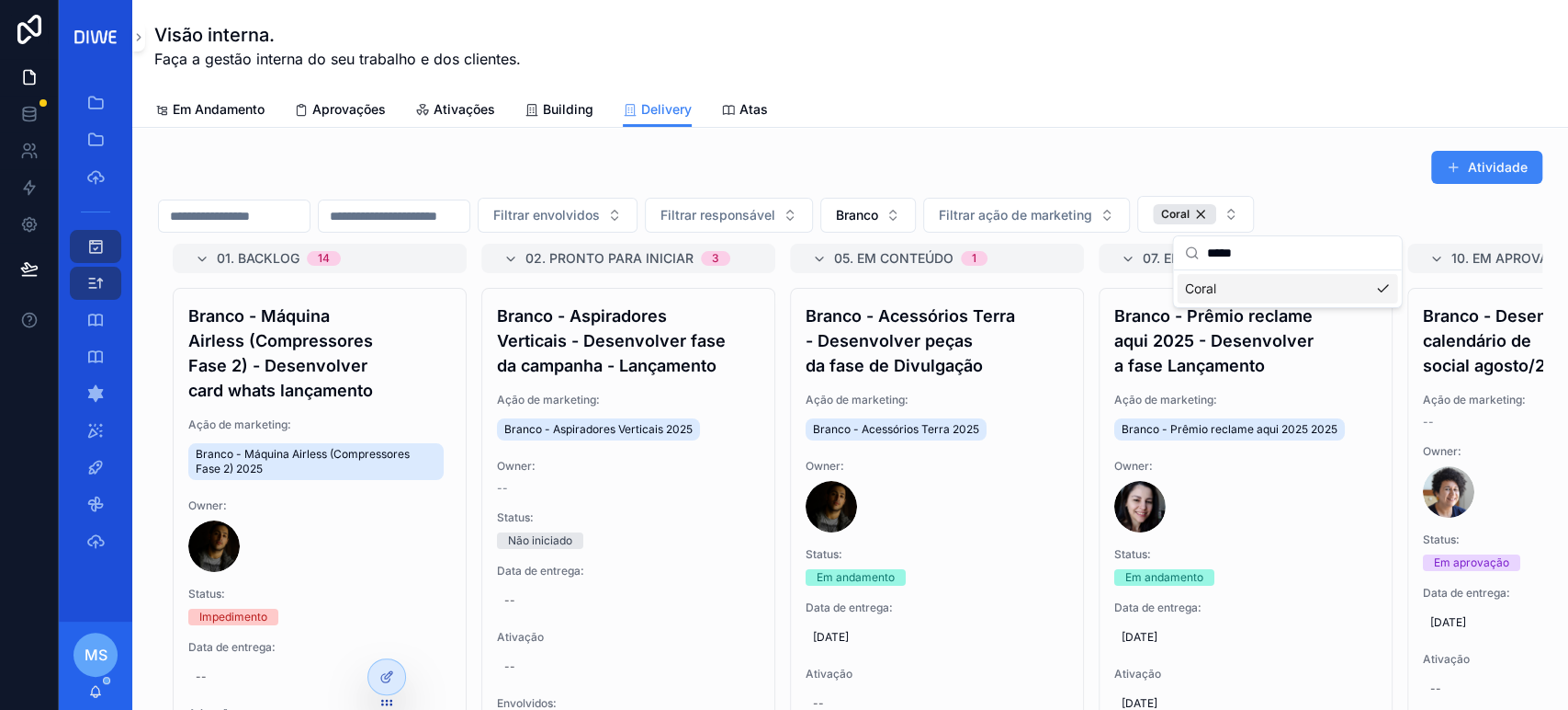
click at [1353, 98] on div "Em Andamento Aprovações Ativações Building Delivery Atas" at bounding box center [851, 110] width 1392 height 35
click at [1095, 136] on div "Atividade Filtrar envolvidos Filtrar responsável Branco Filtrar ação de marketi…" at bounding box center [850, 513] width 1436 height 773
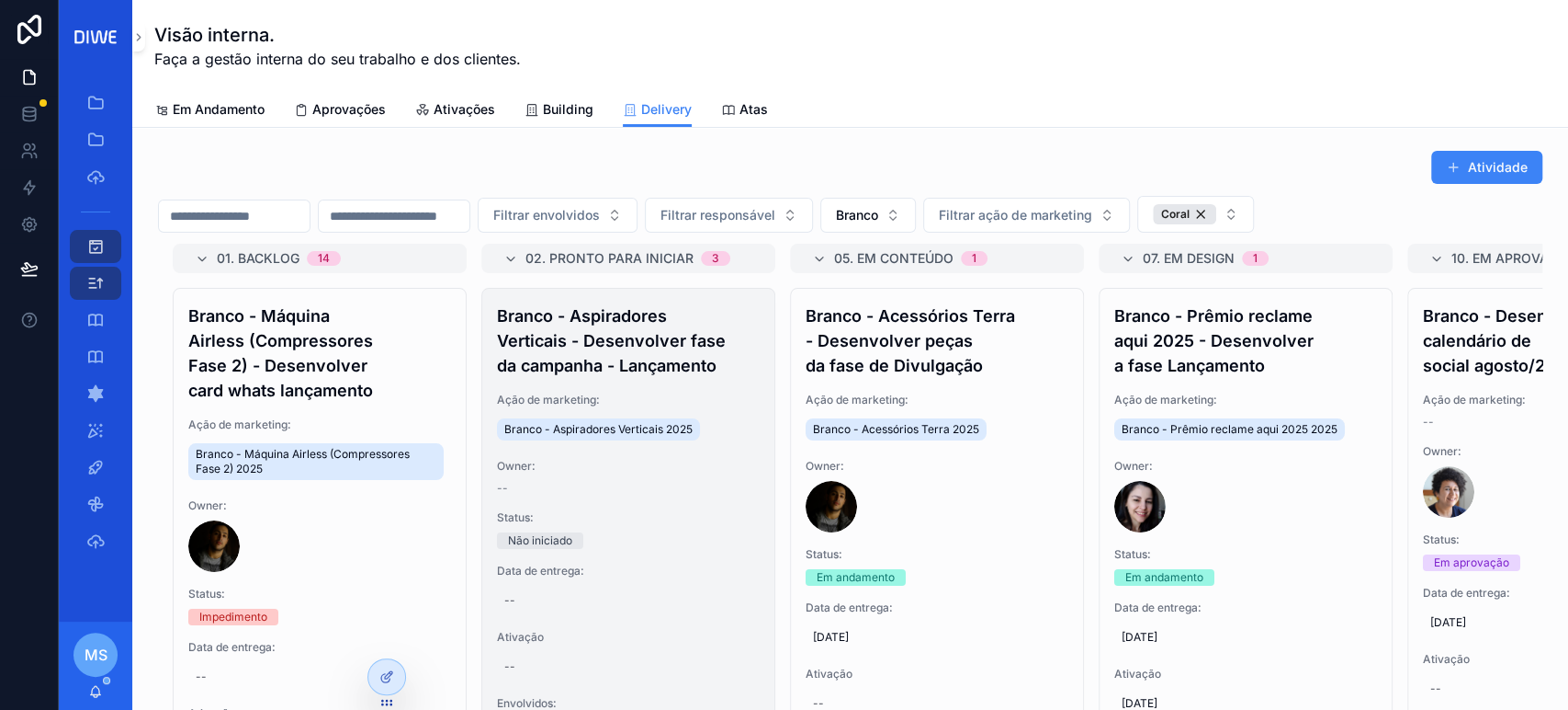
click at [694, 373] on h4 "Branco - Aspiradores Verticais - Desenvolver fase da campanha - Lançamento" at bounding box center [628, 341] width 262 height 74
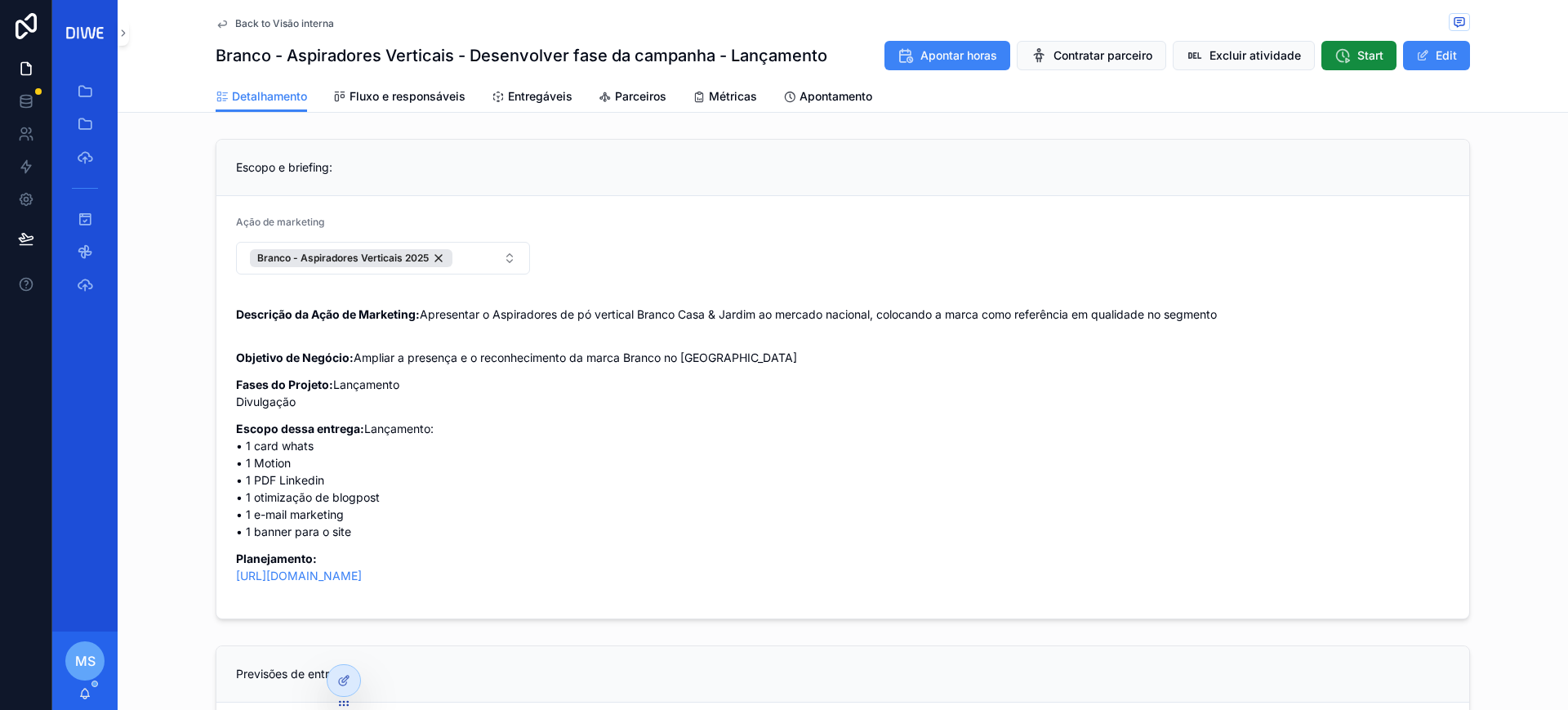
click at [307, 18] on span "Back to Visão interna" at bounding box center [285, 23] width 99 height 13
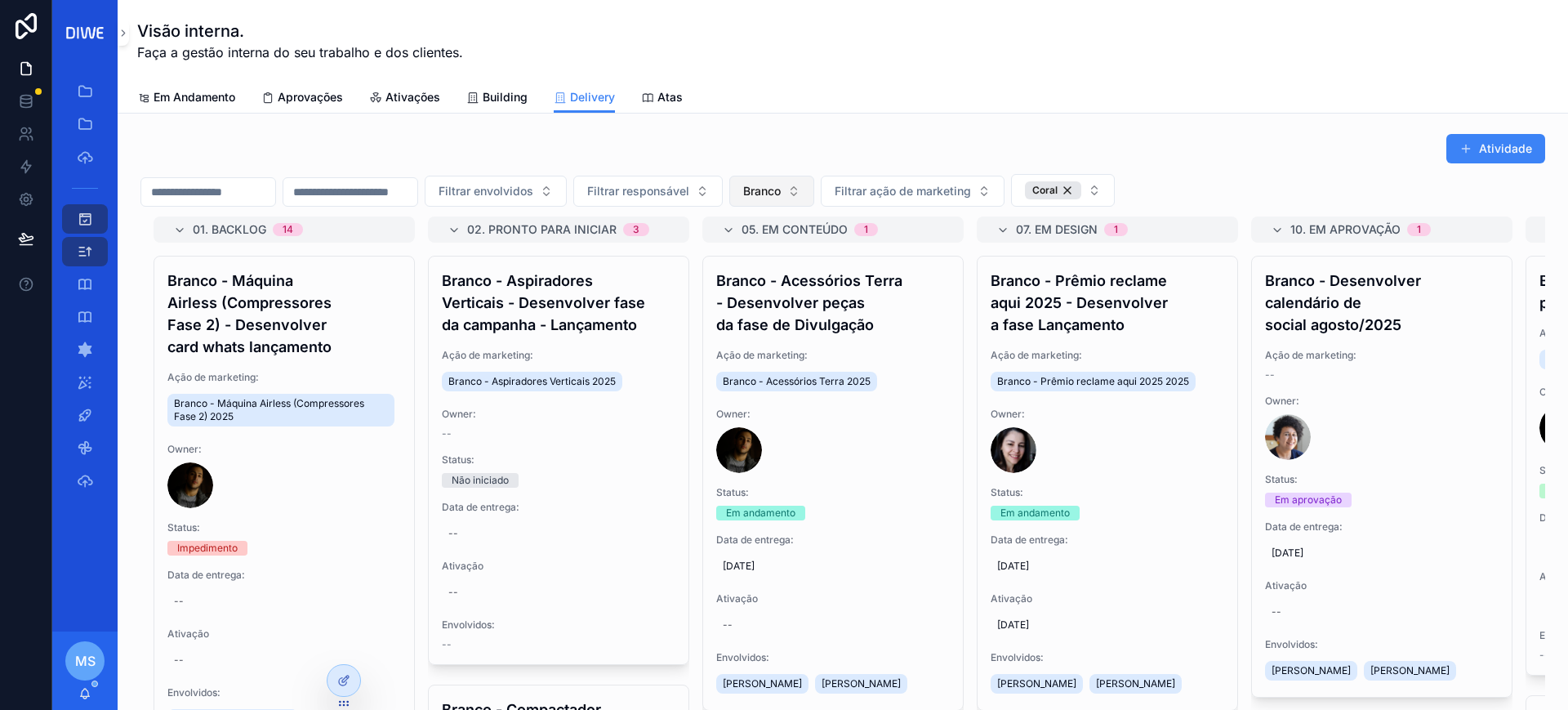
click at [781, 196] on span "Branco" at bounding box center [761, 191] width 37 height 17
type input "*******"
click at [820, 263] on div "Planeta" at bounding box center [854, 258] width 196 height 26
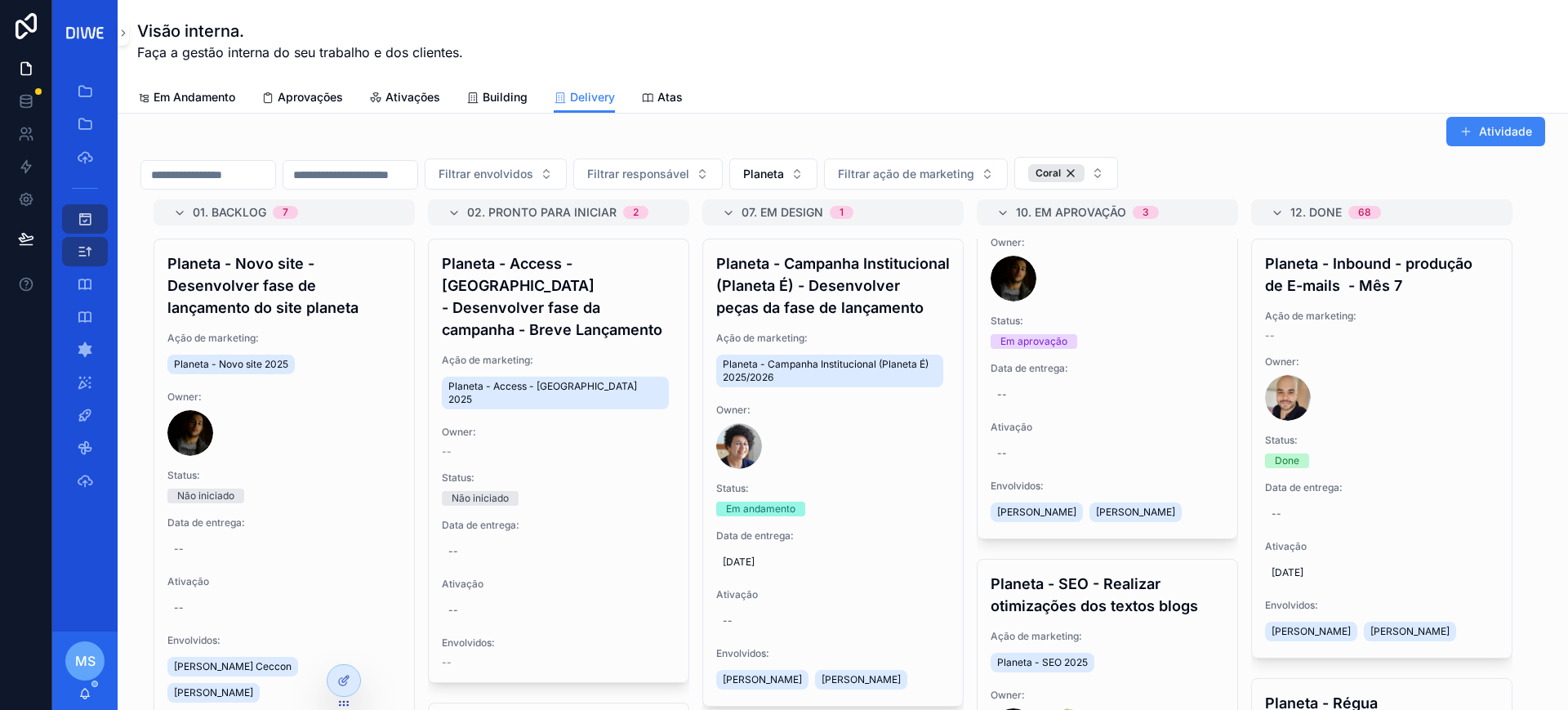
scroll to position [1, 0]
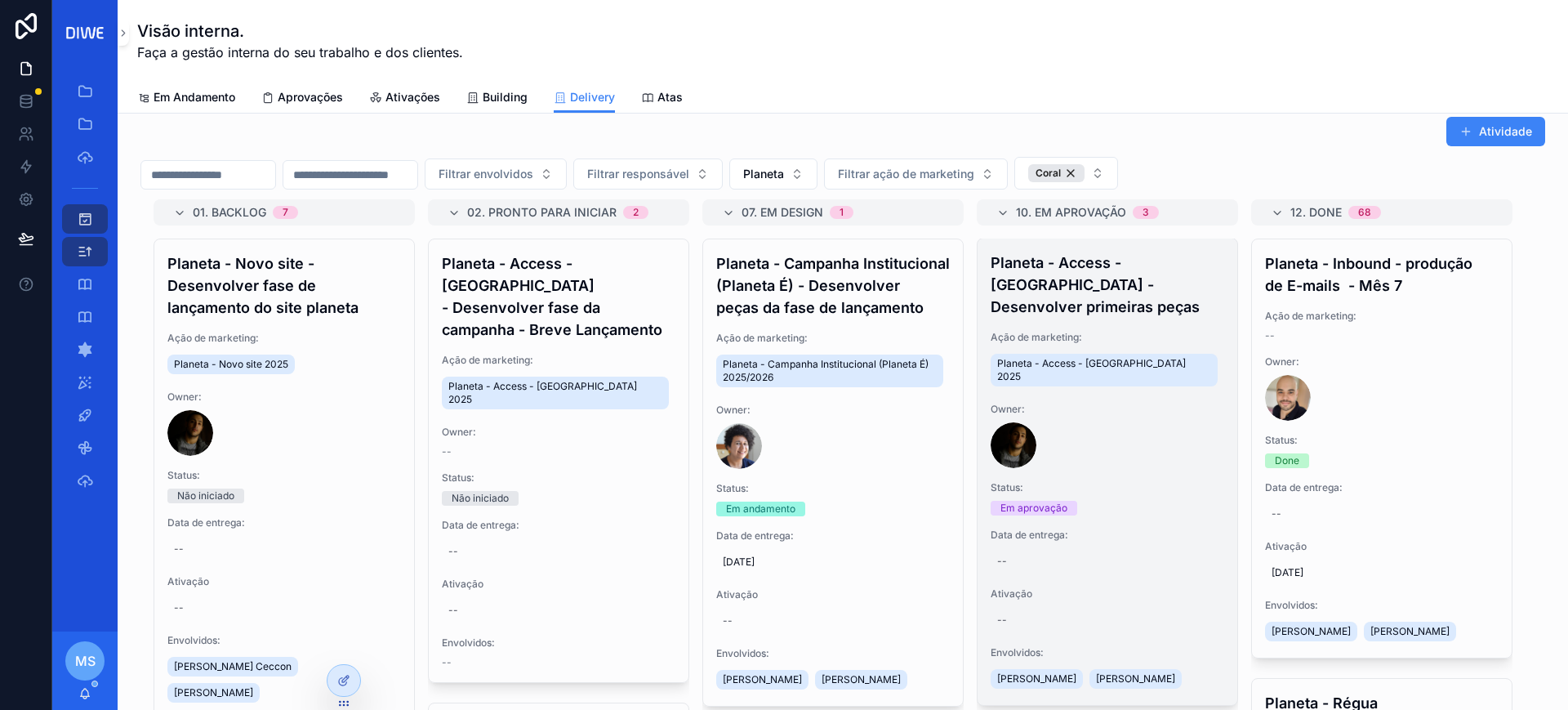
click at [1143, 298] on h4 "Planeta - Access - [GEOGRAPHIC_DATA] - Desenvolver primeiras peças" at bounding box center [1108, 285] width 233 height 66
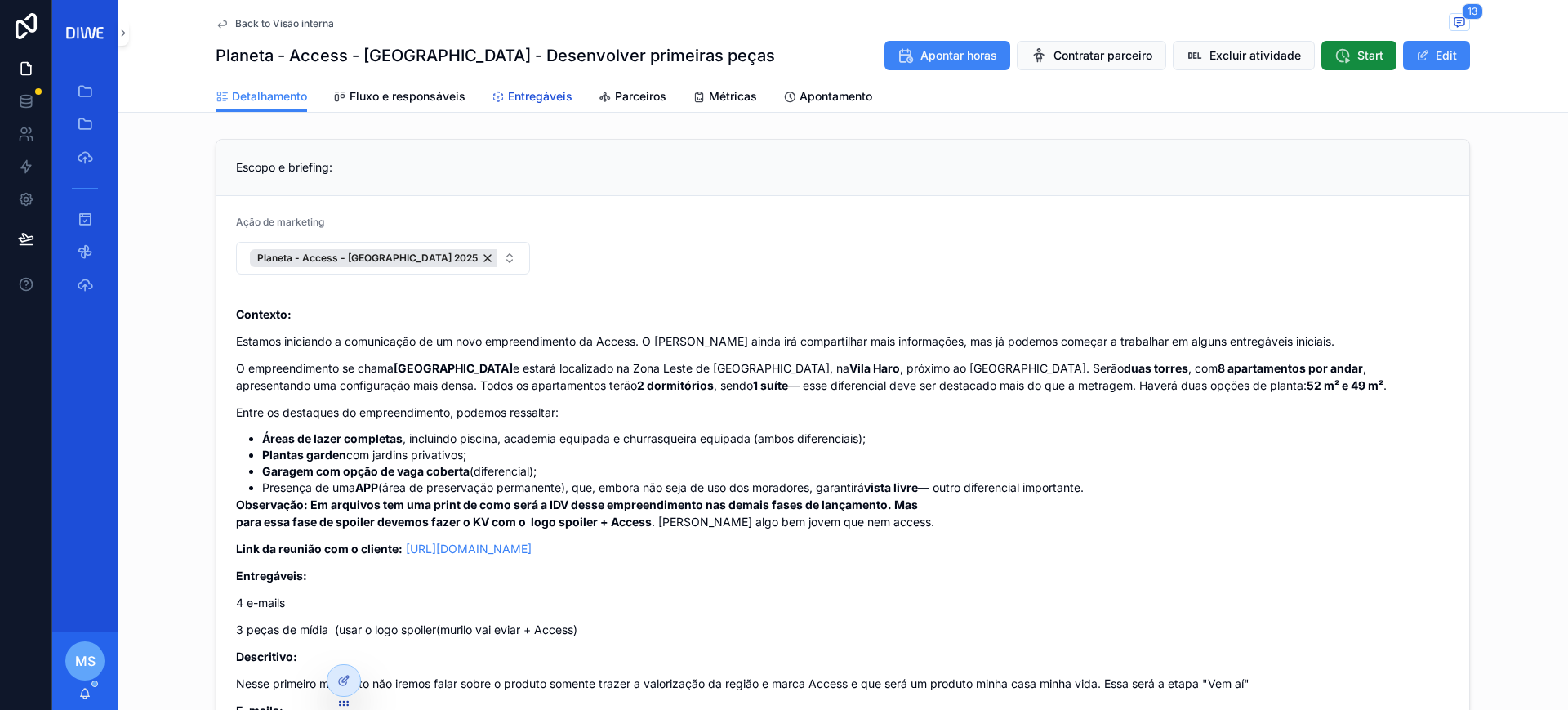
click at [548, 93] on span "Entregáveis" at bounding box center [540, 96] width 64 height 17
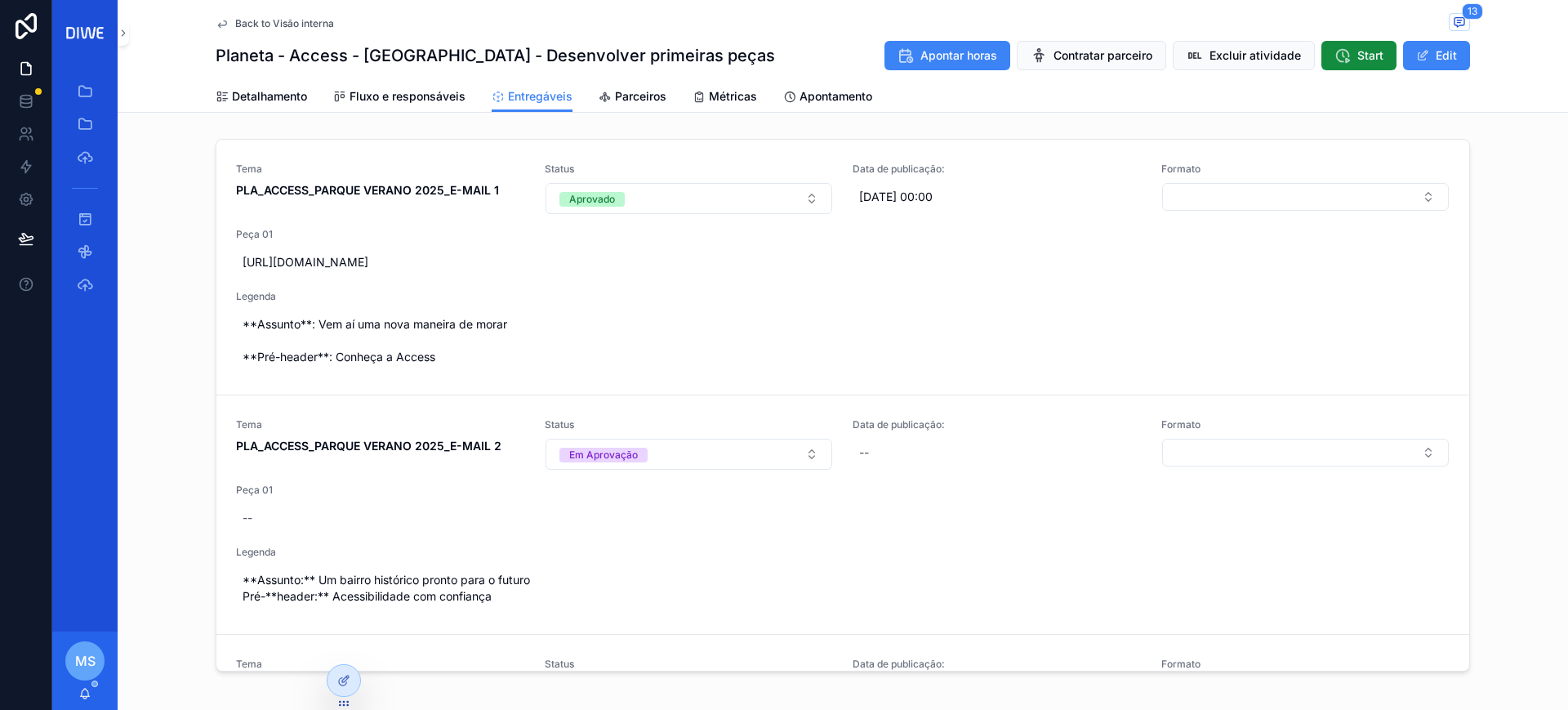
click at [256, 21] on span "Back to Visão interna" at bounding box center [285, 23] width 99 height 13
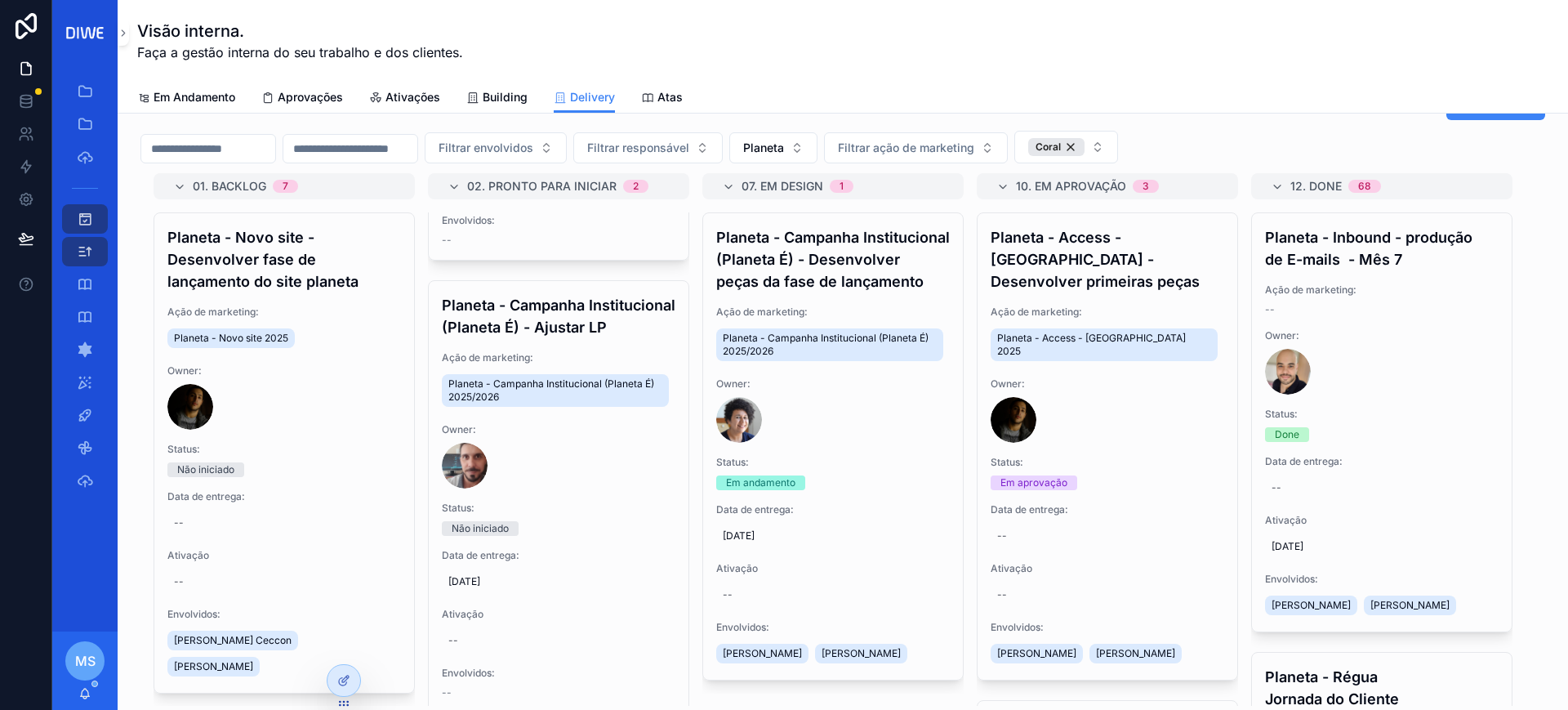
scroll to position [425, 0]
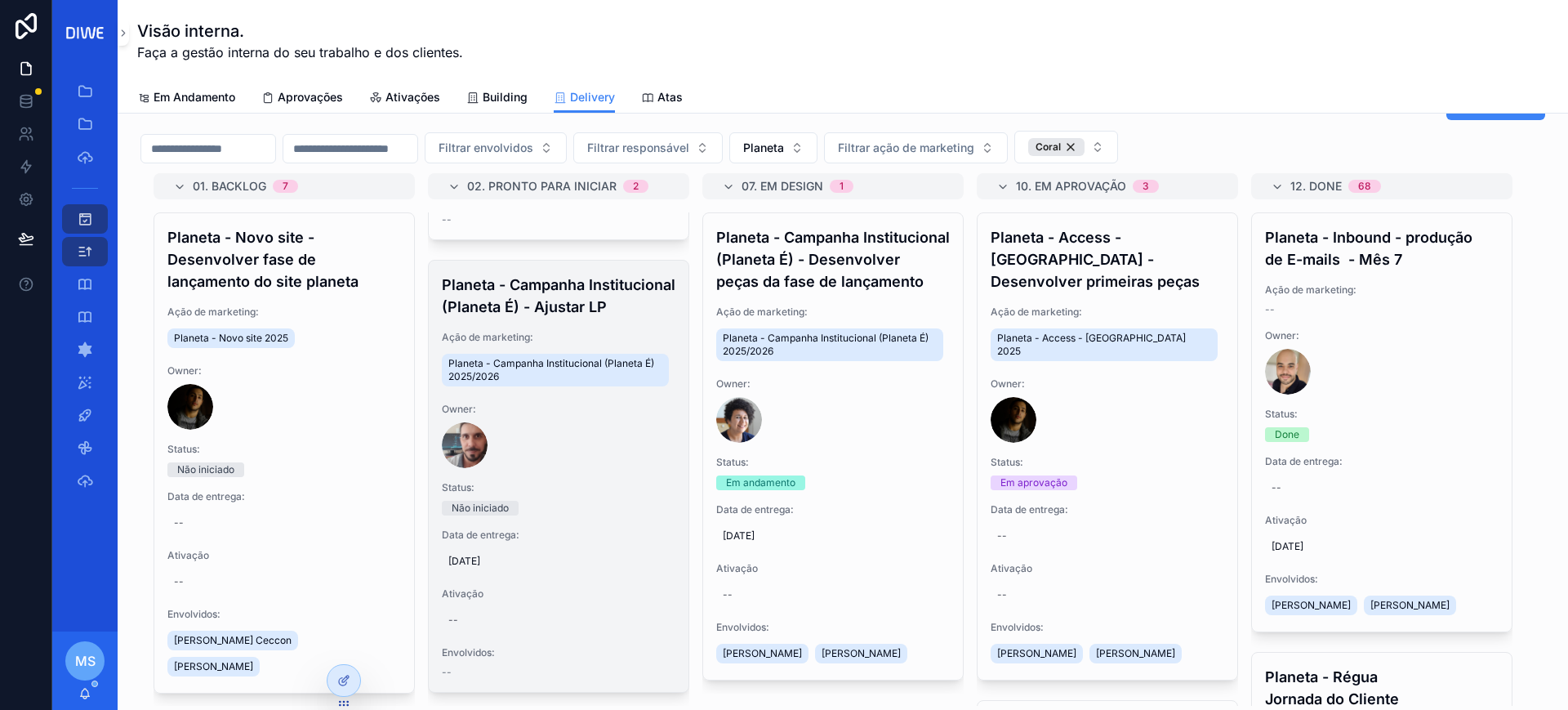
click at [556, 315] on h4 "Planeta - Campanha Institucional (Planeta É) - Ajustar LP" at bounding box center [559, 295] width 233 height 44
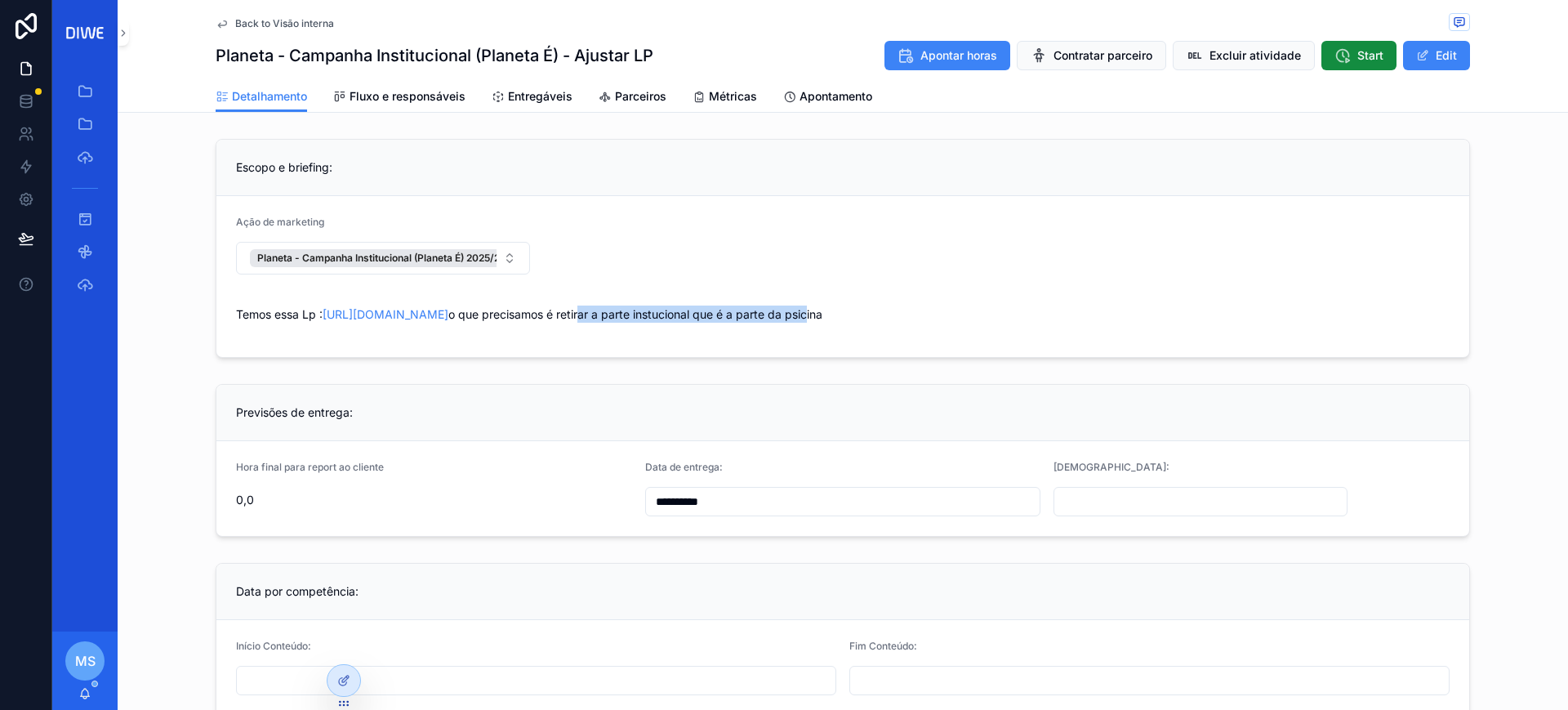
drag, startPoint x: 761, startPoint y: 313, endPoint x: 992, endPoint y: 330, distance: 231.6
click at [992, 330] on span "Temos essa Lp : https://lp.construtoraplaneta.com.br/planeta-e-para-voce o que …" at bounding box center [842, 318] width 1214 height 27
click at [992, 329] on span "Temos essa Lp : https://lp.construtoraplaneta.com.br/planeta-e-para-voce o que …" at bounding box center [842, 318] width 1214 height 27
click at [403, 91] on span "Fluxo e responsáveis" at bounding box center [407, 96] width 116 height 17
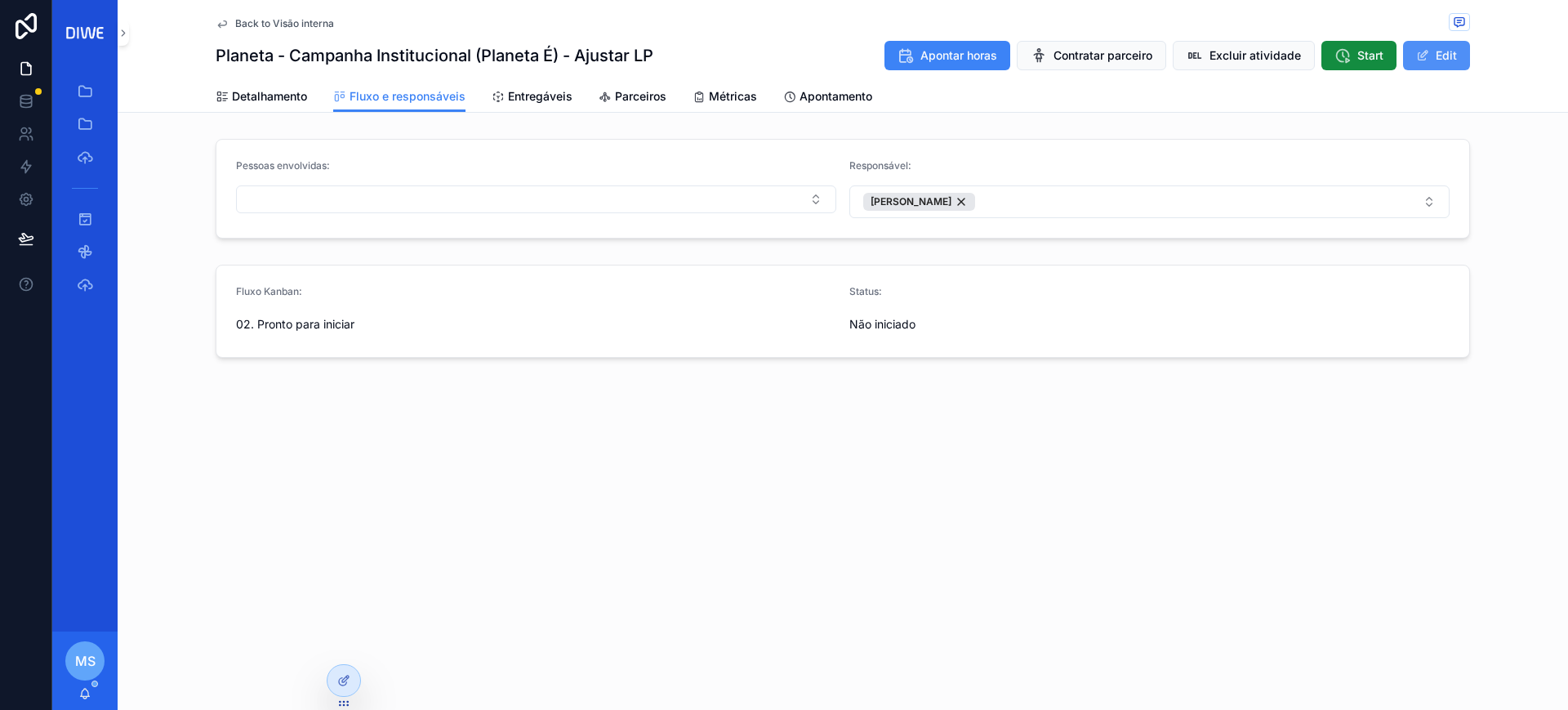
click at [1393, 56] on span "scrollable content" at bounding box center [1423, 55] width 13 height 13
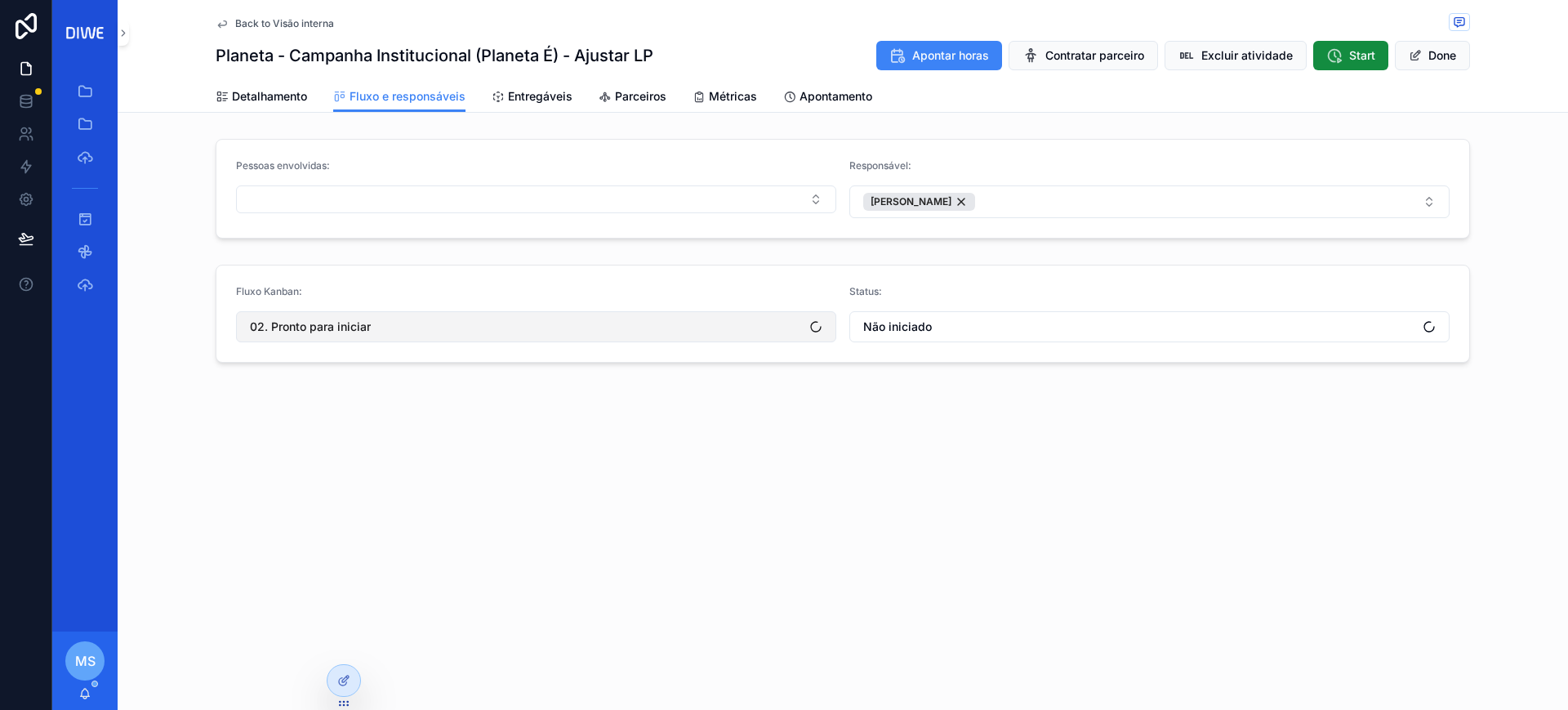
click at [394, 327] on button "02. Pronto para iniciar" at bounding box center [536, 327] width 600 height 31
type input "****"
click at [338, 387] on div "12. Done" at bounding box center [536, 392] width 593 height 26
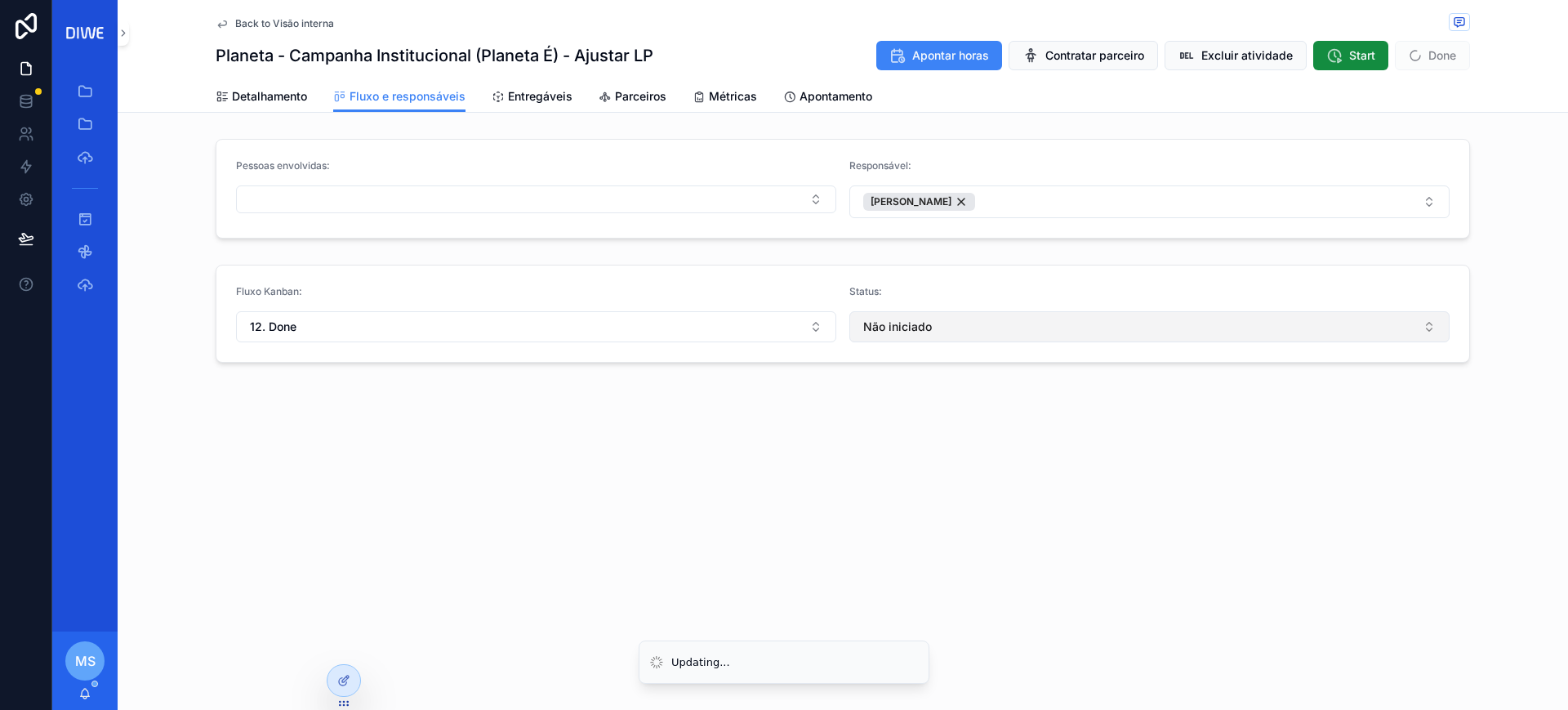
click at [898, 337] on button "Não iniciado" at bounding box center [1149, 327] width 600 height 31
type input "****"
click at [910, 397] on div "Done" at bounding box center [1149, 392] width 593 height 26
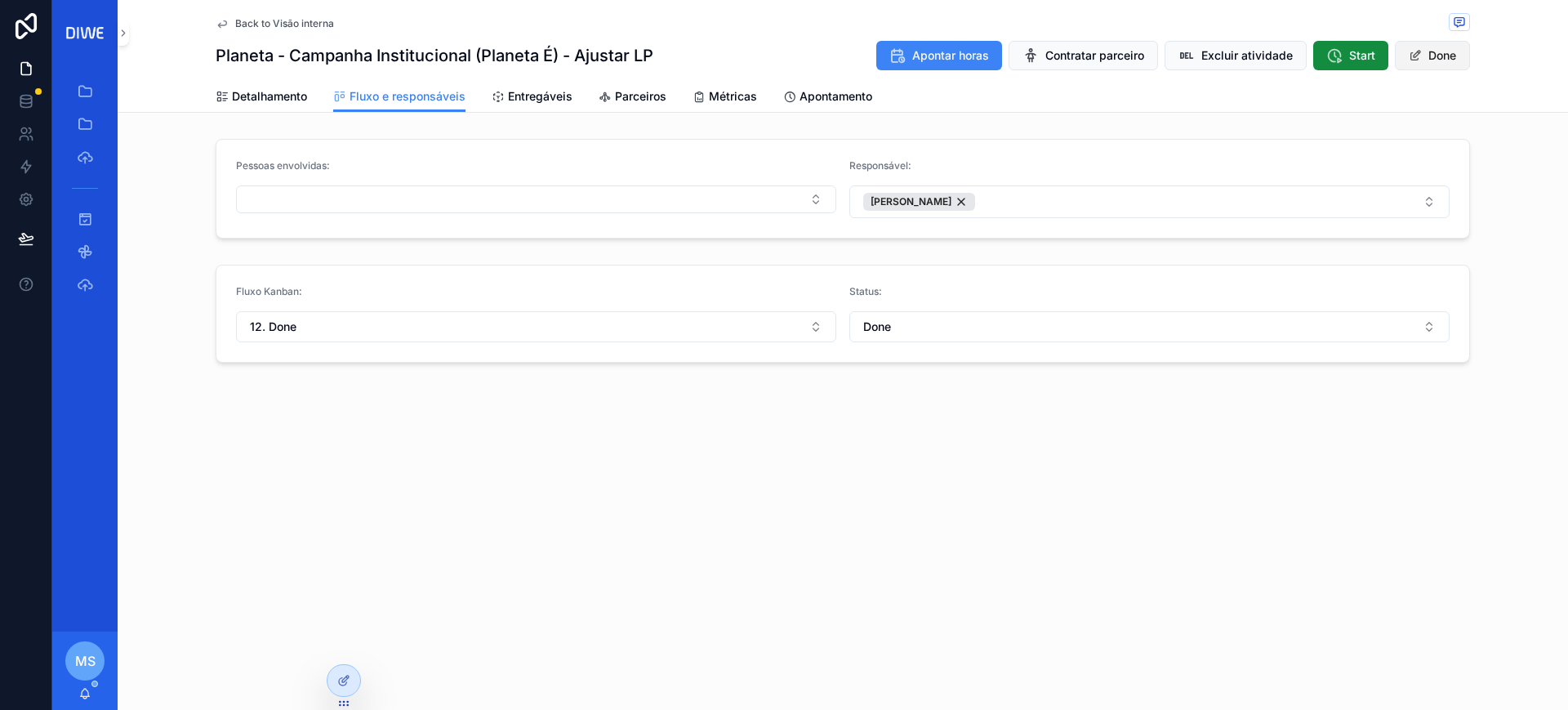
click at [1393, 45] on button "Done" at bounding box center [1432, 56] width 75 height 30
click at [303, 24] on span "Back to Visão interna" at bounding box center [285, 23] width 99 height 13
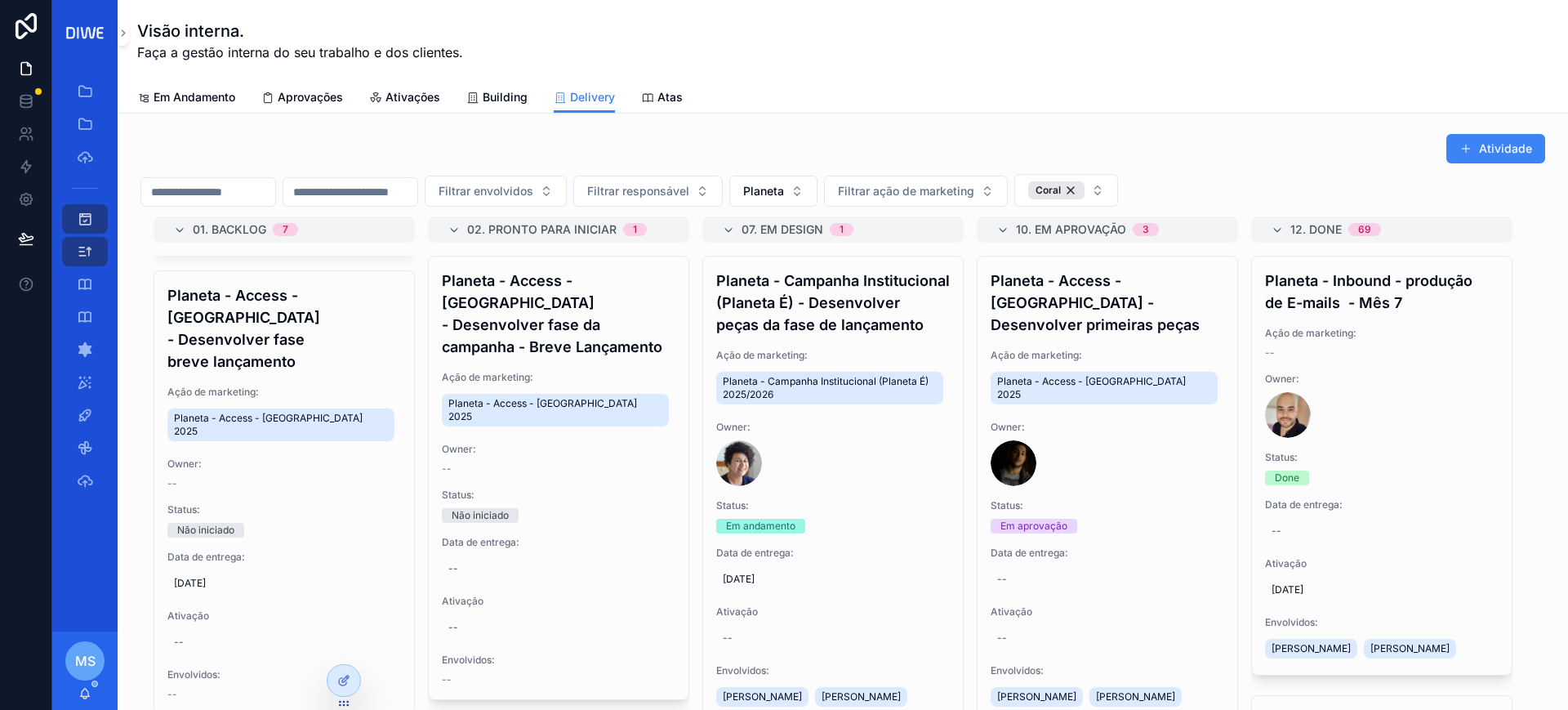
scroll to position [2431, 0]
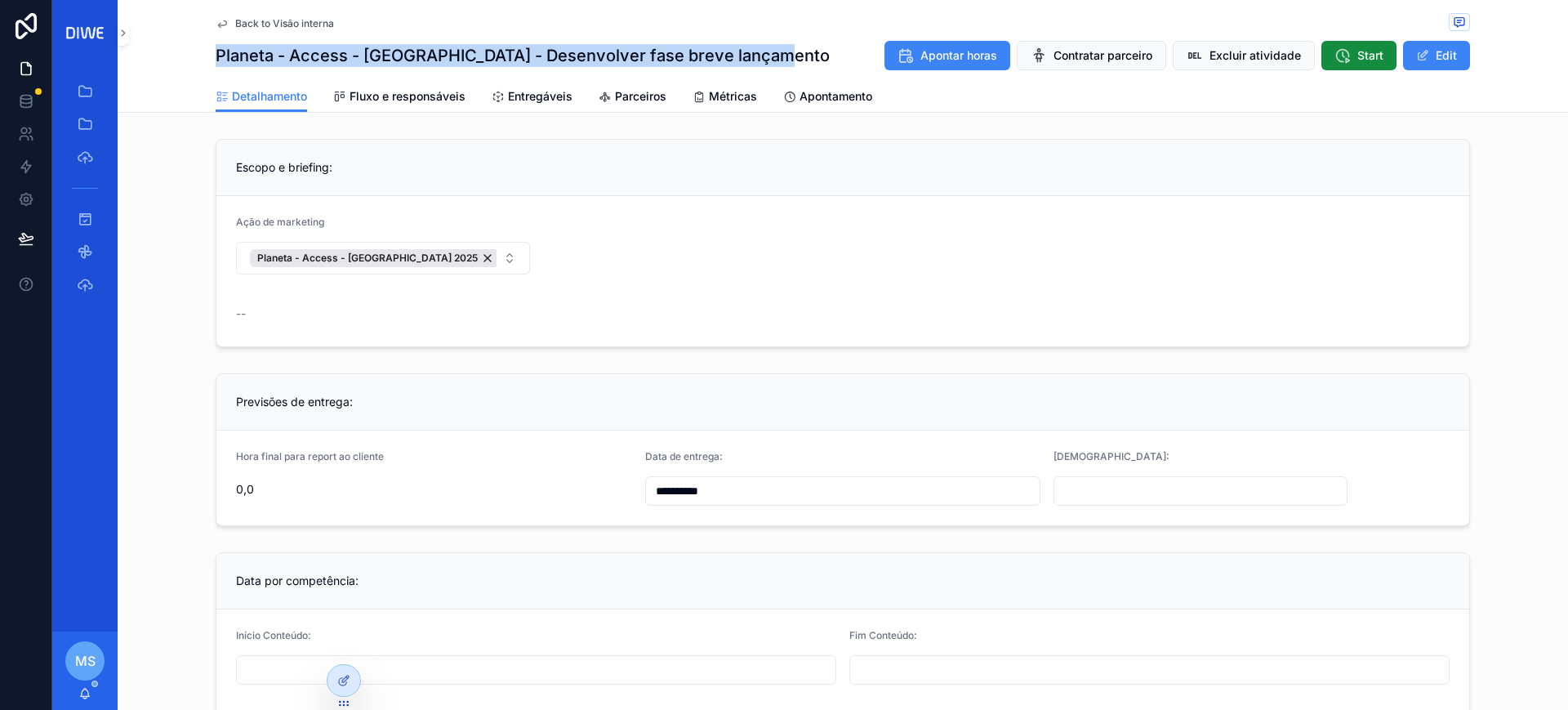
drag, startPoint x: 773, startPoint y: 58, endPoint x: 208, endPoint y: 61, distance: 565.0
click at [216, 61] on div "Planeta - Access - [GEOGRAPHIC_DATA] - Desenvolver fase breve lançamento Aponta…" at bounding box center [843, 56] width 1255 height 31
copy h1 "Planeta - Access - [GEOGRAPHIC_DATA] - Desenvolver fase breve lançamento"
click at [306, 25] on span "Back to Visão interna" at bounding box center [285, 23] width 99 height 13
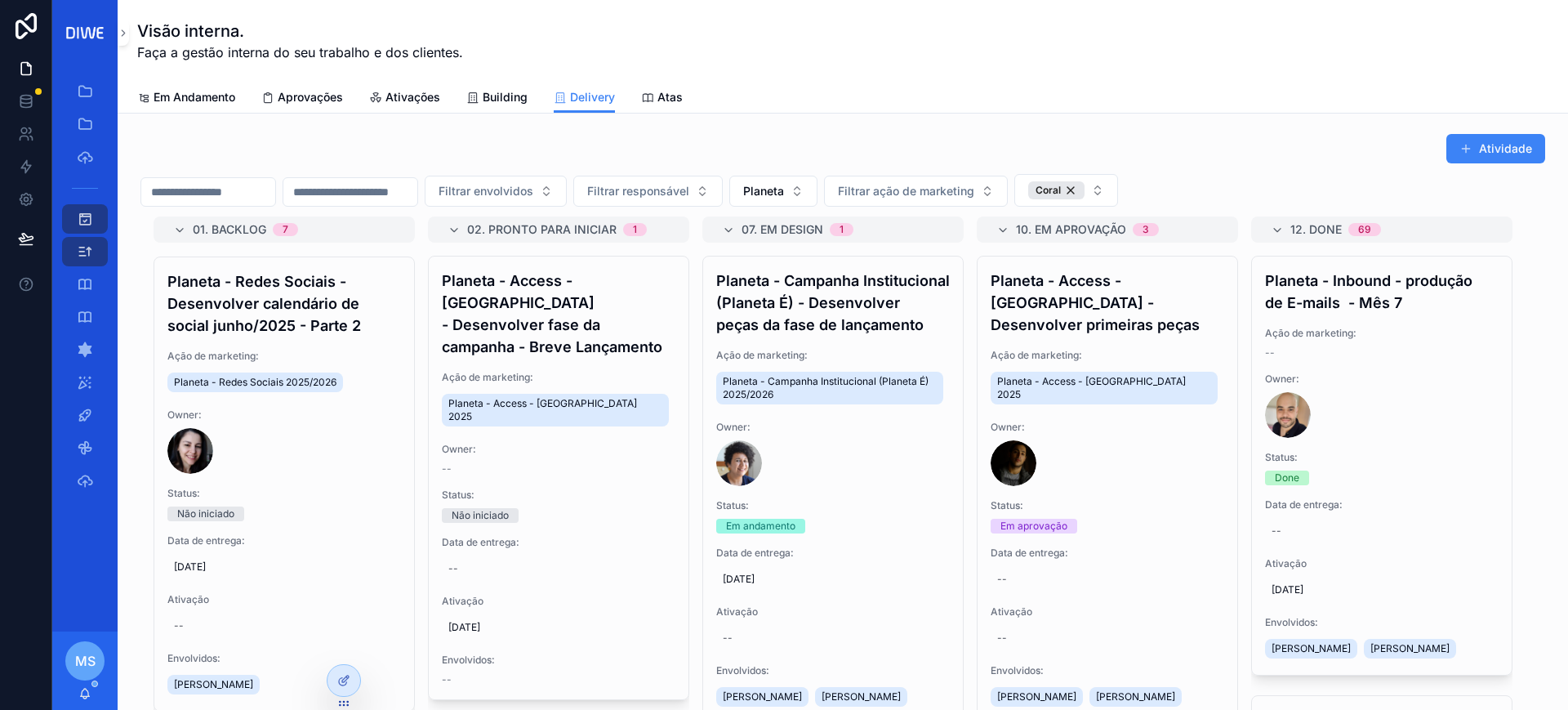
scroll to position [1939, 0]
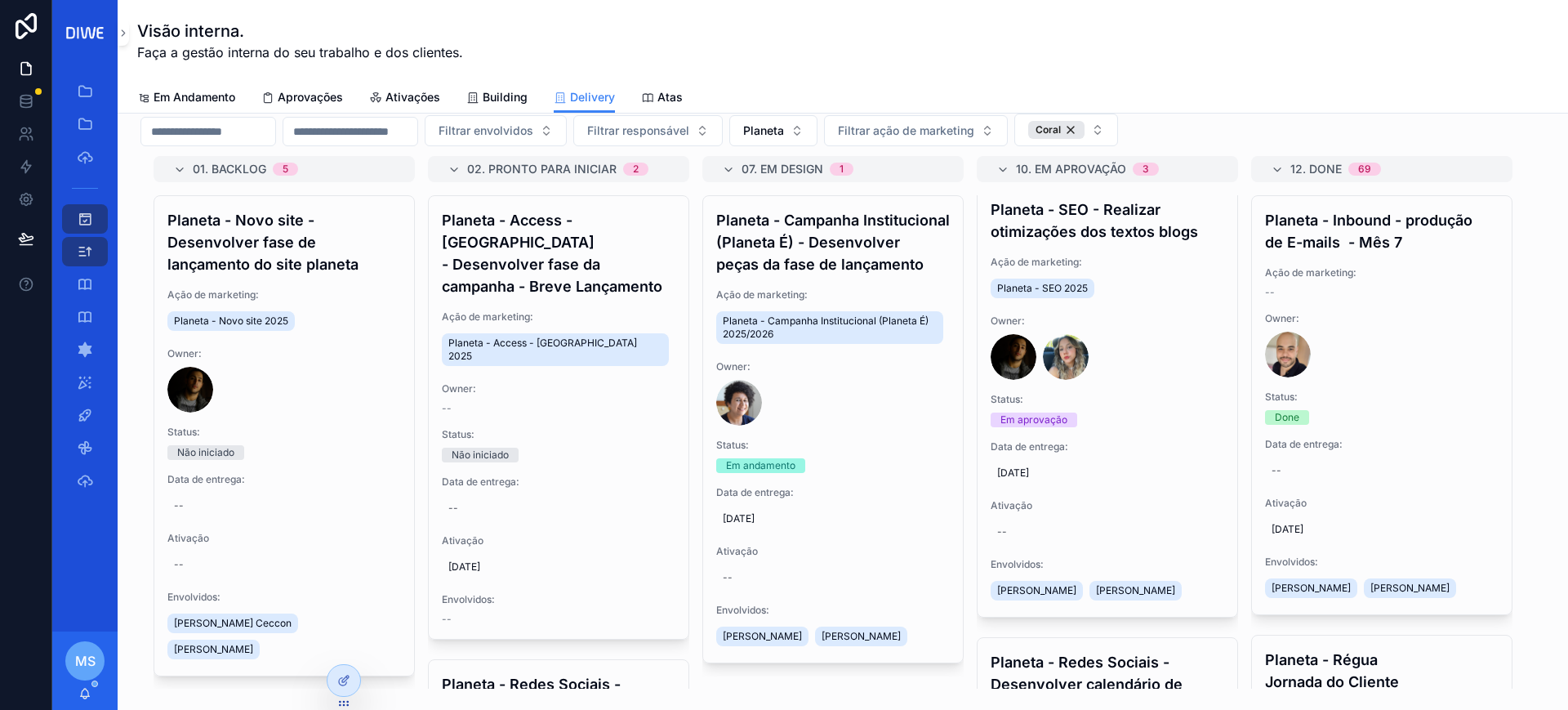
scroll to position [501, 0]
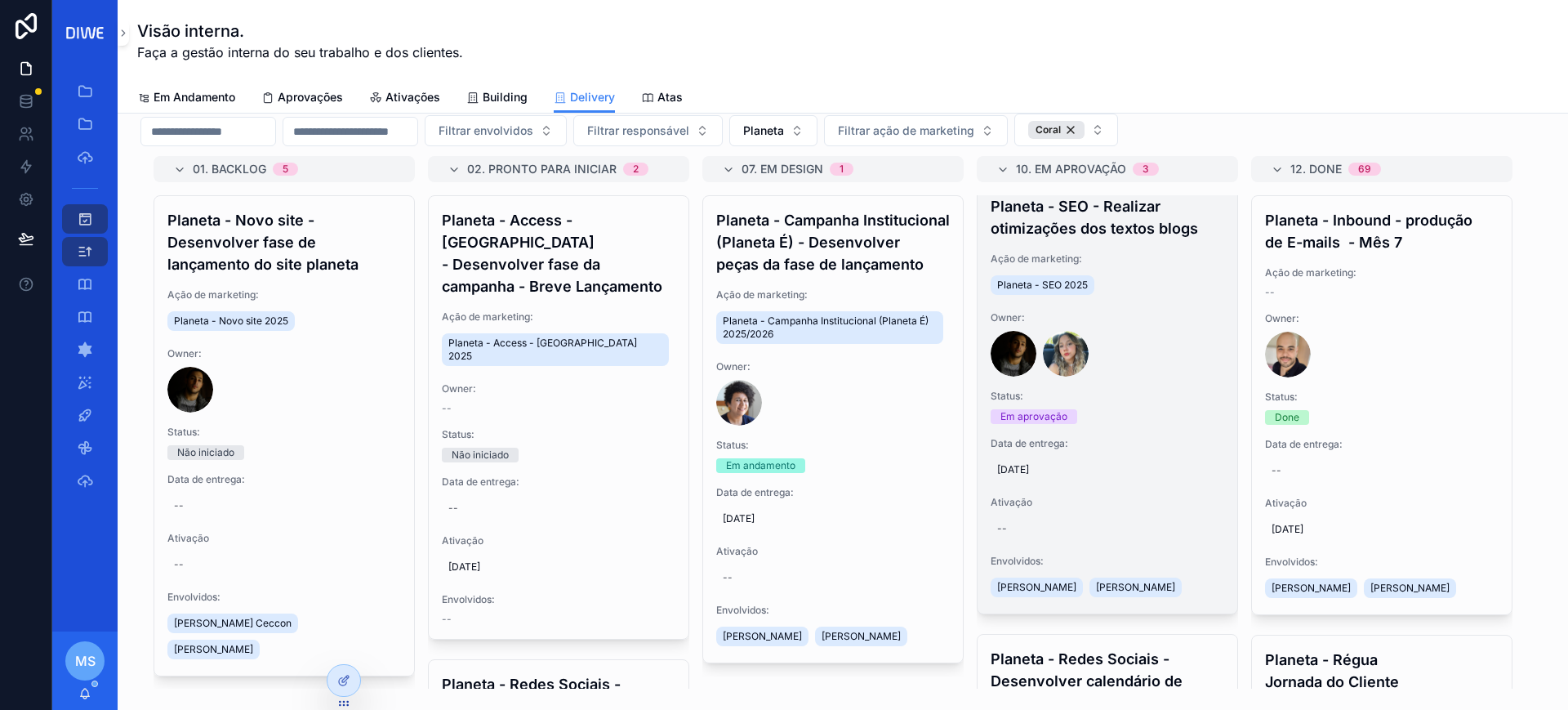
click at [1155, 298] on div "Planeta - SEO 2025" at bounding box center [1108, 285] width 233 height 26
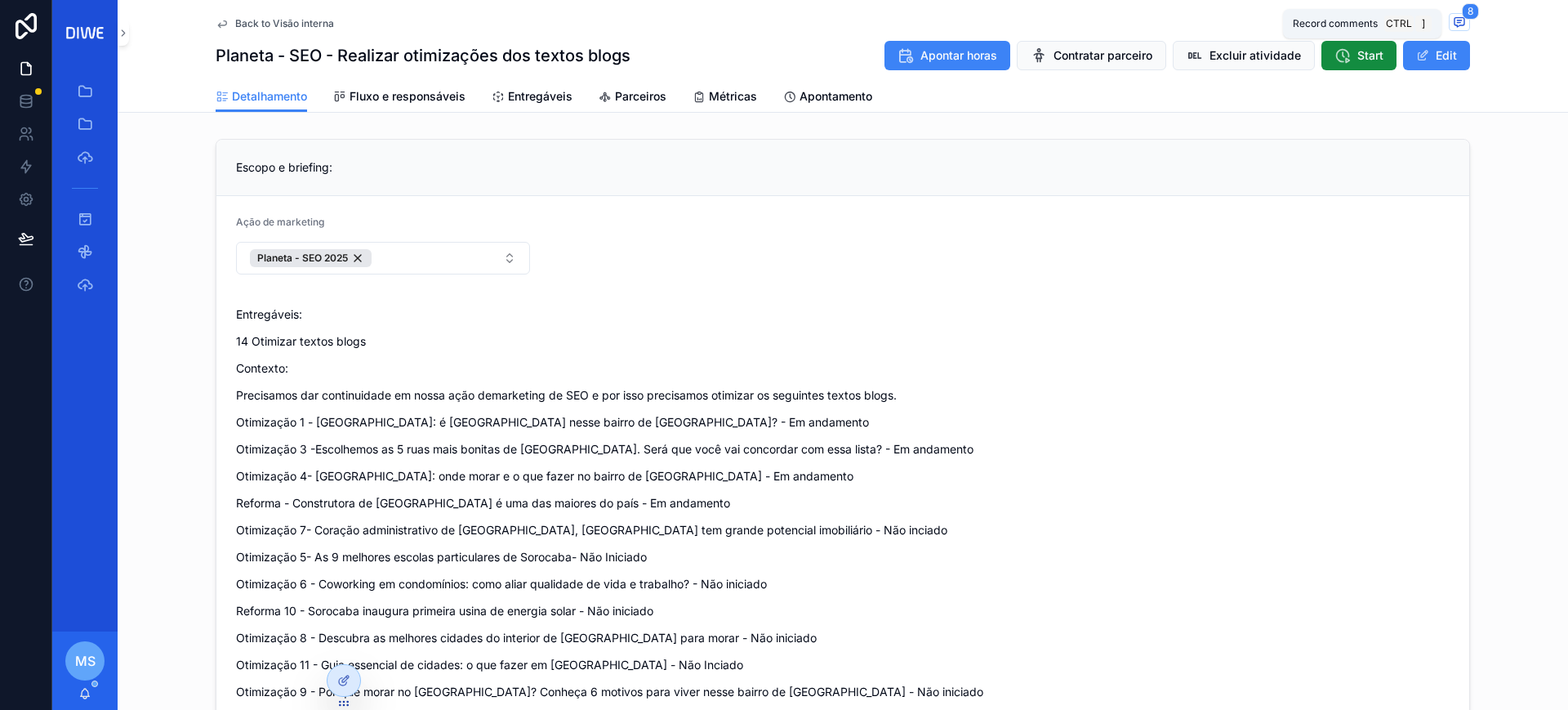
click at [1453, 25] on icon "scrollable content" at bounding box center [1459, 22] width 13 height 13
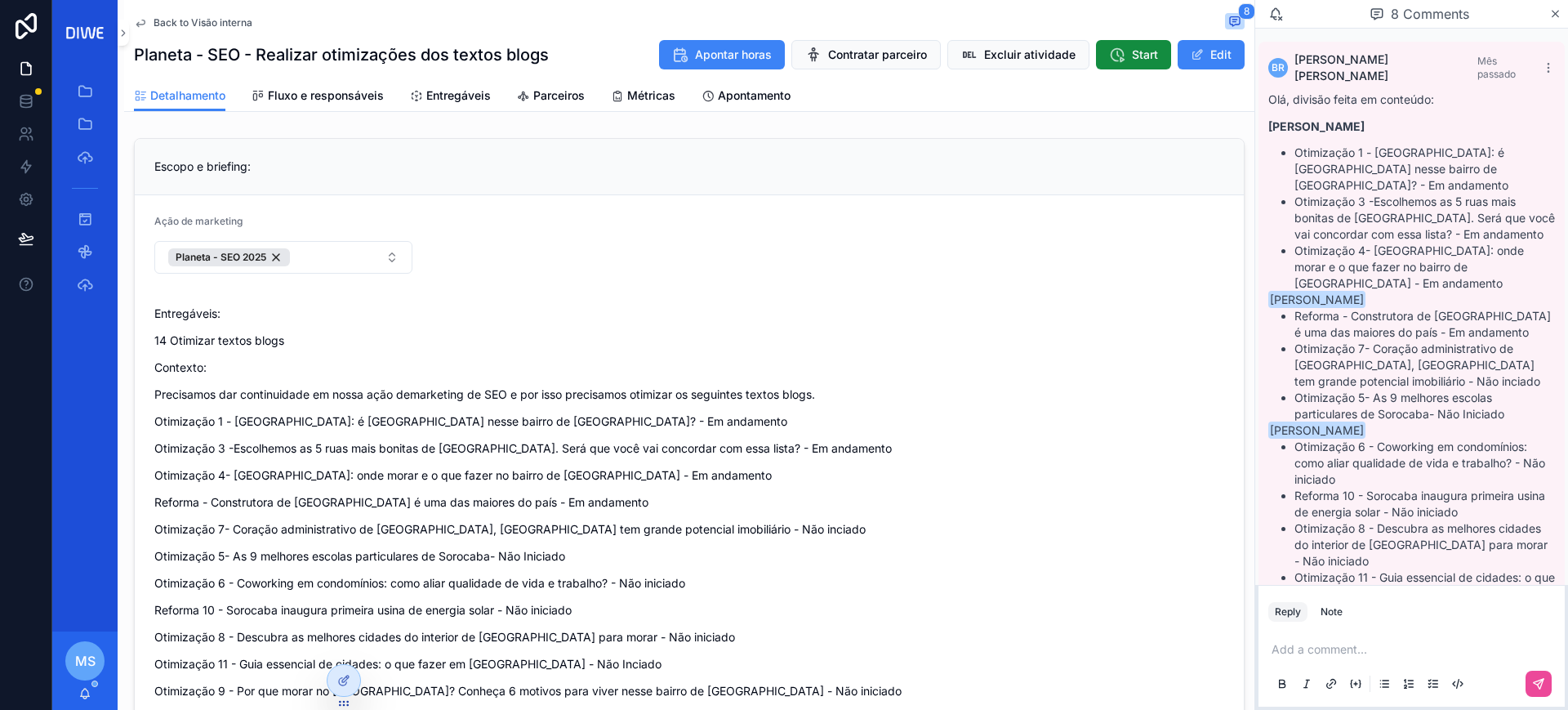
scroll to position [1945, 0]
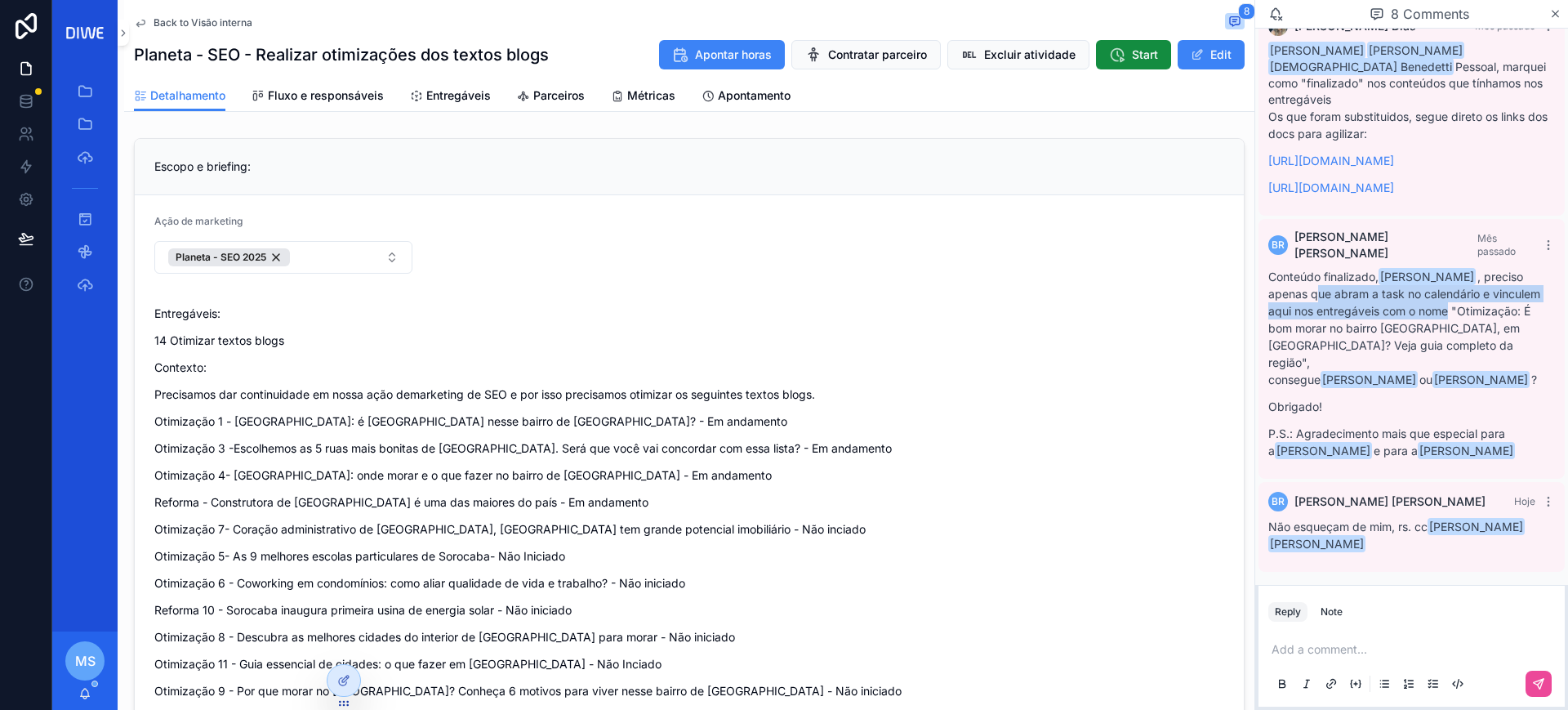
drag, startPoint x: 1319, startPoint y: 300, endPoint x: 1513, endPoint y: 313, distance: 194.4
click at [1513, 313] on p "Conteúdo finalizado, Mariah Sirvent , preciso apenas que abram a task no calend…" at bounding box center [1411, 328] width 286 height 120
click at [1424, 325] on p "Conteúdo finalizado, Mariah Sirvent , preciso apenas que abram a task no calend…" at bounding box center [1411, 328] width 286 height 120
click at [1338, 618] on div "Note" at bounding box center [1331, 612] width 22 height 13
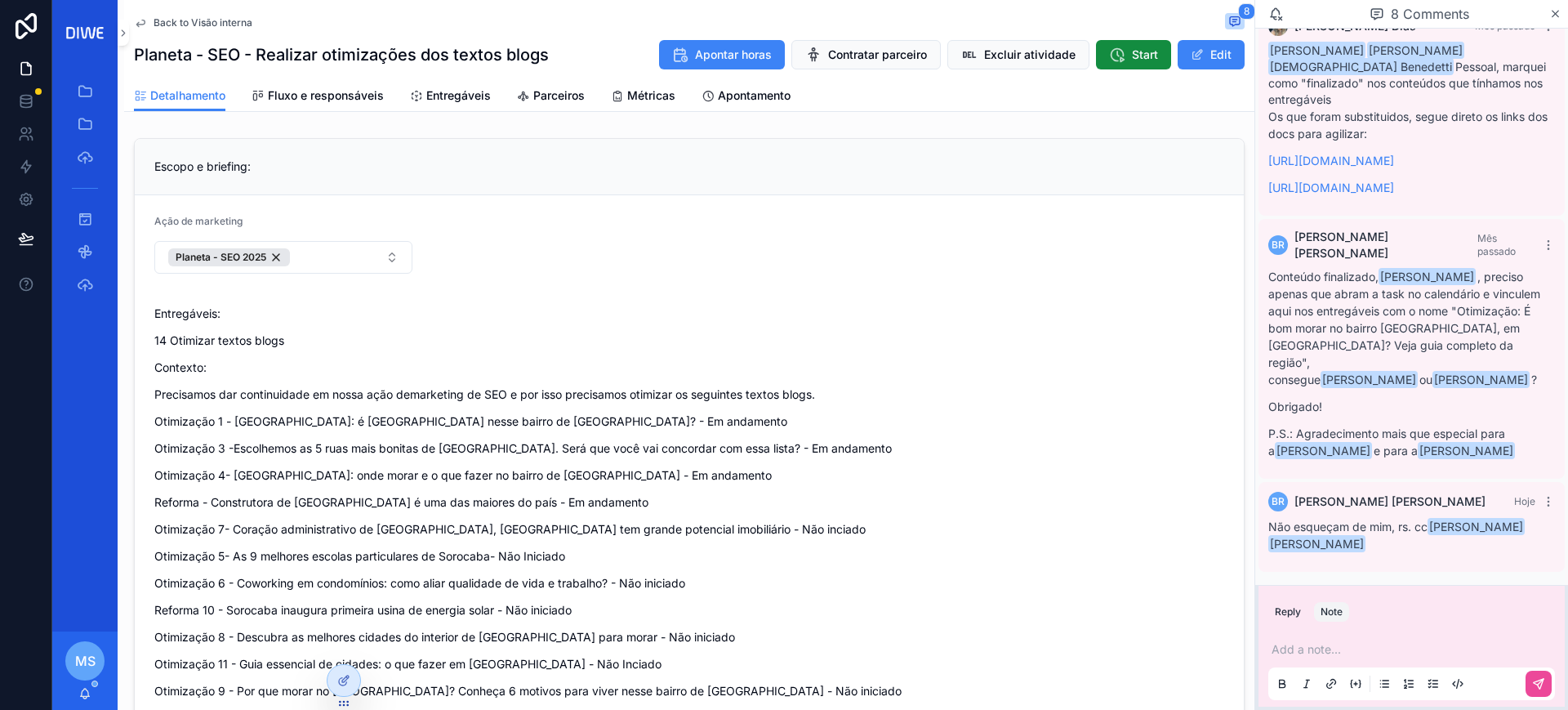
click at [1349, 639] on div "Add a note..." at bounding box center [1411, 666] width 286 height 69
click at [1342, 641] on p "scrollable content" at bounding box center [1415, 649] width 286 height 17
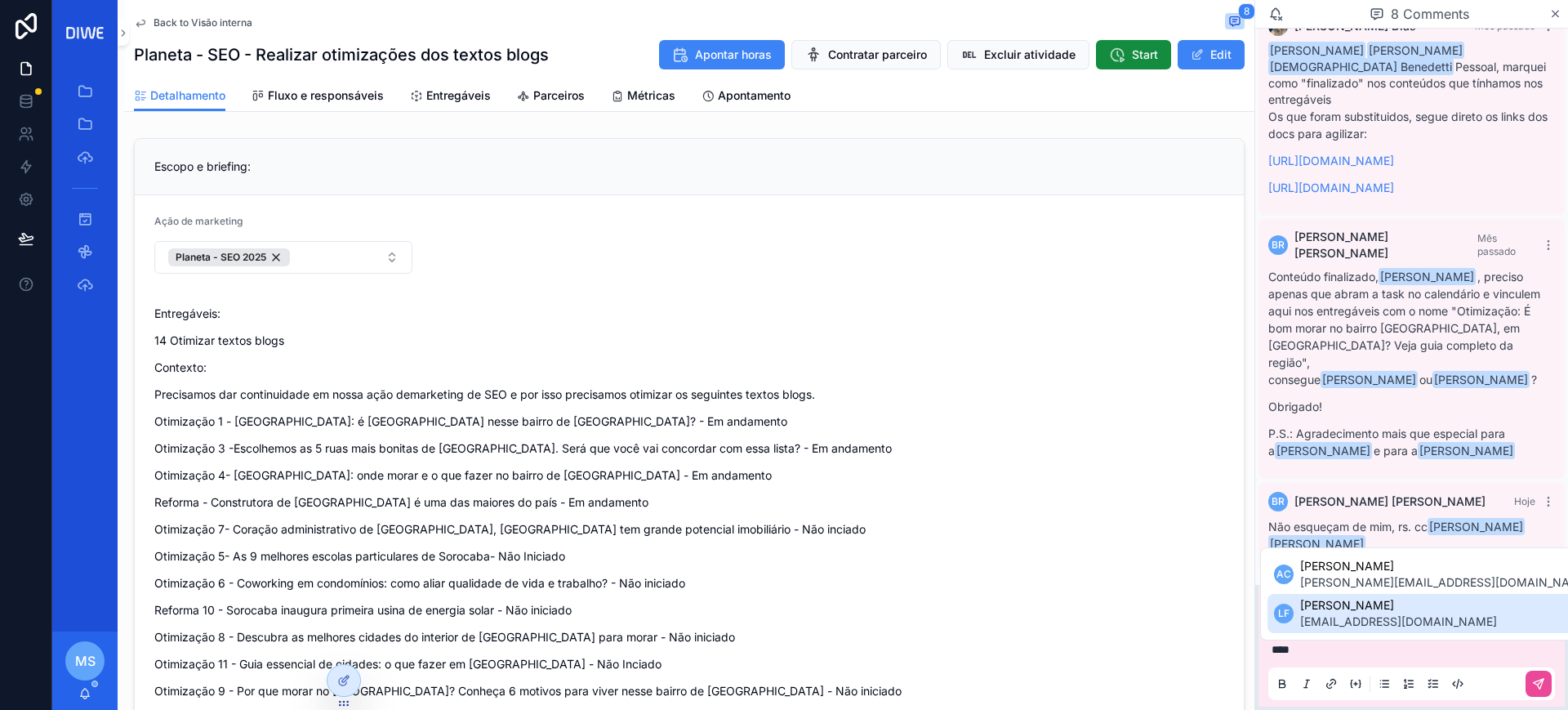
click at [1382, 606] on span "Larissa Ferreira" at bounding box center [1398, 605] width 197 height 17
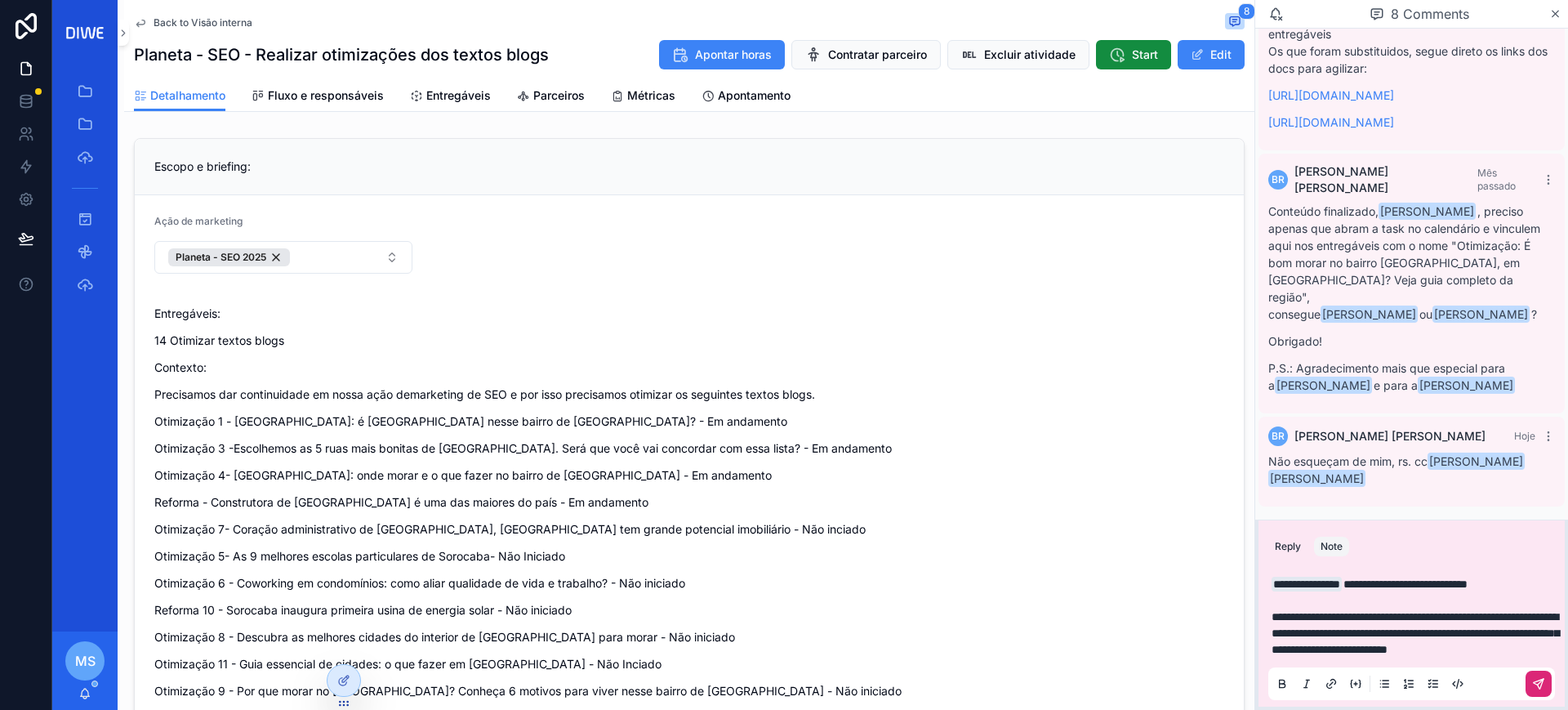
click at [1533, 677] on icon "scrollable content" at bounding box center [1538, 683] width 13 height 13
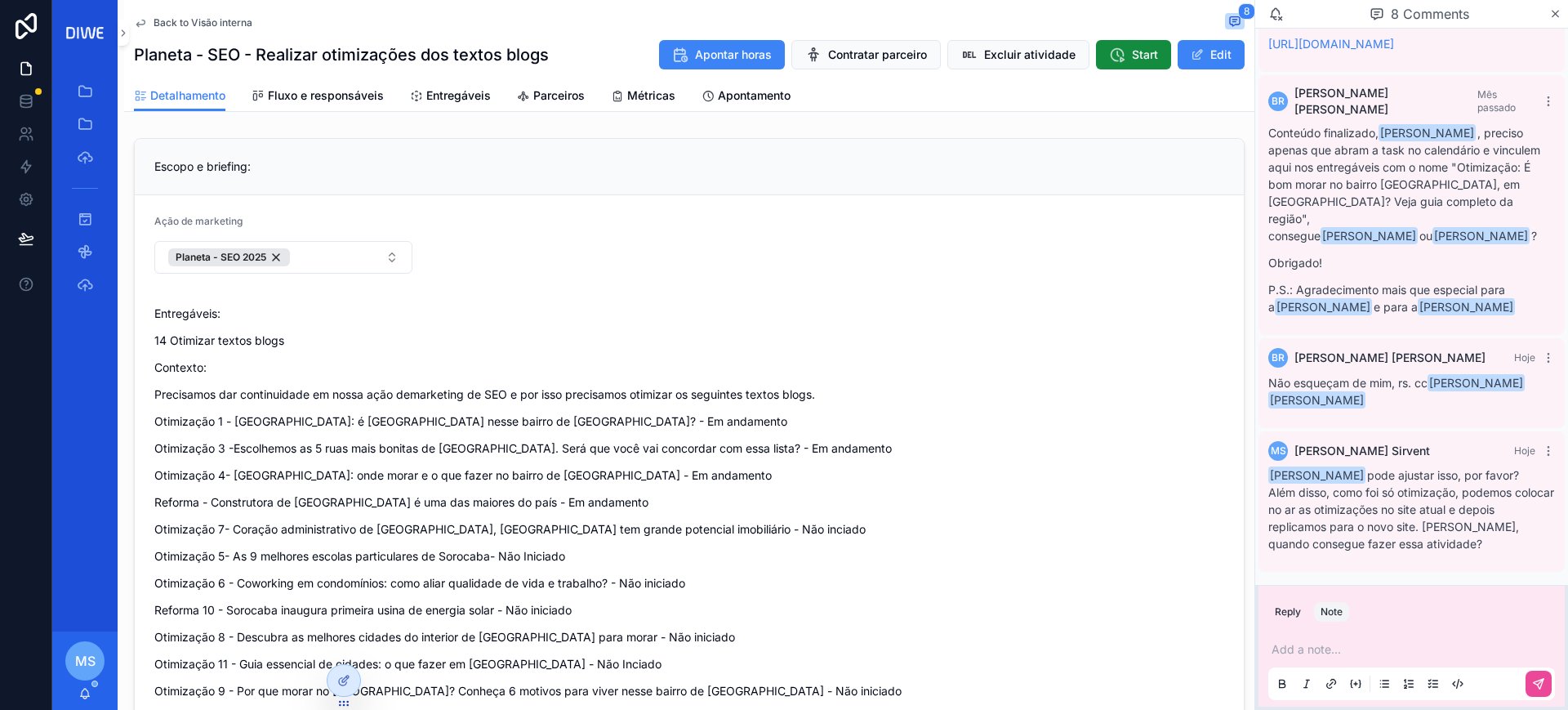
scroll to position [2088, 0]
click at [474, 88] on span "Entregáveis" at bounding box center [459, 95] width 64 height 17
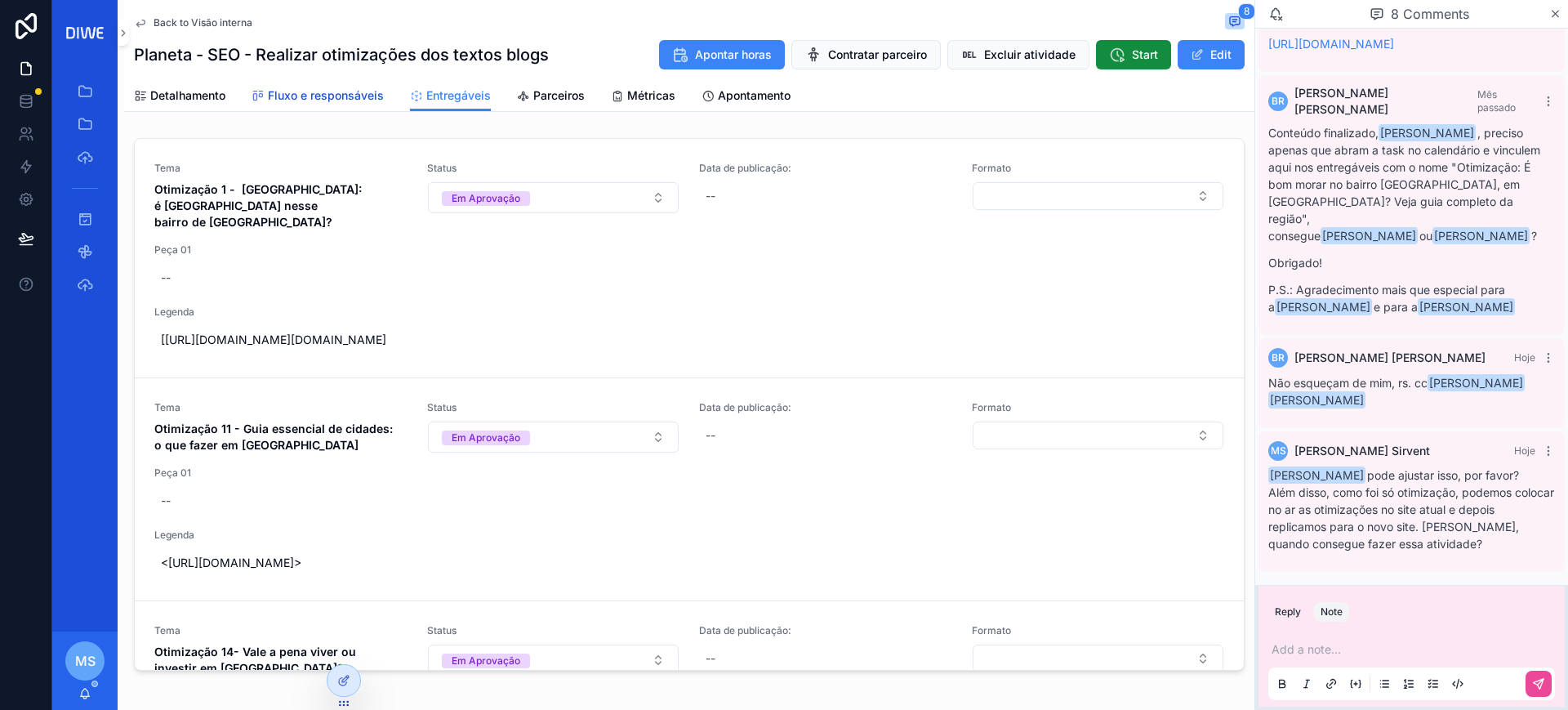
click at [325, 93] on span "Fluxo e responsáveis" at bounding box center [325, 95] width 116 height 17
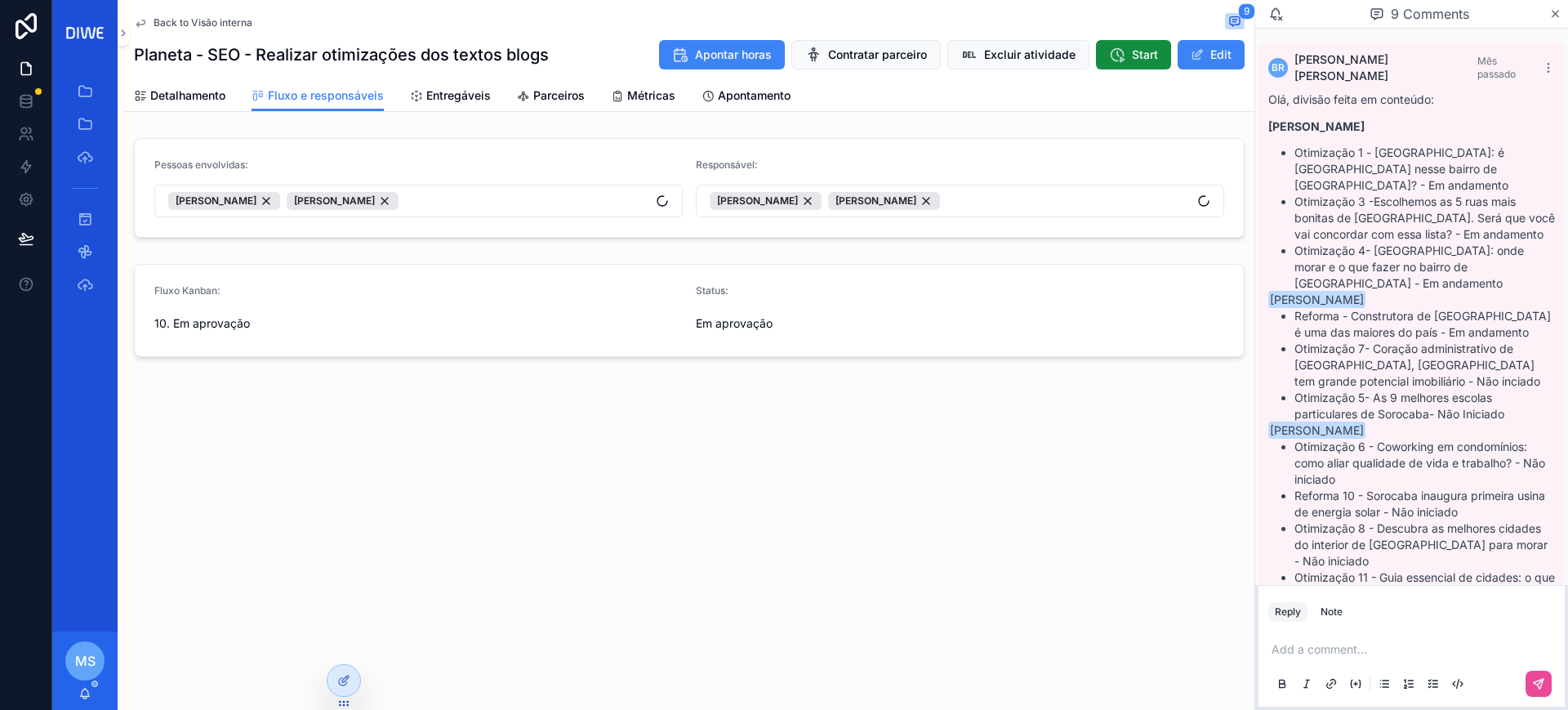
scroll to position [2088, 0]
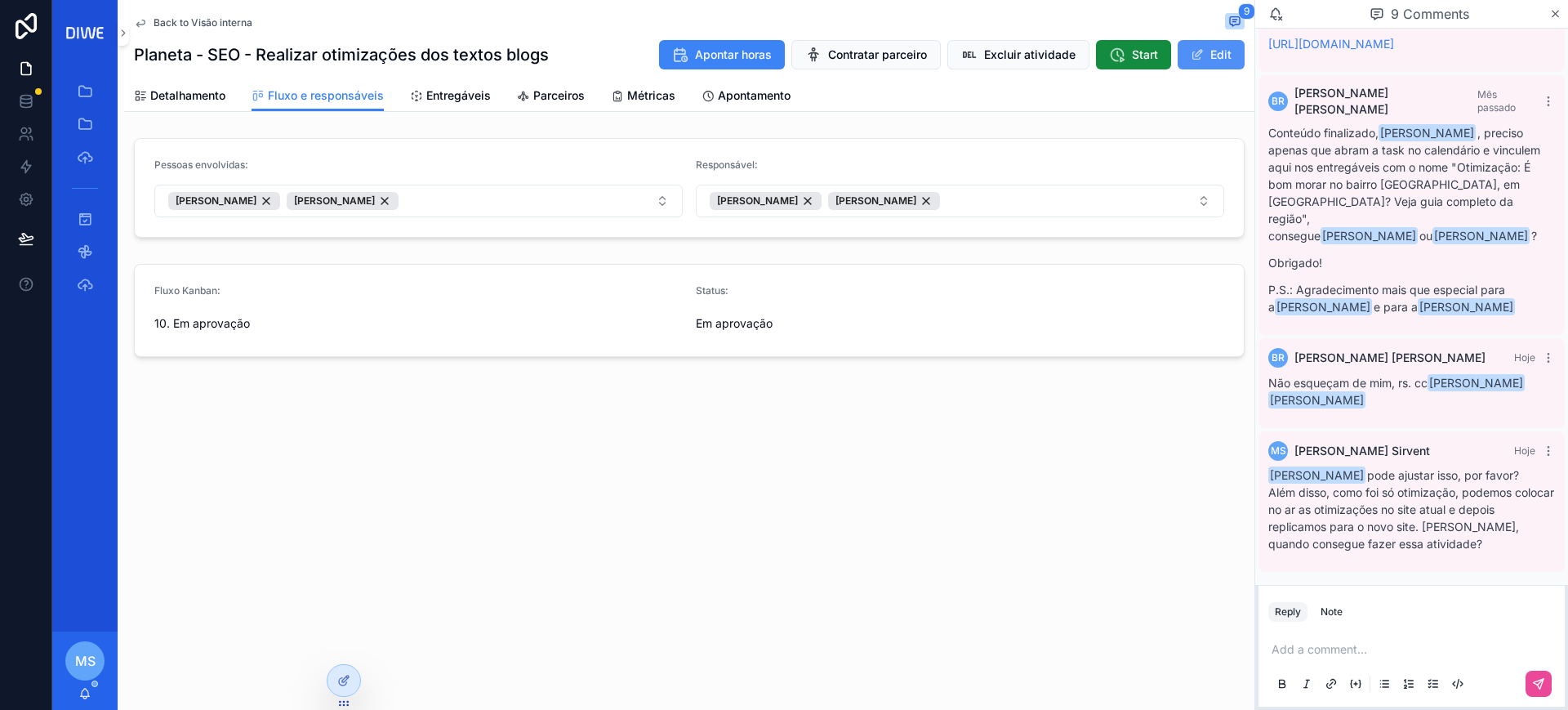
click at [1199, 48] on span "scrollable content" at bounding box center [1197, 54] width 13 height 13
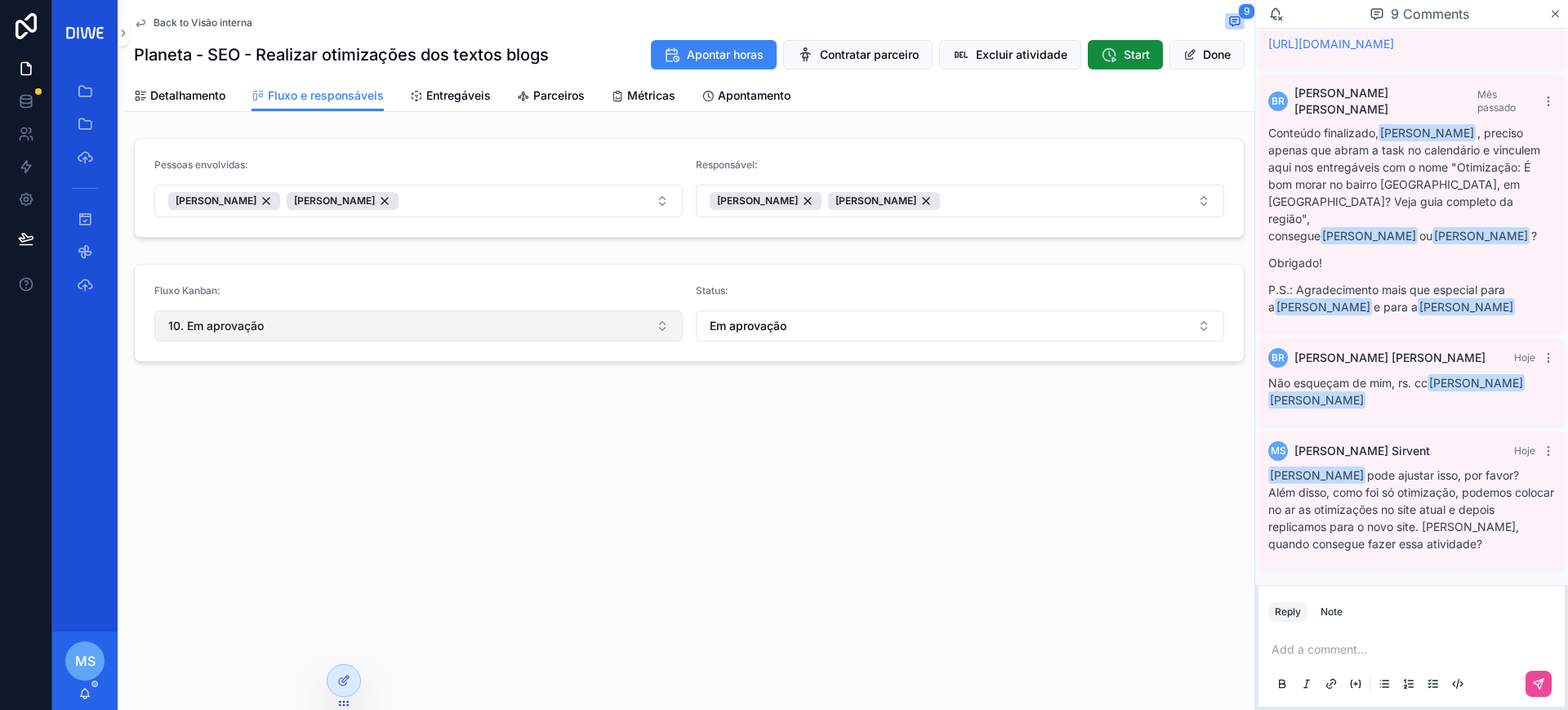
click at [294, 325] on button "10. Em aprovação" at bounding box center [418, 326] width 528 height 31
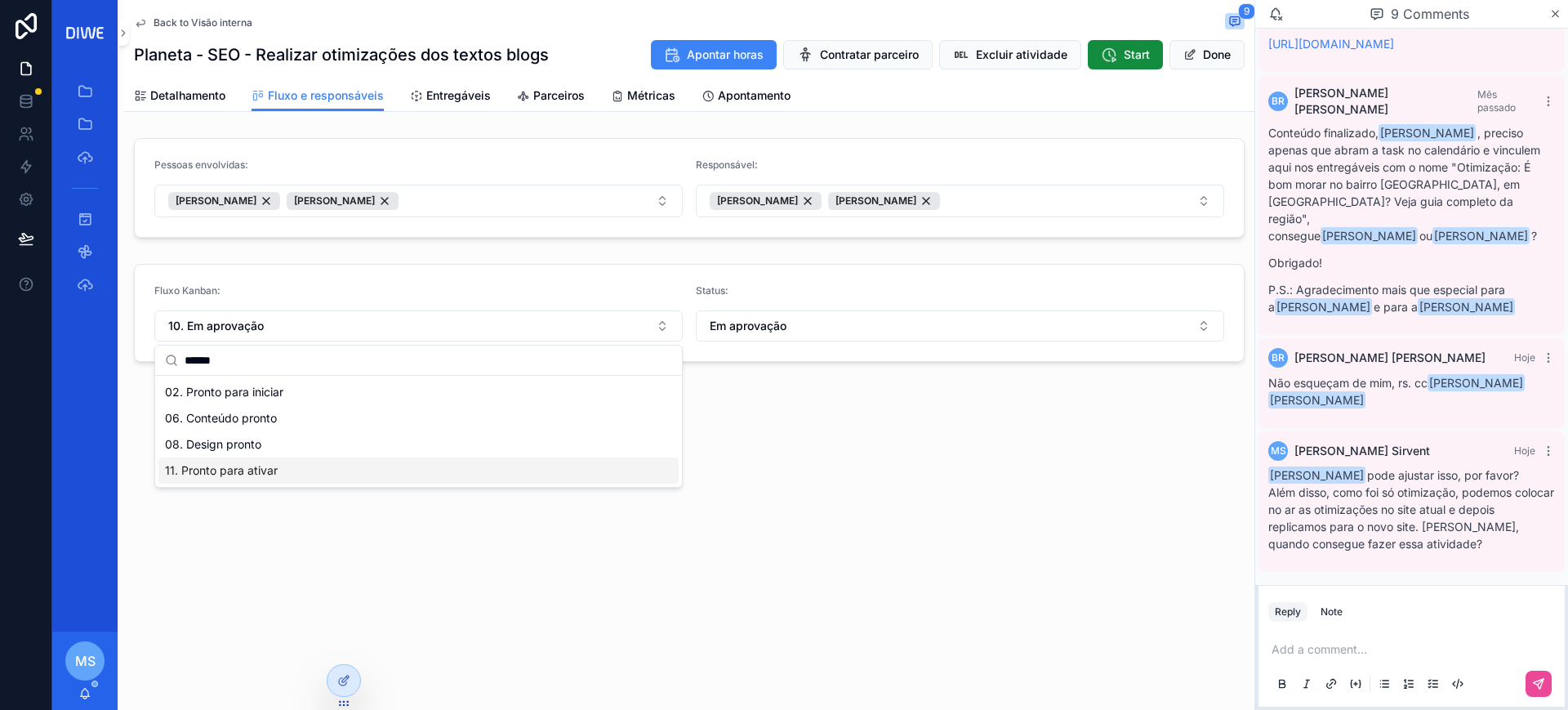
type input "******"
click at [305, 465] on div "11. Pronto para ativar" at bounding box center [419, 471] width 520 height 26
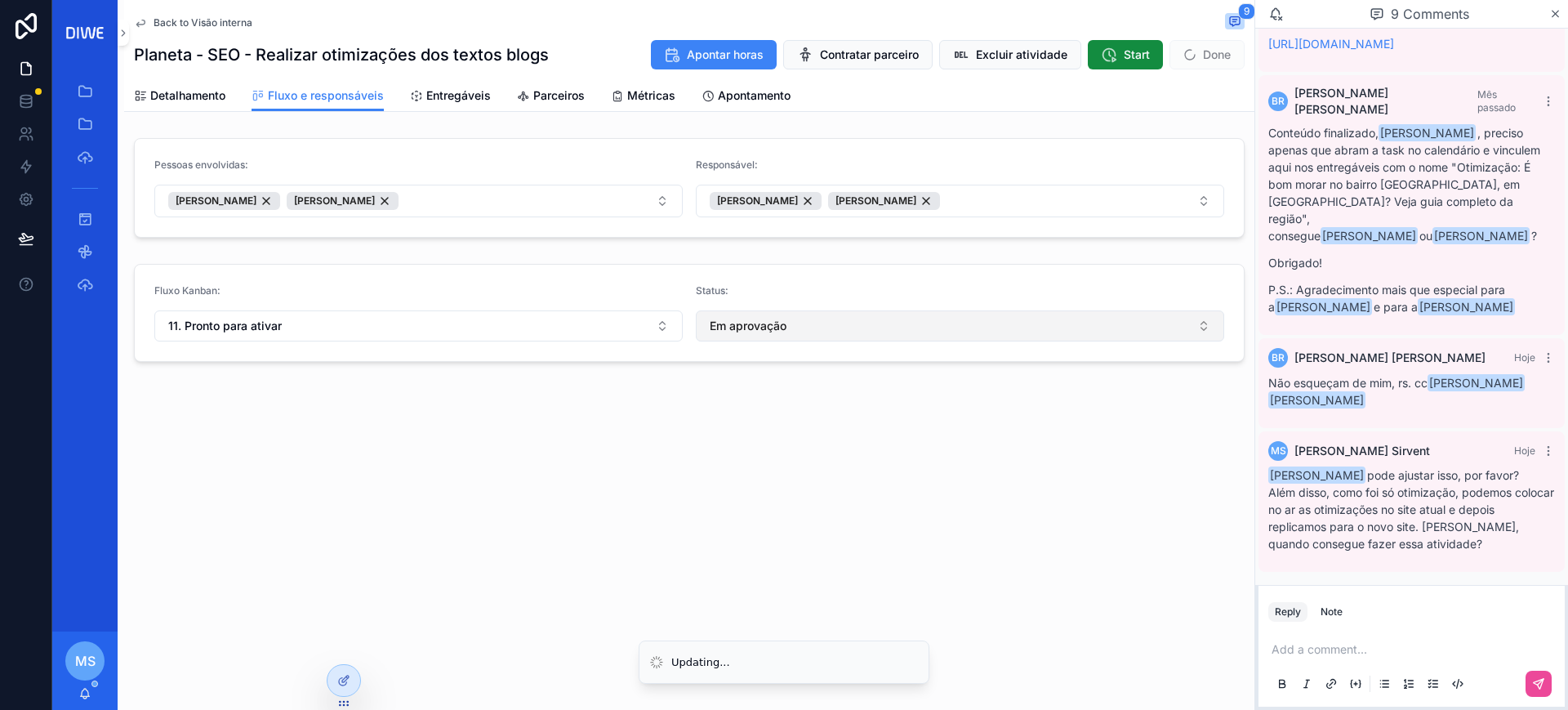
click at [744, 318] on span "Em aprovação" at bounding box center [748, 325] width 77 height 17
type input "***"
click at [788, 394] on div "Não iniciado" at bounding box center [960, 392] width 520 height 26
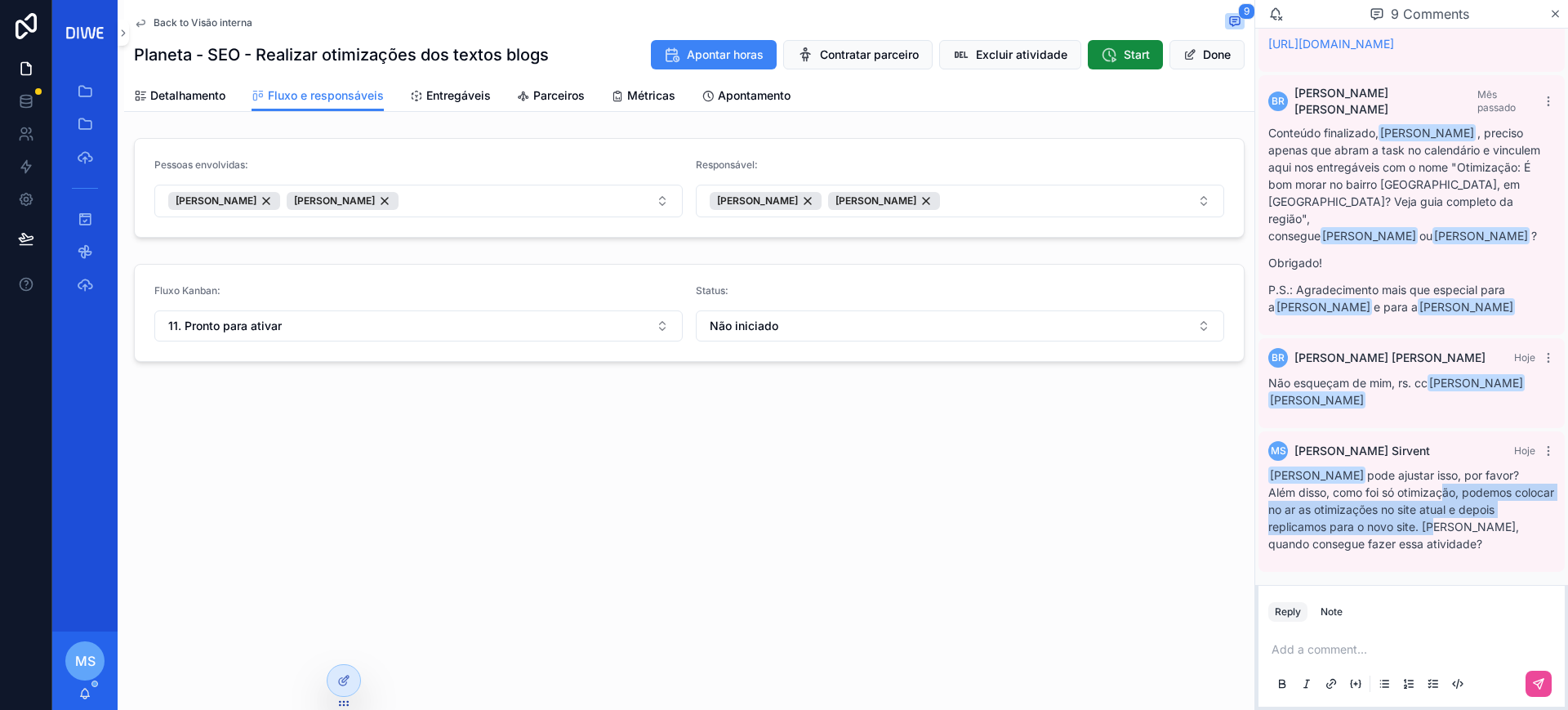
click at [1477, 531] on p "Além disso, como foi só otimização, podemos colocar no ar as otimizações no sit…" at bounding box center [1411, 518] width 286 height 69
click at [1197, 60] on button "Done" at bounding box center [1207, 55] width 75 height 30
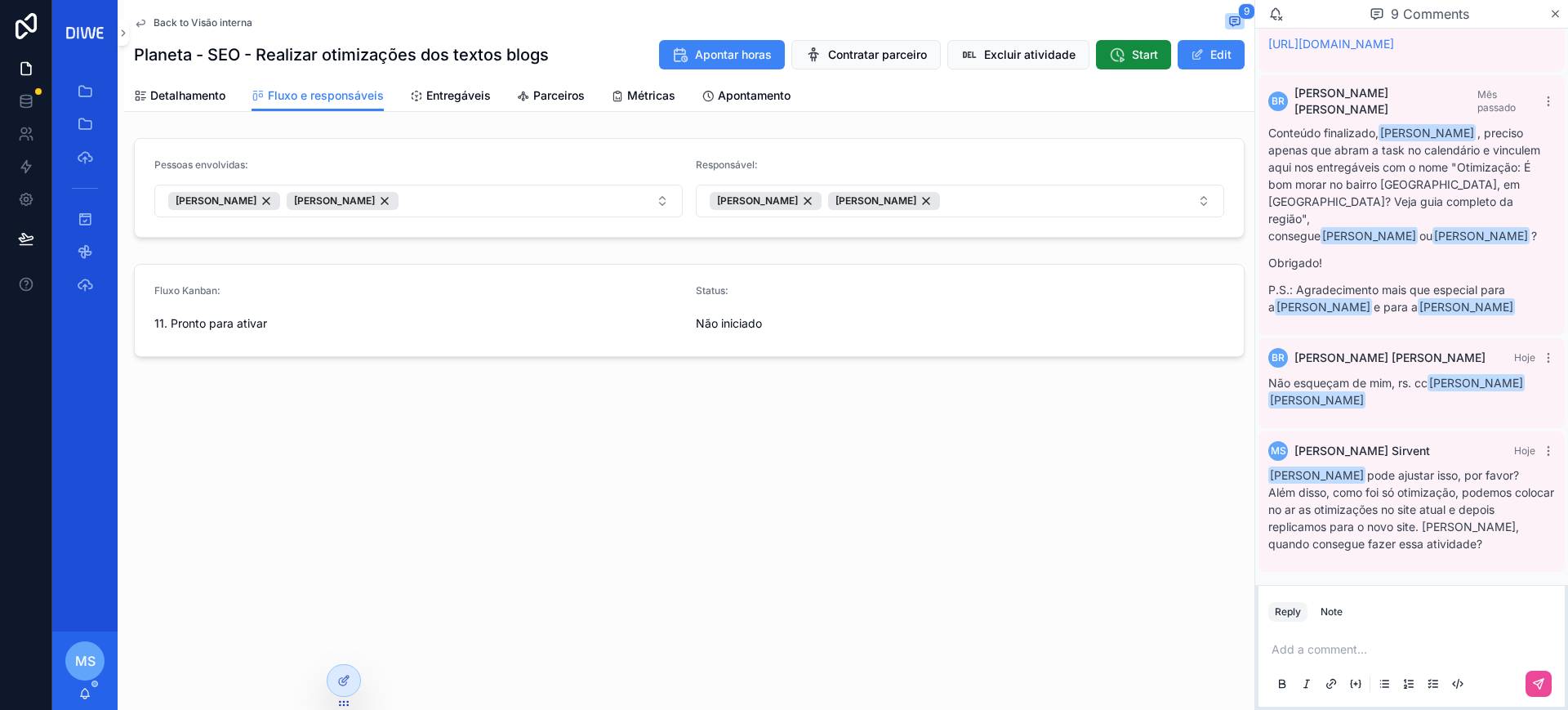
click at [200, 13] on div "Back to Visão interna 9" at bounding box center [689, 23] width 1111 height 20
click at [202, 20] on span "Back to Visão interna" at bounding box center [203, 23] width 99 height 13
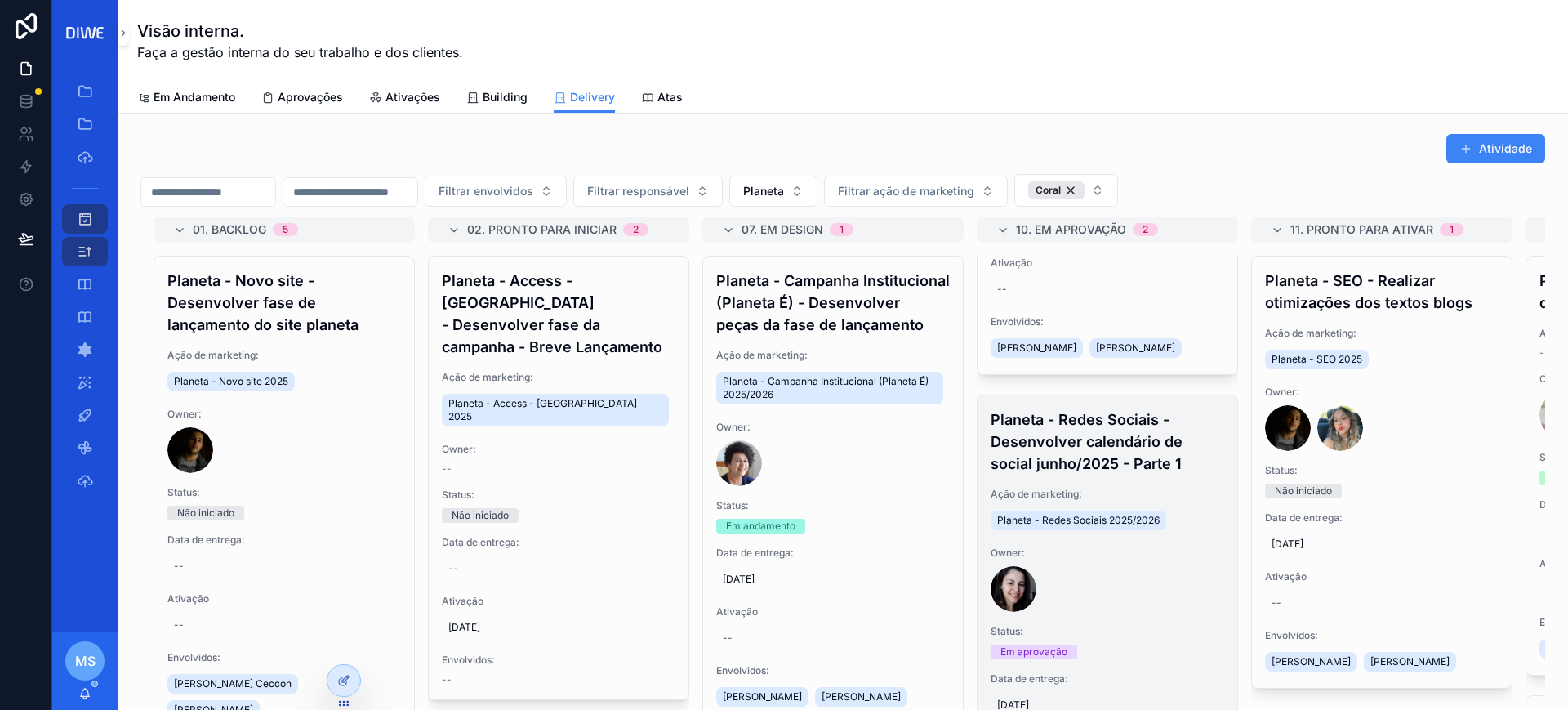
scroll to position [468, 0]
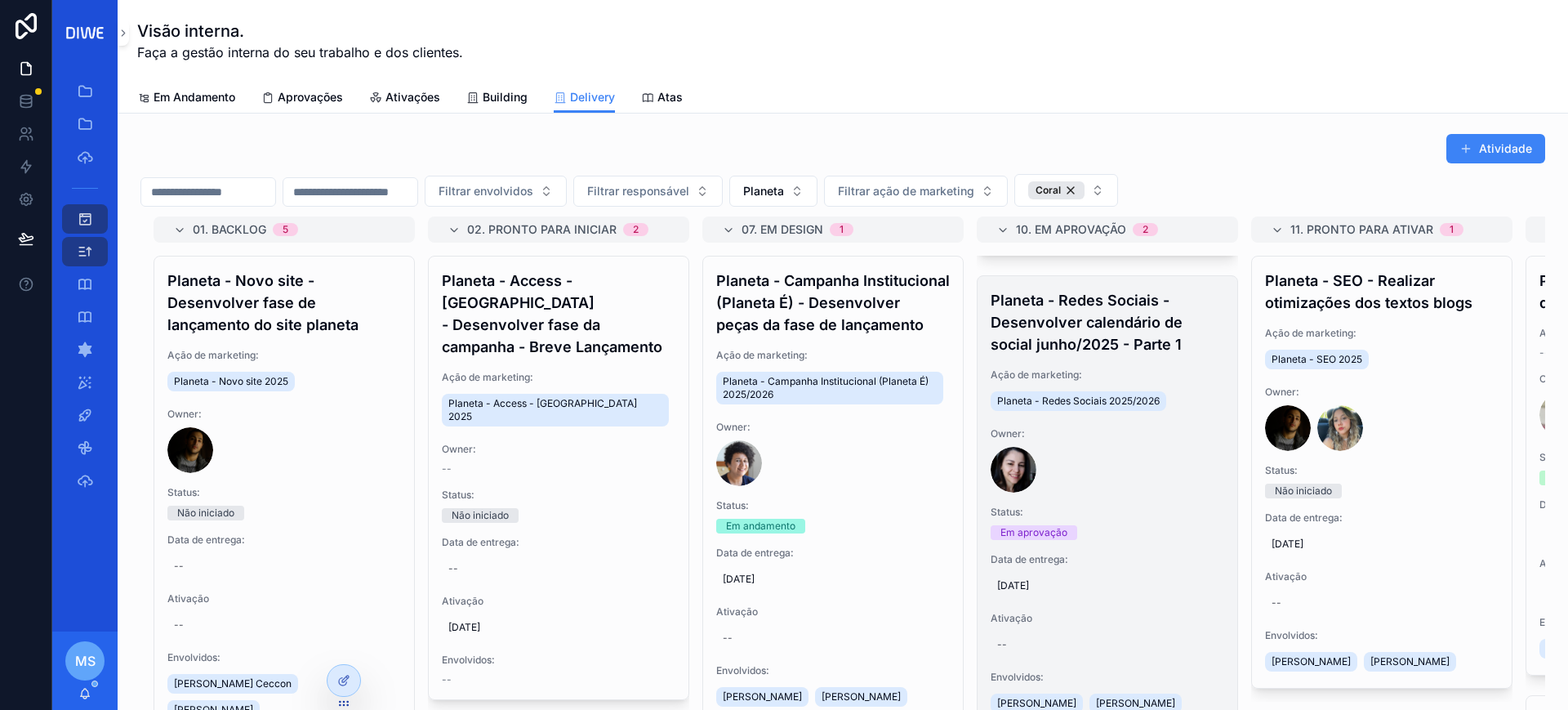
click at [1097, 381] on span "Ação de marketing:" at bounding box center [1108, 374] width 233 height 13
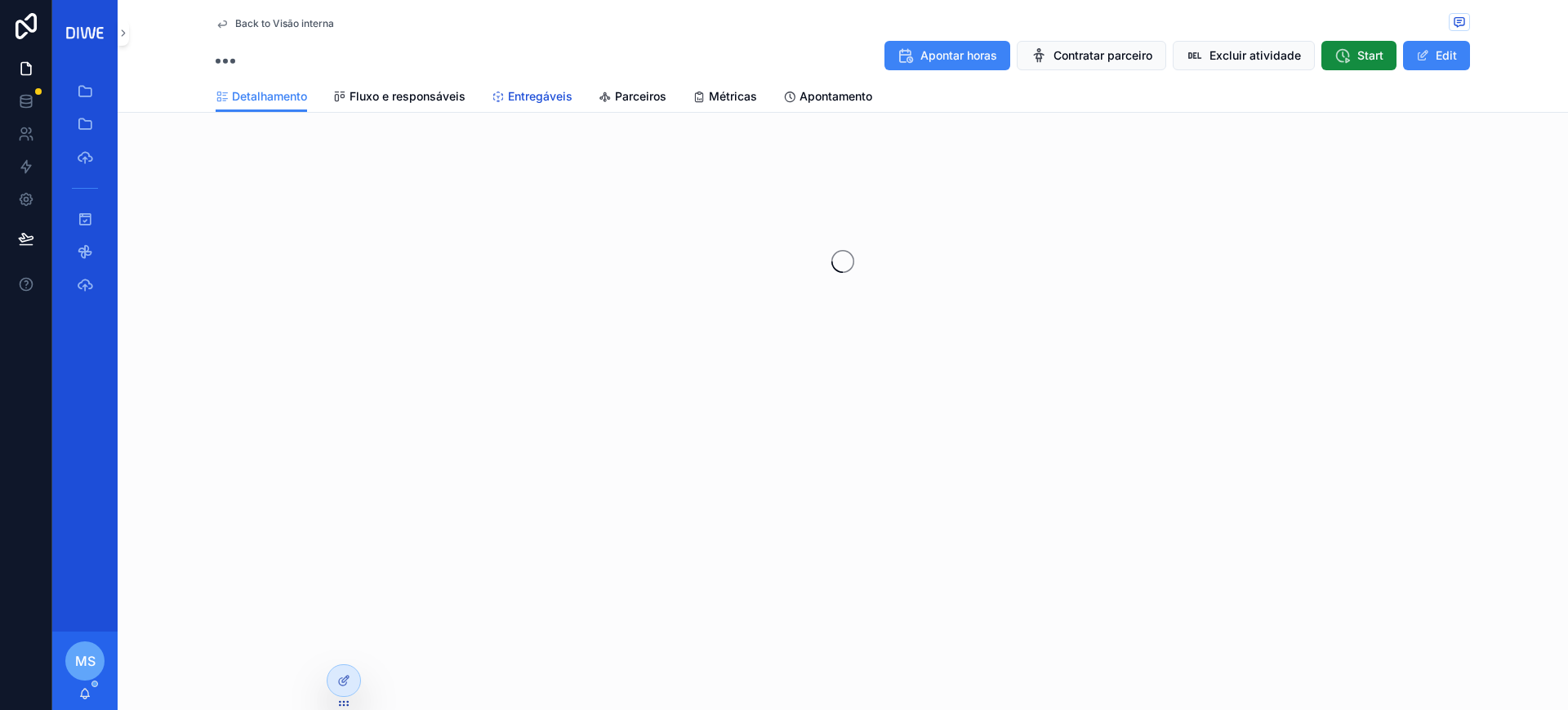
click at [544, 103] on span "Entregáveis" at bounding box center [540, 96] width 64 height 17
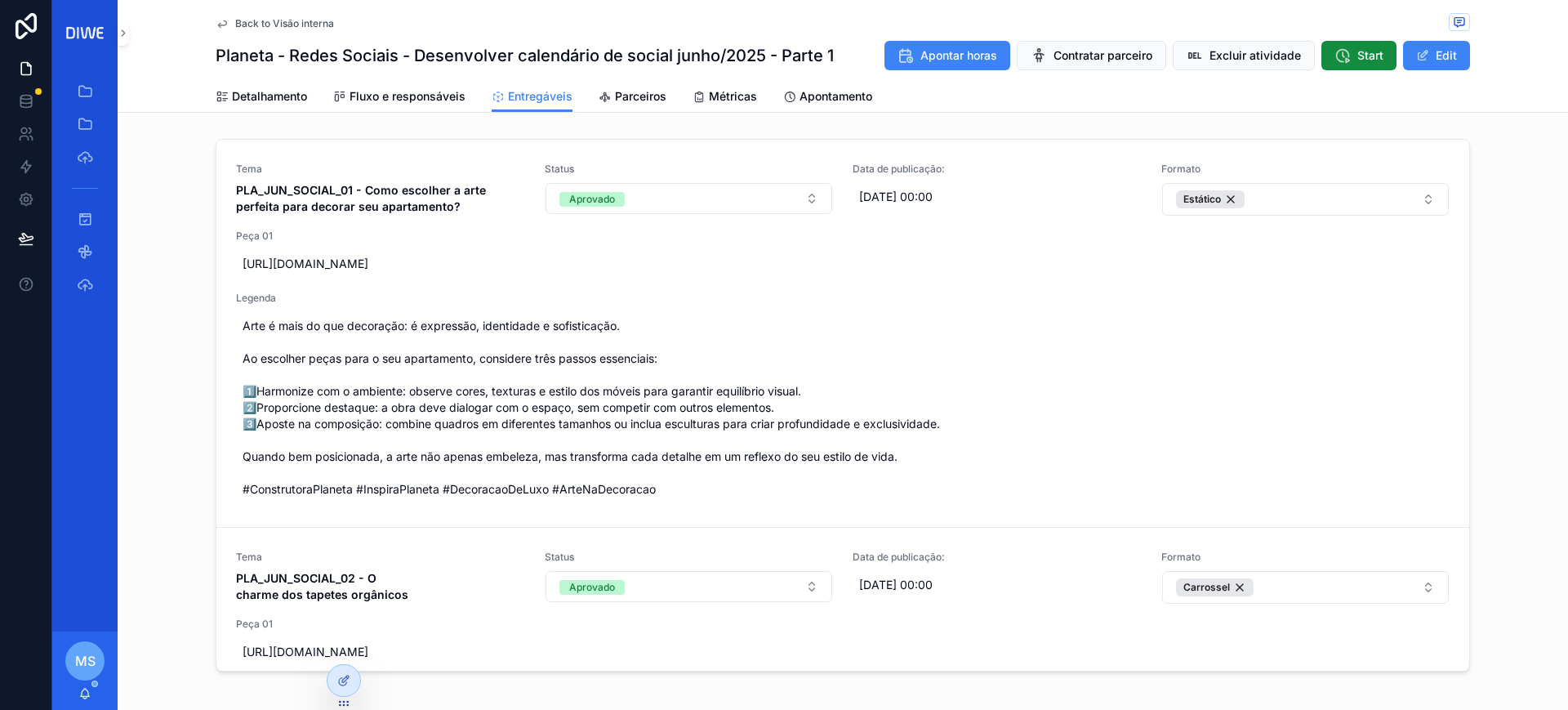
click at [278, 14] on div "Back to Visão interna" at bounding box center [843, 23] width 1255 height 20
click at [232, 96] on span "Detalhamento" at bounding box center [270, 96] width 75 height 17
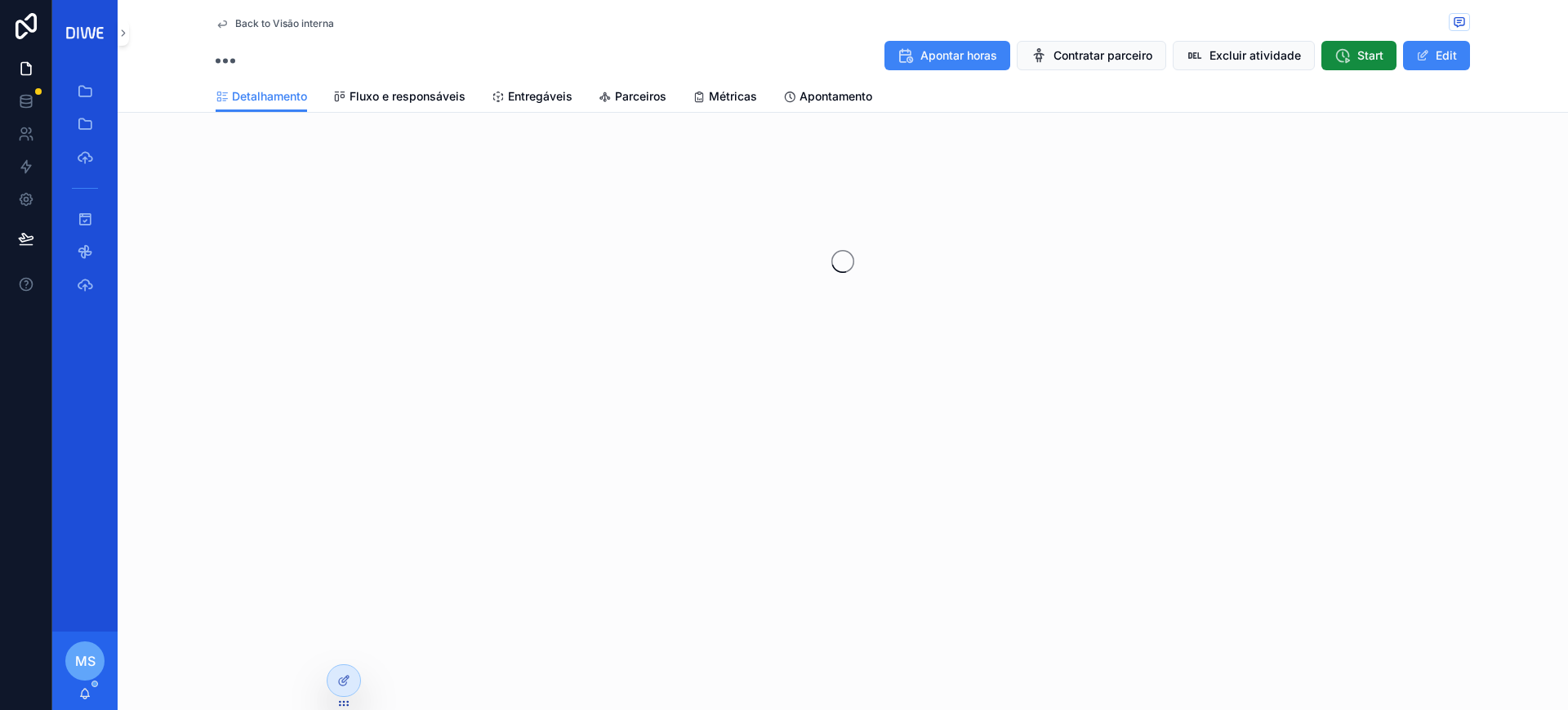
click at [309, 20] on span "Back to Visão interna" at bounding box center [285, 23] width 99 height 13
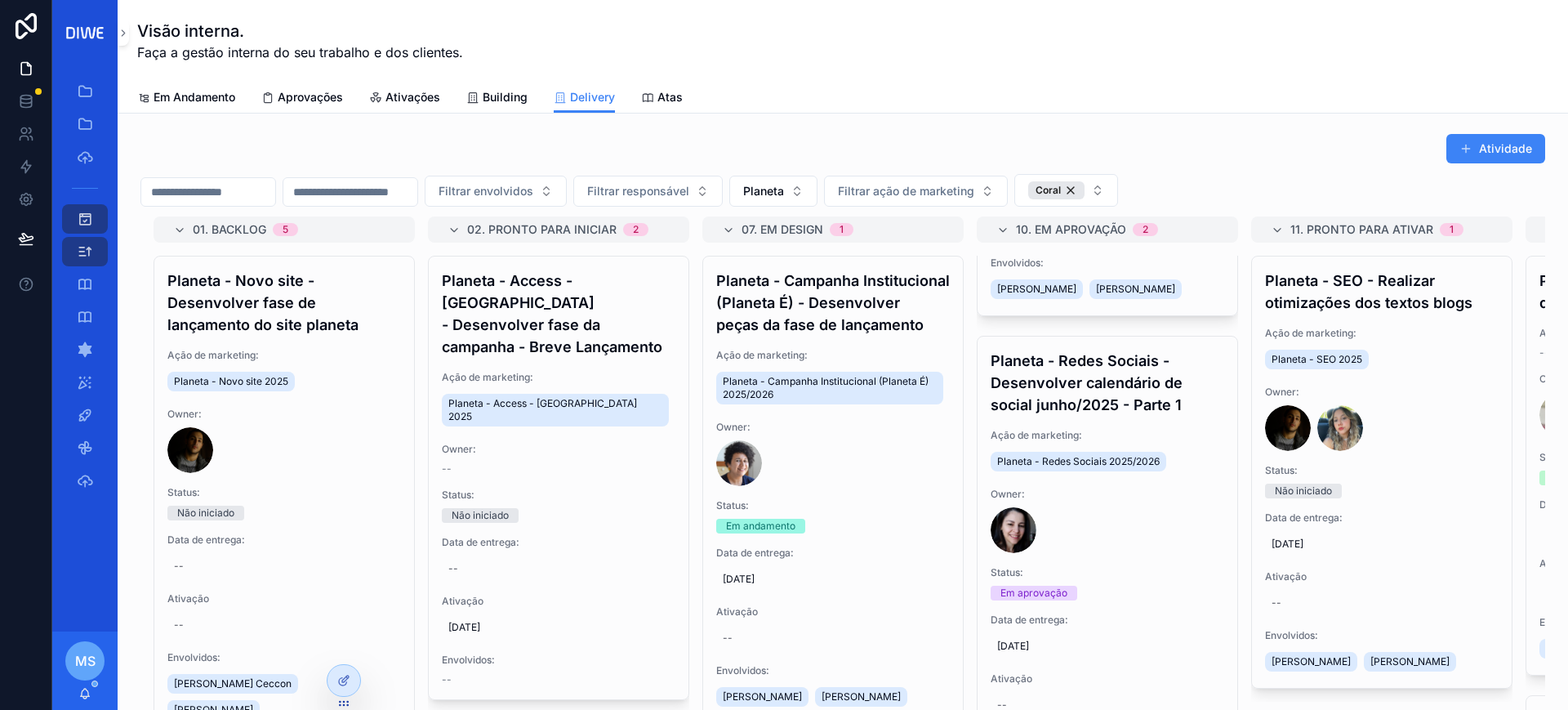
scroll to position [427, 0]
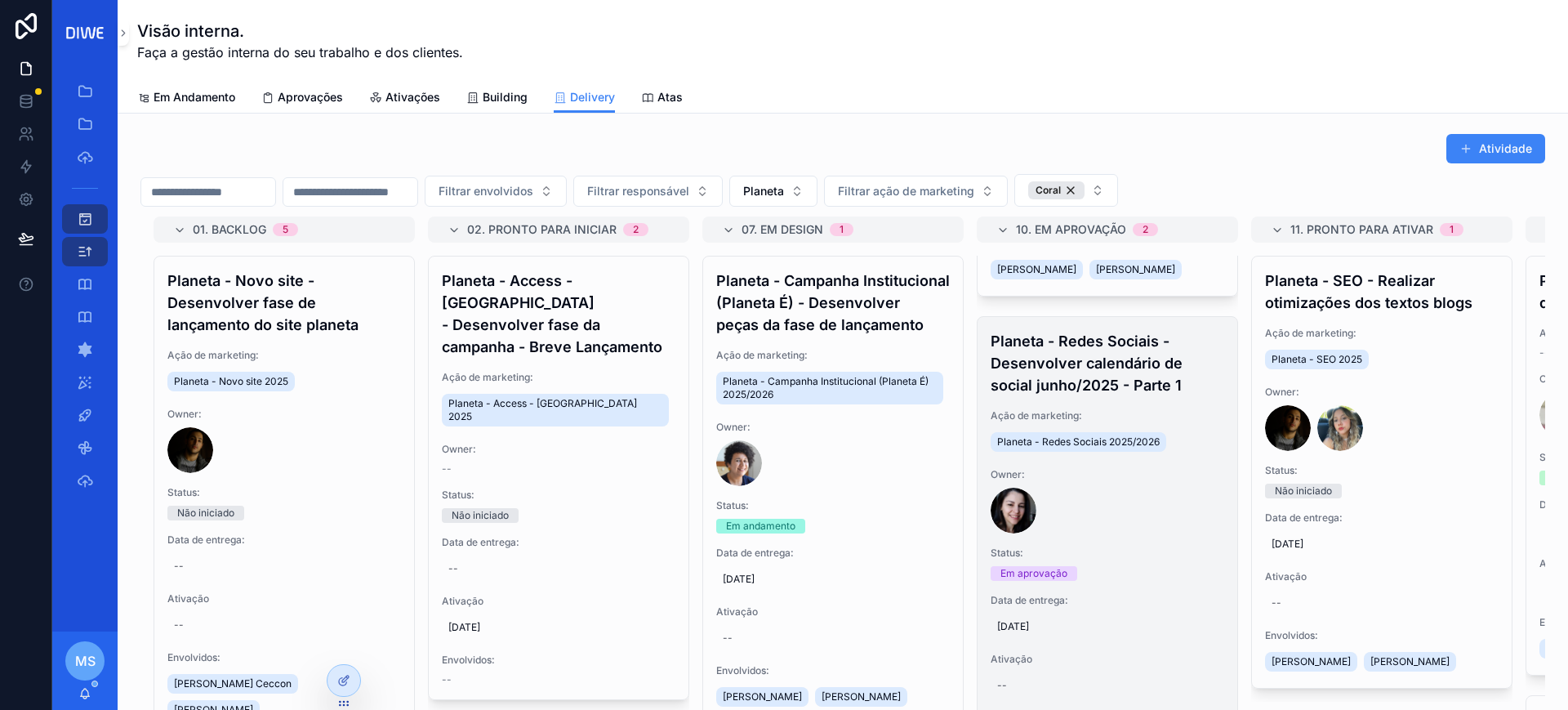
click at [1136, 379] on h4 "Planeta - Redes Sociais - Desenvolver calendário de social junho/2025 - Parte 1" at bounding box center [1108, 363] width 233 height 66
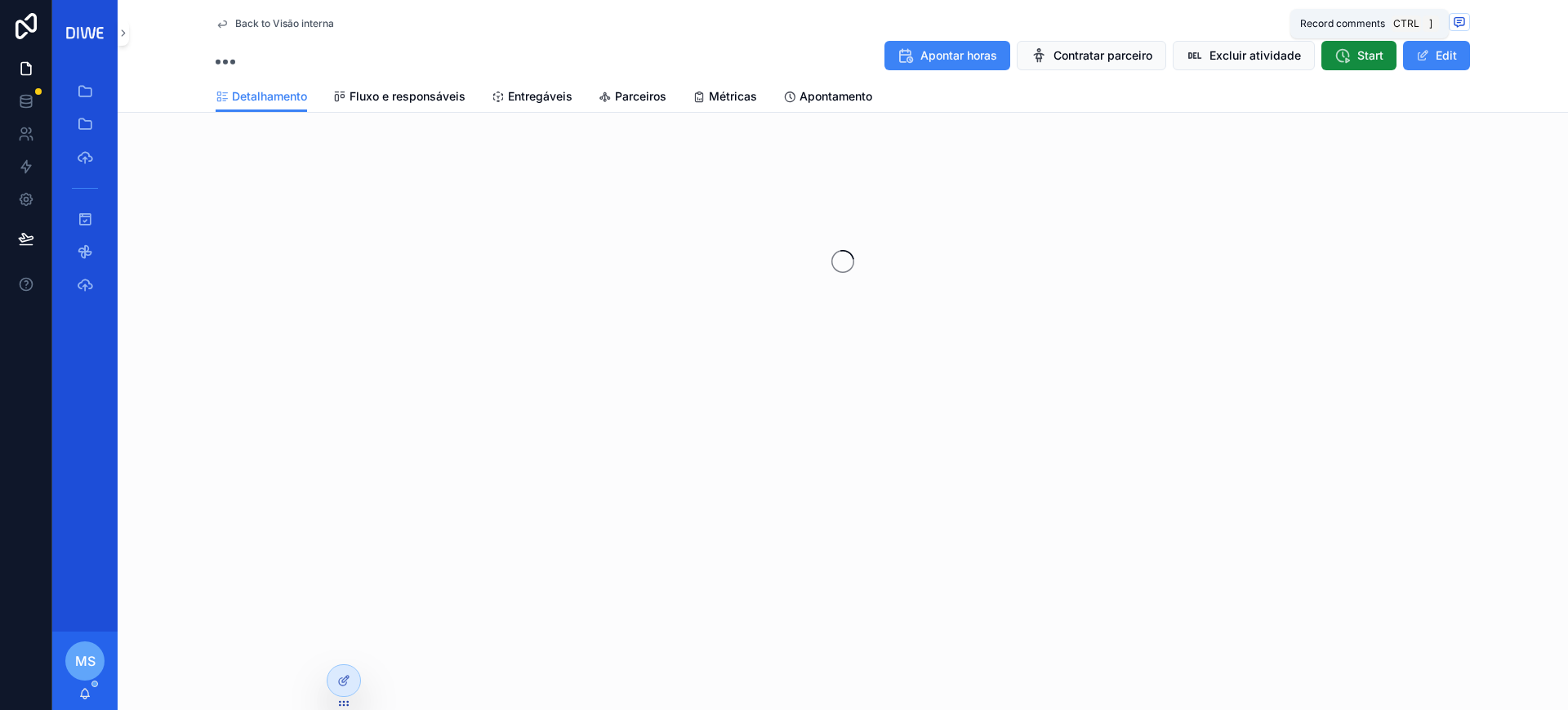
click at [1457, 23] on icon "scrollable content" at bounding box center [1459, 22] width 13 height 13
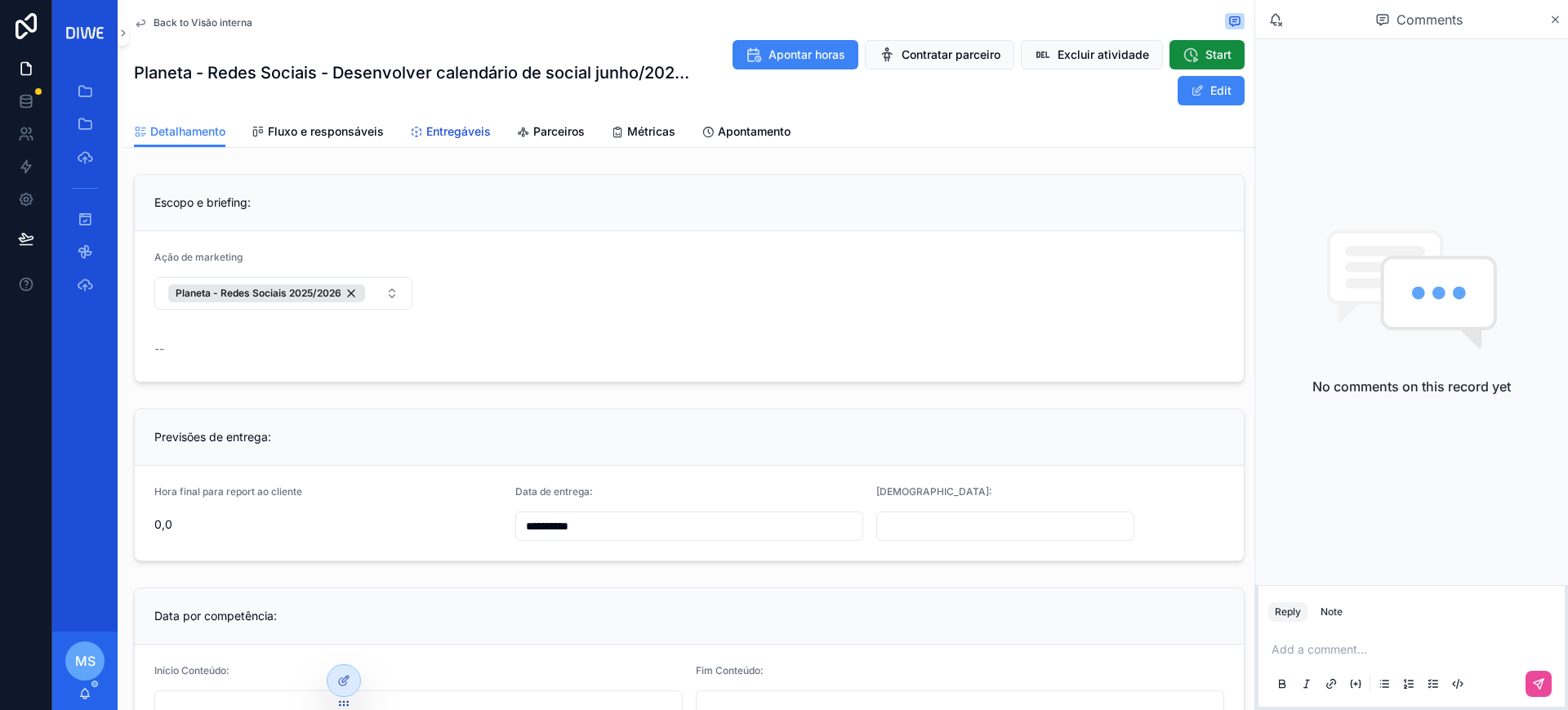
click at [438, 117] on link "Entregáveis" at bounding box center [450, 133] width 81 height 33
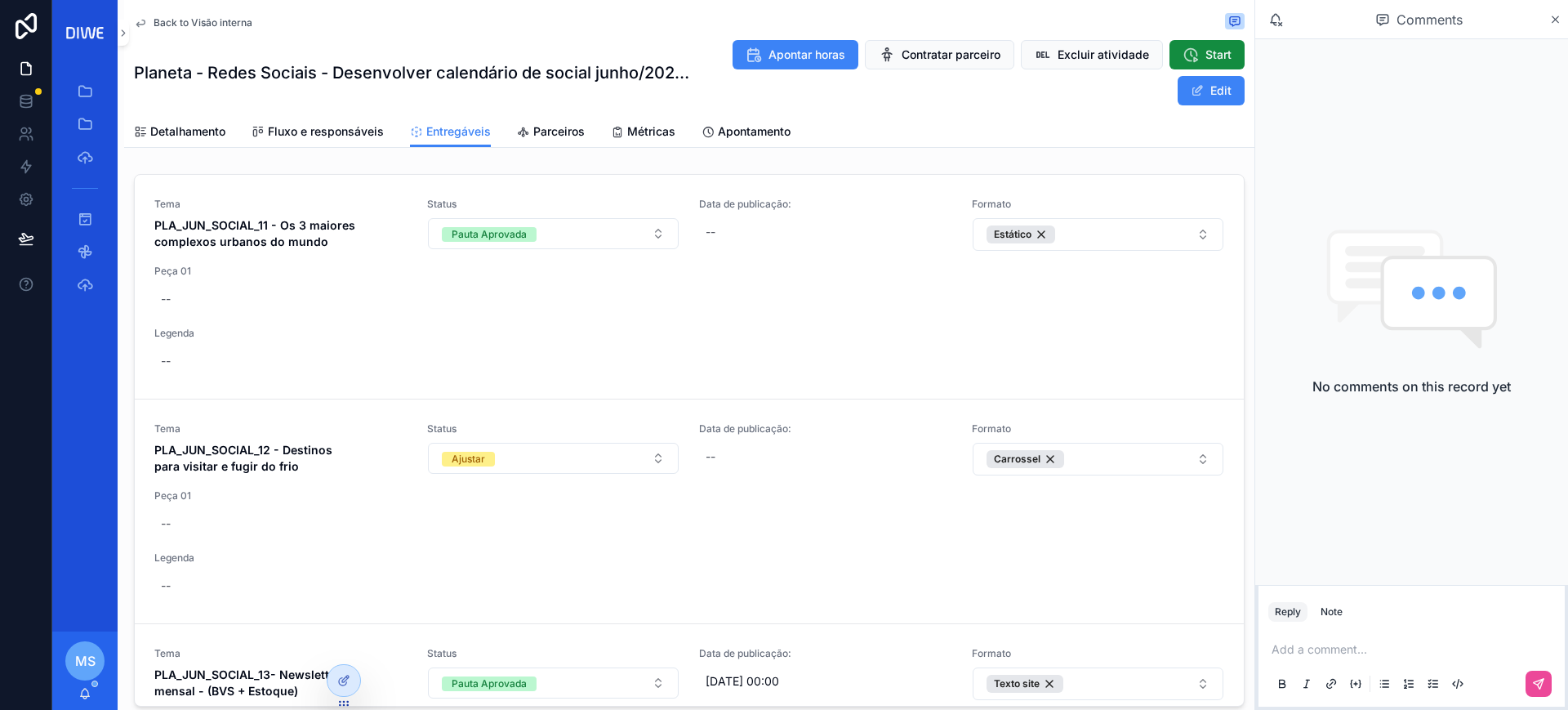
scroll to position [1039, 0]
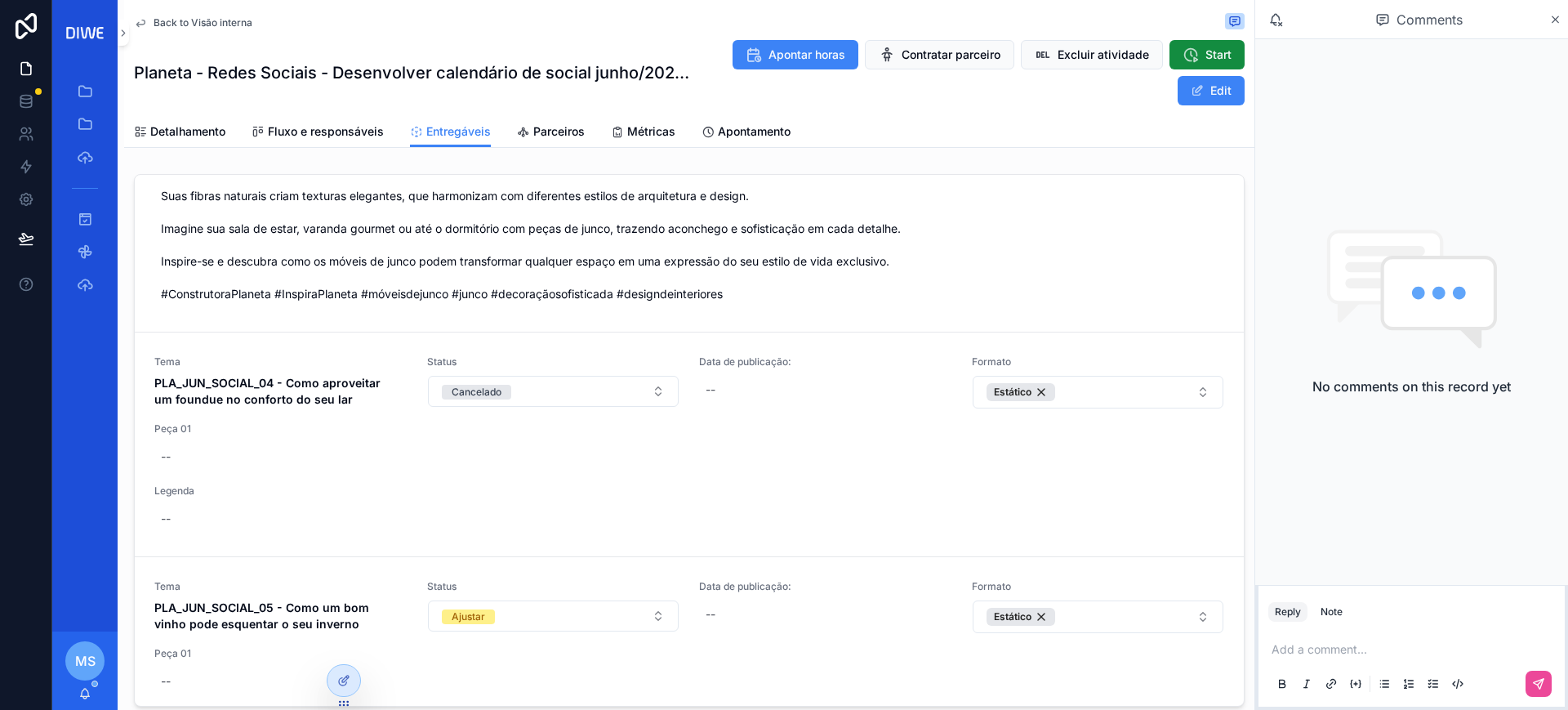
click at [193, 23] on span "Back to Visão interna" at bounding box center [203, 23] width 99 height 13
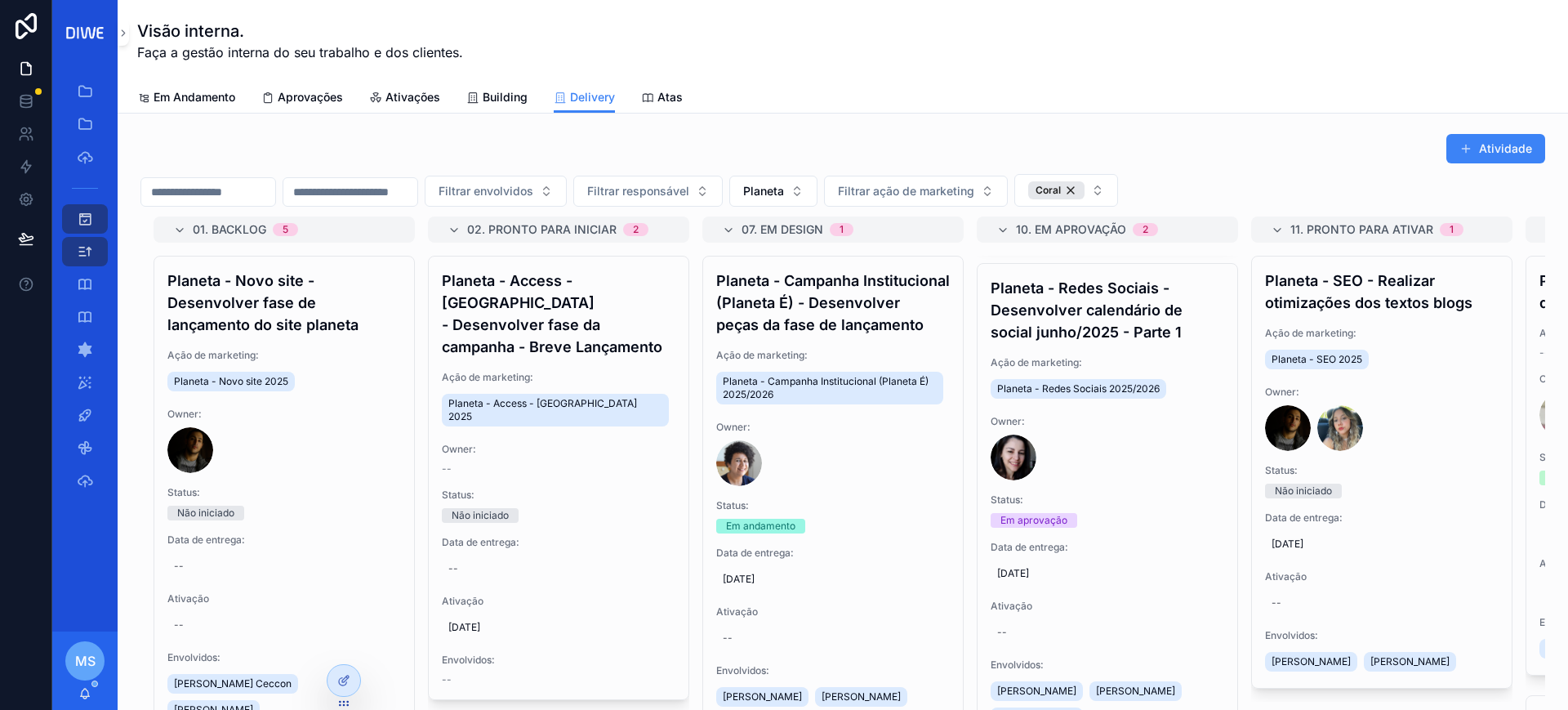
scroll to position [487, 0]
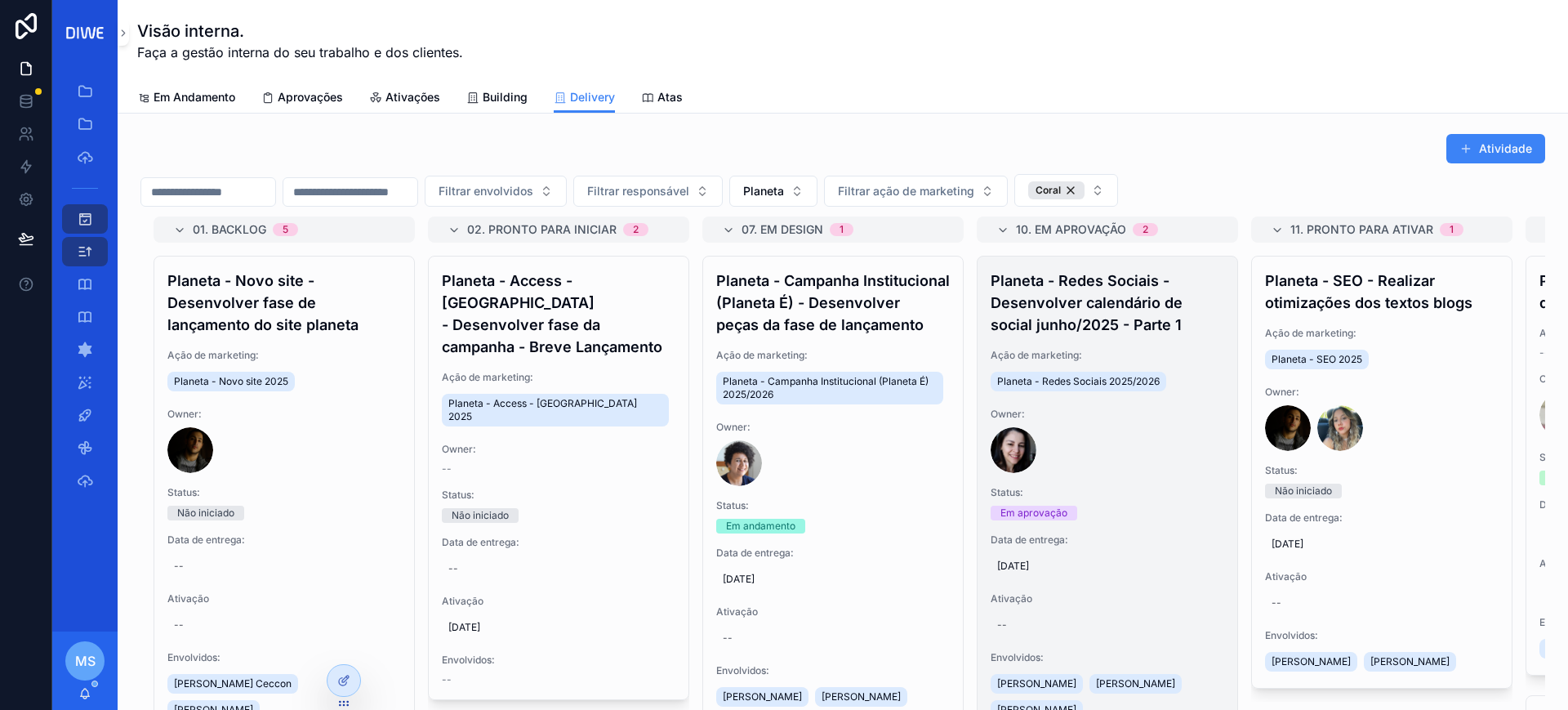
click at [1135, 326] on h4 "Planeta - Redes Sociais - Desenvolver calendário de social junho/2025 - Parte 1" at bounding box center [1108, 303] width 233 height 66
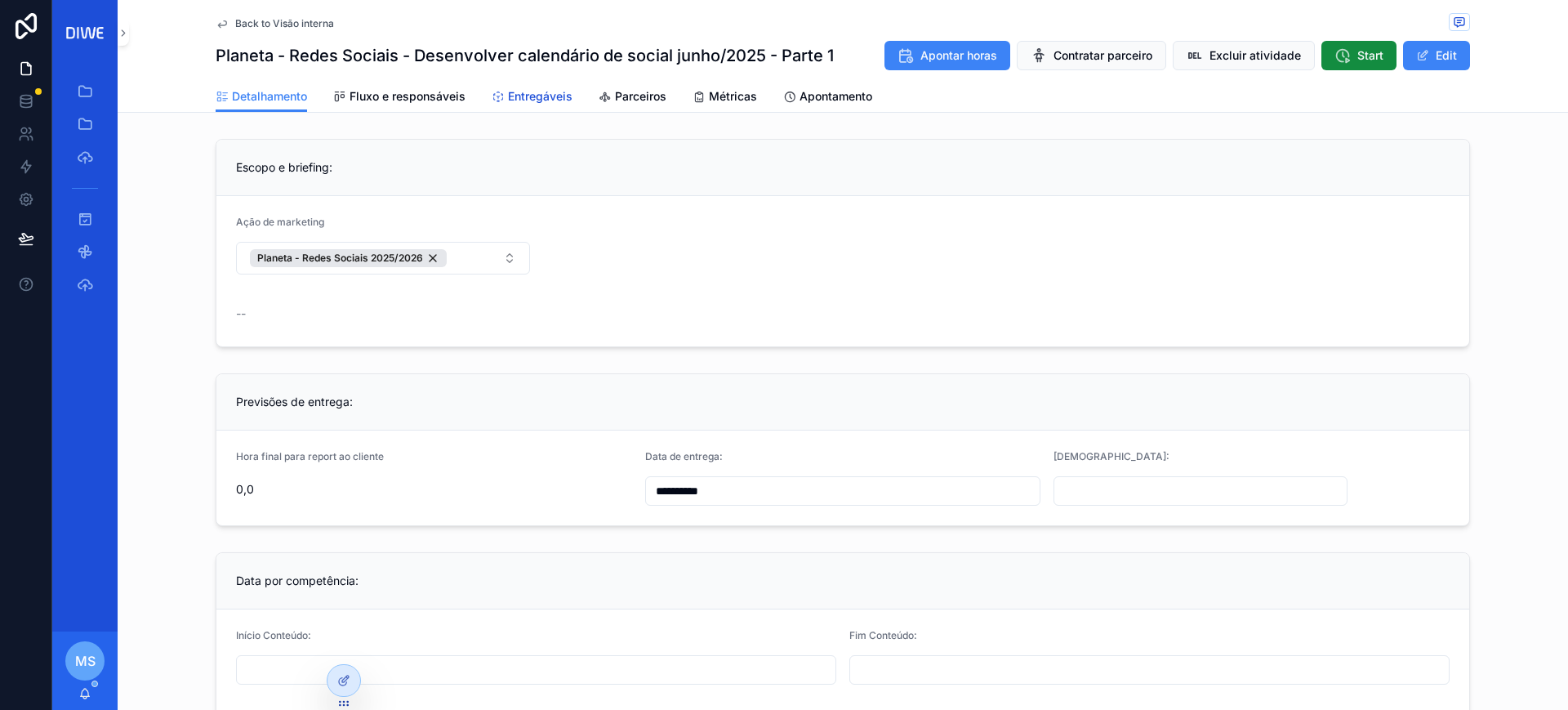
click at [513, 92] on span "Entregáveis" at bounding box center [540, 96] width 64 height 17
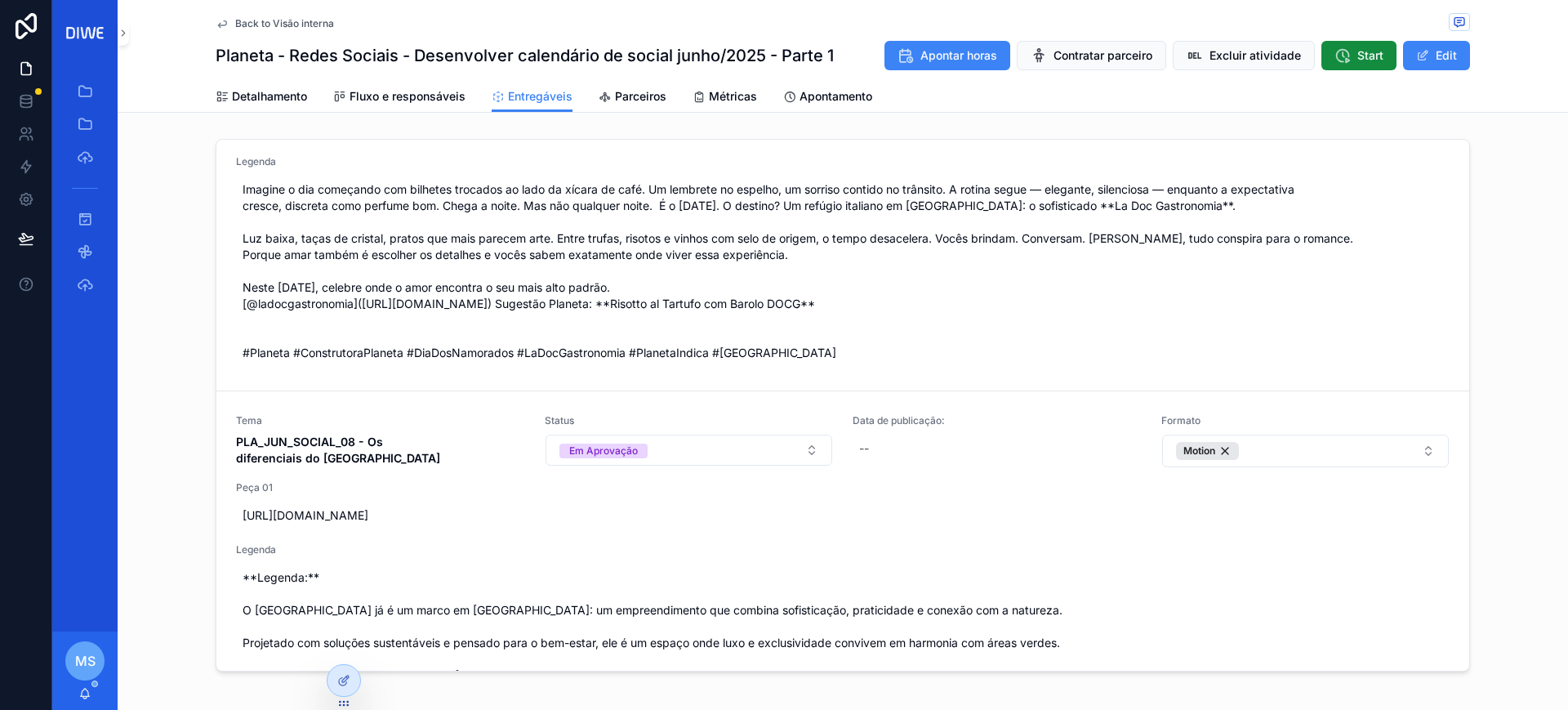
scroll to position [1993, 0]
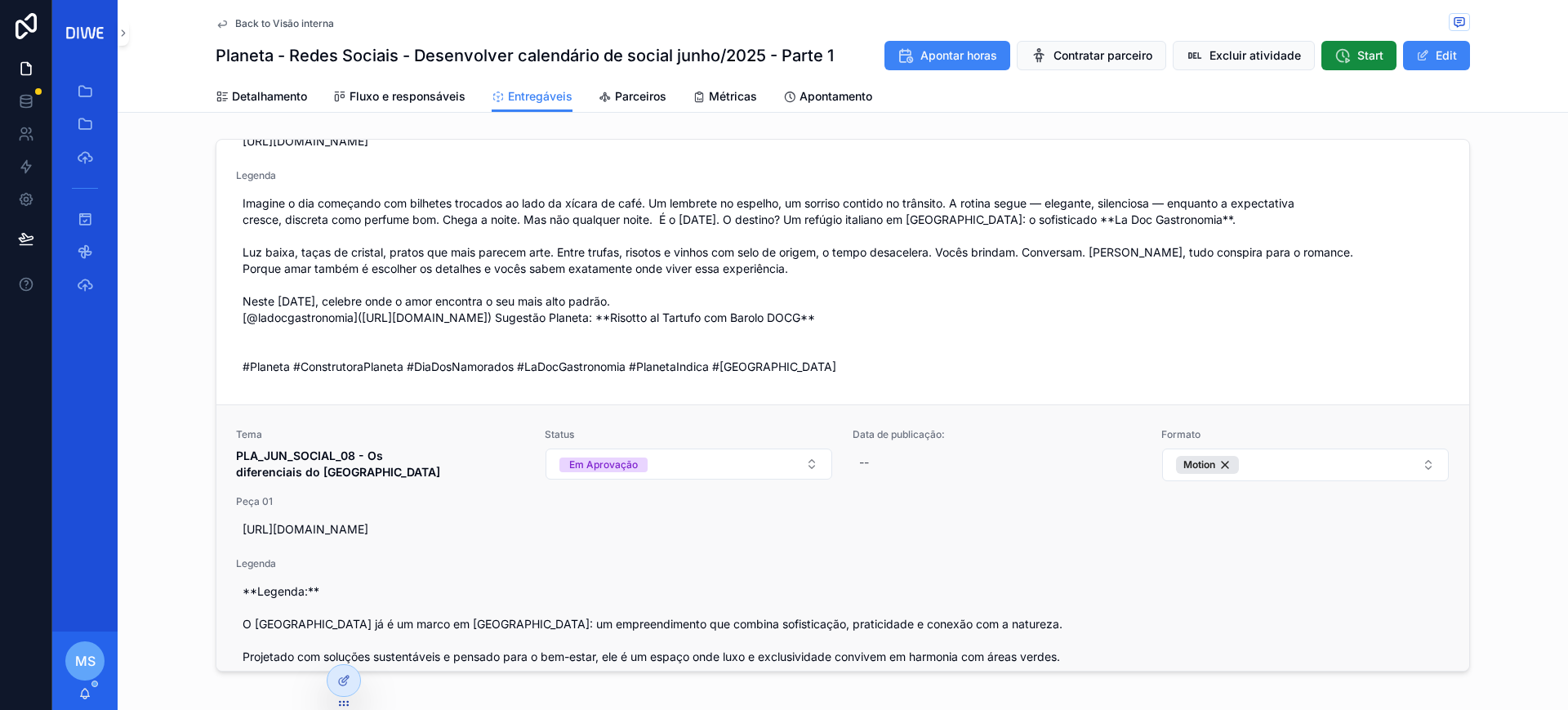
click at [868, 417] on link "Tema PLA_JUN_SOCIAL_08 - Os diferenciais do Boa Vista Square Status Em Aprovaçã…" at bounding box center [843, 582] width 1253 height 355
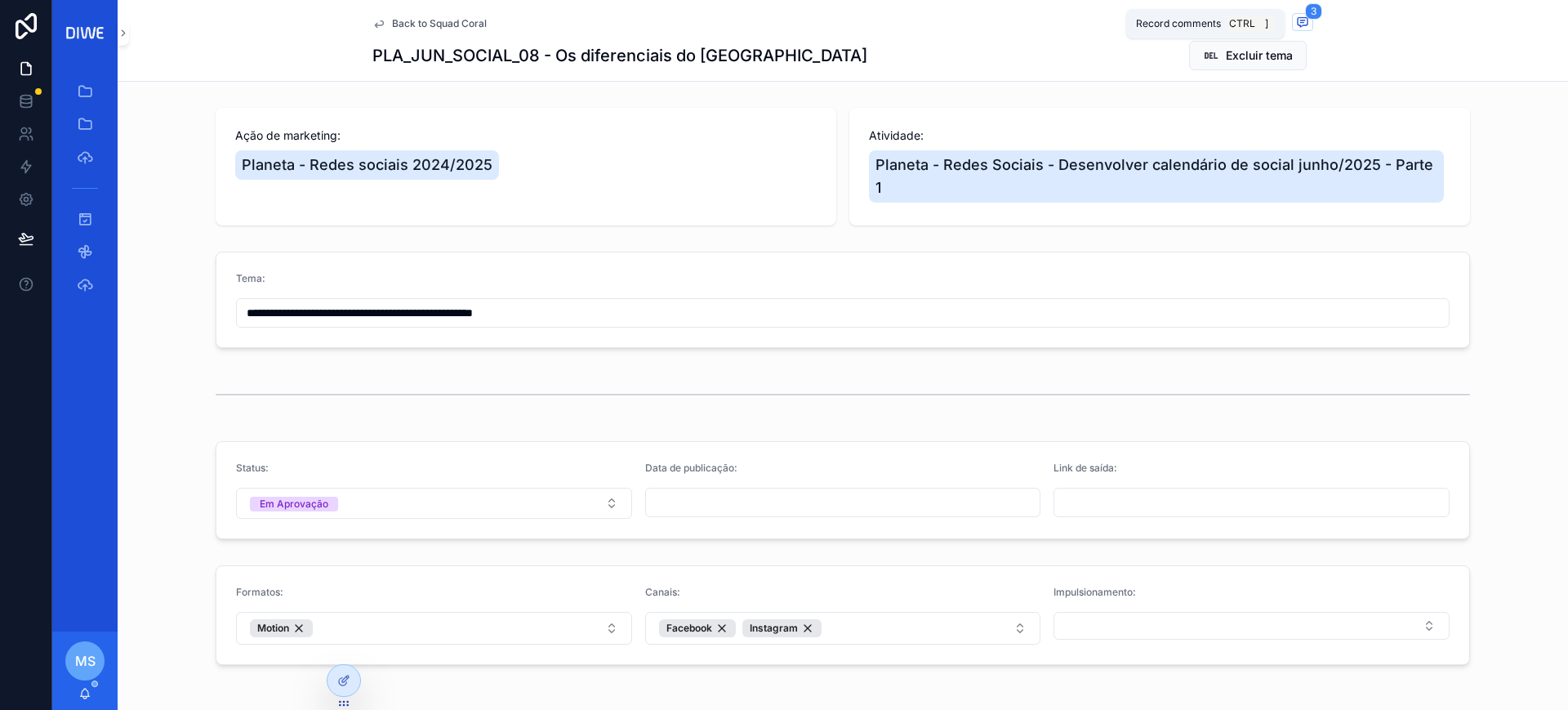
click at [1305, 16] on span "3" at bounding box center [1314, 11] width 17 height 17
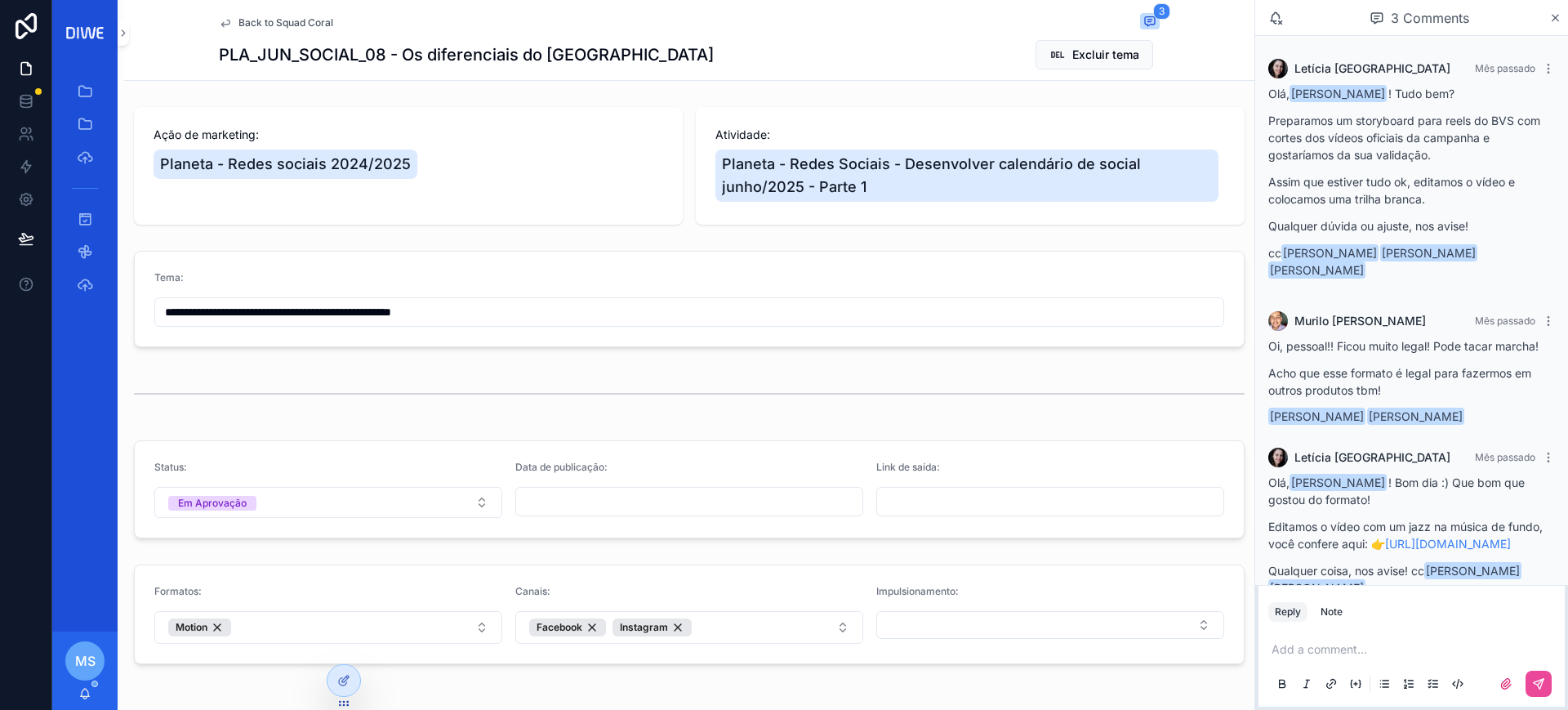
scroll to position [77, 0]
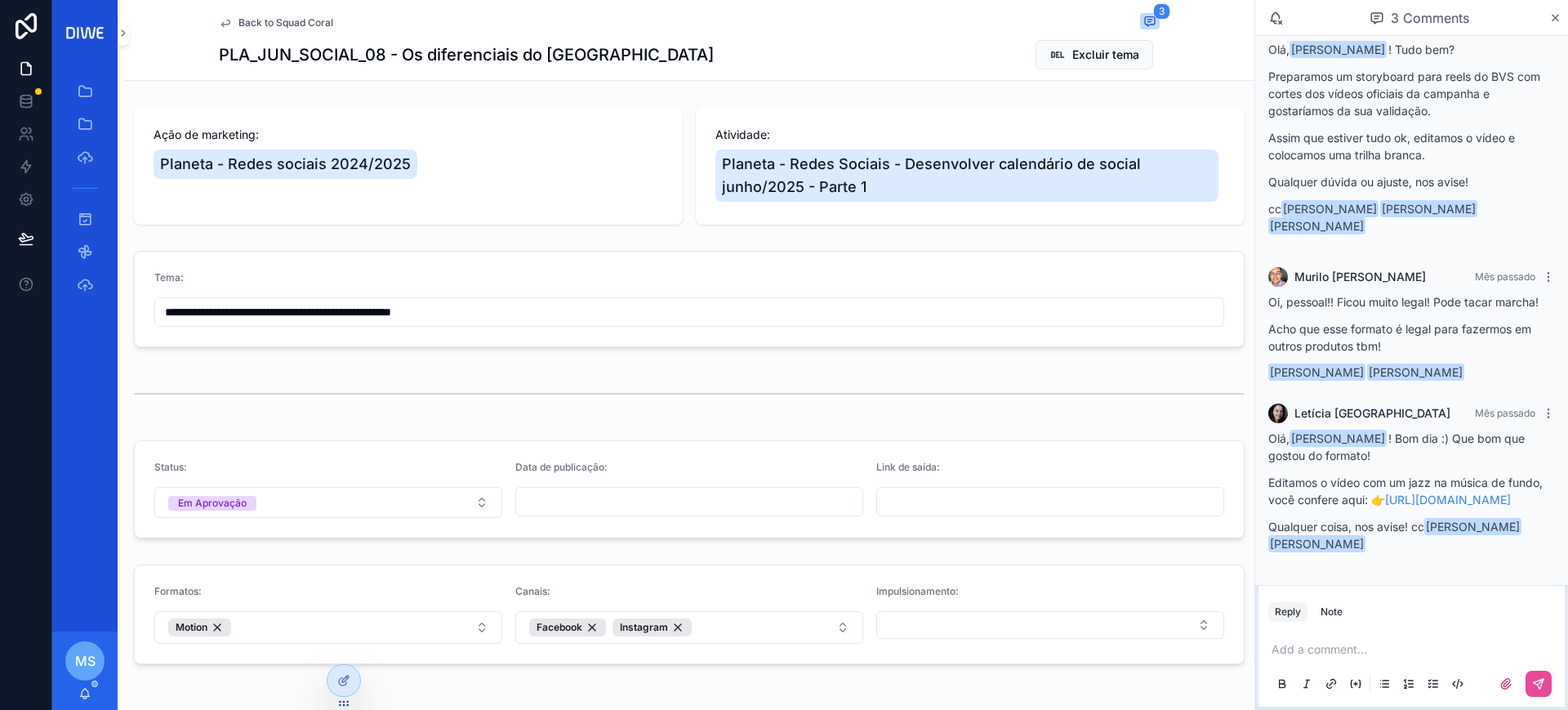
click at [303, 17] on span "Back to Squad Coral" at bounding box center [285, 23] width 95 height 13
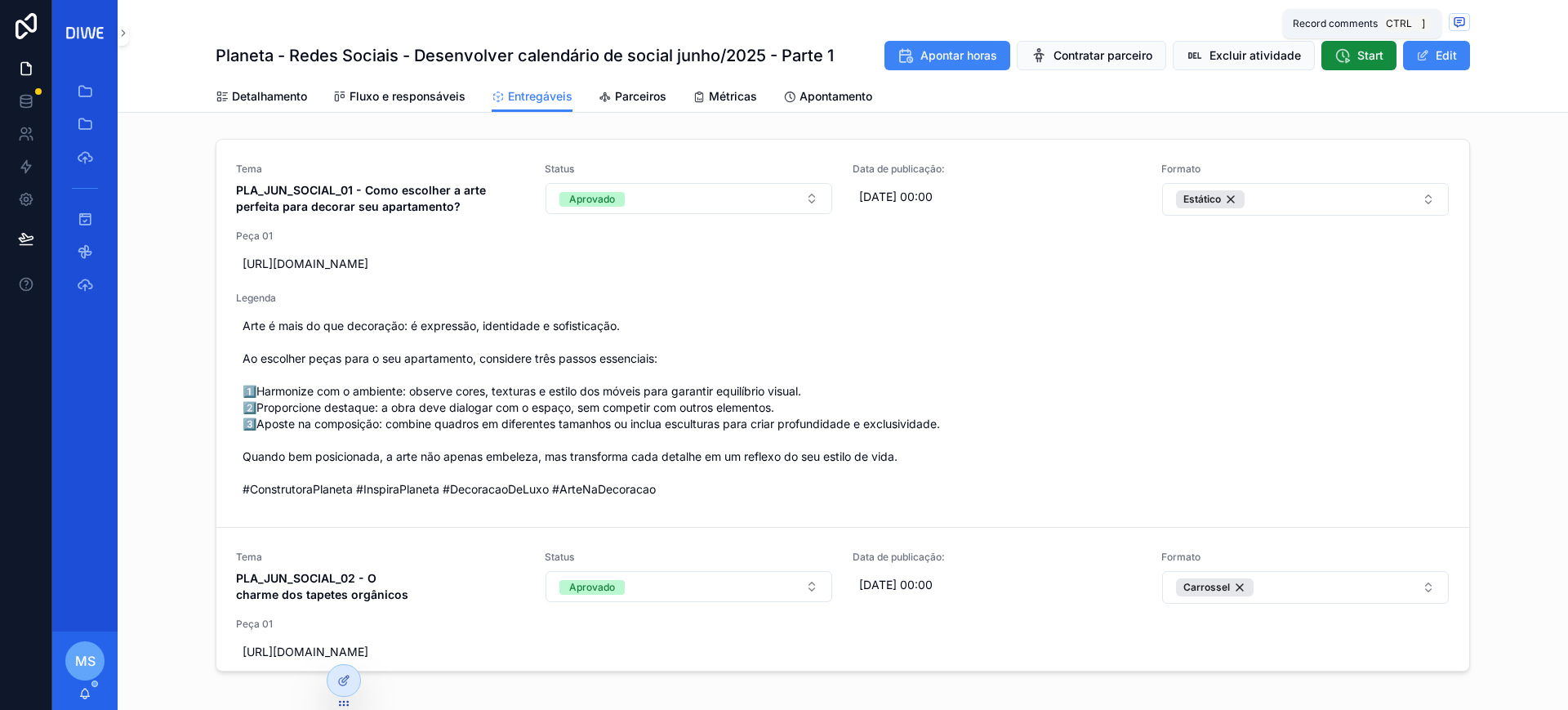
click at [1453, 17] on icon "scrollable content" at bounding box center [1459, 22] width 13 height 13
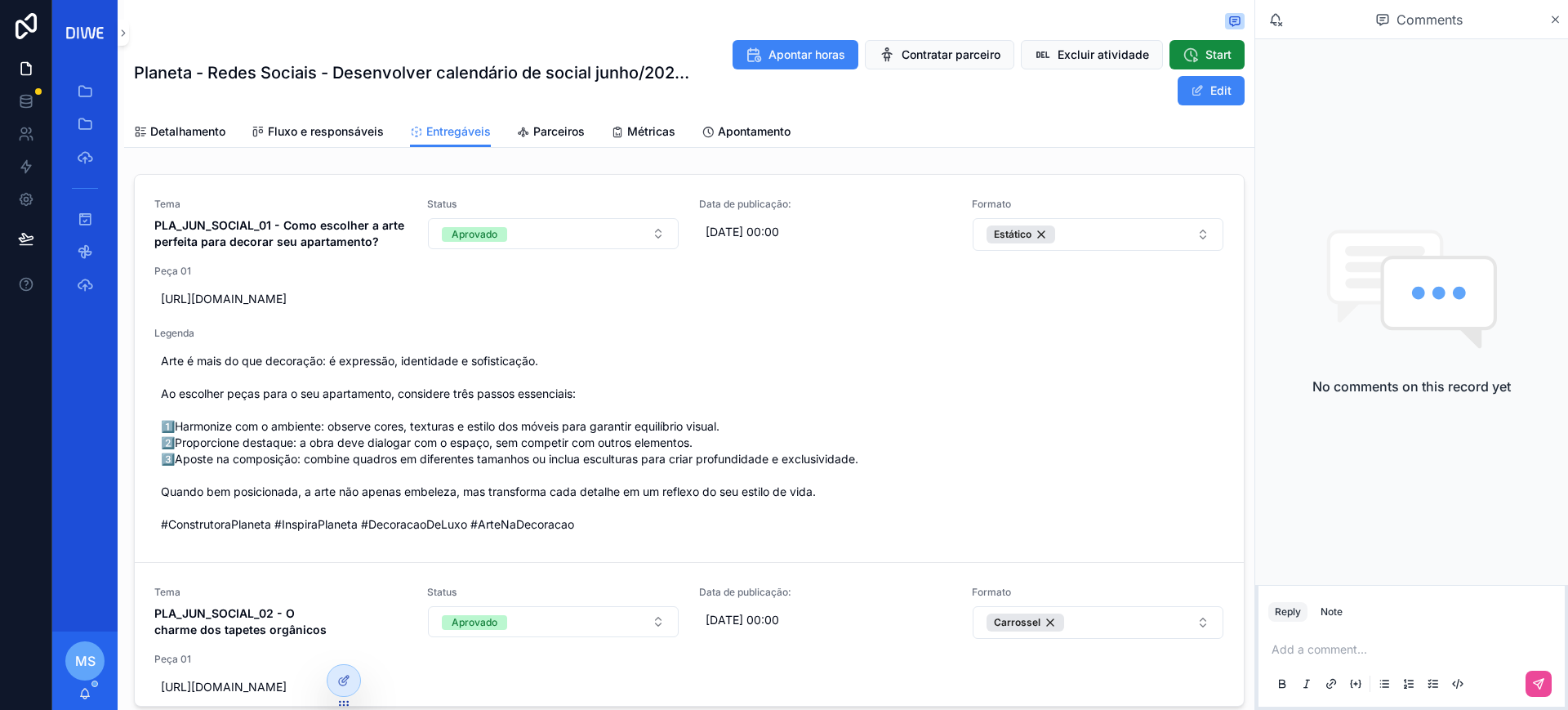
click at [1313, 653] on p "scrollable content" at bounding box center [1415, 649] width 286 height 17
click at [1334, 615] on span "murilo@construtoraplaneta.com.br" at bounding box center [1398, 621] width 197 height 17
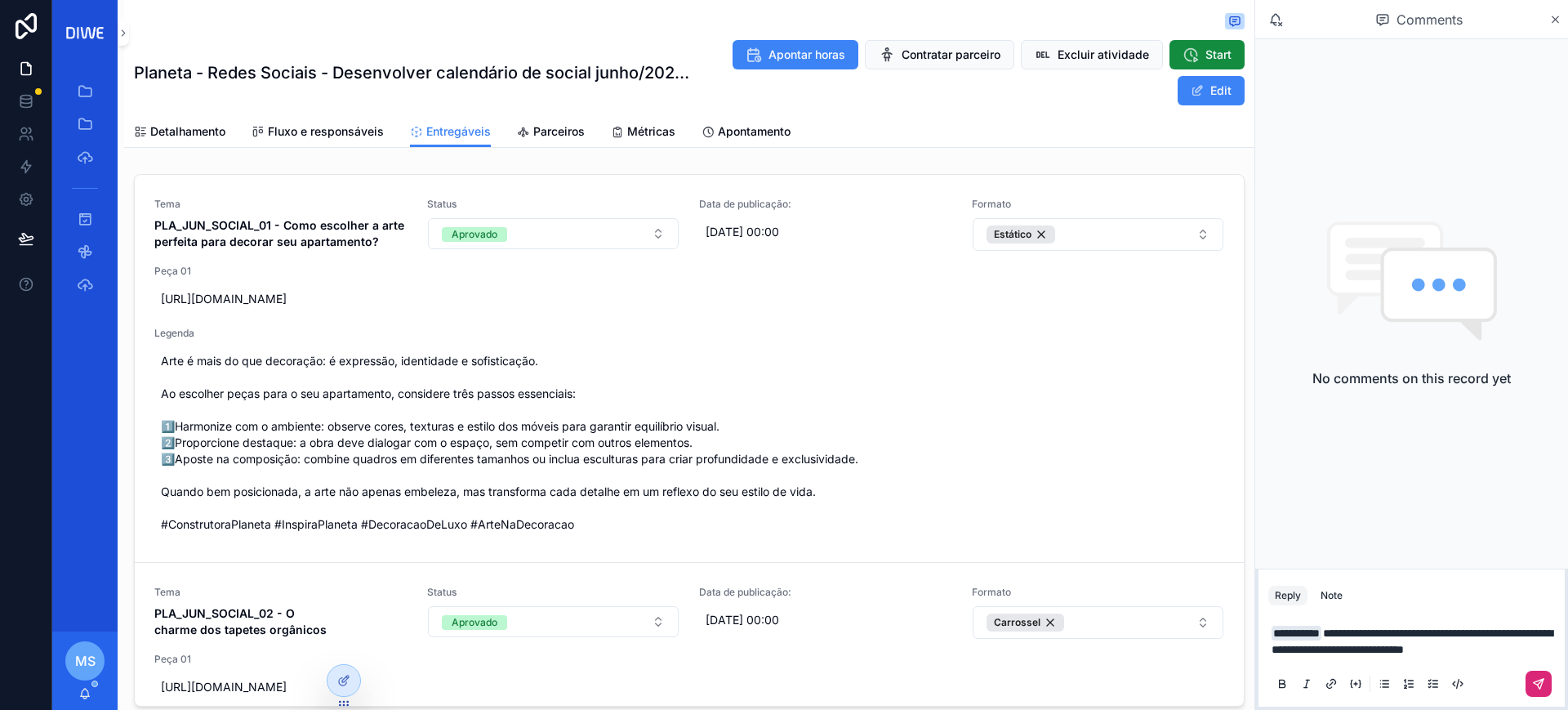
click at [1545, 679] on icon "scrollable content" at bounding box center [1538, 683] width 13 height 13
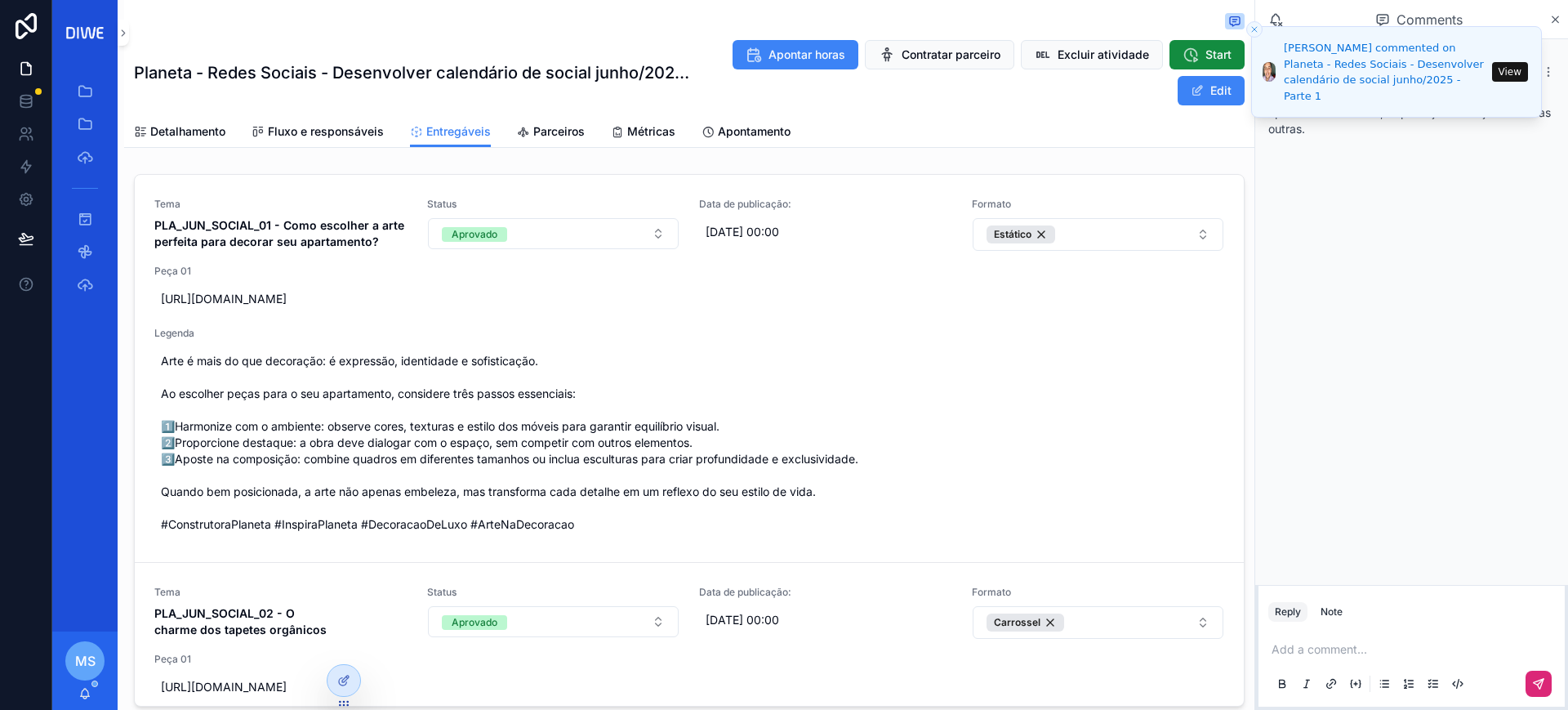
drag, startPoint x: 1560, startPoint y: 113, endPoint x: 1342, endPoint y: 96, distance: 218.7
click at [1269, 96] on div "Murilo Ruiz Hoje Murilo Ruiz Falta 1 peça que precisa ser aprovada dessa leva, …" at bounding box center [1412, 99] width 306 height 95
copy span "Murilo Ruiz Falta 1 peça que precisa ser aprovada dessa leva, depois ajustamos …"
click at [1548, 72] on icon "scrollable content" at bounding box center [1548, 71] width 1 height 1
click at [1548, 43] on span "Delete comment" at bounding box center [1518, 42] width 77 height 13
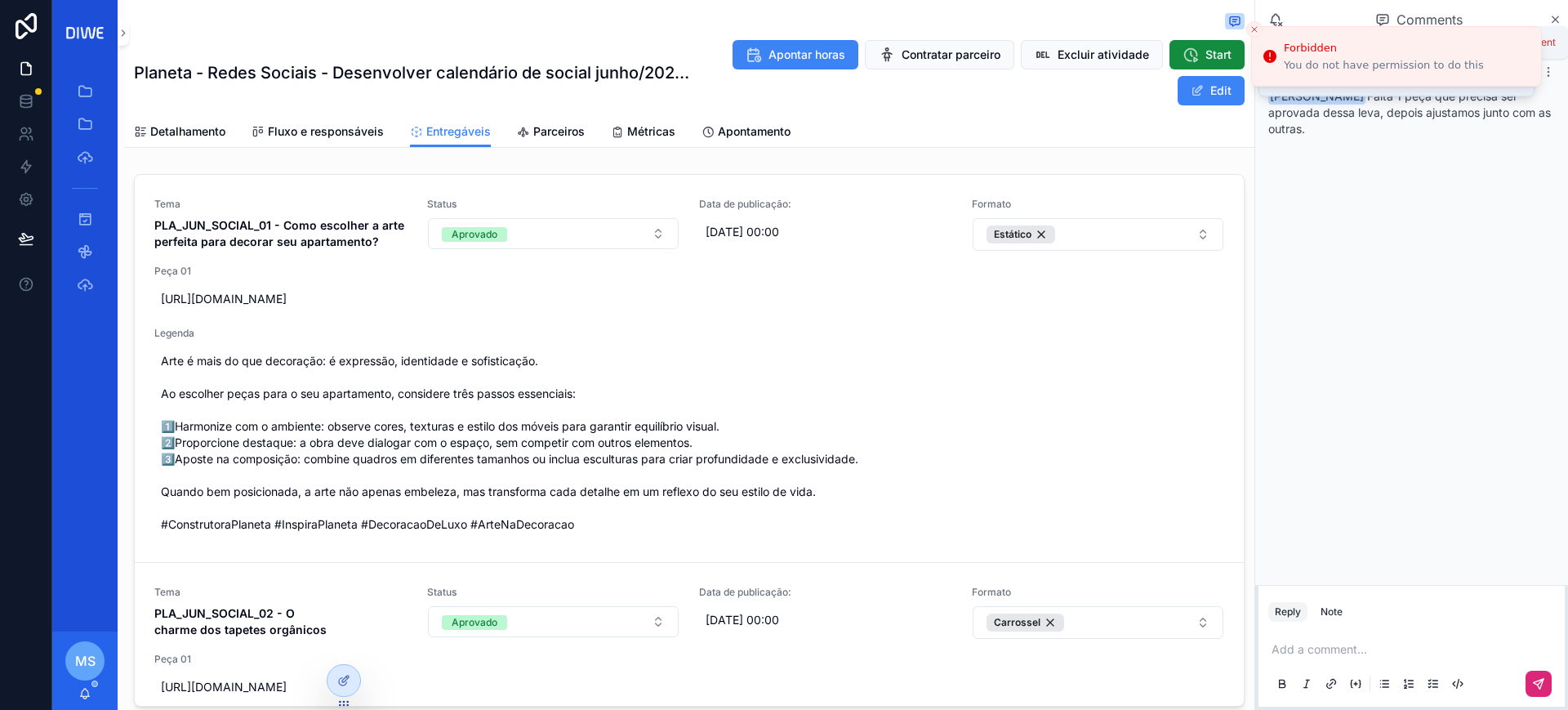
click at [1483, 142] on div "Murilo Ruiz Hoje Murilo Ruiz Falta 1 peça que precisa ser aprovada dessa leva, …" at bounding box center [1412, 99] width 313 height 121
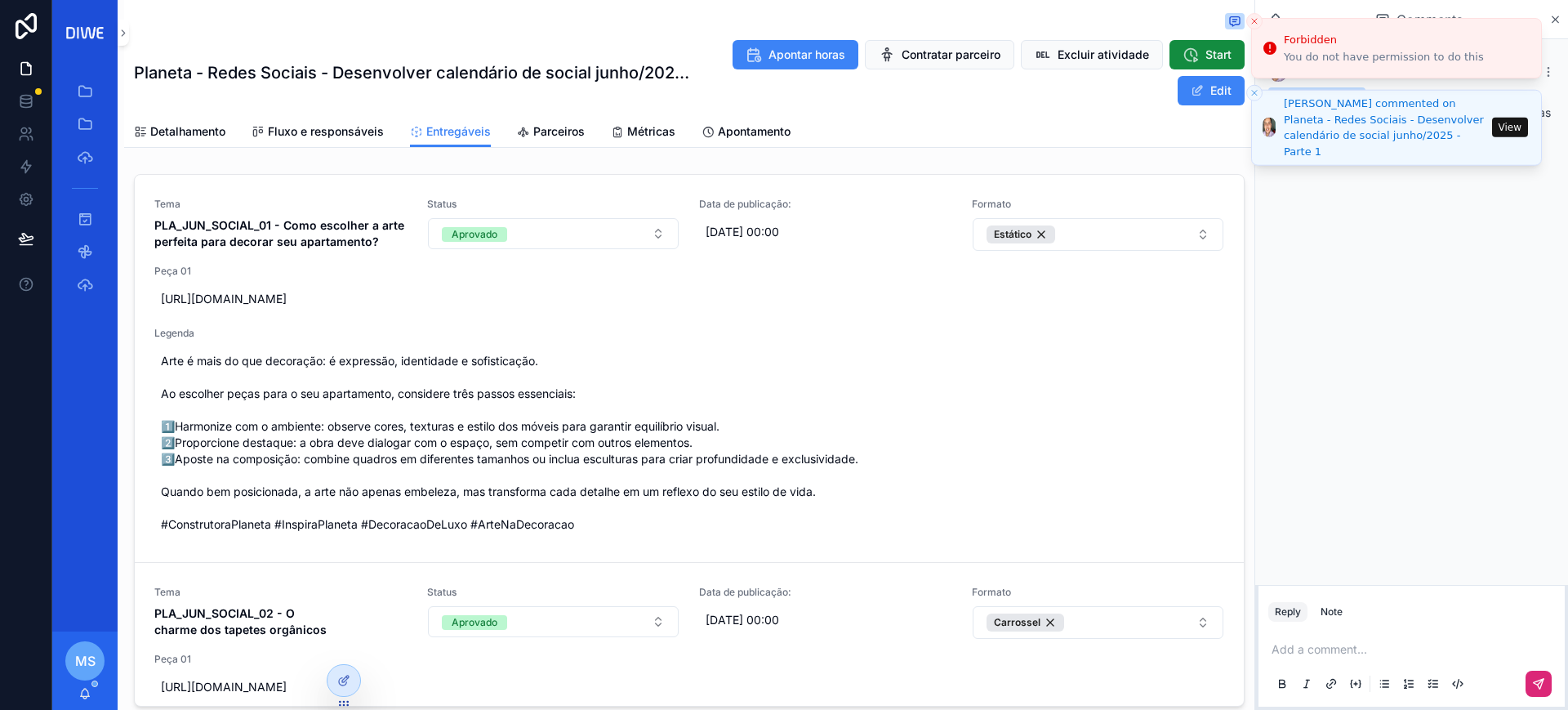
click at [1254, 92] on icon "Close toast" at bounding box center [1254, 92] width 10 height 10
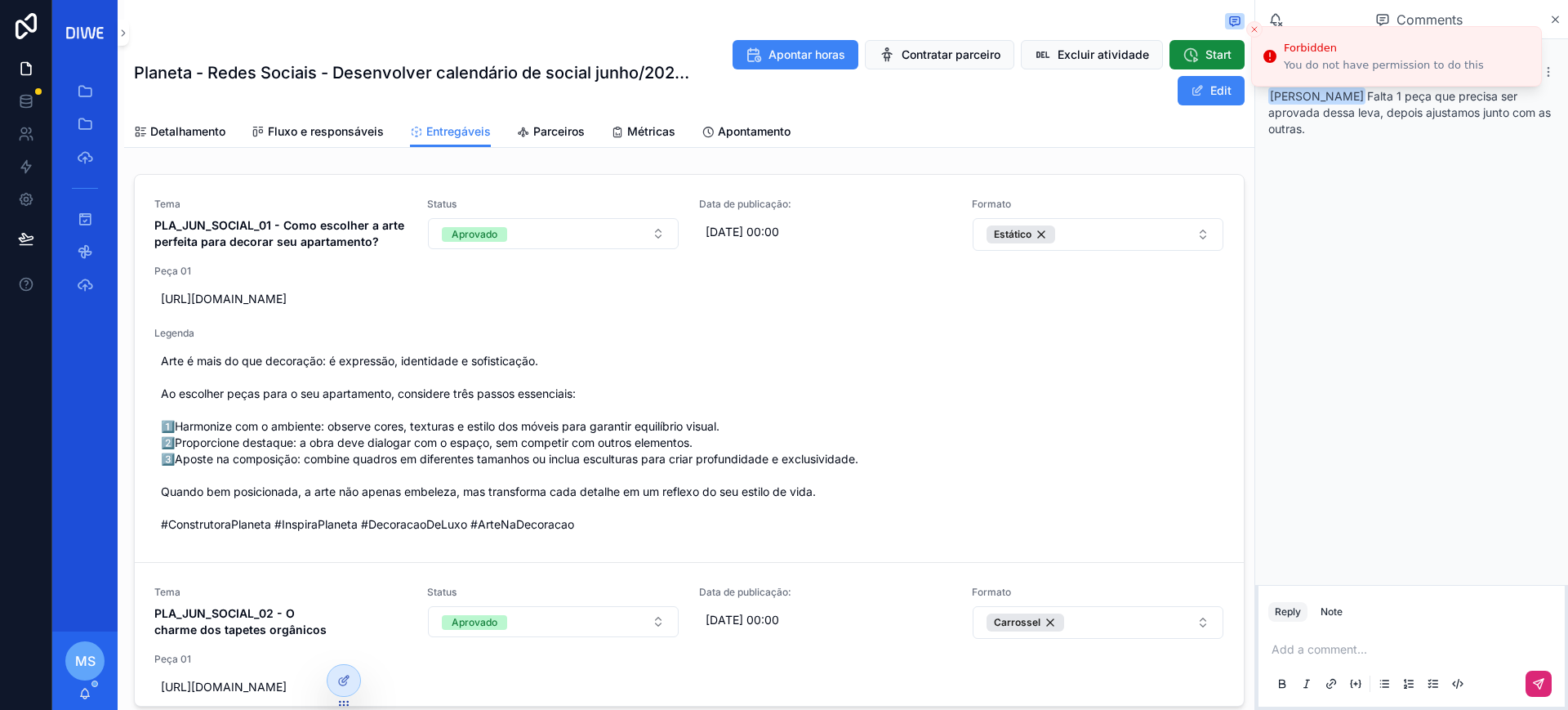
click at [1258, 24] on icon "Close toast" at bounding box center [1254, 29] width 10 height 10
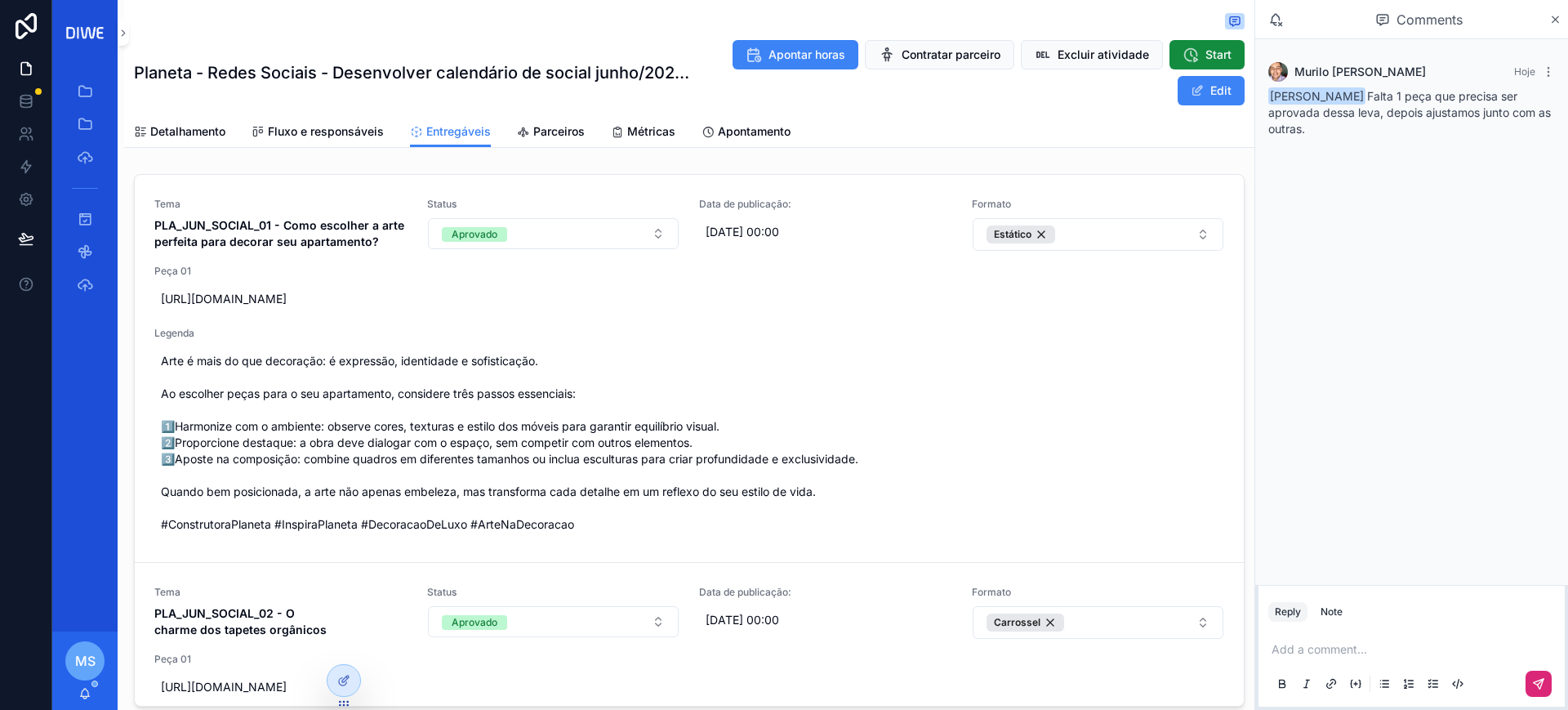
click at [1555, 76] on div "Murilo Ruiz Hoje Murilo Ruiz Falta 1 peça que precisa ser aprovada dessa leva, …" at bounding box center [1412, 99] width 306 height 95
click at [1548, 72] on icon "scrollable content" at bounding box center [1548, 71] width 1 height 1
click at [1500, 44] on span "Delete comment" at bounding box center [1518, 42] width 77 height 13
click at [1555, 24] on icon "scrollable content" at bounding box center [1556, 19] width 12 height 13
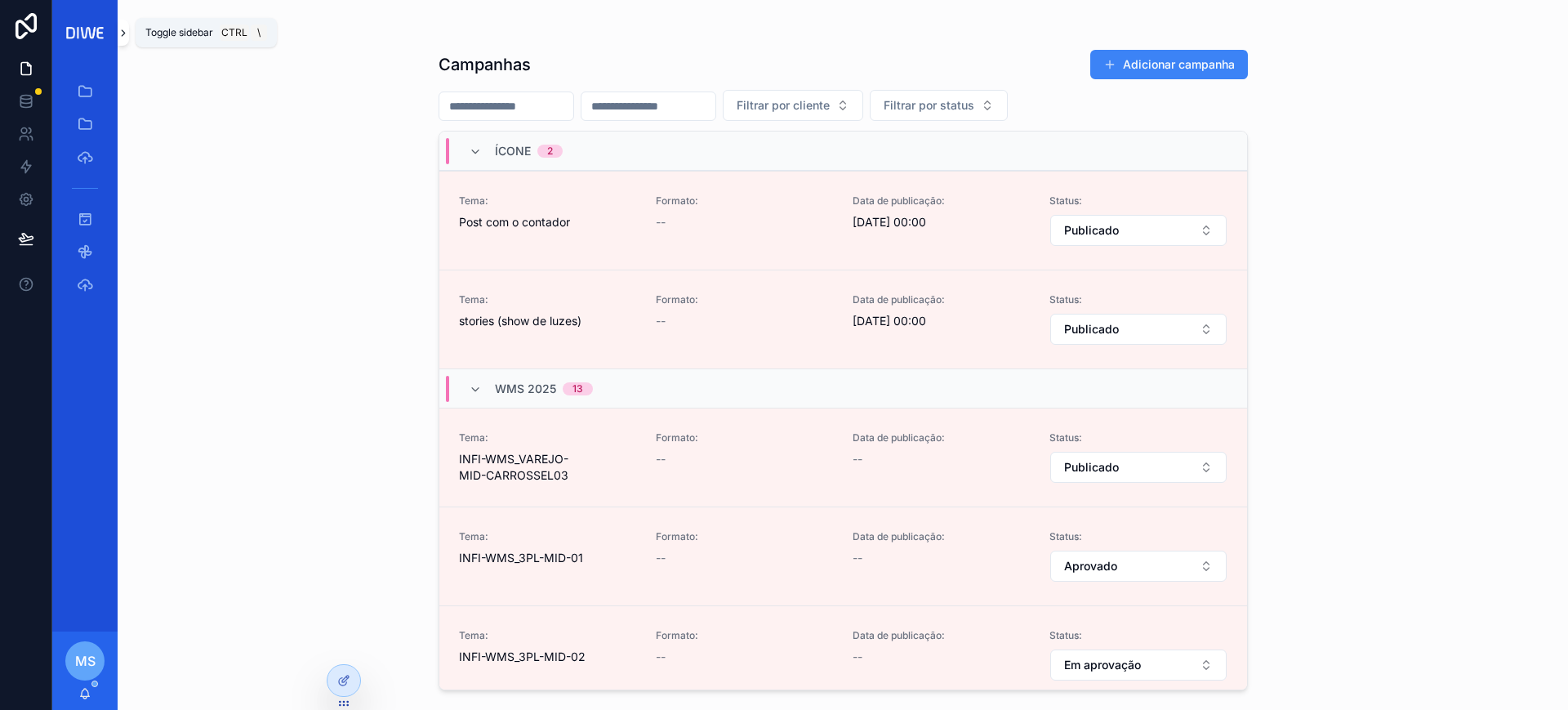
click at [123, 31] on icon "scrollable content" at bounding box center [123, 33] width 11 height 12
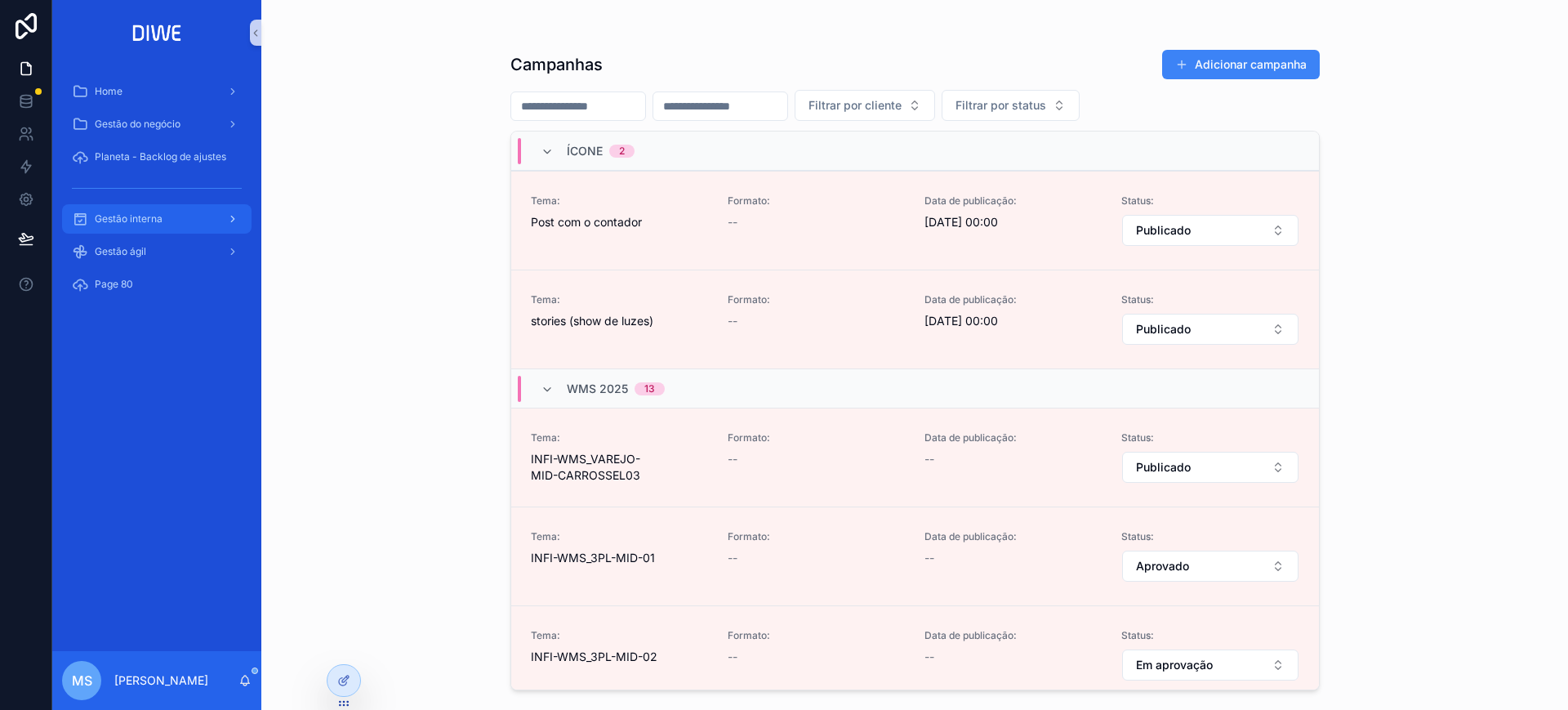
click at [151, 219] on span "Gestão interna" at bounding box center [129, 218] width 68 height 13
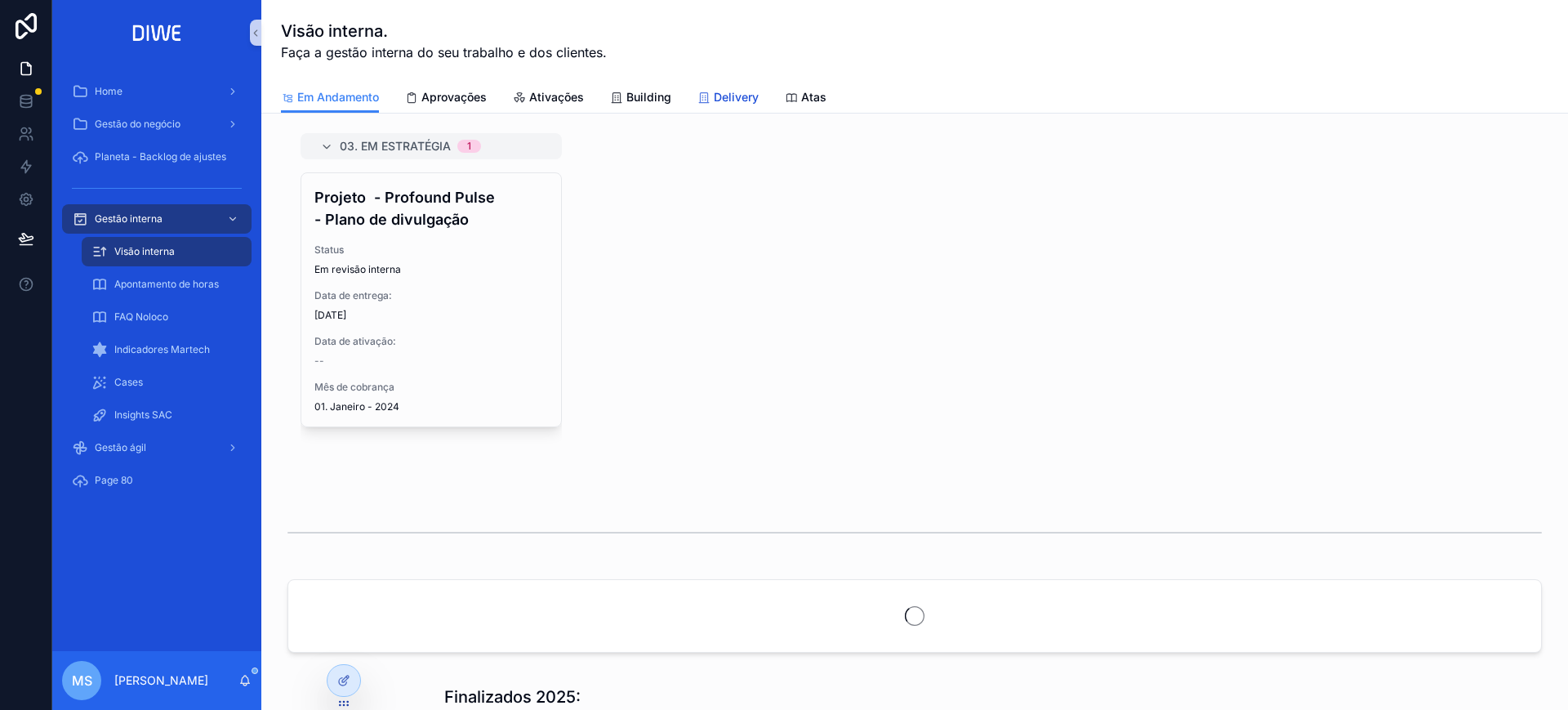
click at [756, 93] on span "Delivery" at bounding box center [736, 97] width 45 height 17
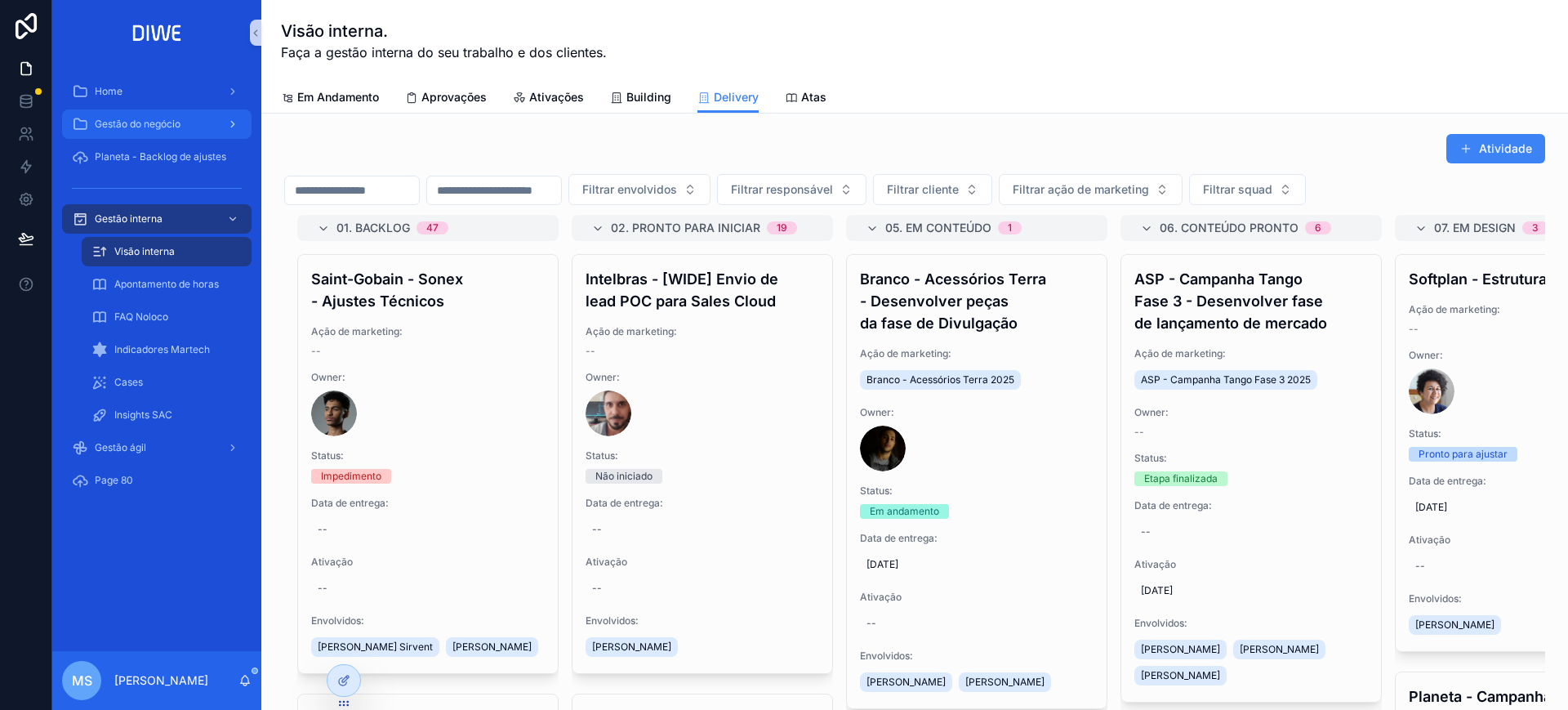
click at [149, 120] on span "Gestão do negócio" at bounding box center [137, 124] width 86 height 13
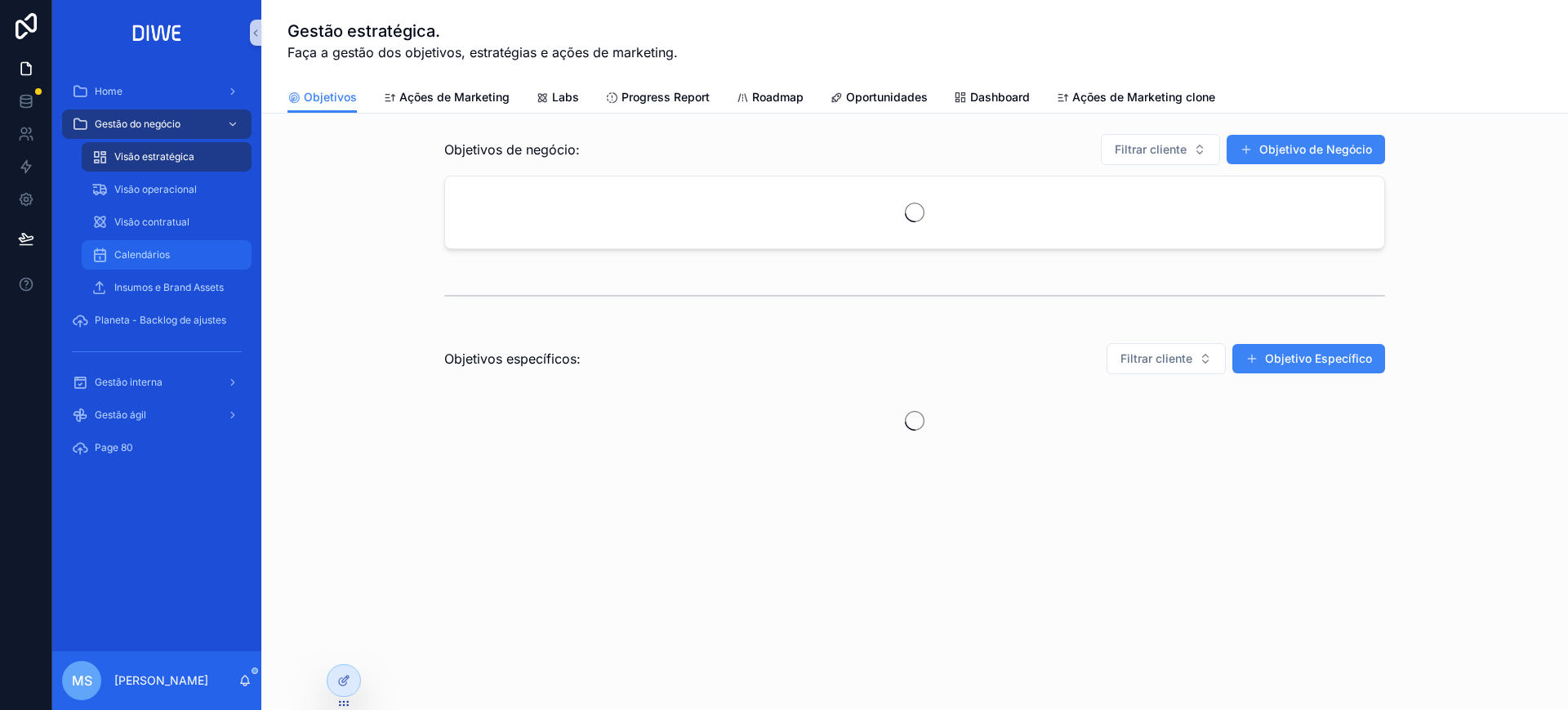
click at [170, 244] on div "Calendários" at bounding box center [166, 255] width 151 height 26
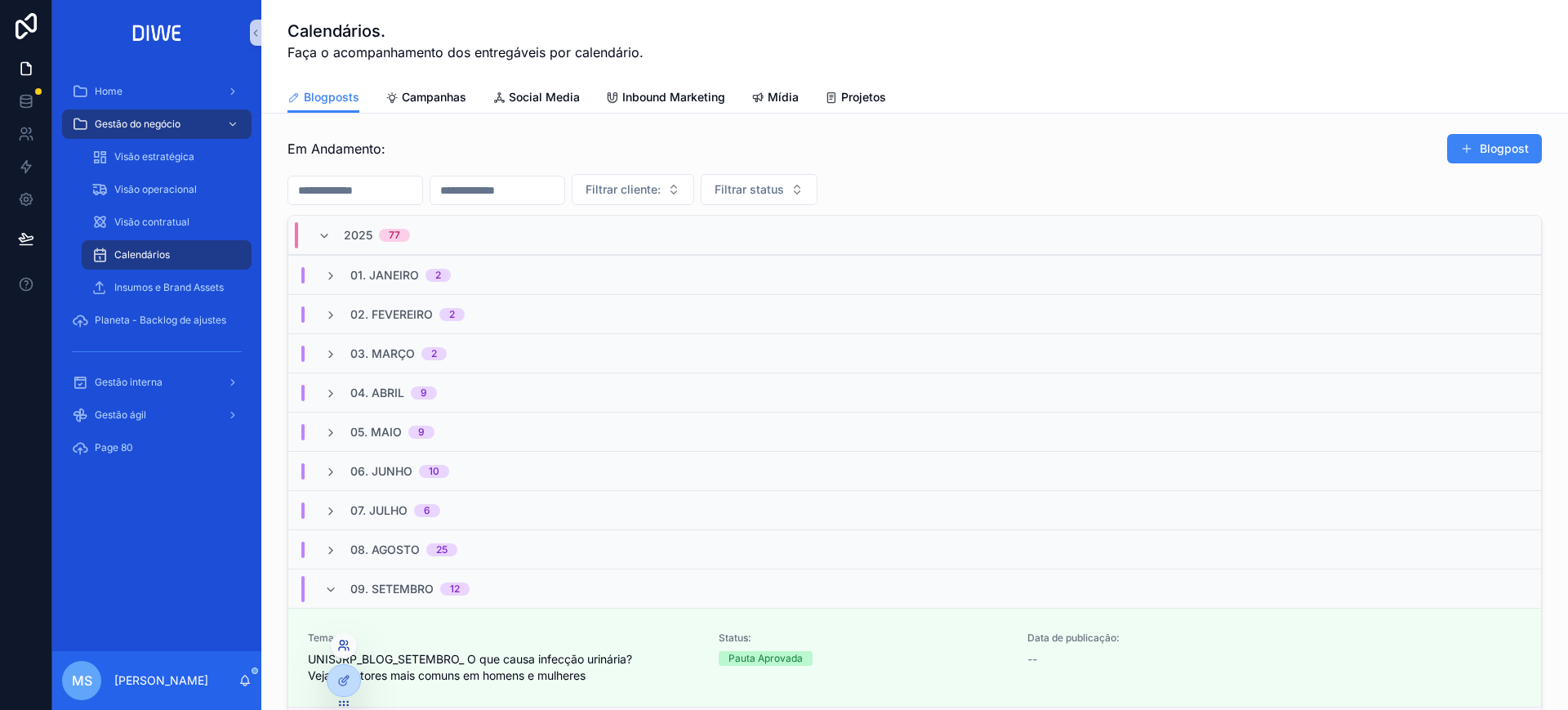
click at [340, 646] on icon at bounding box center [343, 648] width 7 height 3
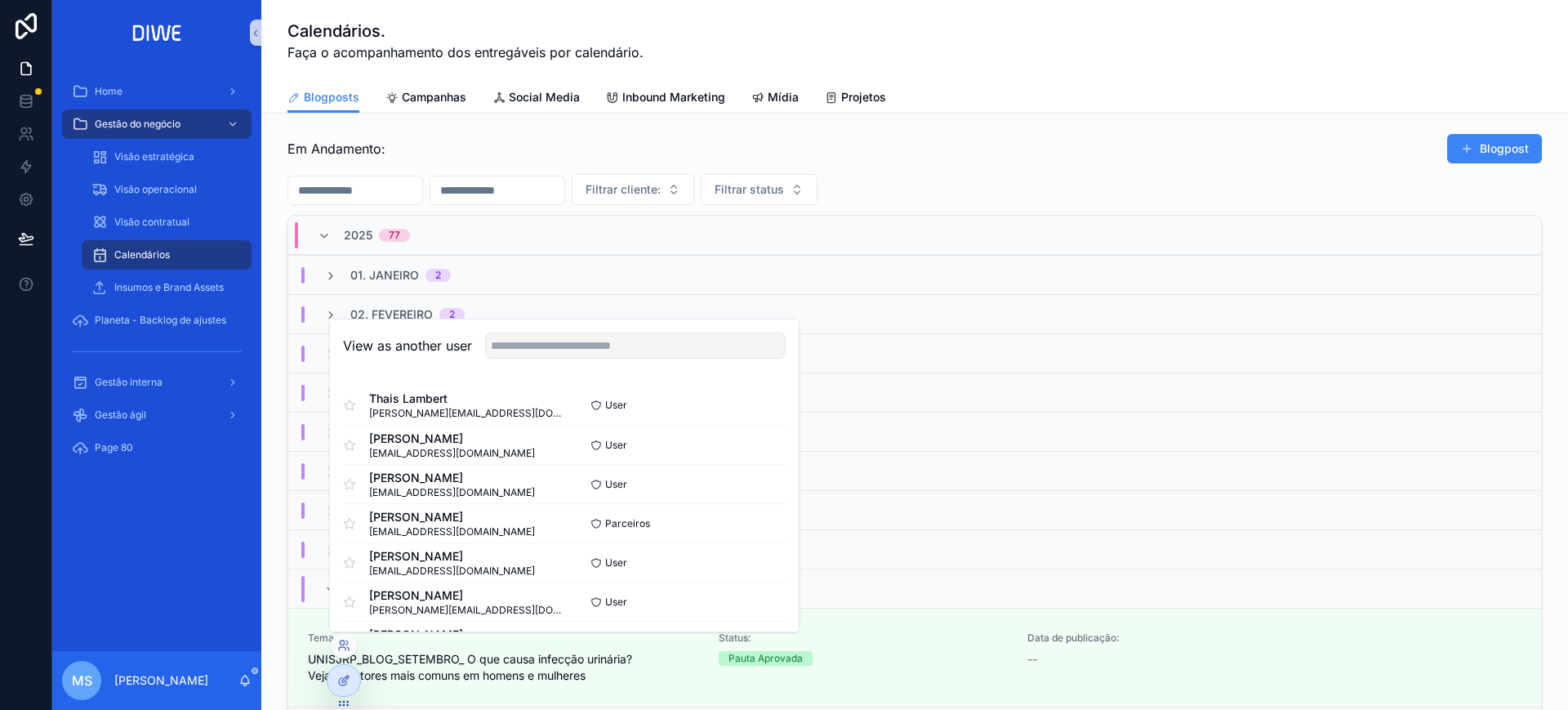
click at [660, 324] on div "View as another user" at bounding box center [564, 345] width 469 height 53
click at [654, 338] on input "text" at bounding box center [635, 345] width 300 height 26
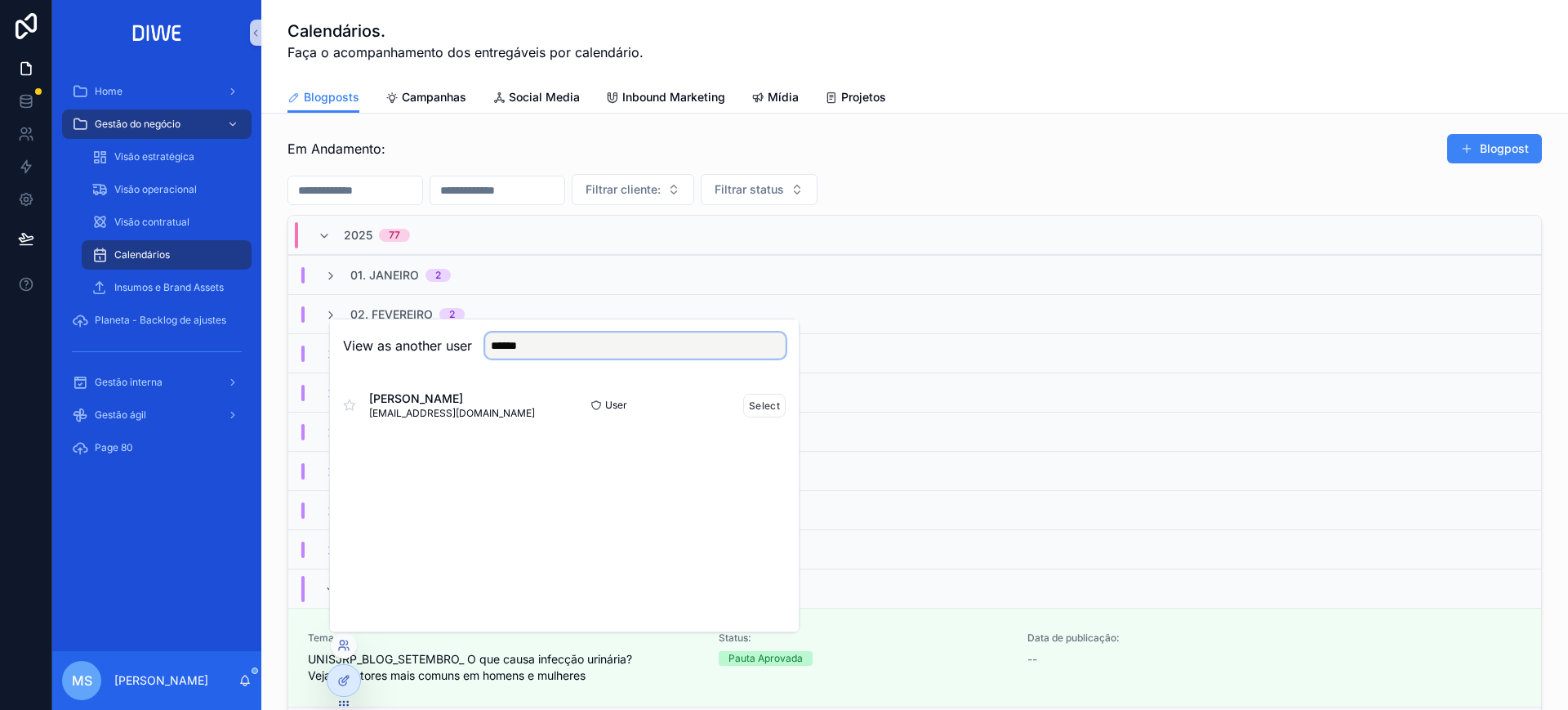
type input "******"
click at [740, 391] on div "[PERSON_NAME] [PERSON_NAME][EMAIL_ADDRESS][DOMAIN_NAME] User Select" at bounding box center [564, 405] width 443 height 39
click at [760, 403] on button "Select" at bounding box center [764, 405] width 43 height 23
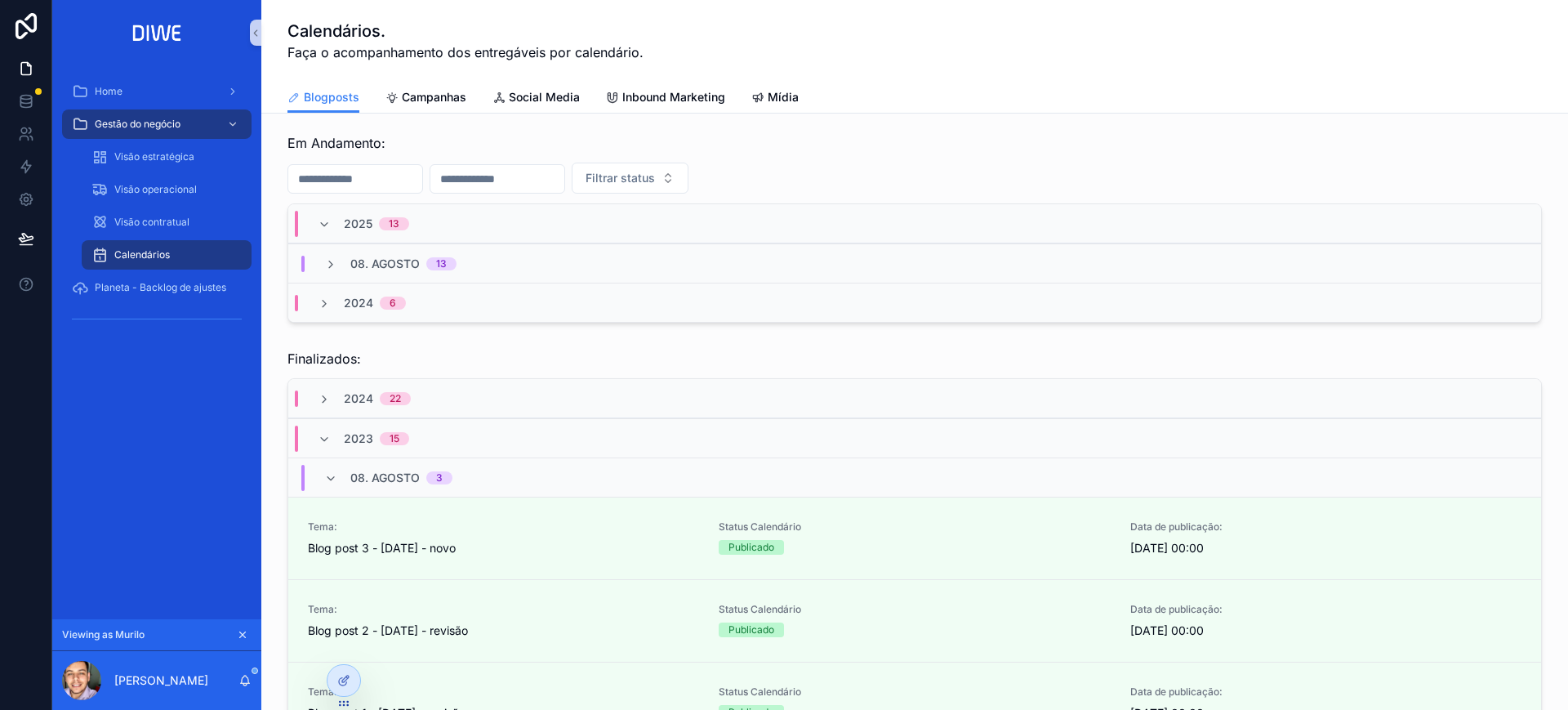
click at [466, 258] on div "[DATE]" at bounding box center [390, 264] width 171 height 17
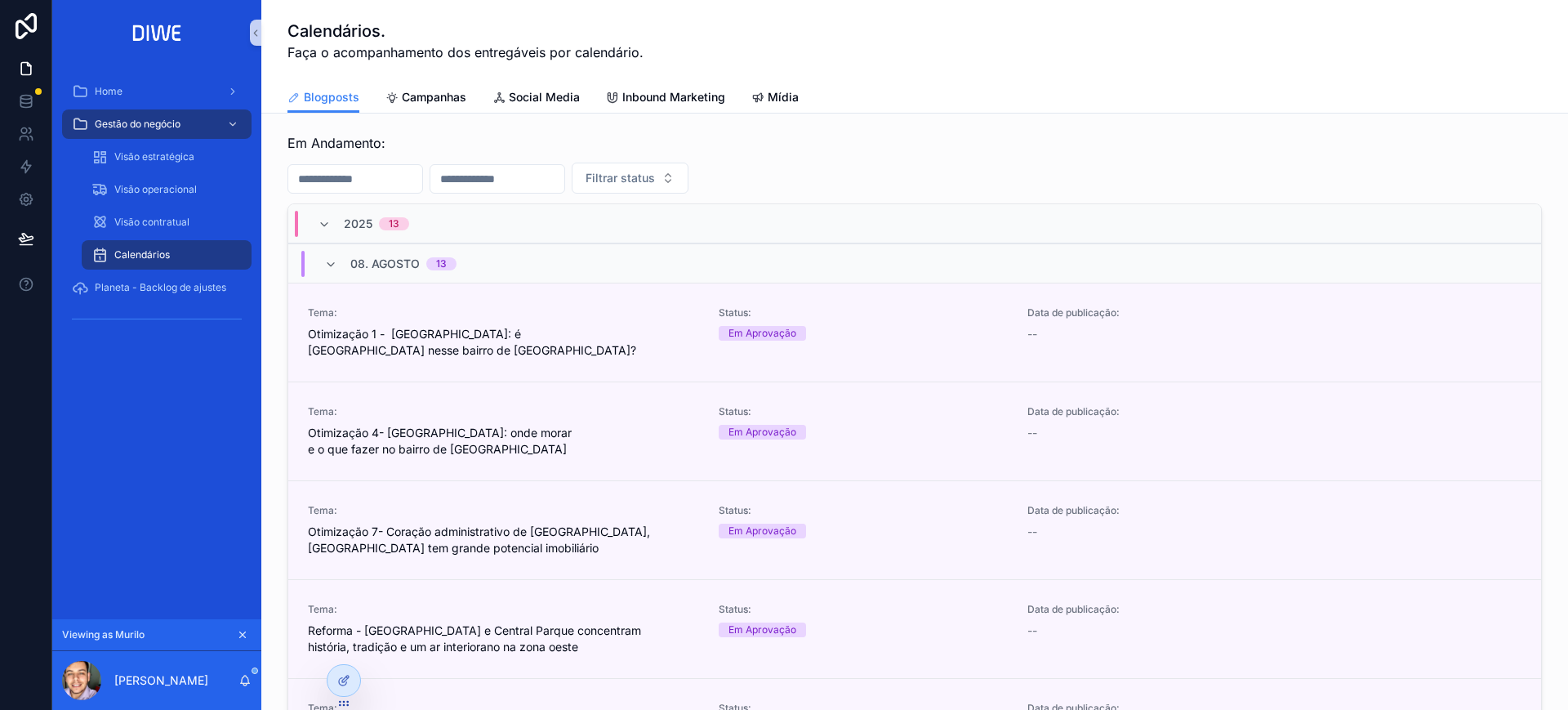
click at [622, 258] on div "[DATE]" at bounding box center [915, 263] width 1253 height 39
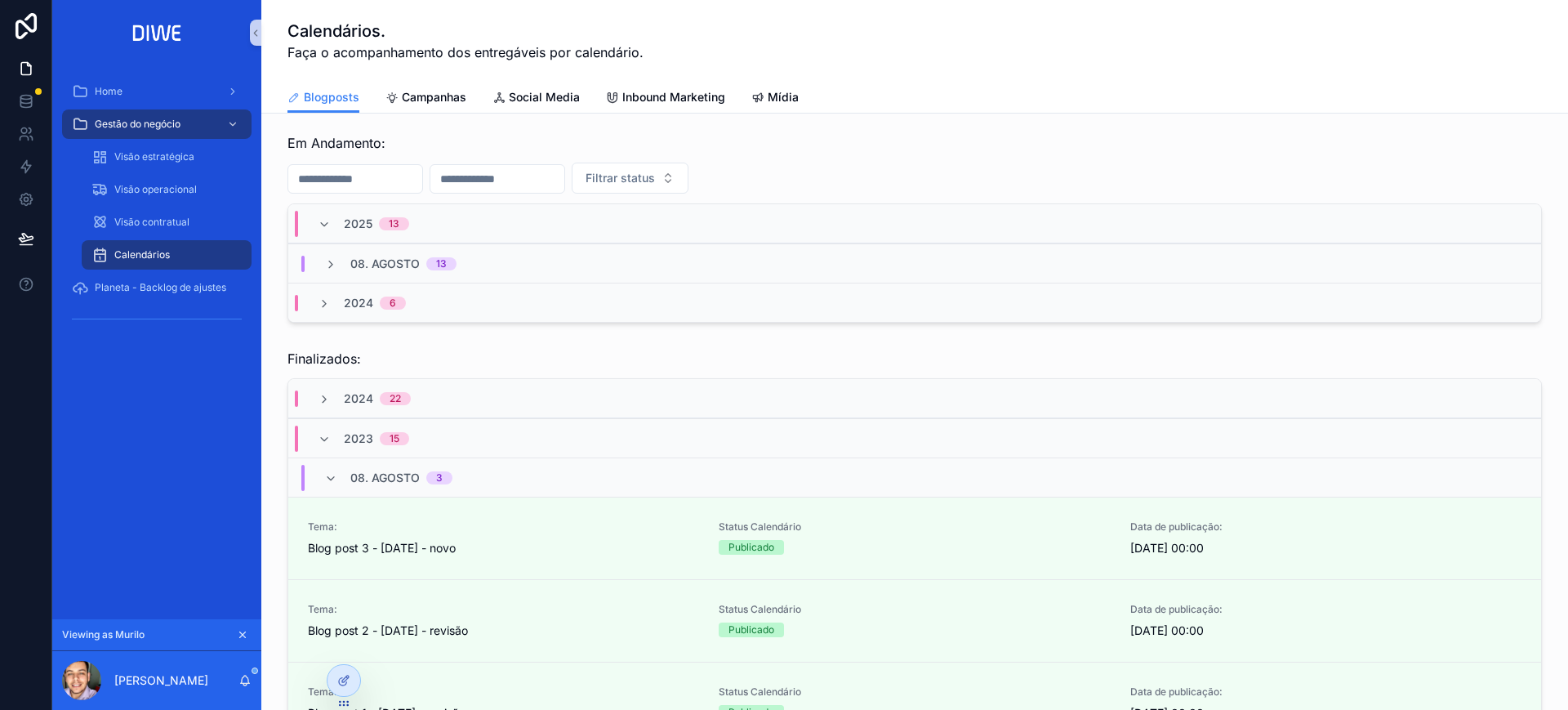
click at [331, 466] on div "08. [DATE]" at bounding box center [388, 478] width 128 height 26
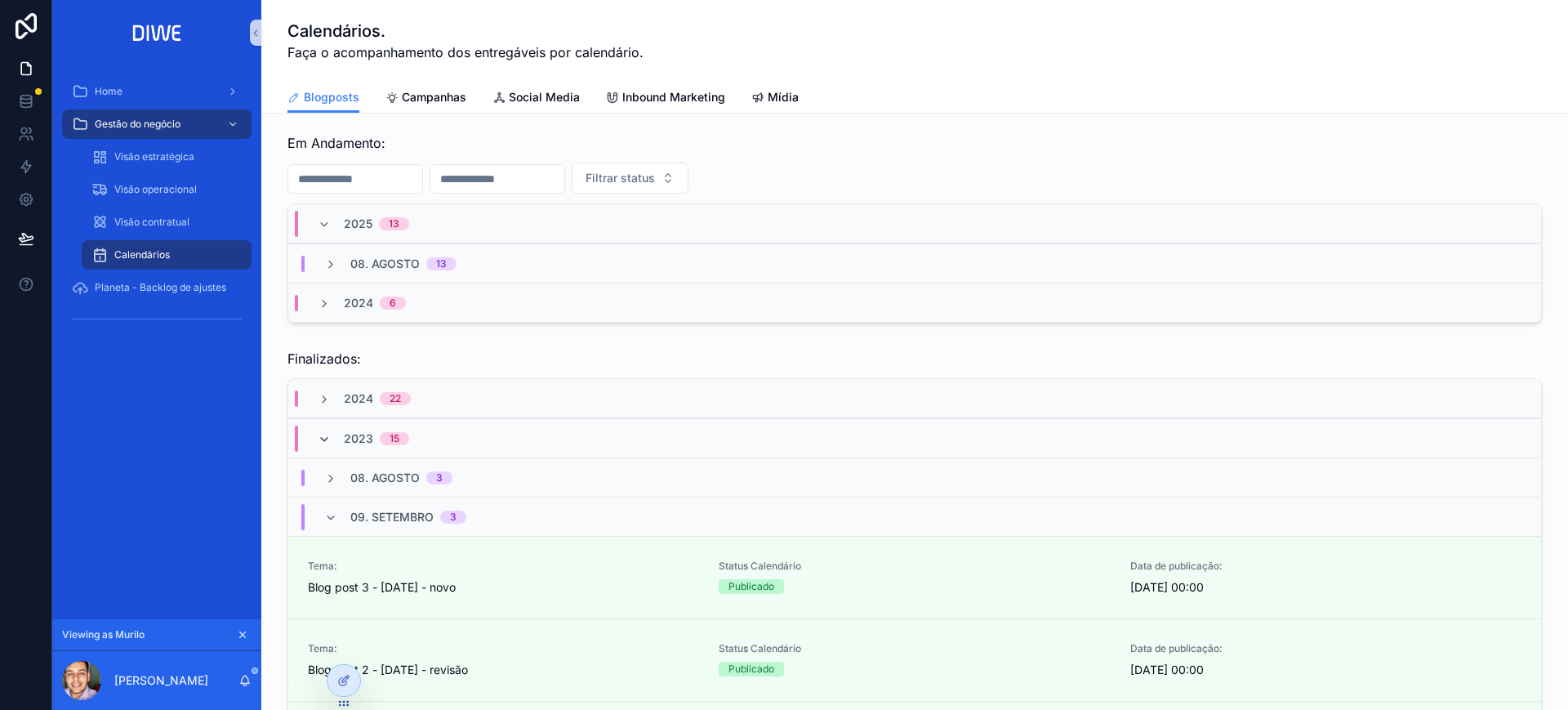
click at [323, 440] on icon "scrollable content" at bounding box center [324, 439] width 13 height 13
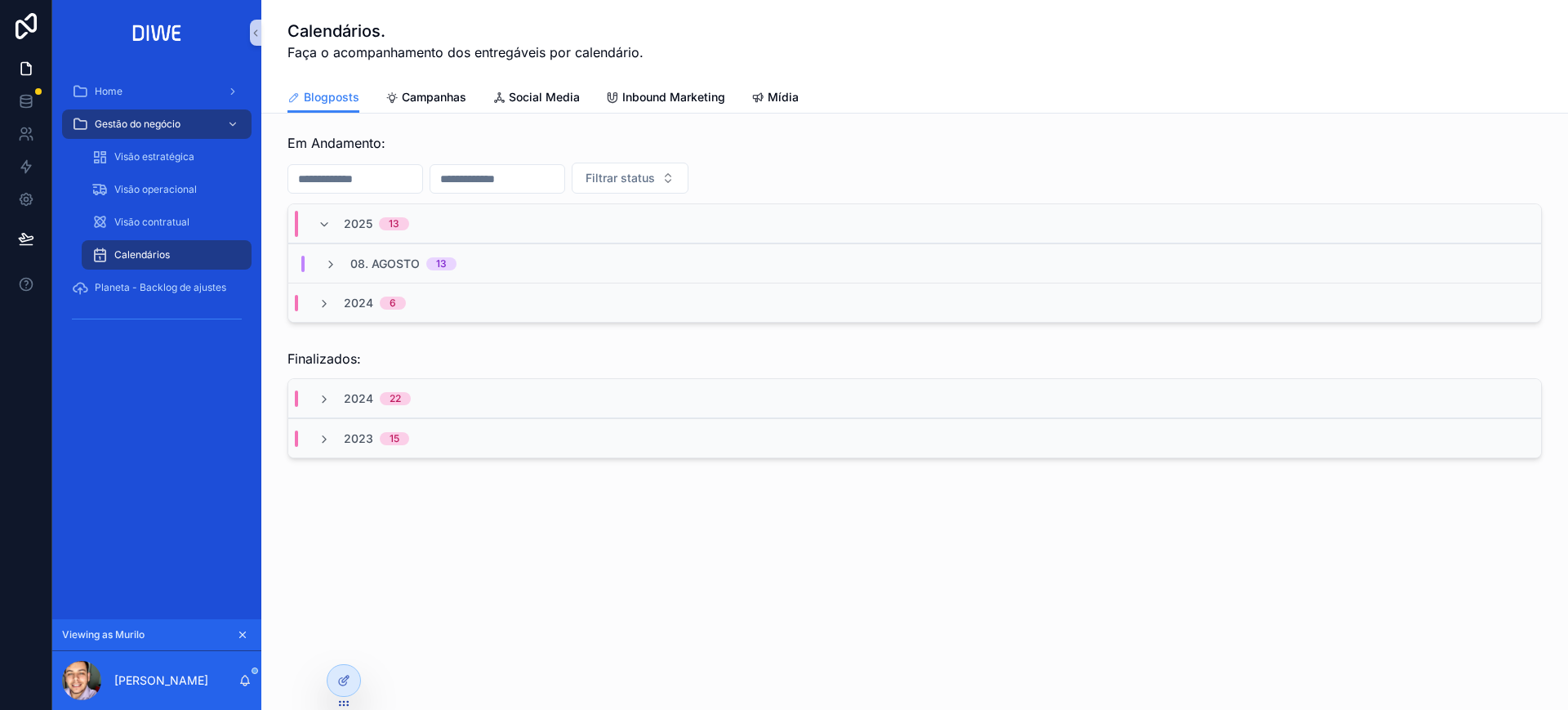
click at [498, 249] on div "[DATE]" at bounding box center [915, 263] width 1253 height 39
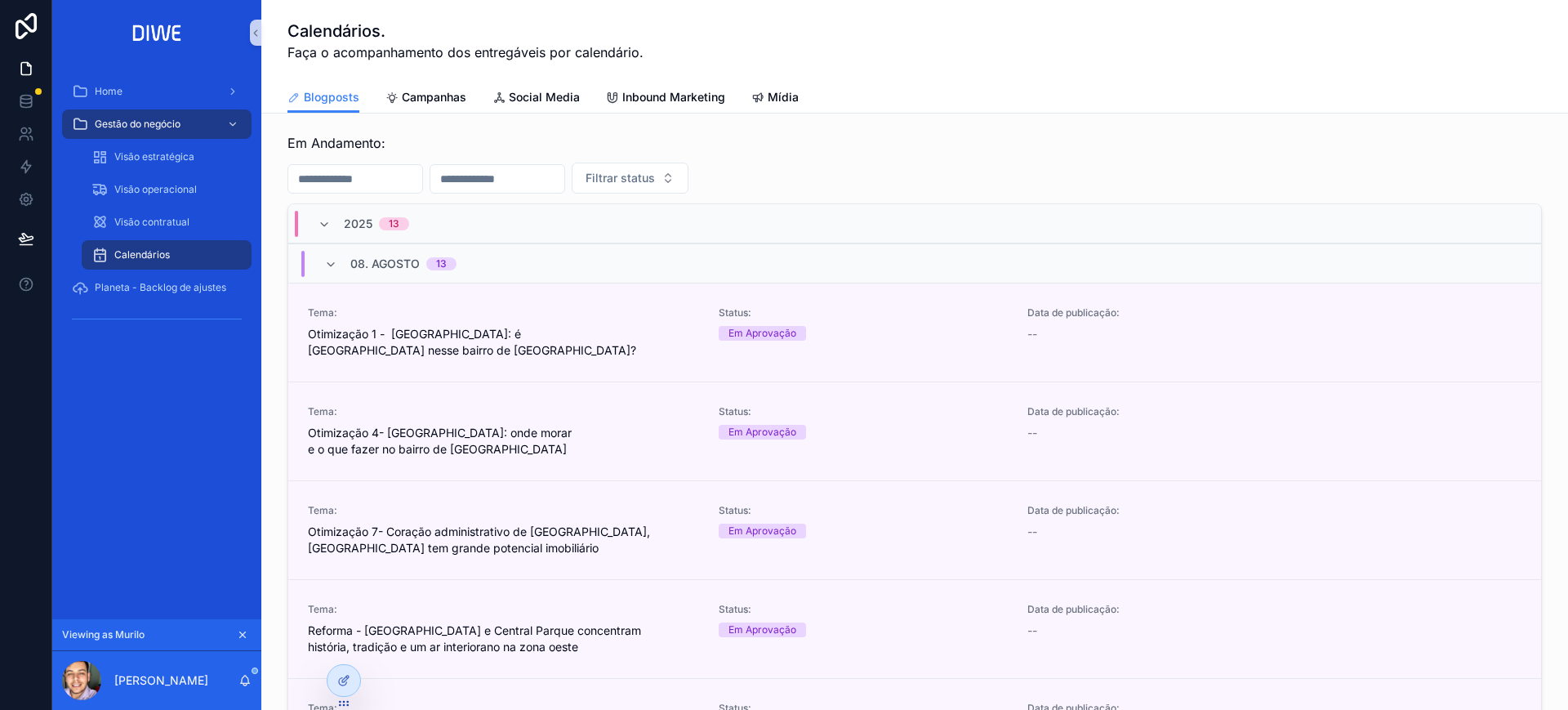
click at [567, 244] on div "[DATE]" at bounding box center [915, 263] width 1253 height 39
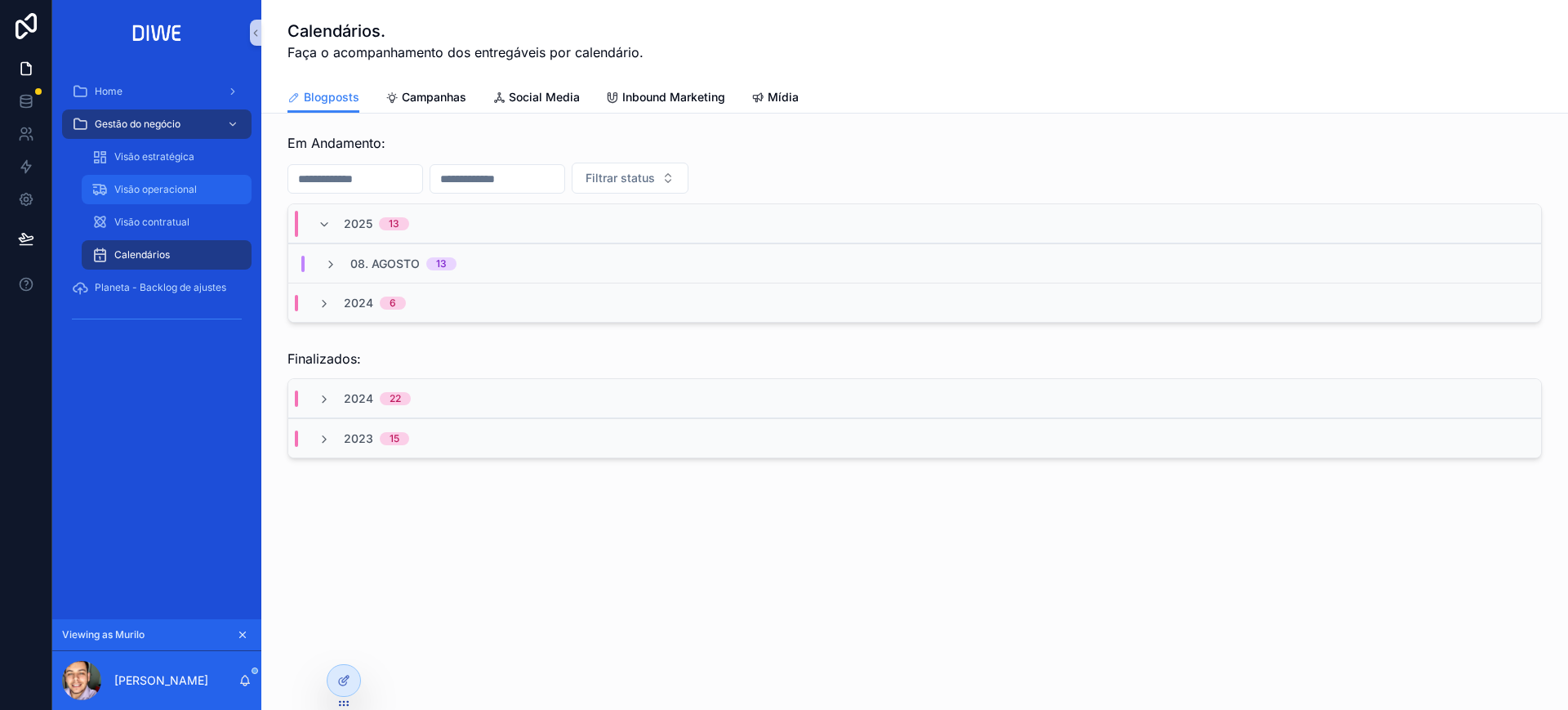
click at [172, 185] on span "Visão operacional" at bounding box center [155, 189] width 83 height 13
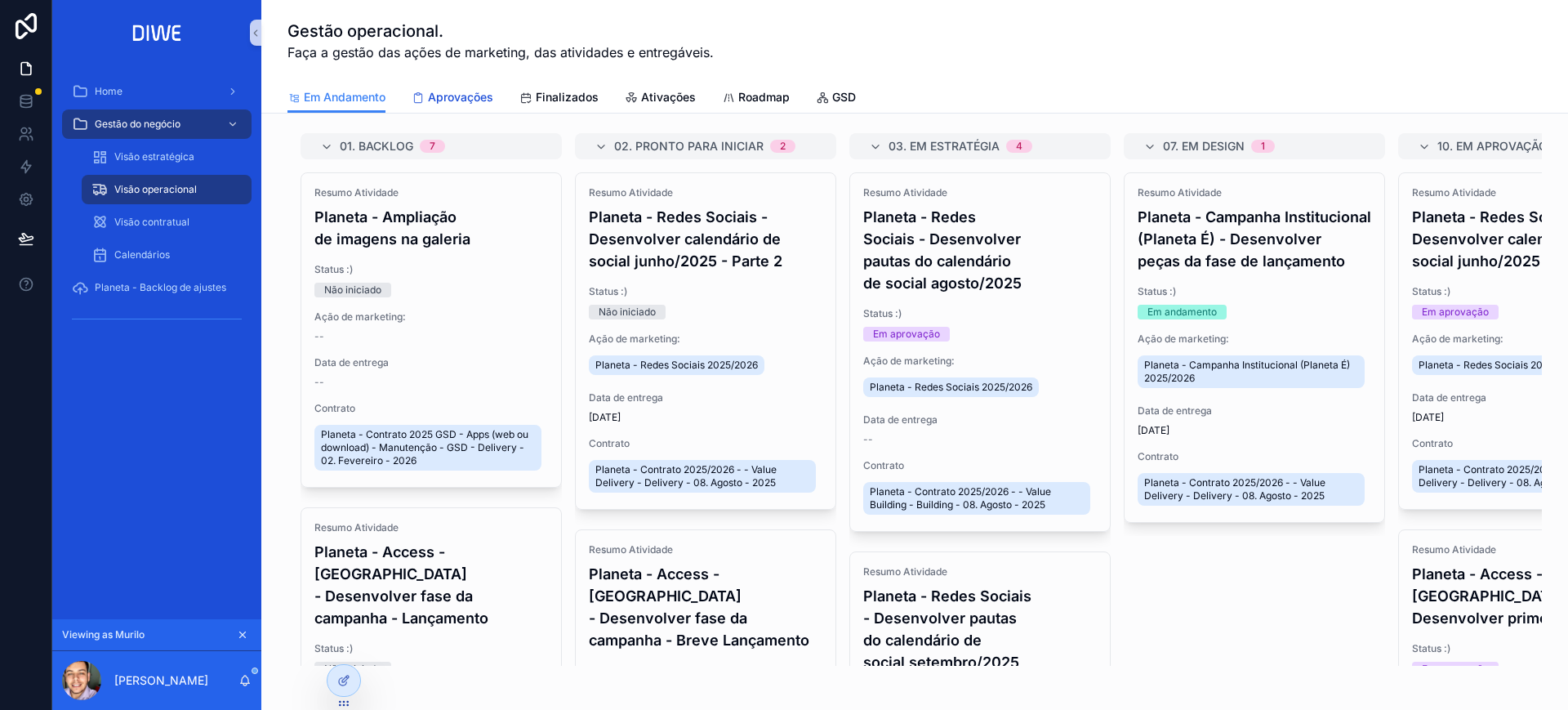
click at [429, 112] on link "Aprovações" at bounding box center [452, 99] width 82 height 33
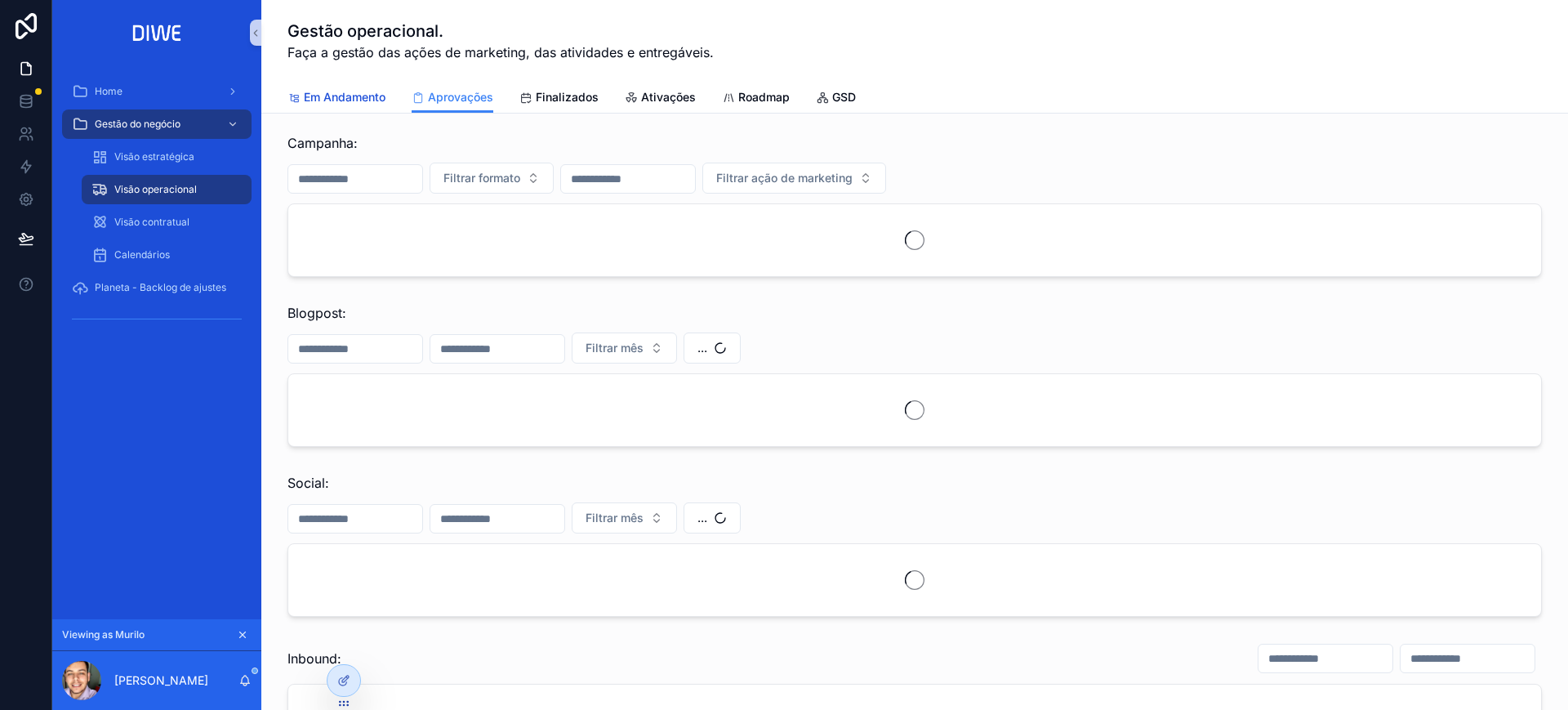
click at [339, 89] on span "Em Andamento" at bounding box center [345, 97] width 82 height 17
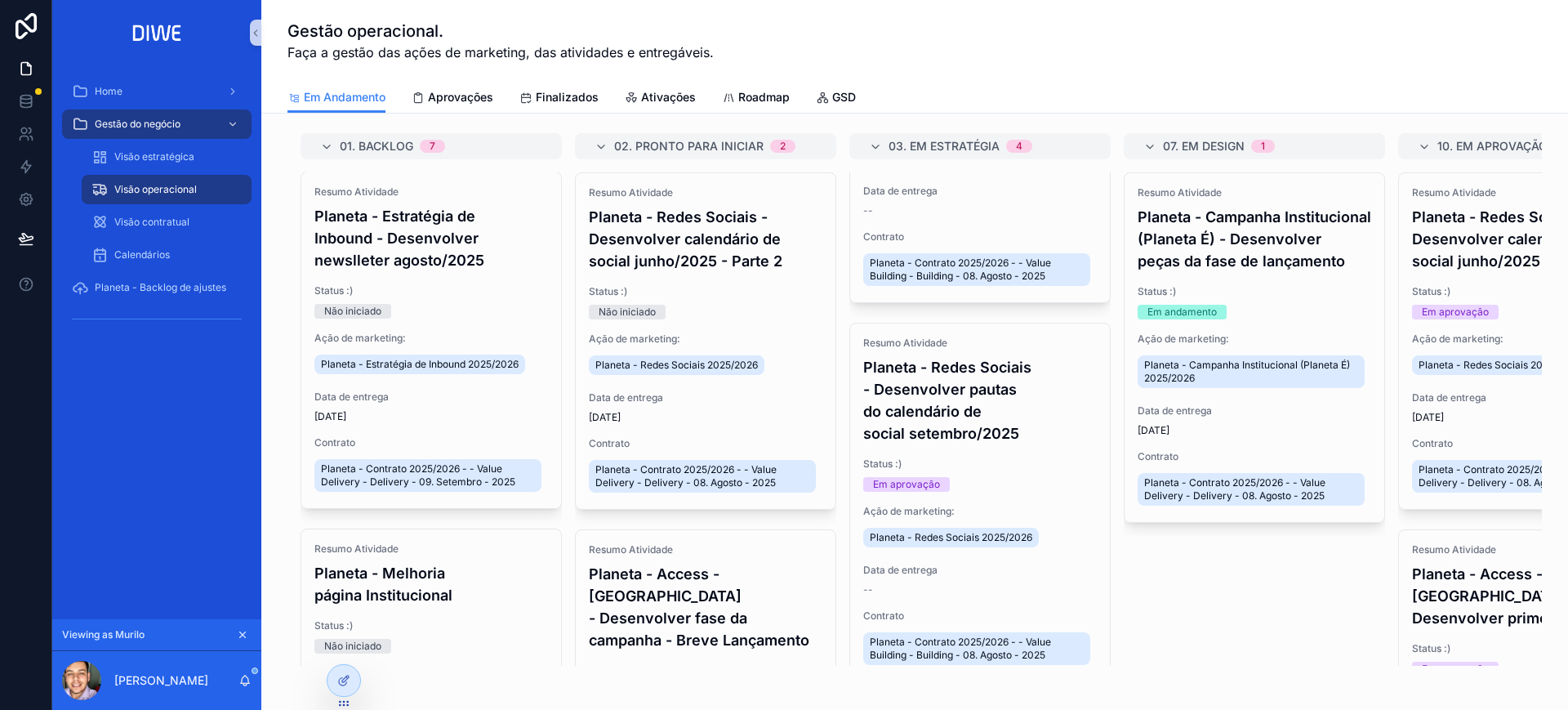
scroll to position [2003, 0]
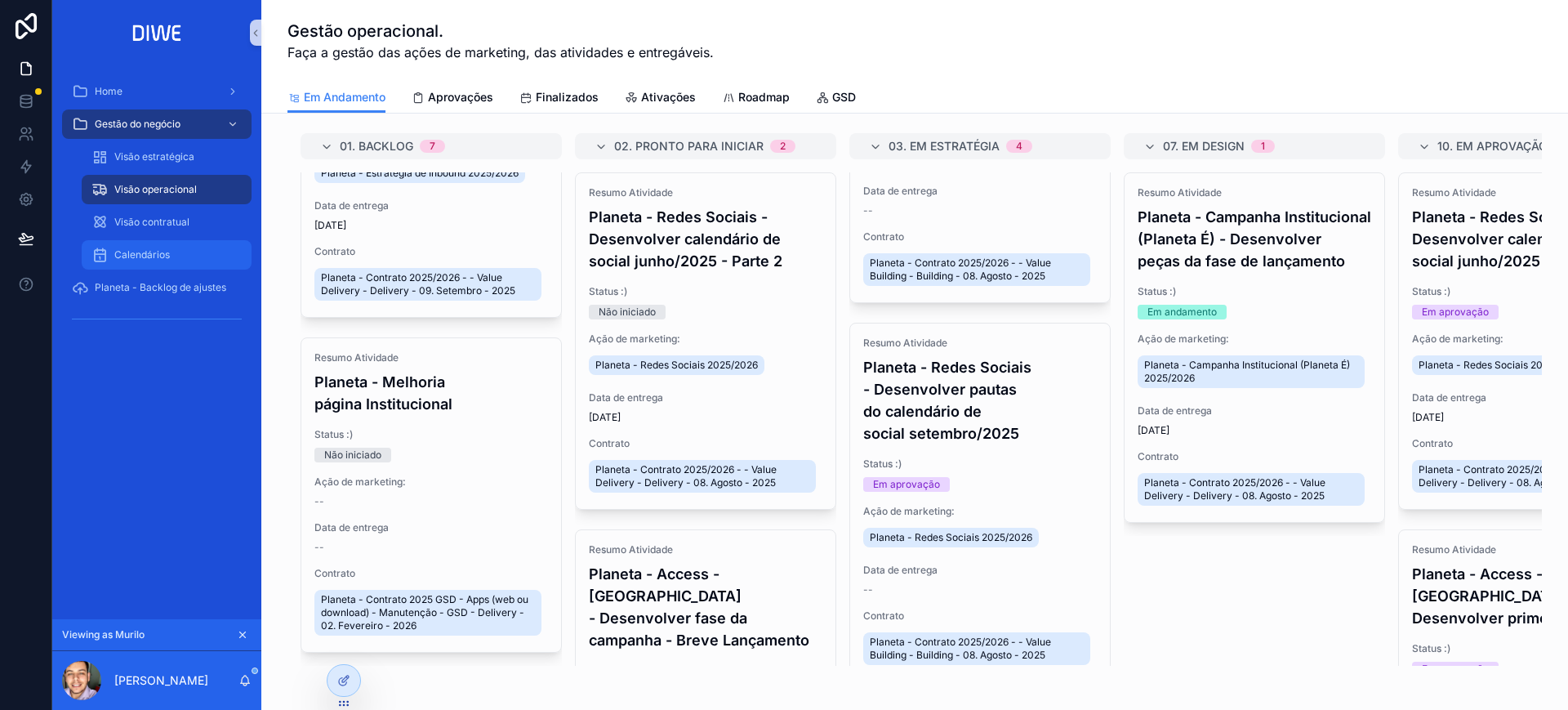
click at [187, 247] on div "Calendários" at bounding box center [166, 255] width 151 height 26
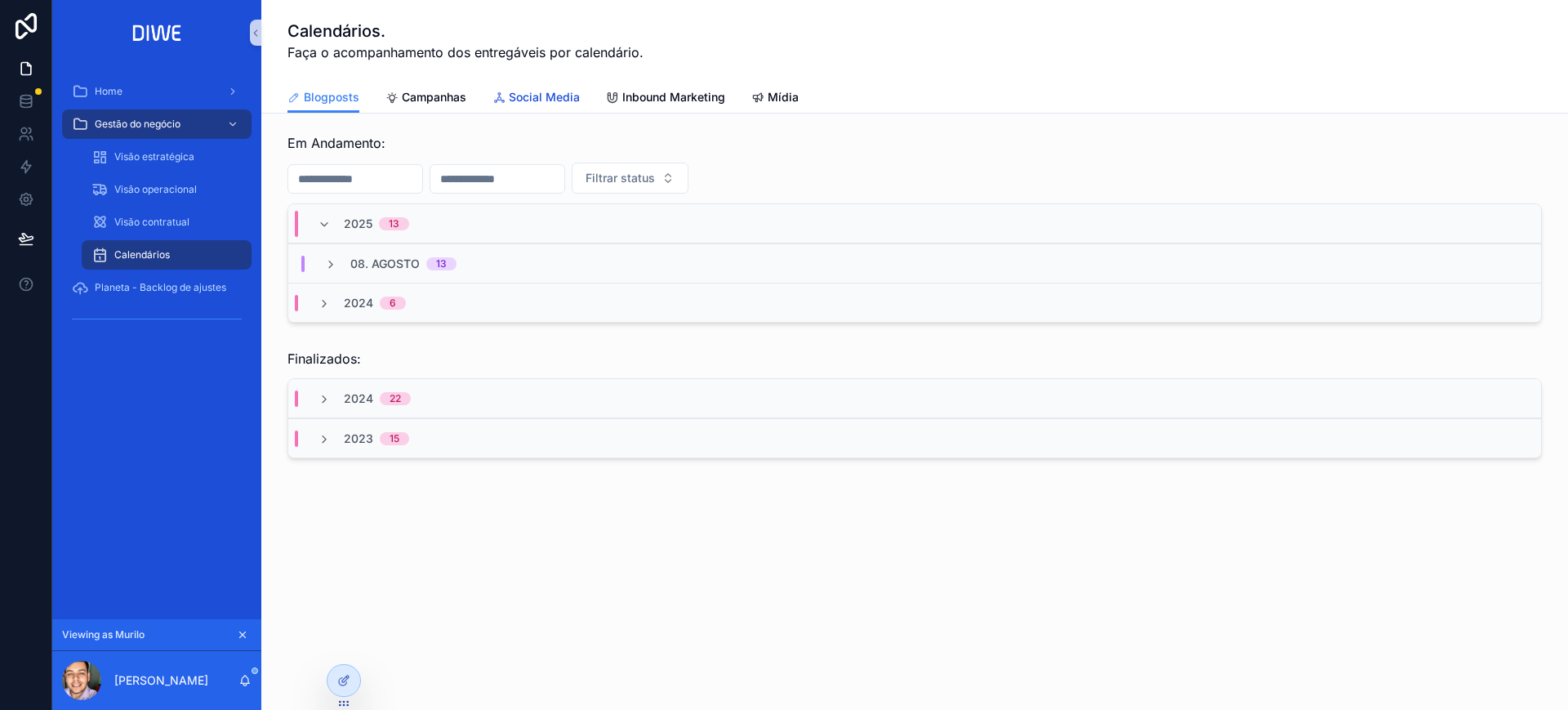
click at [546, 101] on span "Social Media" at bounding box center [545, 97] width 71 height 17
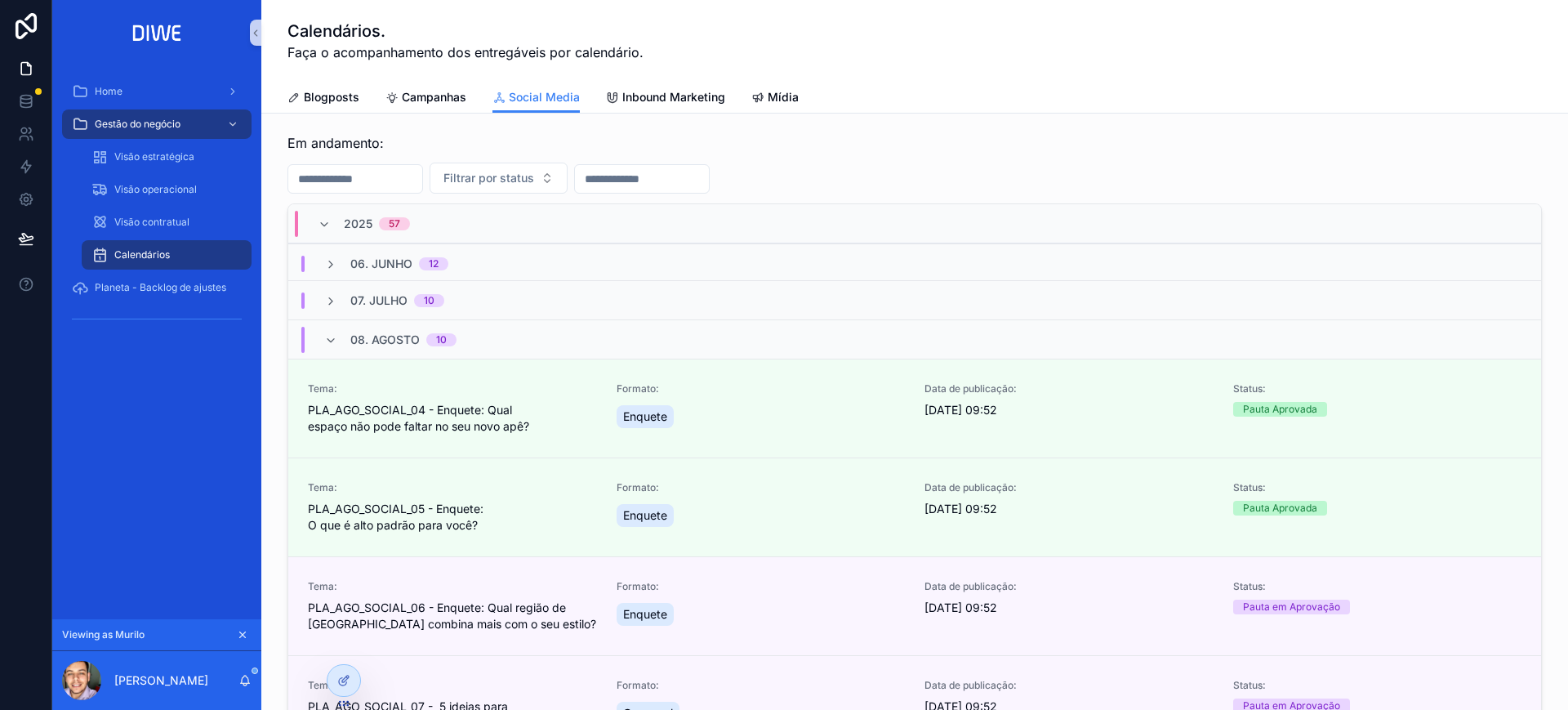
scroll to position [130, 0]
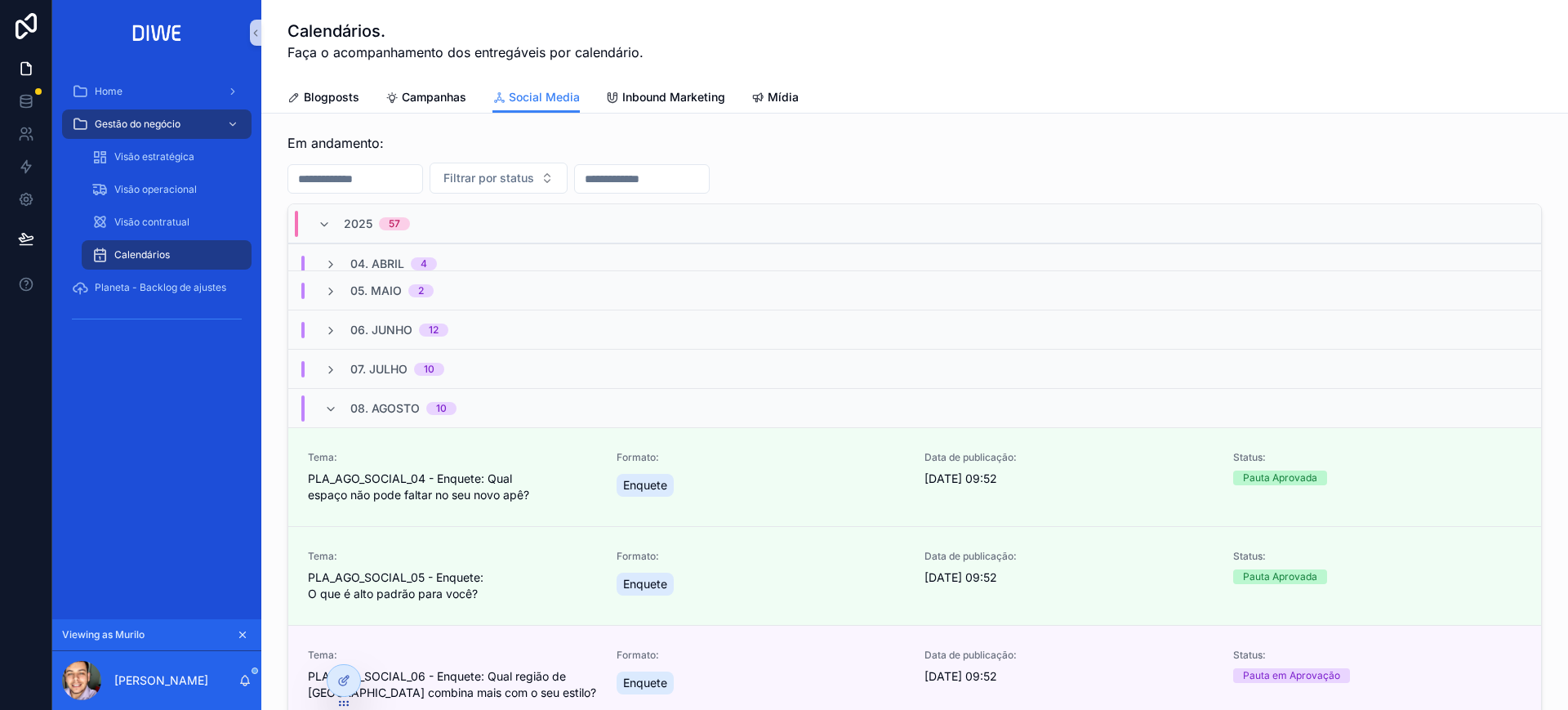
click at [545, 365] on div "07. Julho 10" at bounding box center [915, 368] width 1253 height 39
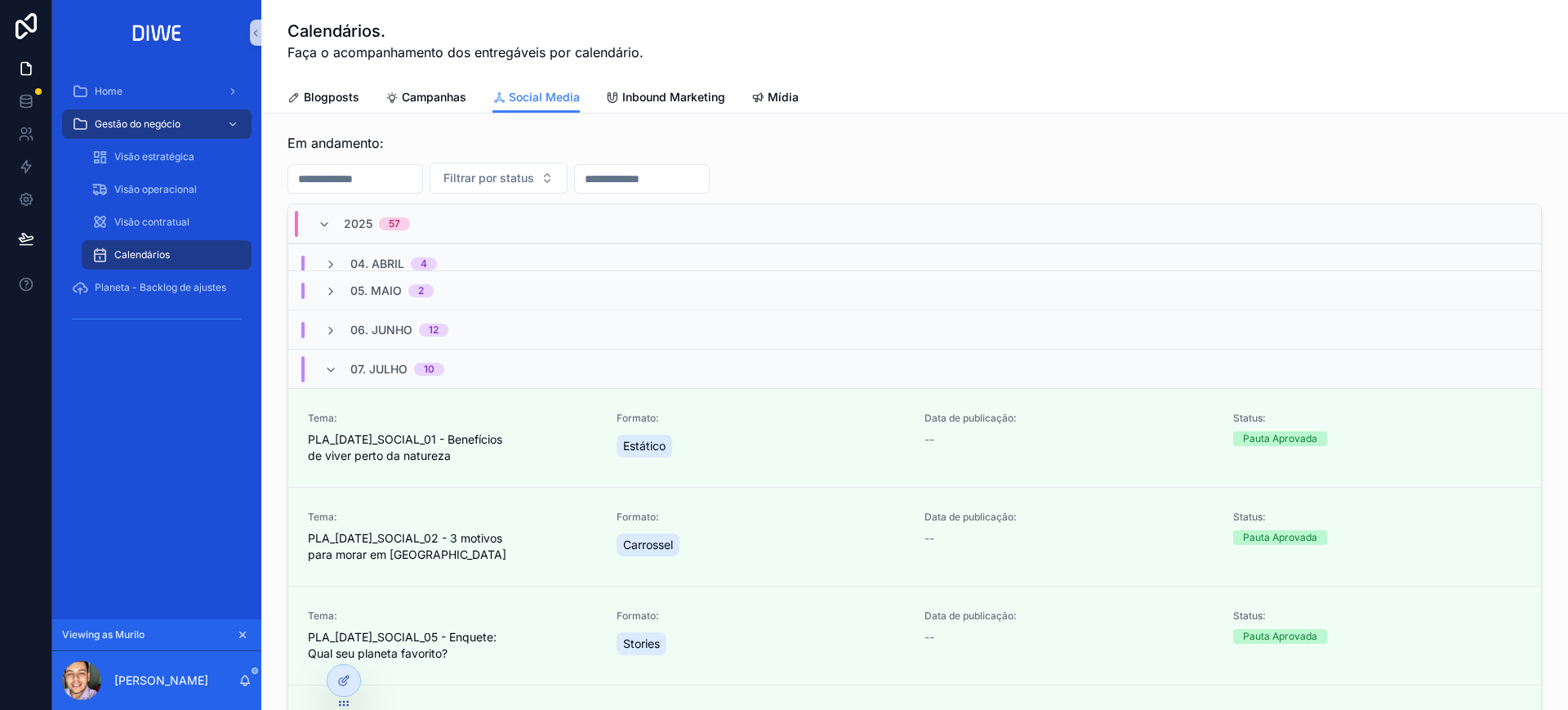
click at [481, 325] on div "06. Junho 12" at bounding box center [915, 329] width 1253 height 39
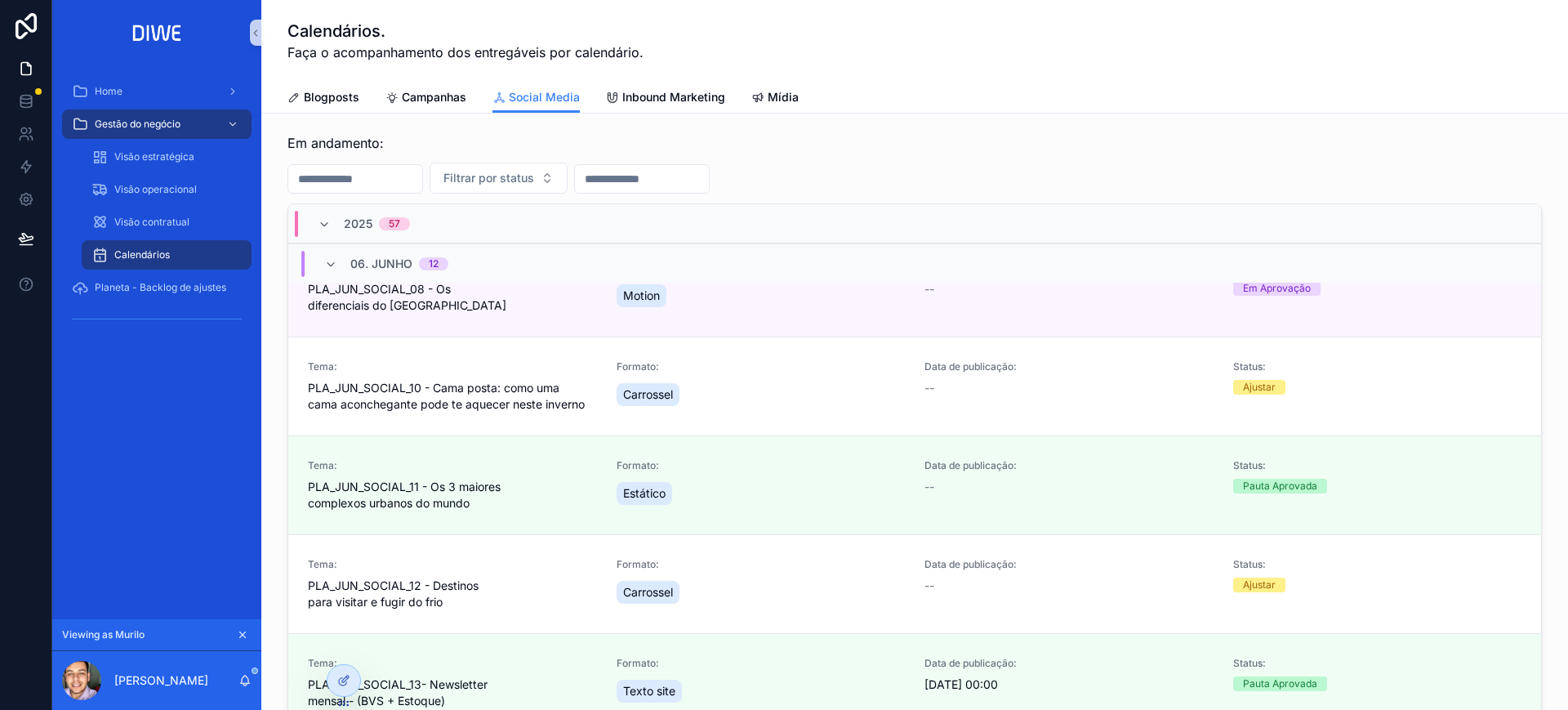
scroll to position [830, 0]
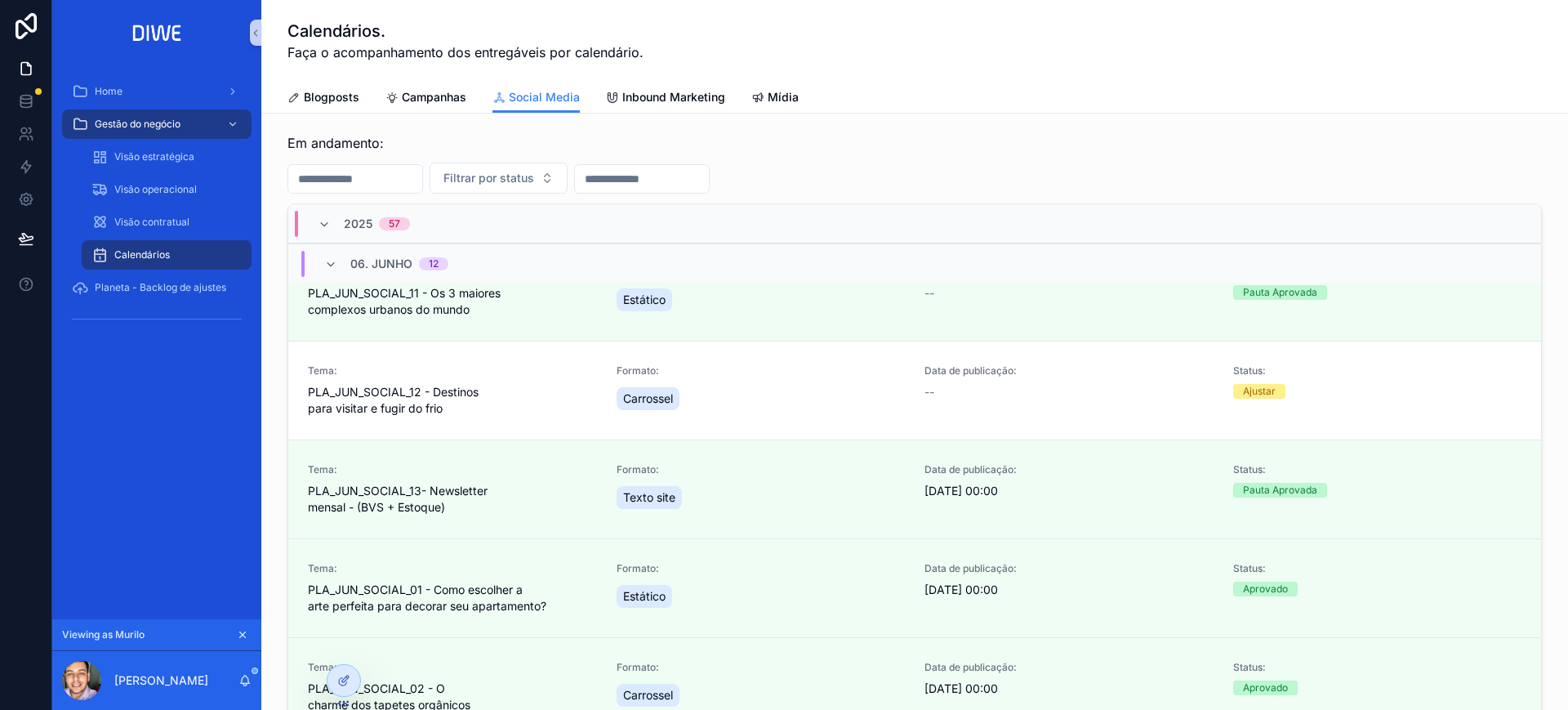
drag, startPoint x: 1524, startPoint y: 267, endPoint x: 1529, endPoint y: 351, distance: 84.1
click at [1529, 351] on div "2025 57 01. Janeiro 1 02. Fevereiro 1 03. Março 3 04. Abril 4 05. Maio 2 06. Ju…" at bounding box center [915, 470] width 1255 height 532
click at [560, 399] on span "PLA_JUN_SOCIAL_12 - Destinos para visitar e fugir do frio" at bounding box center [452, 400] width 289 height 33
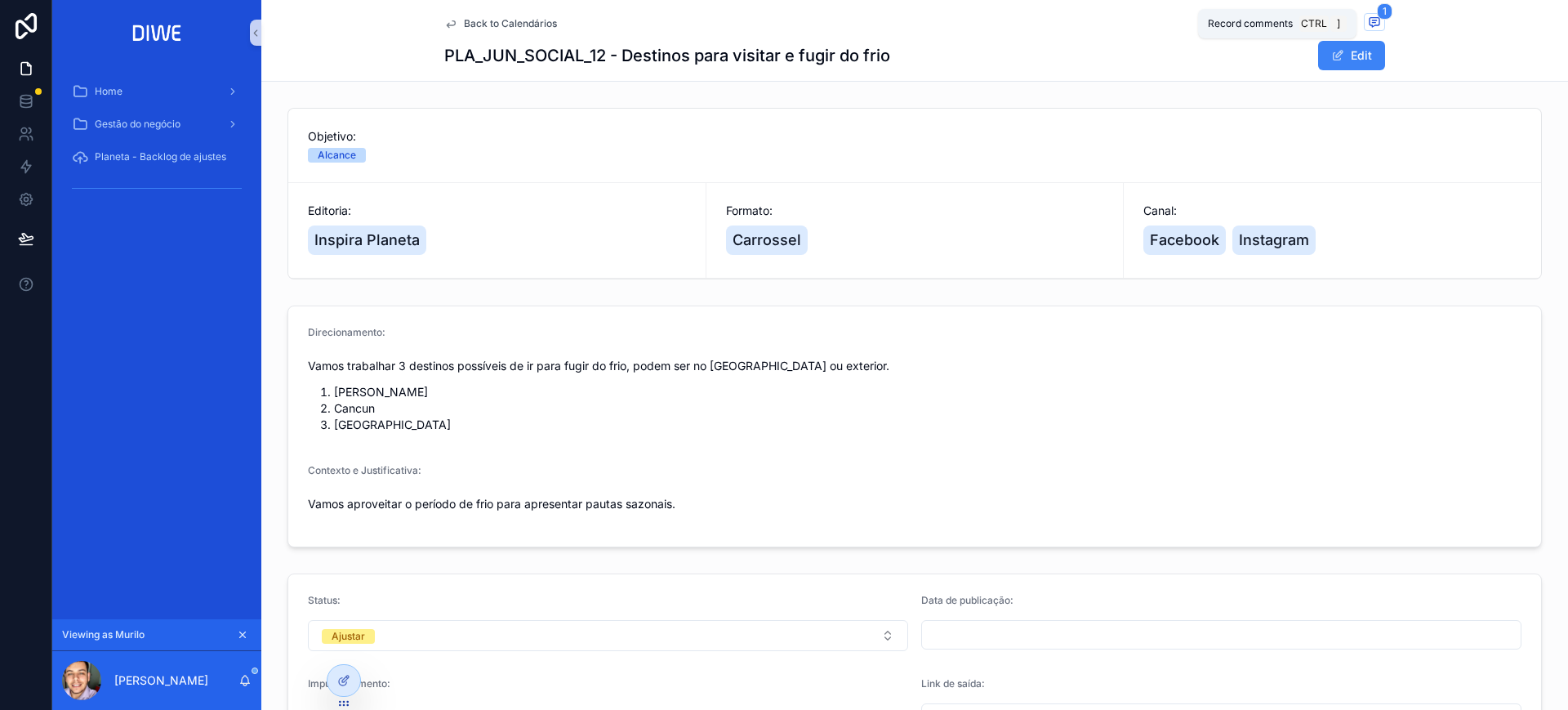
click at [1368, 19] on icon "scrollable content" at bounding box center [1374, 22] width 13 height 13
click at [517, 26] on span "Back to Calendários" at bounding box center [510, 23] width 93 height 13
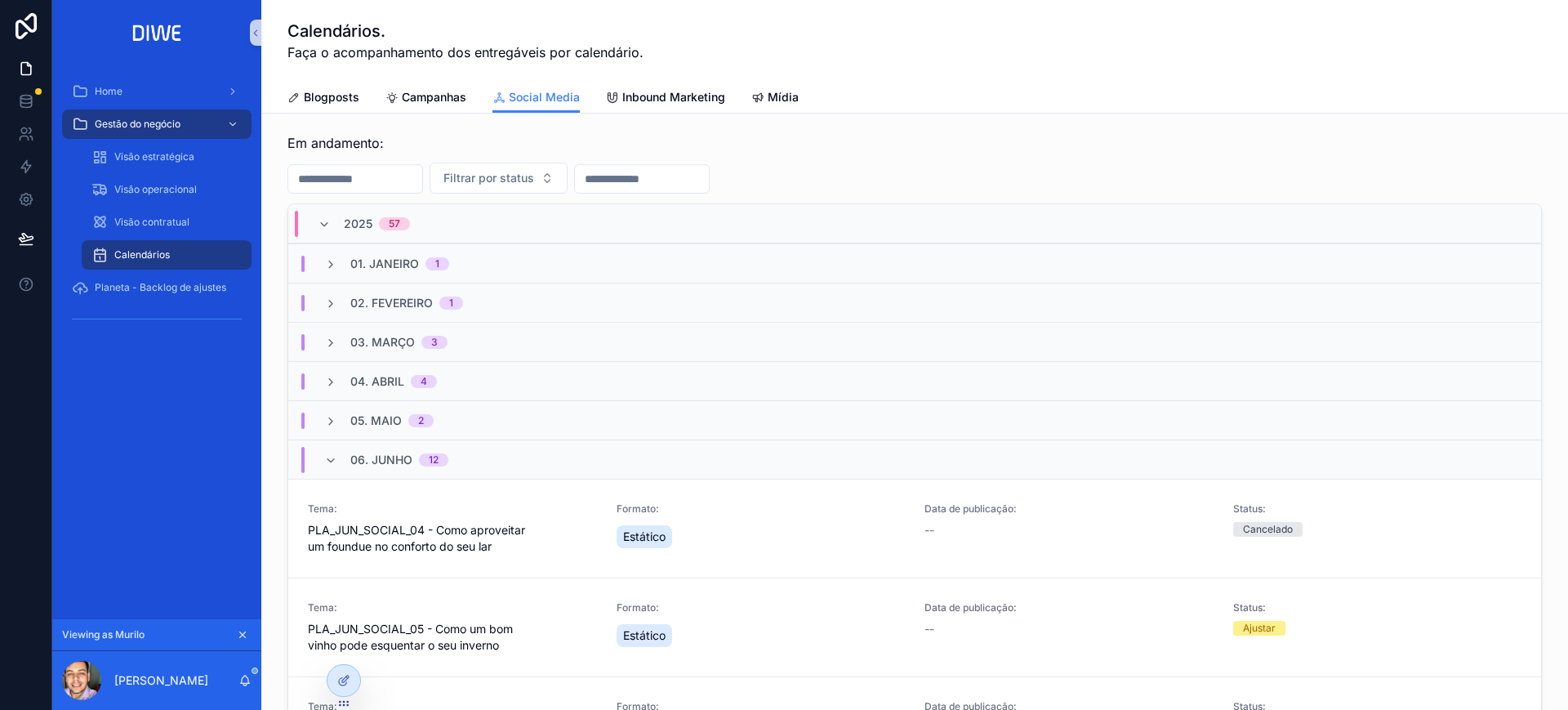
click at [518, 413] on div "05. Maio 2" at bounding box center [915, 419] width 1253 height 39
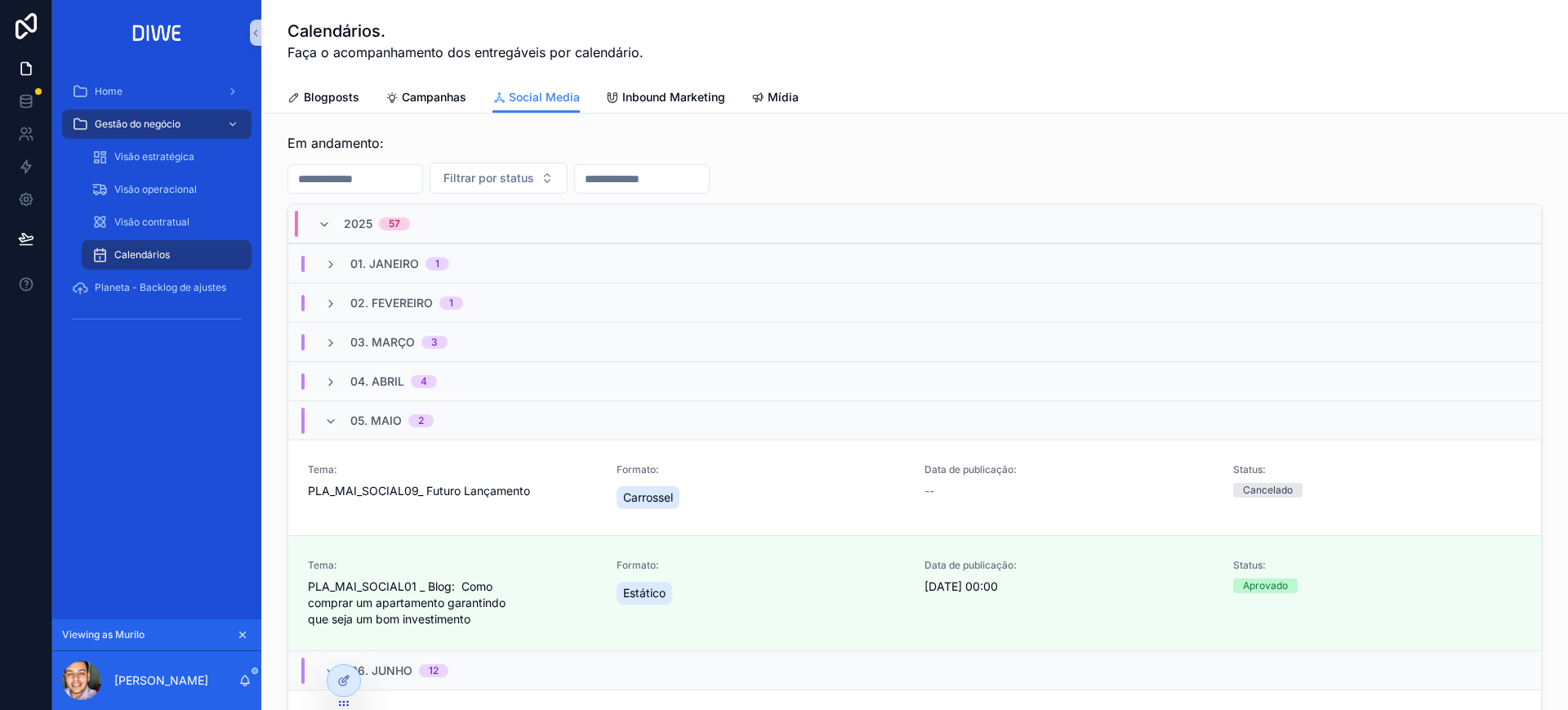
click at [518, 413] on div "05. Maio 2" at bounding box center [915, 419] width 1253 height 39
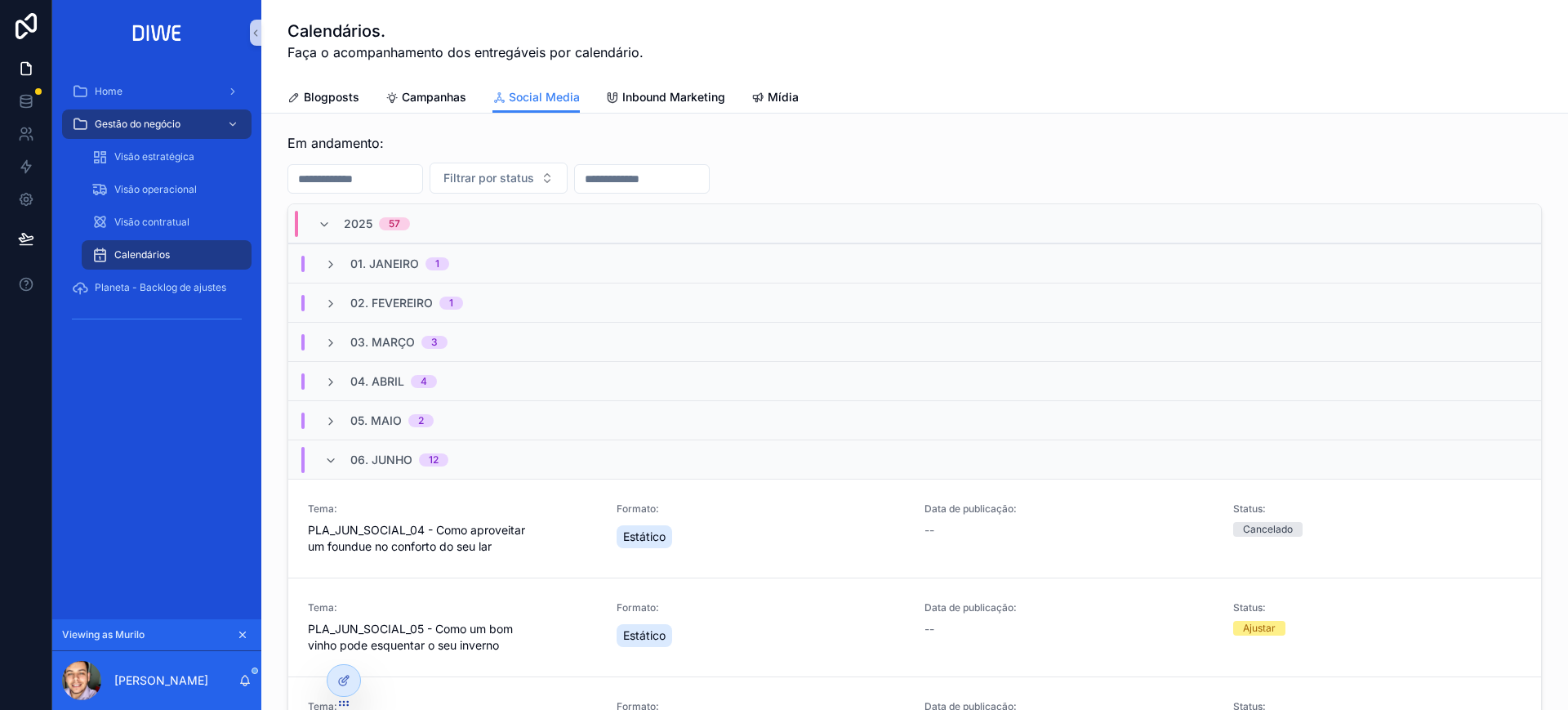
click at [513, 385] on div "04. Abril 4" at bounding box center [915, 380] width 1253 height 39
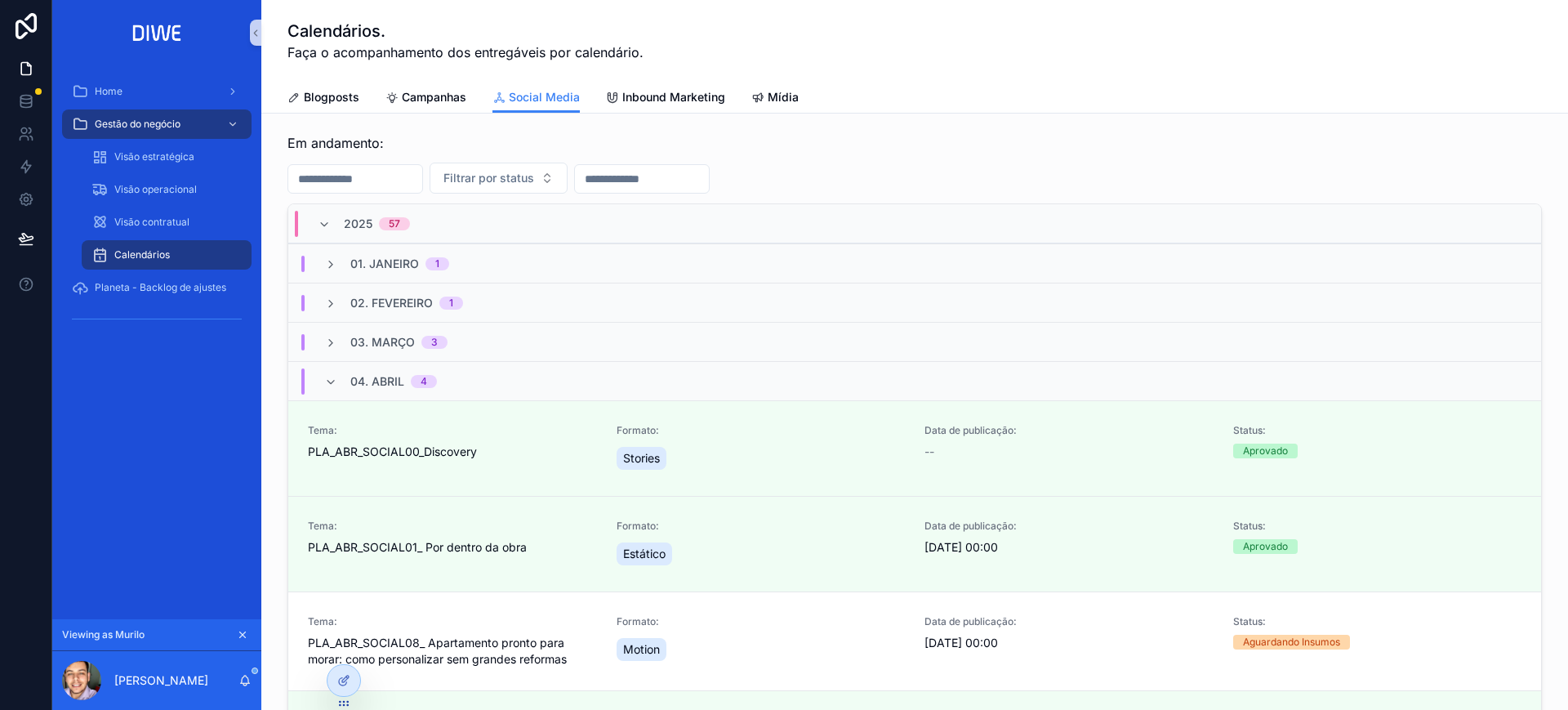
click at [513, 379] on div "04. Abril 4" at bounding box center [915, 380] width 1253 height 39
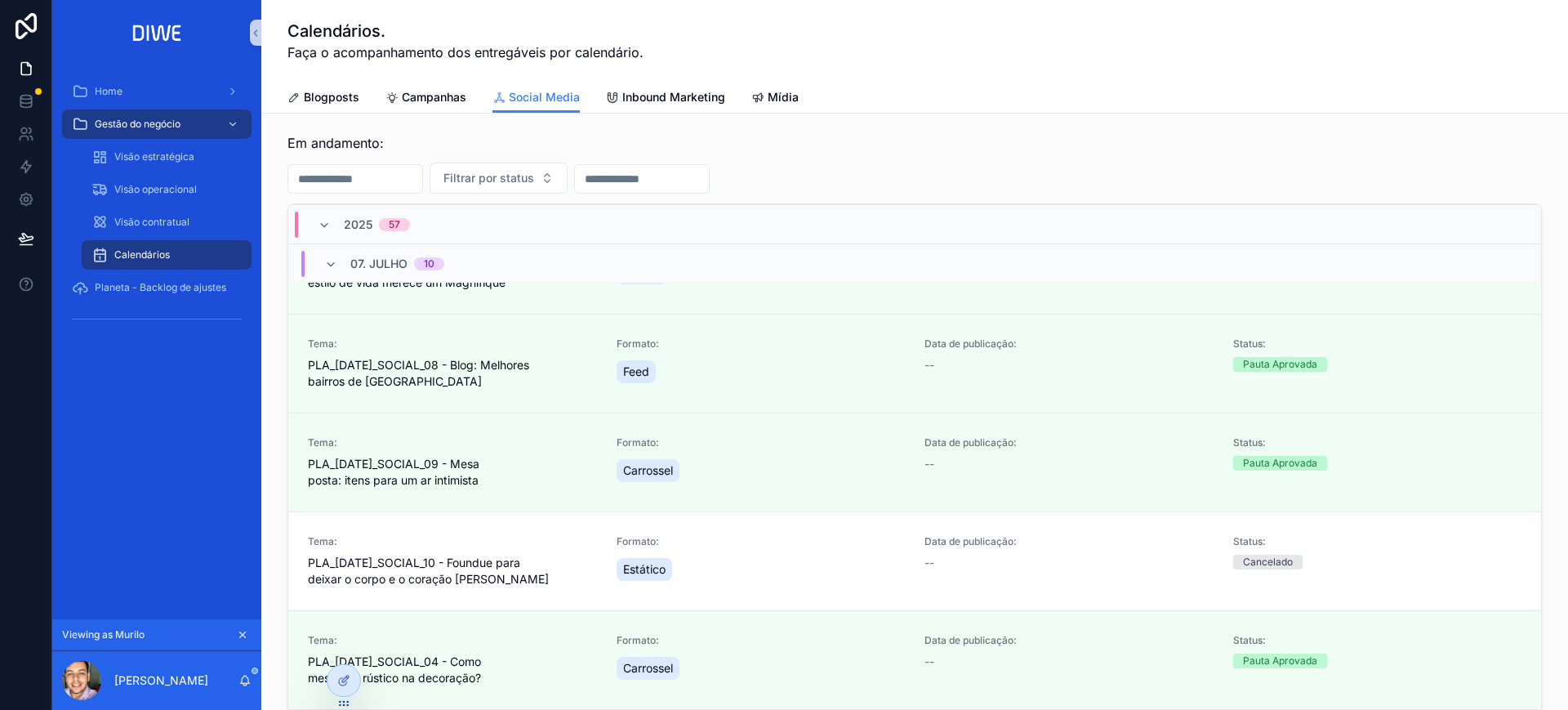
scroll to position [2100, 0]
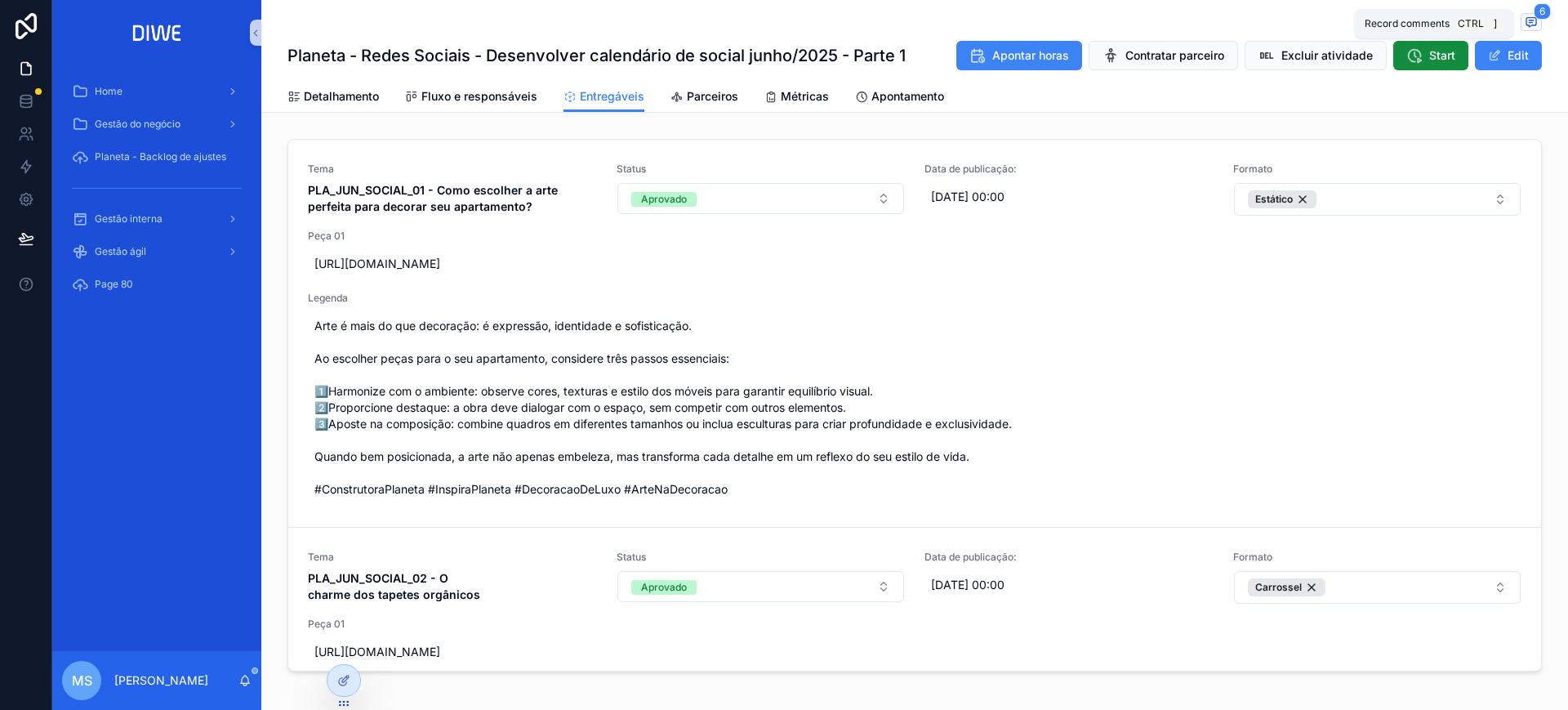
click at [1525, 28] on icon "scrollable content" at bounding box center [1531, 22] width 13 height 13
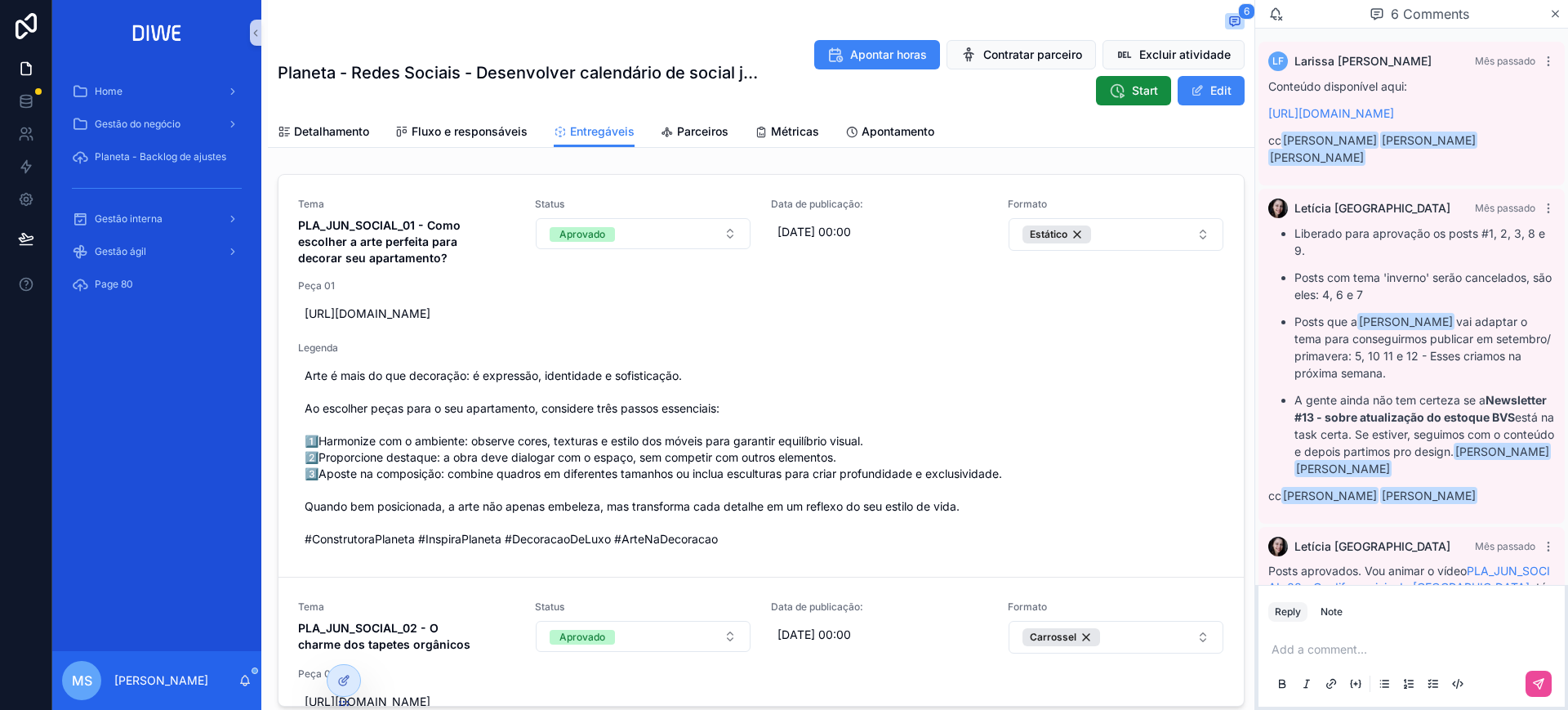
scroll to position [408, 0]
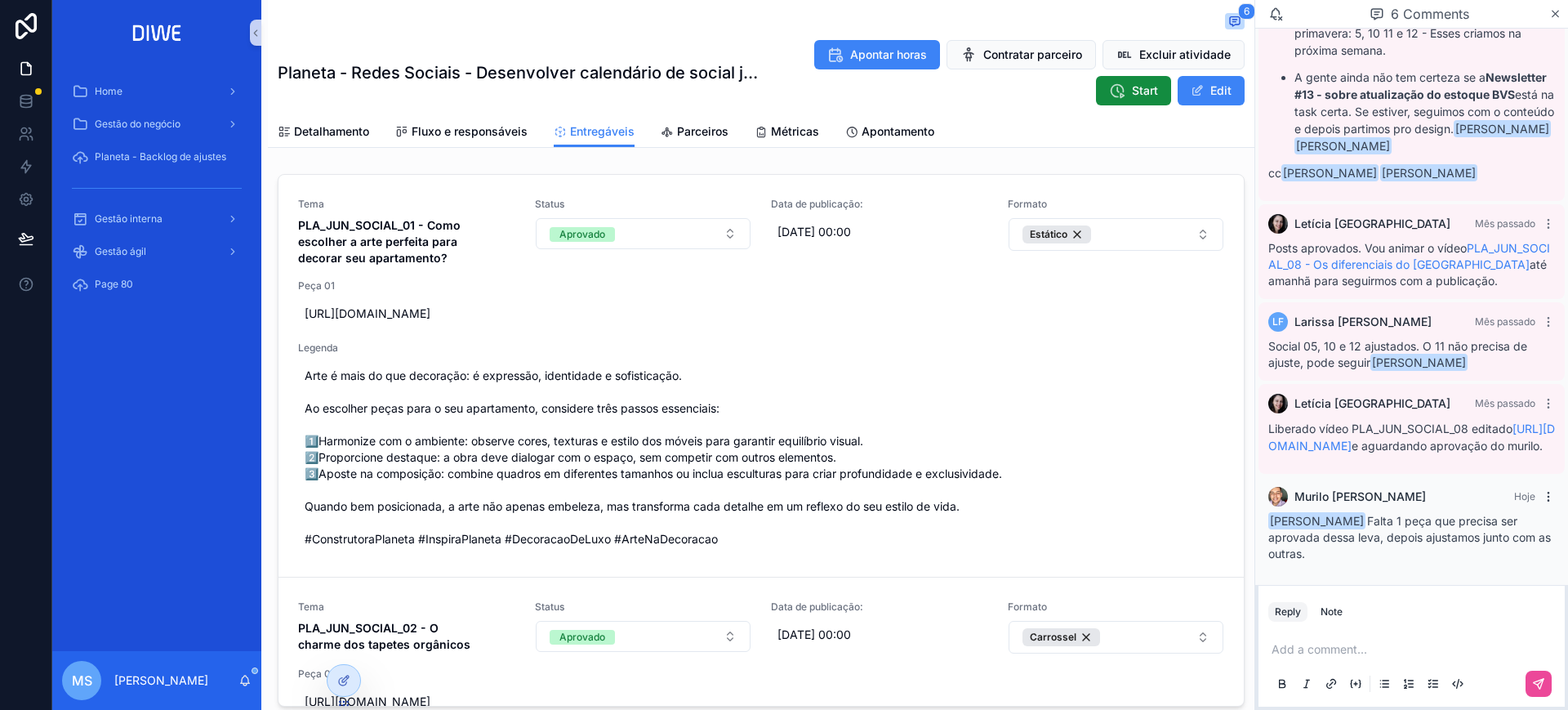
click at [1542, 495] on icon "scrollable content" at bounding box center [1548, 496] width 13 height 13
click at [1513, 464] on span "Delete comment" at bounding box center [1518, 466] width 77 height 13
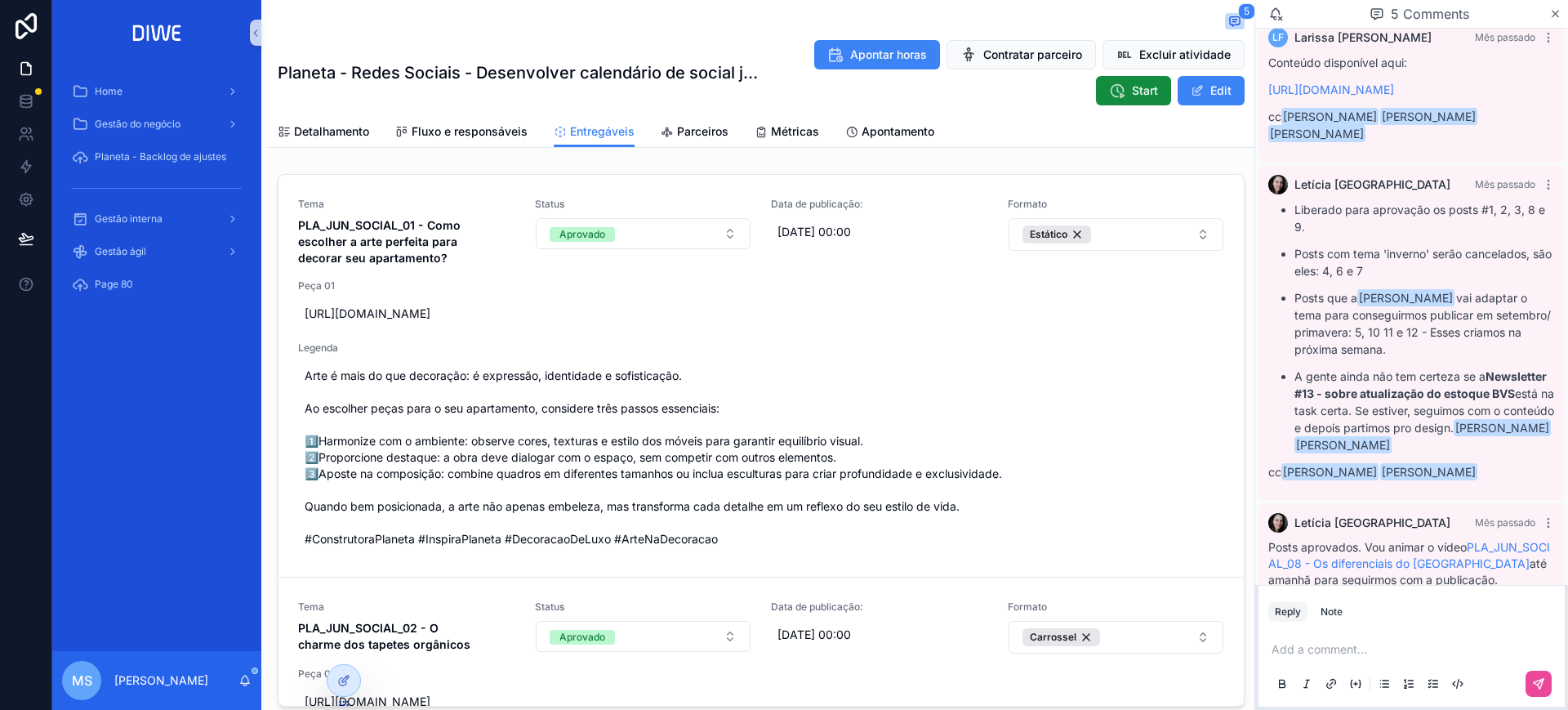
scroll to position [62, 0]
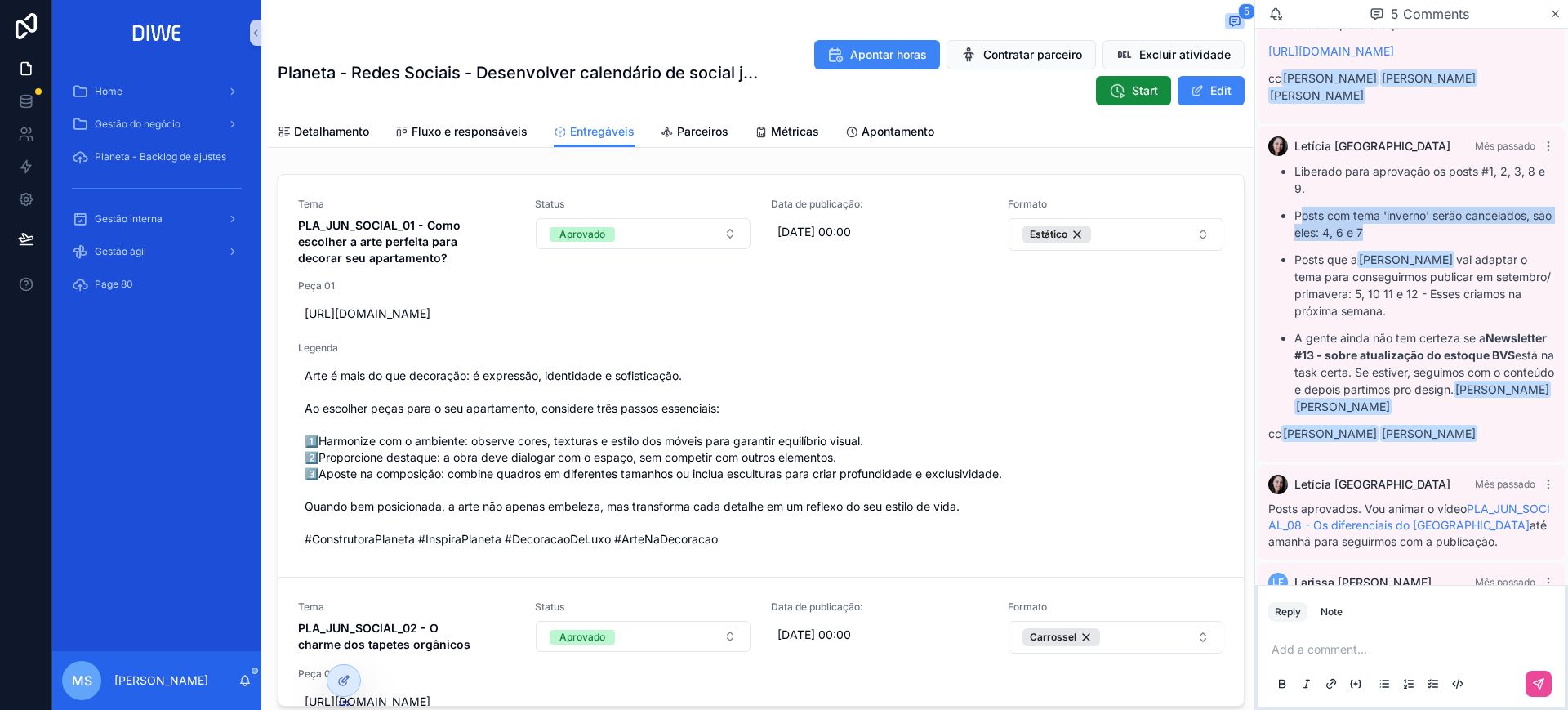
drag, startPoint x: 1419, startPoint y: 238, endPoint x: 1538, endPoint y: 263, distance: 121.6
click at [1540, 265] on div "[PERSON_NAME] Mês passado Liberado para aprovação os posts #1, 2, 3, 8 e 9. Pos…" at bounding box center [1412, 293] width 306 height 335
click at [1475, 241] on p "Posts com tema 'inverno' serão cancelados, são eles: 4, 6 e 7" at bounding box center [1424, 223] width 260 height 34
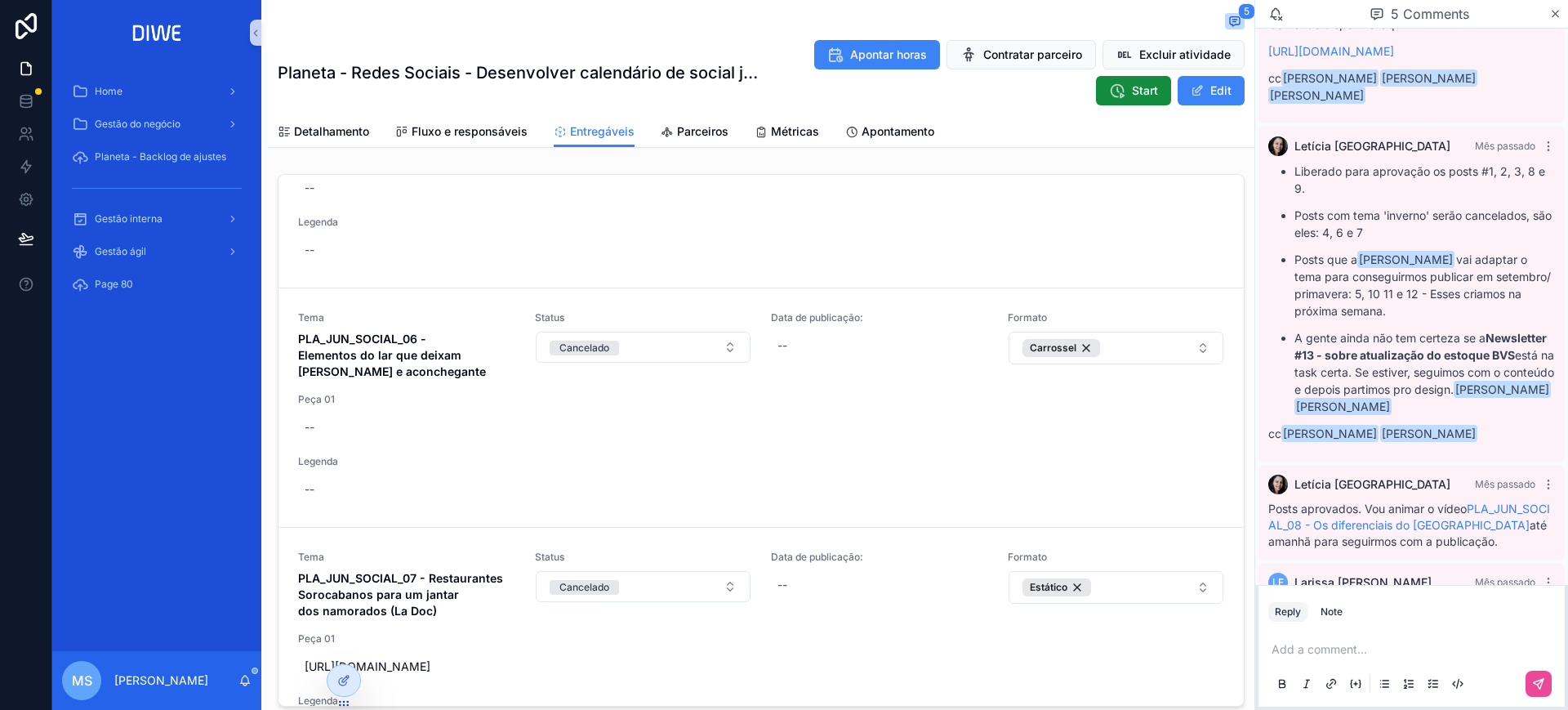
scroll to position [1618, 0]
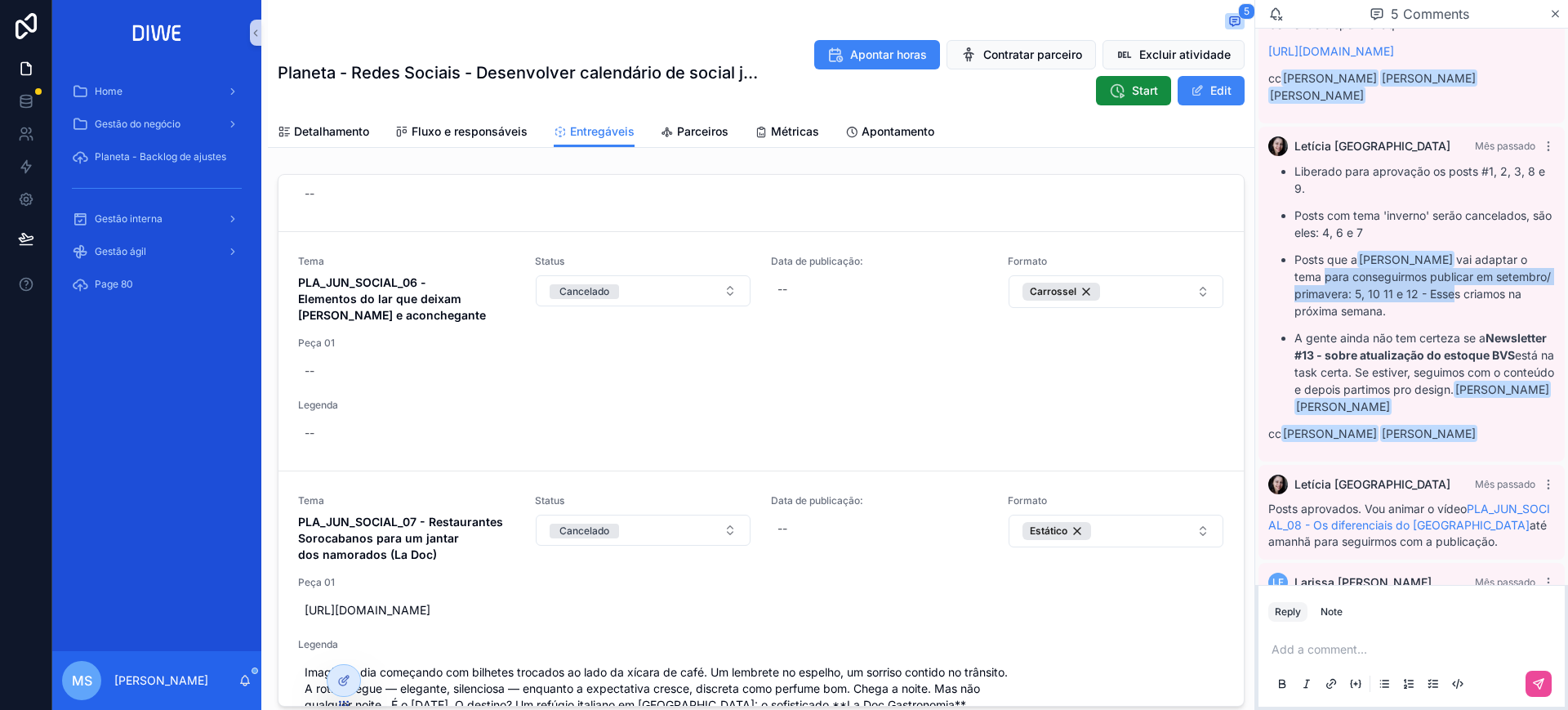
drag, startPoint x: 1320, startPoint y: 309, endPoint x: 1504, endPoint y: 326, distance: 184.8
click at [1504, 319] on p "Posts que a [PERSON_NAME] vai adaptar o tema para conseguirmos publicar em sete…" at bounding box center [1424, 285] width 260 height 69
click at [1429, 374] on p "A gente ainda não tem certeza se a Newsletter #13 - sobre atualização do estoqu…" at bounding box center [1424, 372] width 260 height 86
drag, startPoint x: 1391, startPoint y: 363, endPoint x: 1485, endPoint y: 399, distance: 100.7
click at [1485, 399] on p "A gente ainda não tem certeza se a Newsletter #13 - sobre atualização do estoqu…" at bounding box center [1424, 372] width 260 height 86
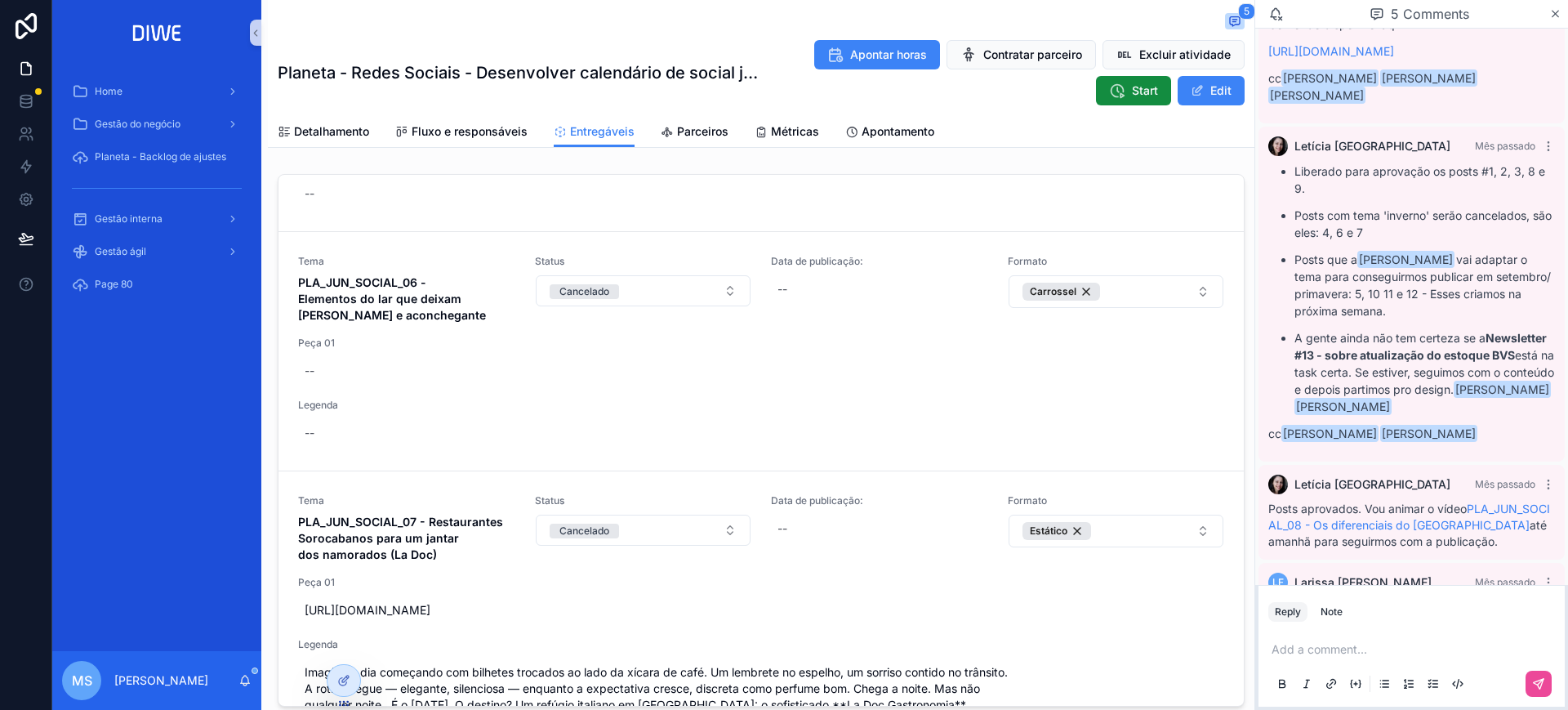
click at [1481, 362] on strong "Newsletter #13 - sobre atualização do estoque BVS" at bounding box center [1421, 346] width 252 height 31
drag, startPoint x: 1432, startPoint y: 378, endPoint x: 1452, endPoint y: 394, distance: 25.6
click at [1452, 394] on p "A gente ainda não tem certeza se a Newsletter #13 - sobre atualização do estoqu…" at bounding box center [1424, 372] width 260 height 86
click at [1452, 362] on strong "Newsletter #13 - sobre atualização do estoque BVS" at bounding box center [1421, 346] width 252 height 31
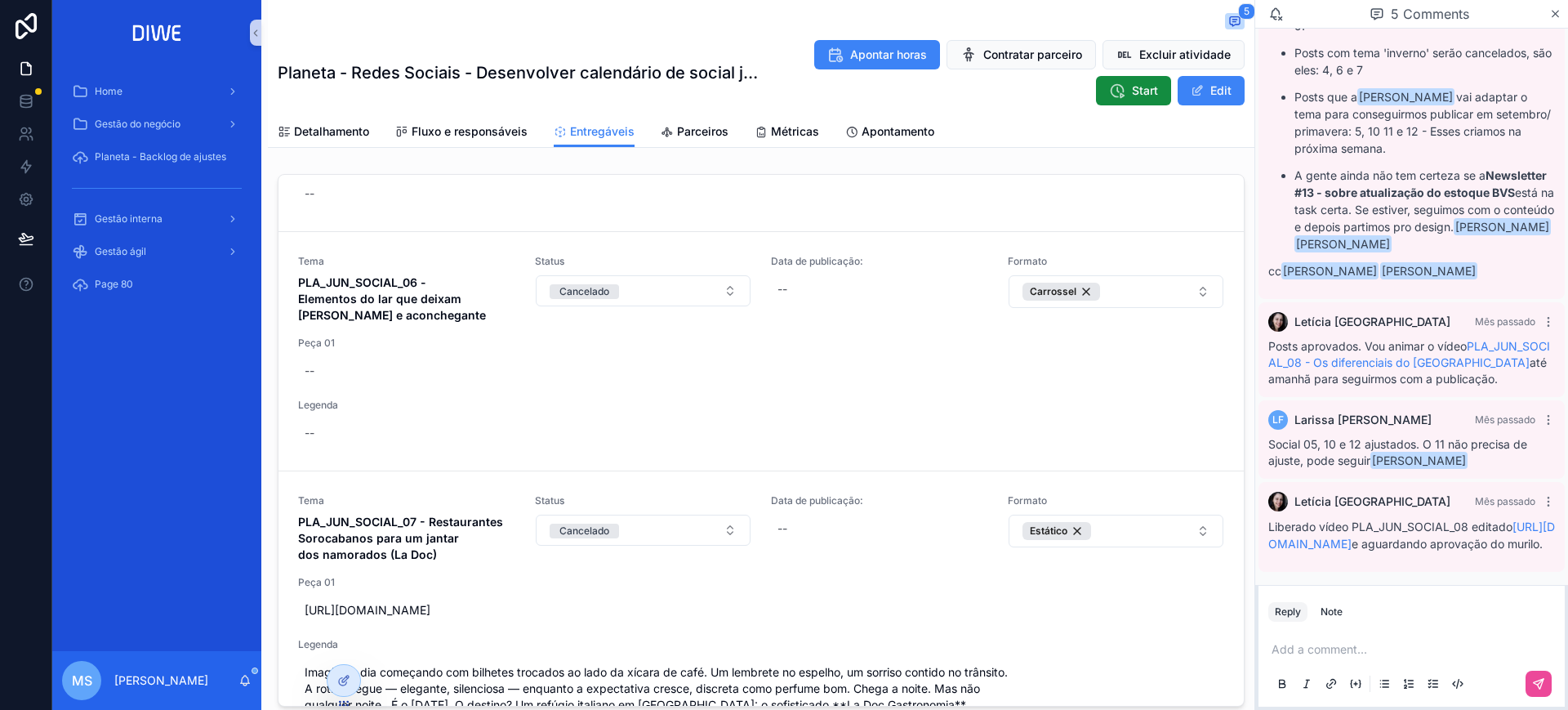
scroll to position [311, 0]
click at [1327, 612] on div "Note" at bounding box center [1331, 612] width 22 height 13
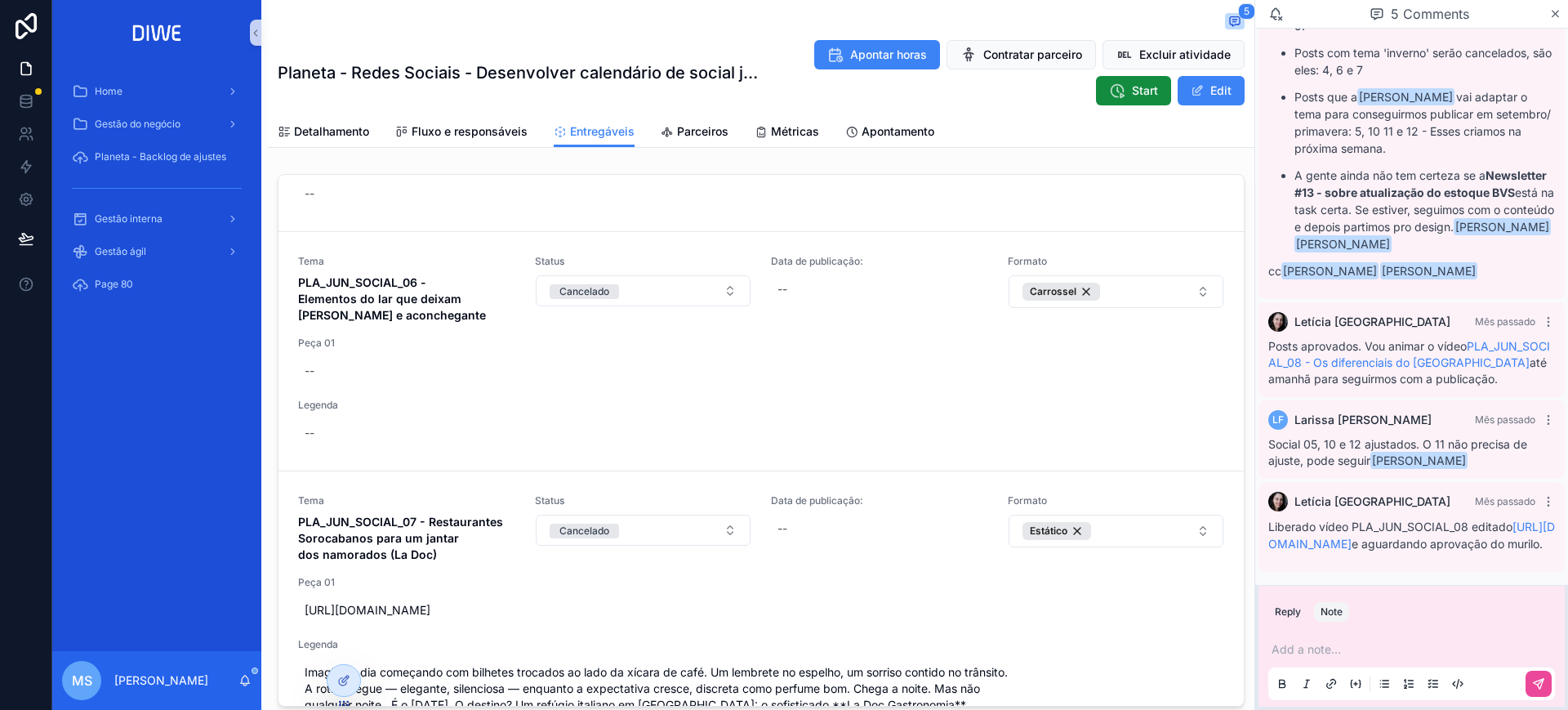
click at [1339, 653] on p "scrollable content" at bounding box center [1415, 649] width 286 height 17
click at [1365, 620] on span "leticia.lima@diwe.com.br" at bounding box center [1398, 621] width 197 height 17
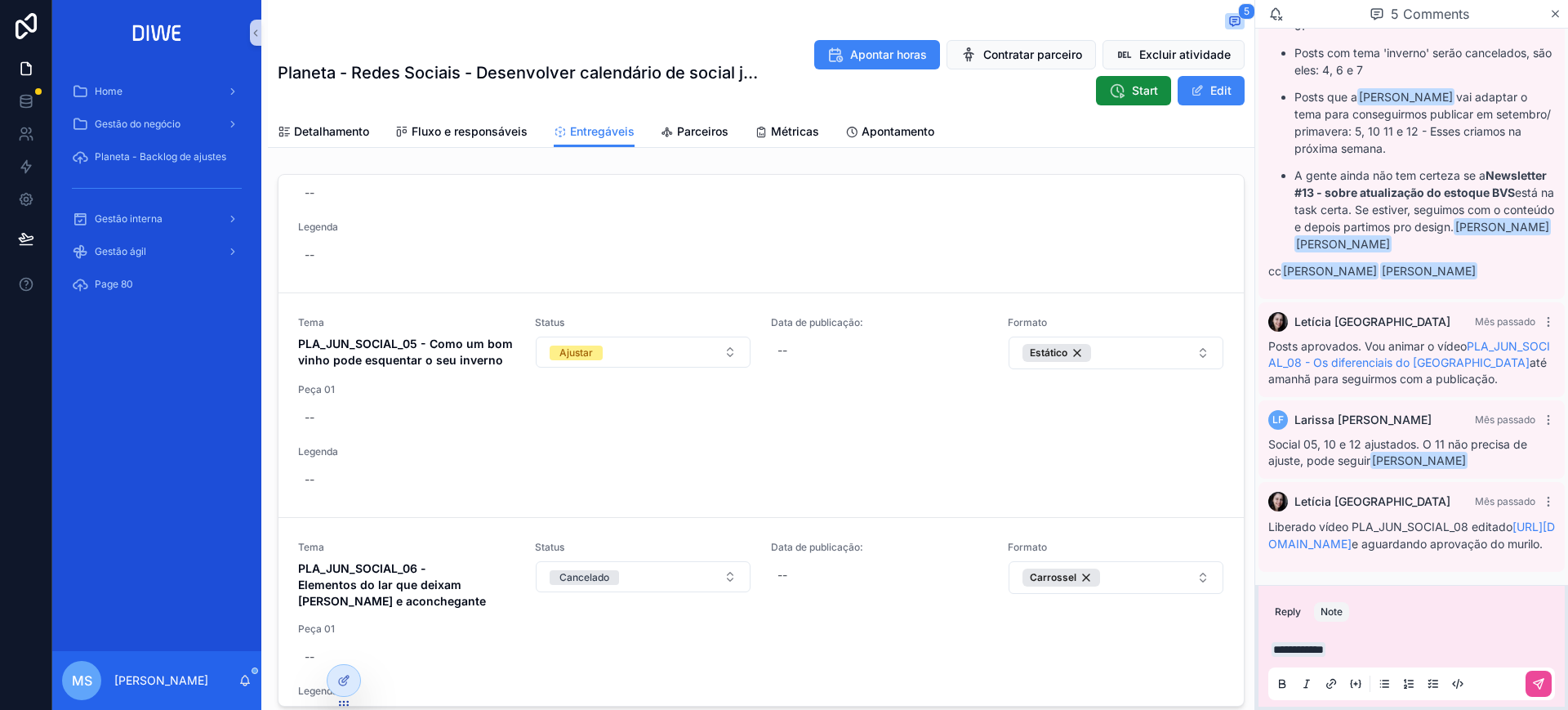
scroll to position [1325, 0]
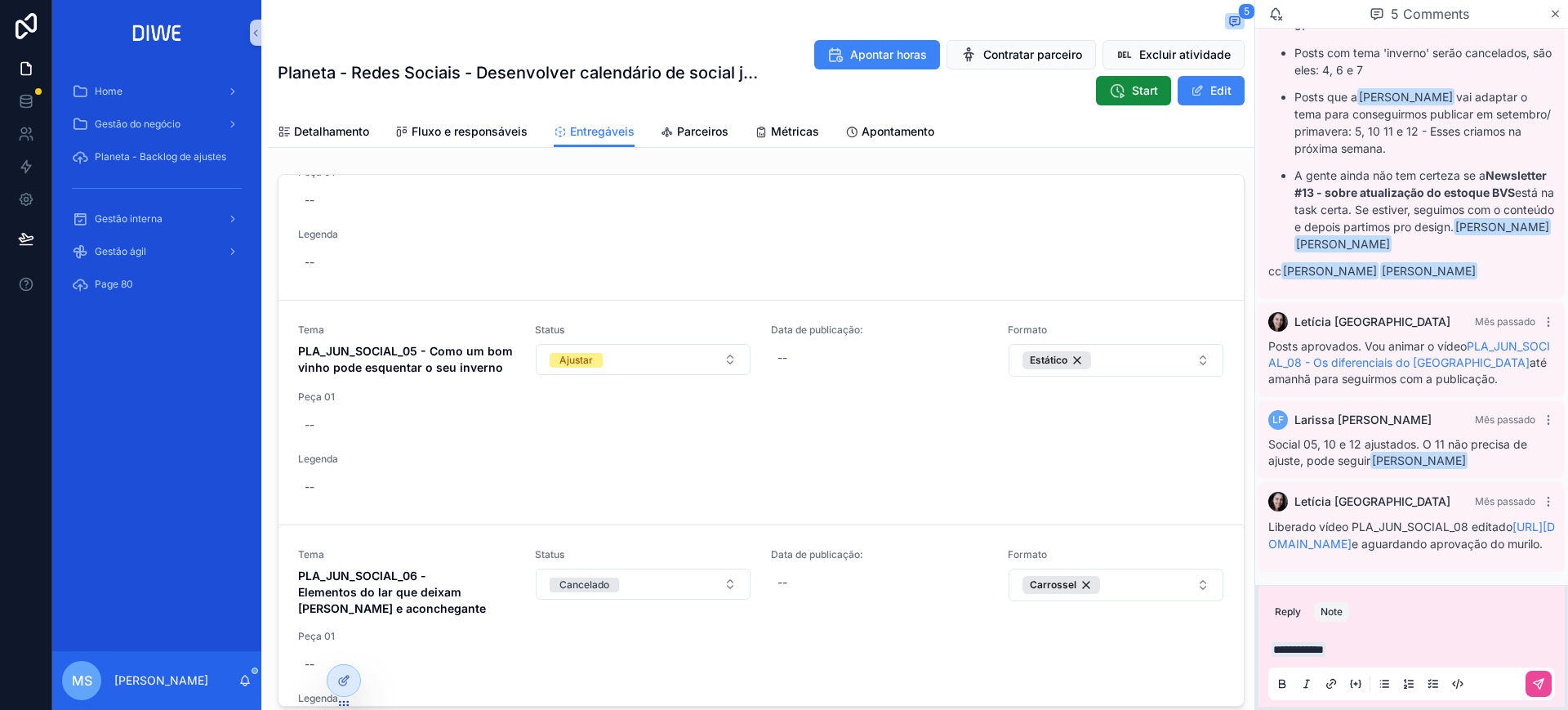
click at [1398, 641] on p "**********" at bounding box center [1415, 649] width 286 height 17
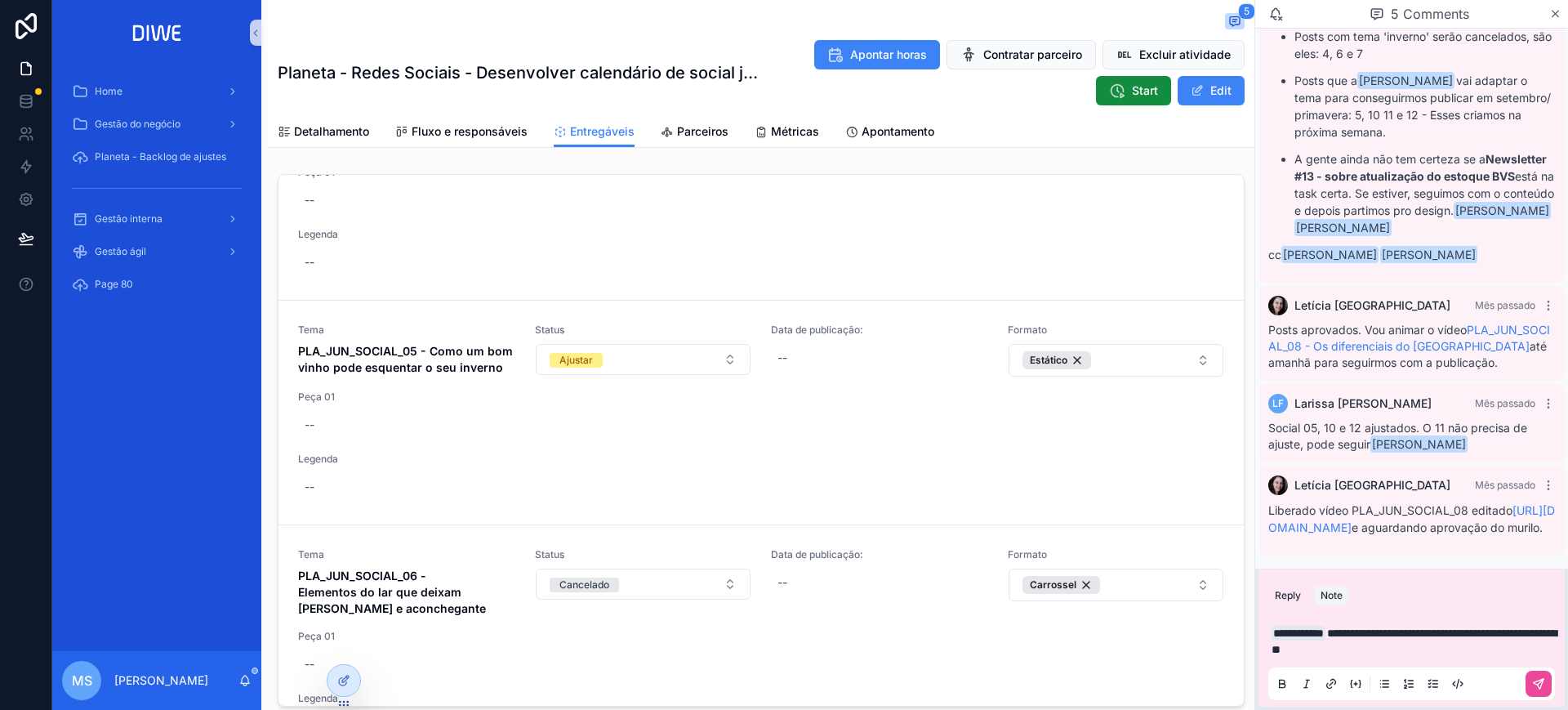
click at [1553, 685] on div "scrollable content" at bounding box center [1411, 684] width 286 height 33
click at [1545, 685] on button "scrollable content" at bounding box center [1538, 684] width 26 height 26
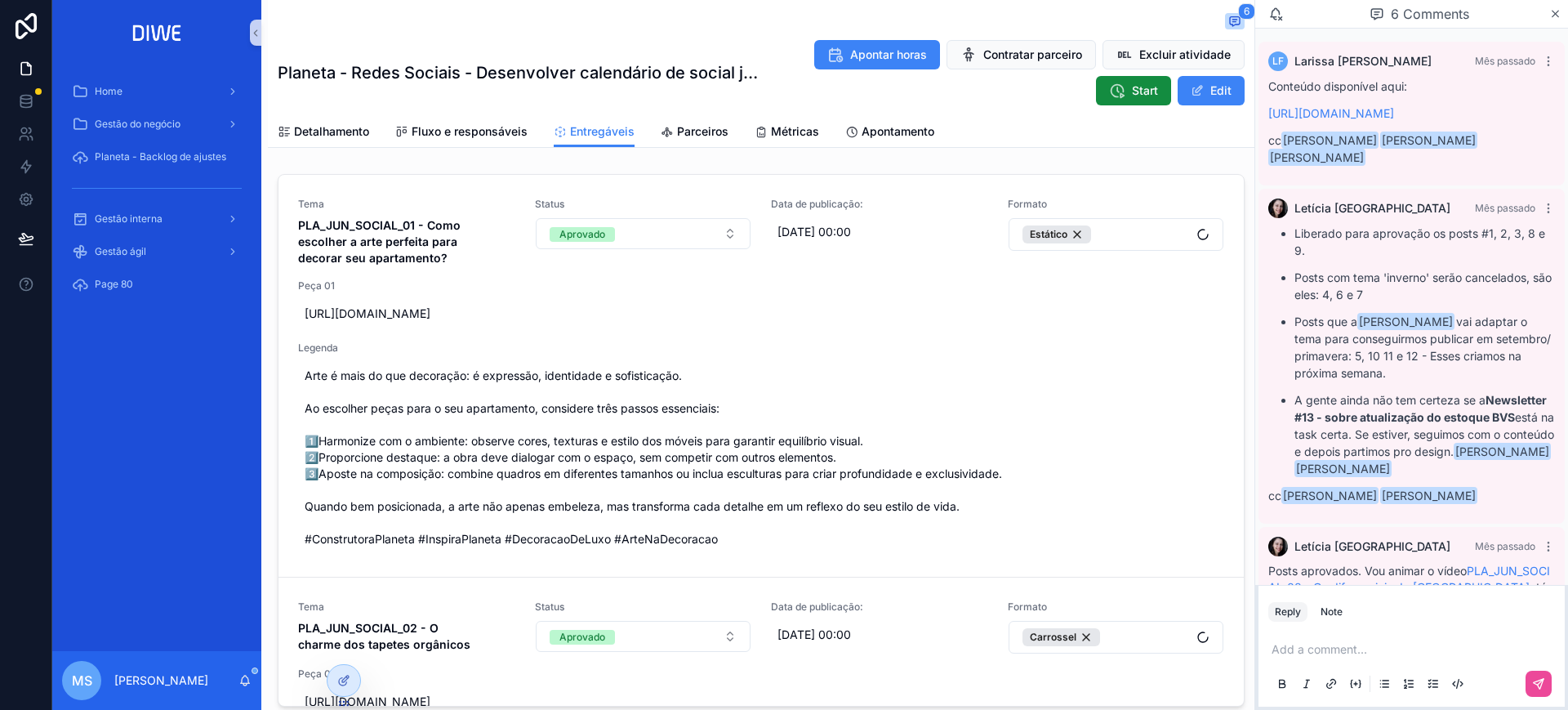
scroll to position [392, 0]
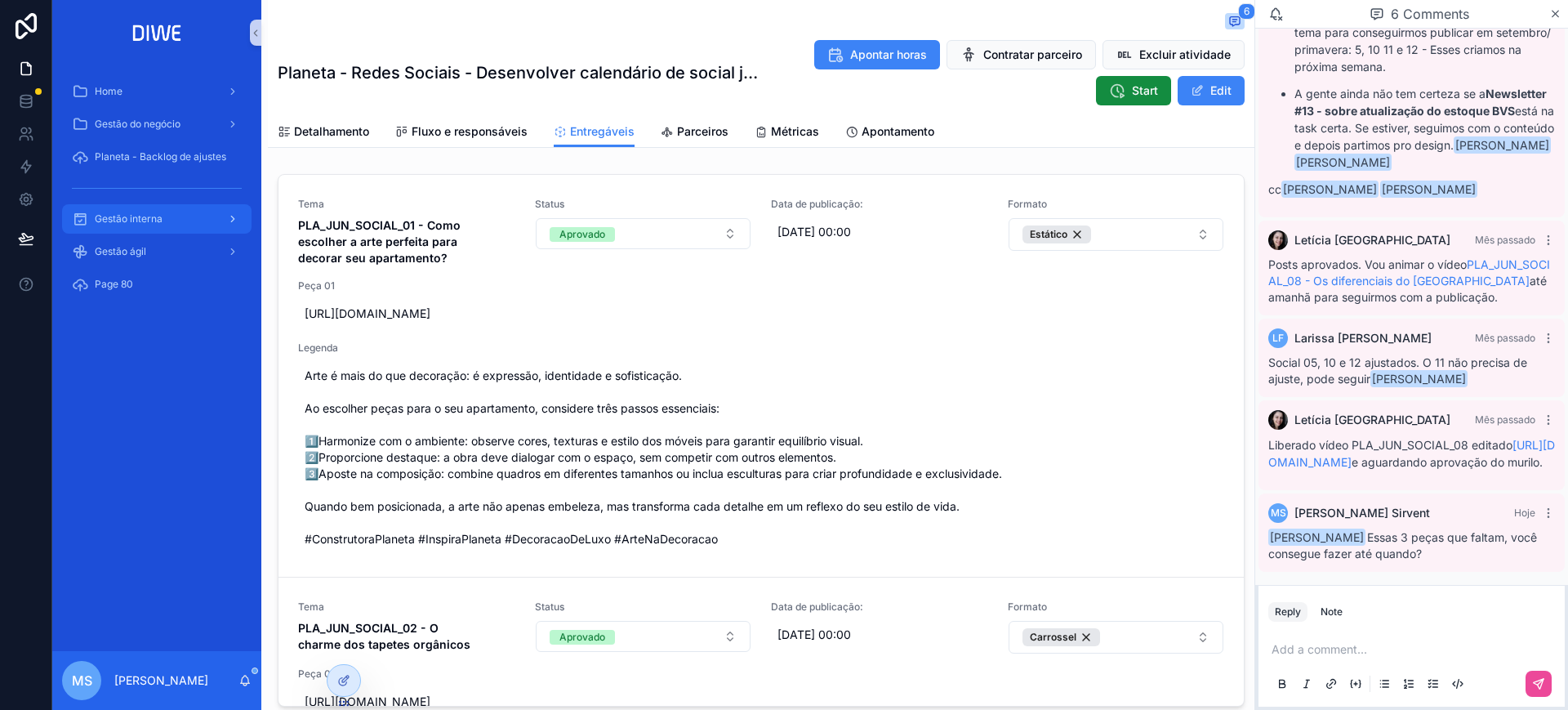
click at [164, 210] on div "Gestão interna" at bounding box center [157, 219] width 170 height 26
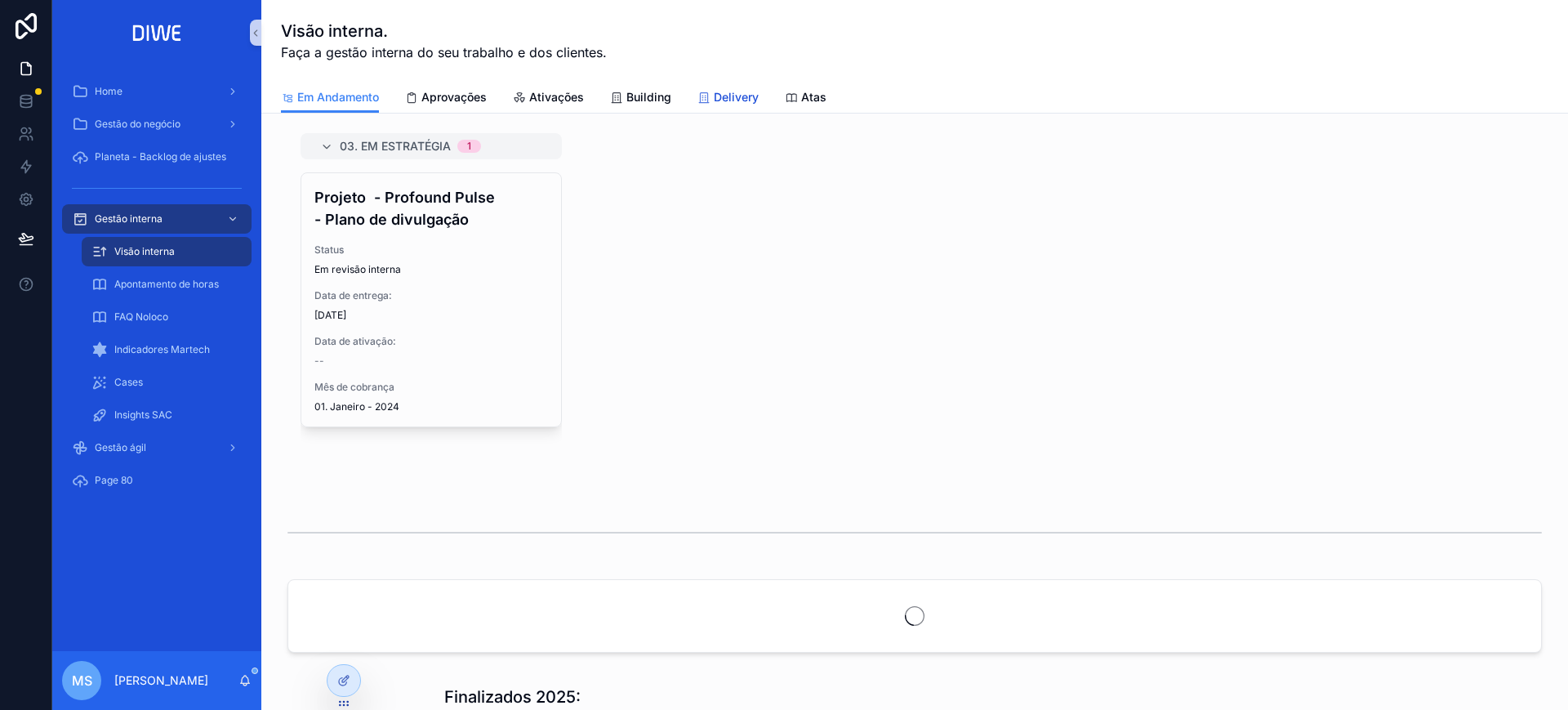
click at [757, 100] on span "Delivery" at bounding box center [736, 97] width 45 height 17
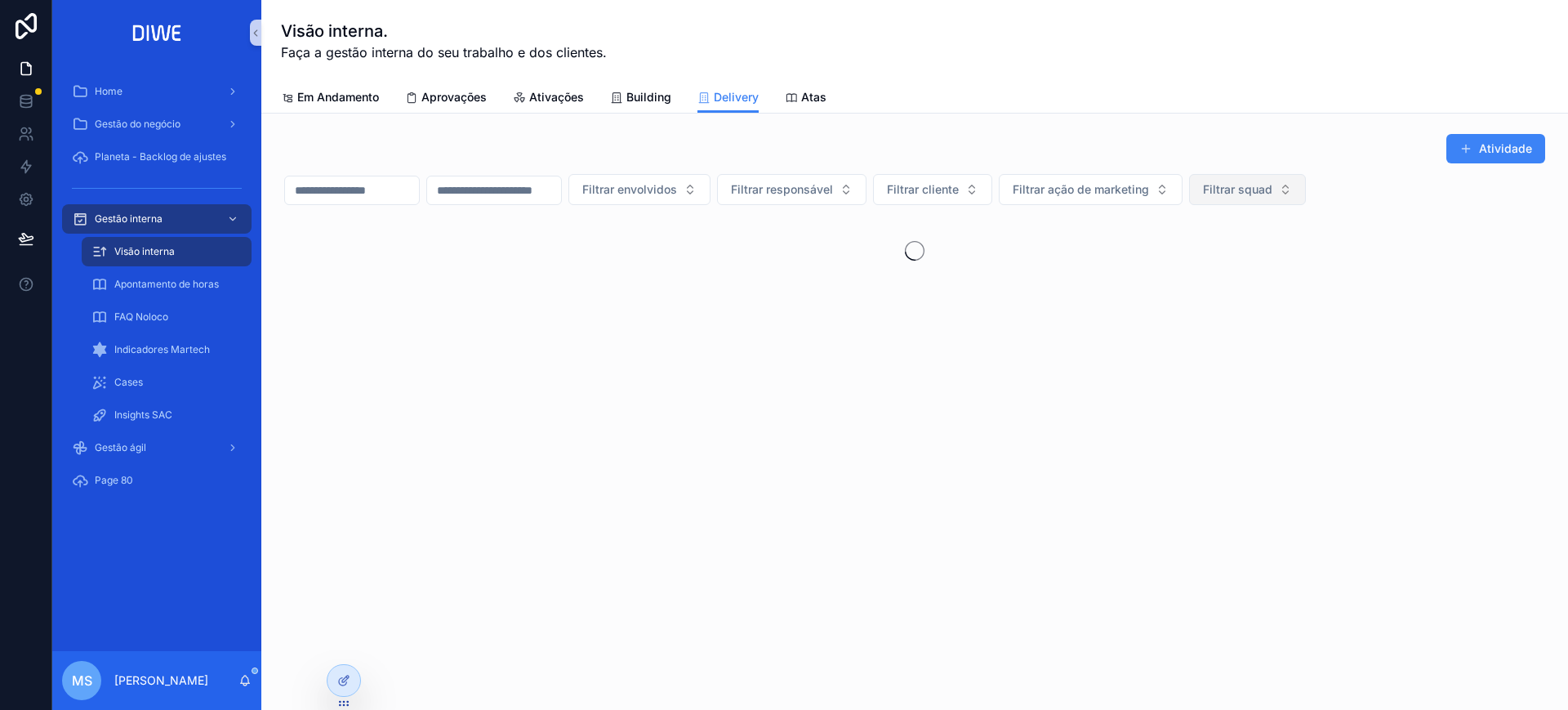
click at [1272, 189] on span "Filtrar squad" at bounding box center [1238, 189] width 70 height 17
type input "*****"
click at [1320, 259] on div "Coral" at bounding box center [1328, 256] width 196 height 26
click at [1014, 212] on div "Atividade Filtrar envolvidos Filtrar responsável Filtrar cliente Filtrar ação d…" at bounding box center [915, 211] width 1261 height 155
click at [959, 198] on span "Filtrar cliente" at bounding box center [922, 191] width 72 height 17
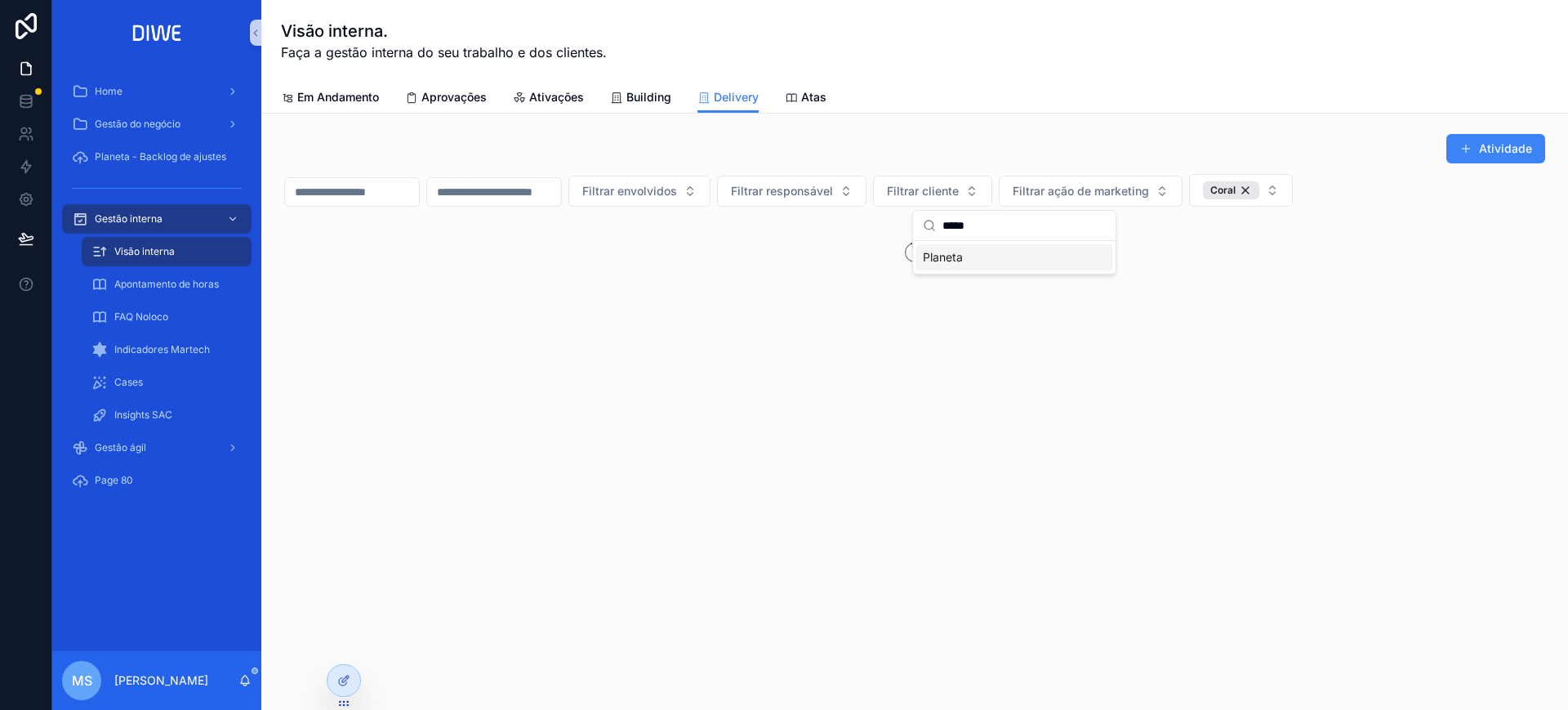
type input "*****"
click at [1012, 247] on div "Planeta" at bounding box center [1014, 258] width 196 height 26
click at [1245, 144] on div "Atividade" at bounding box center [915, 149] width 1261 height 31
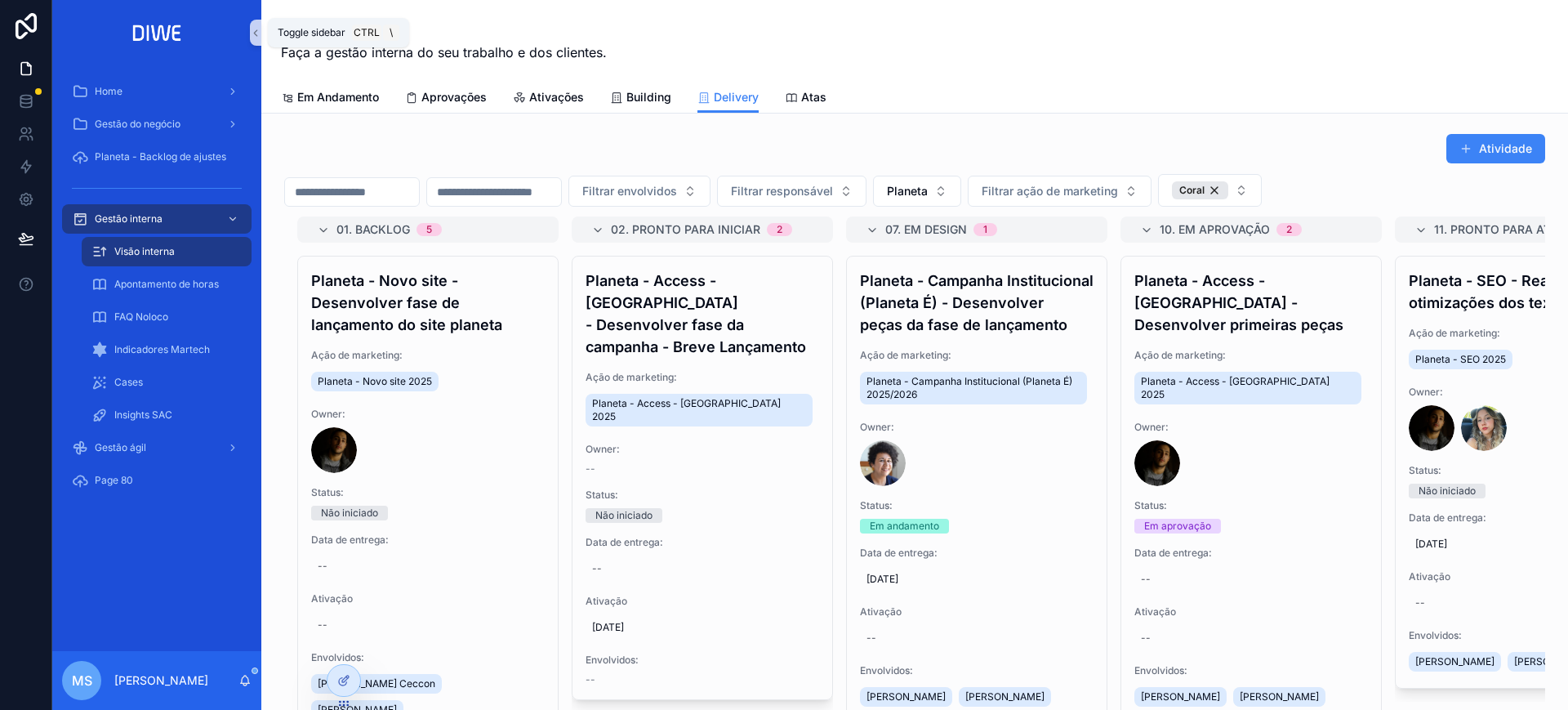
drag, startPoint x: 257, startPoint y: 30, endPoint x: 403, endPoint y: 52, distance: 147.6
click at [255, 30] on icon "scrollable content" at bounding box center [255, 33] width 11 height 12
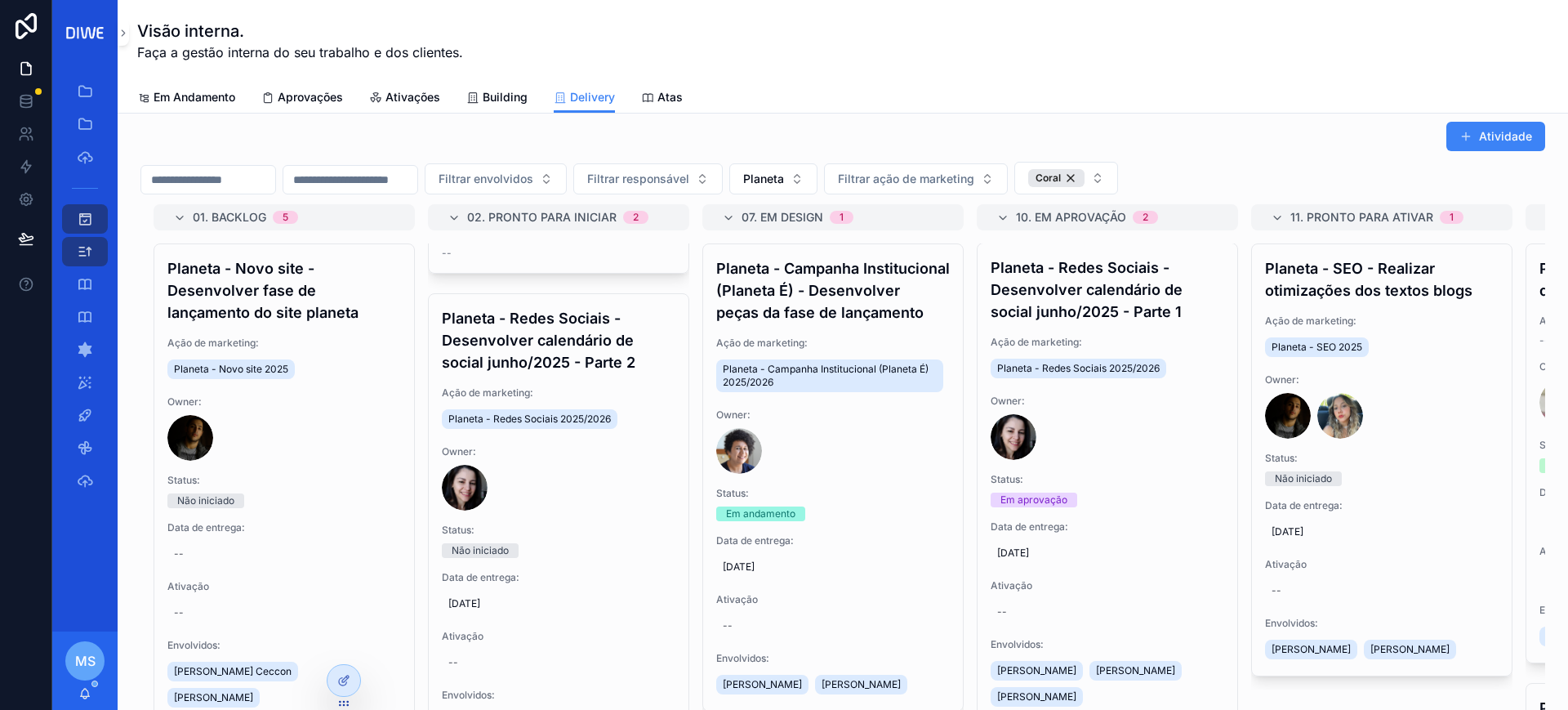
scroll to position [425, 0]
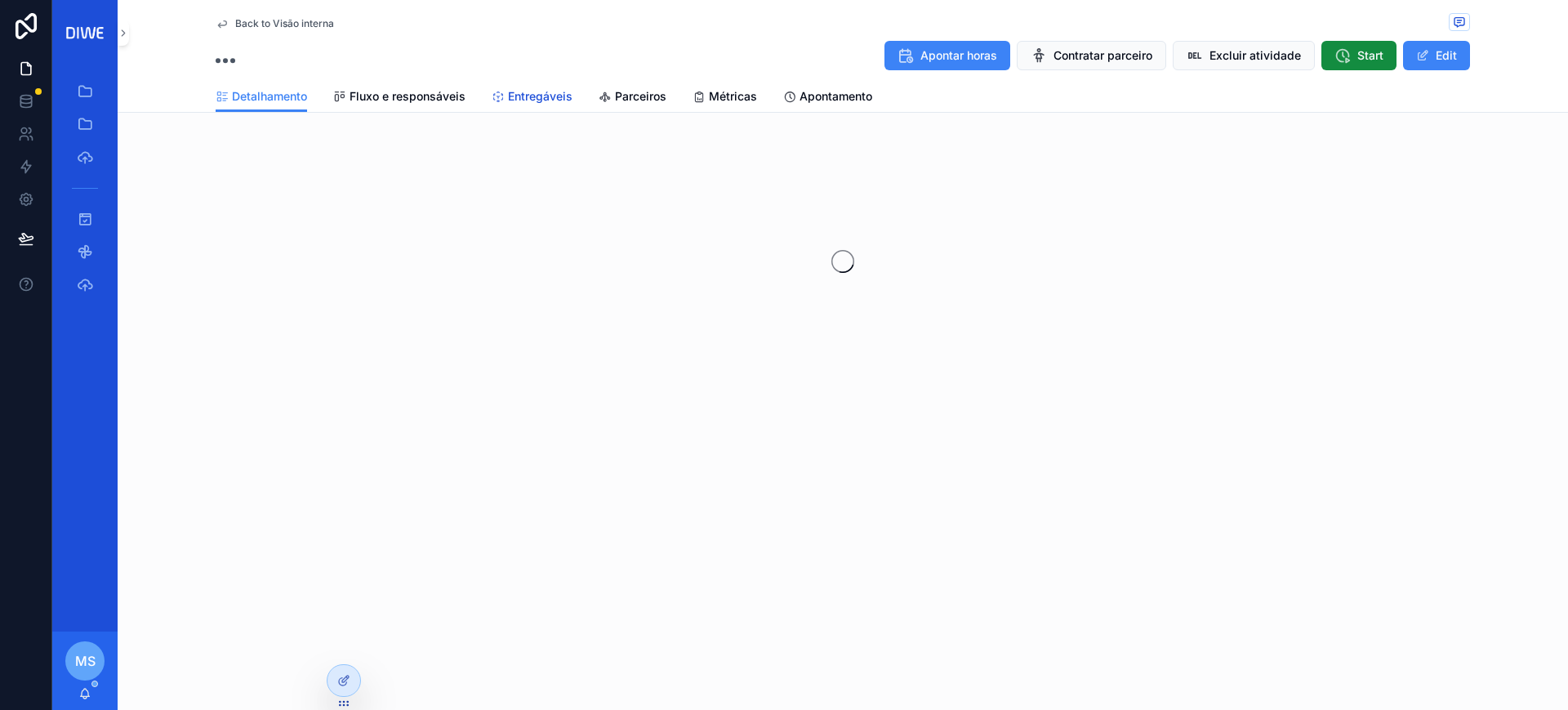
click at [539, 93] on span "Entregáveis" at bounding box center [540, 96] width 64 height 17
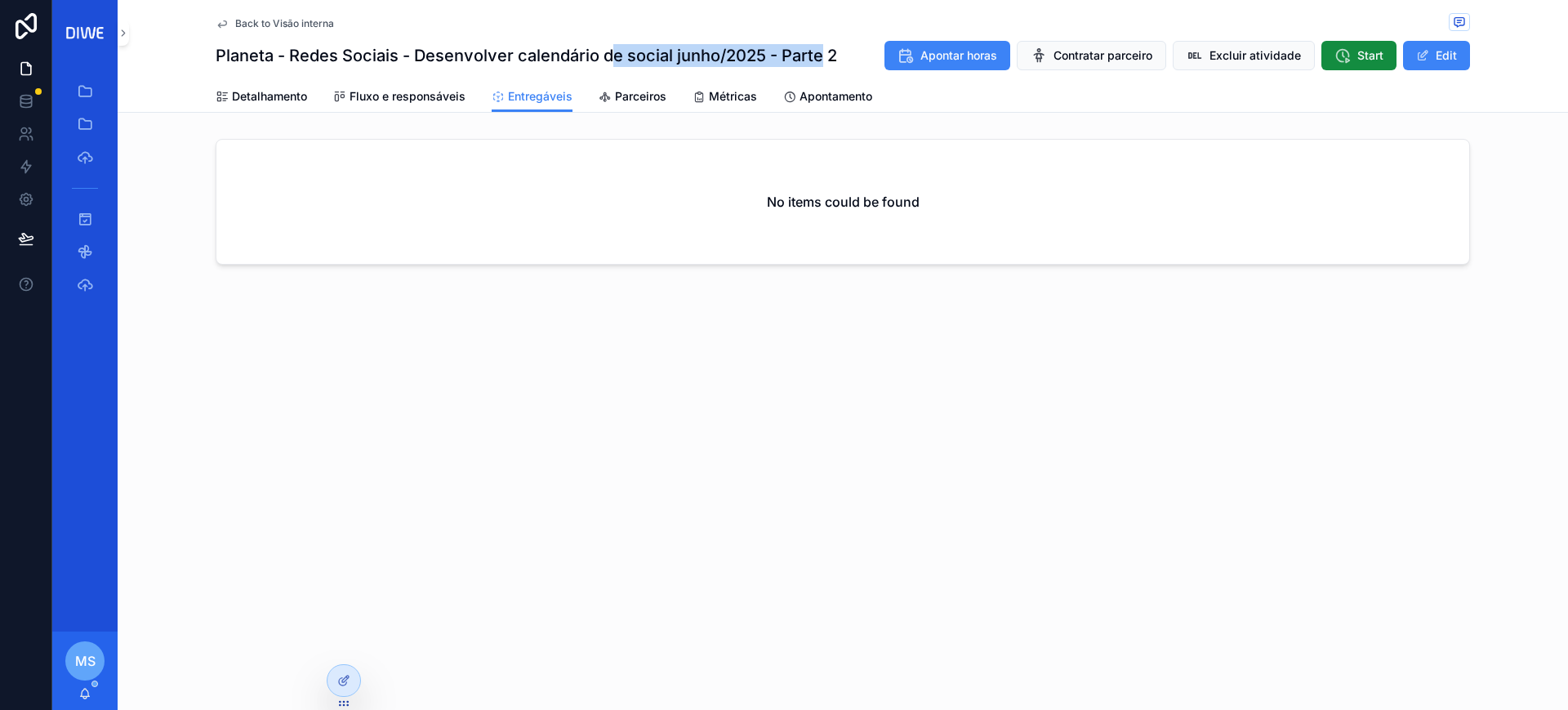
drag, startPoint x: 608, startPoint y: 54, endPoint x: 826, endPoint y: 54, distance: 218.0
click at [826, 54] on h1 "Planeta - Redes Sociais - Desenvolver calendário de social junho/2025 - Parte 2" at bounding box center [526, 56] width 621 height 23
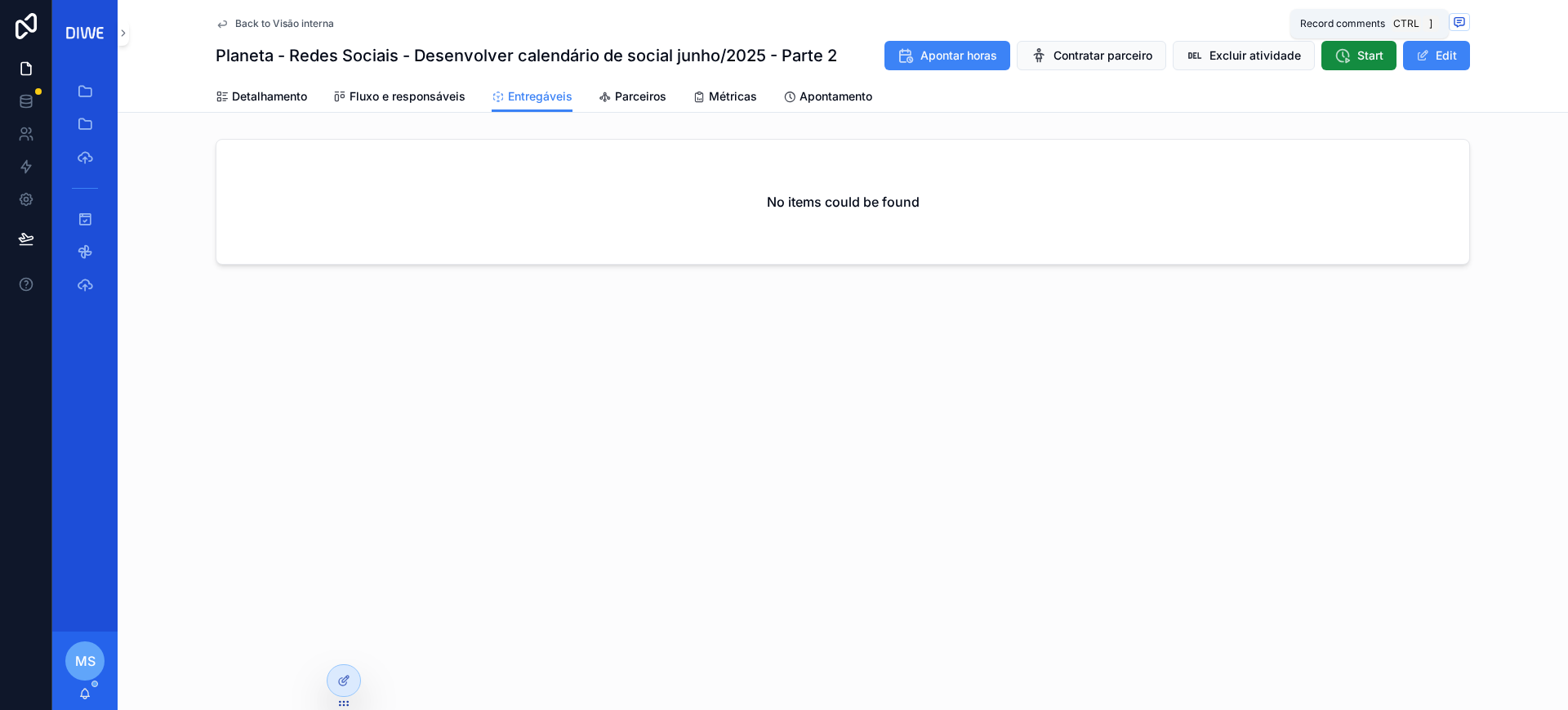
click at [1457, 22] on icon "scrollable content" at bounding box center [1459, 22] width 13 height 13
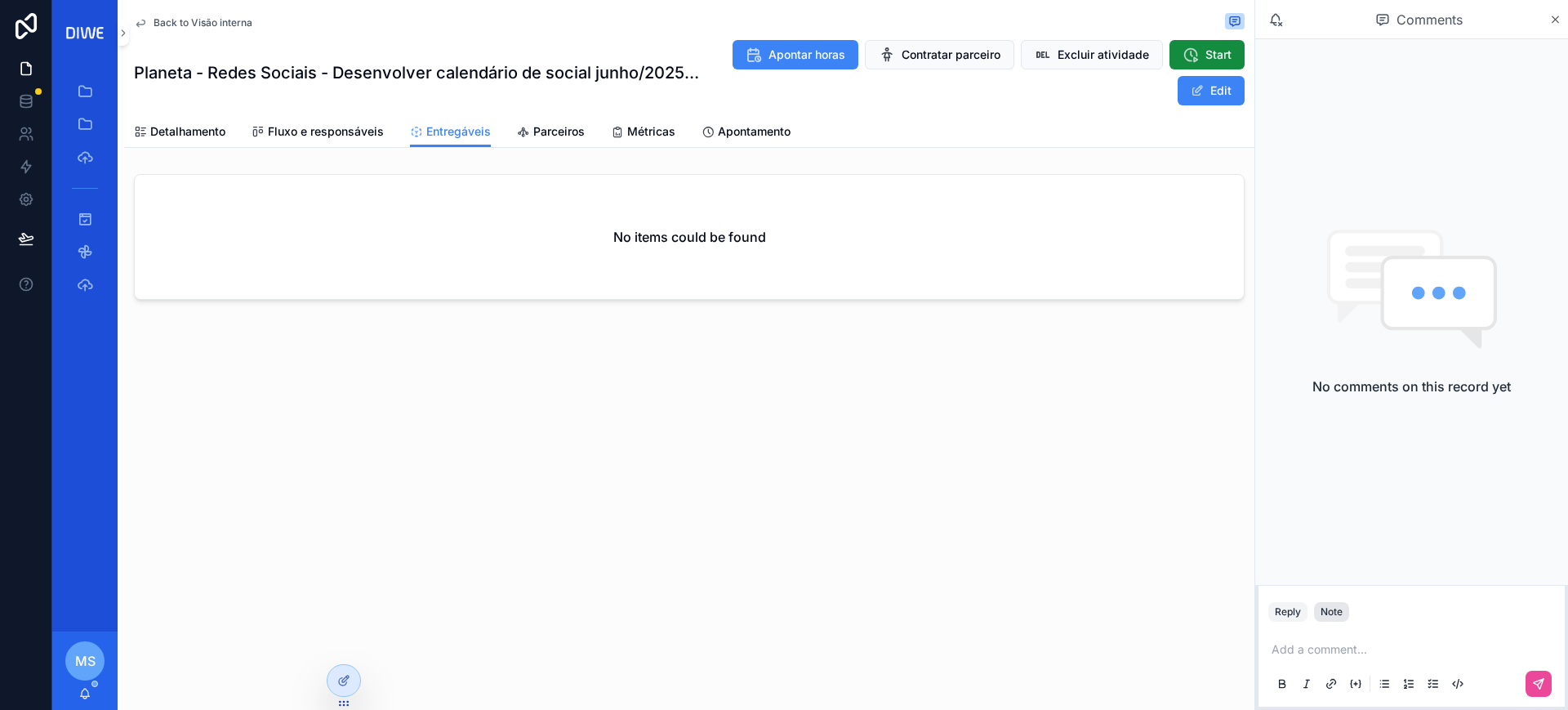
click at [1332, 613] on div "Note" at bounding box center [1331, 612] width 22 height 13
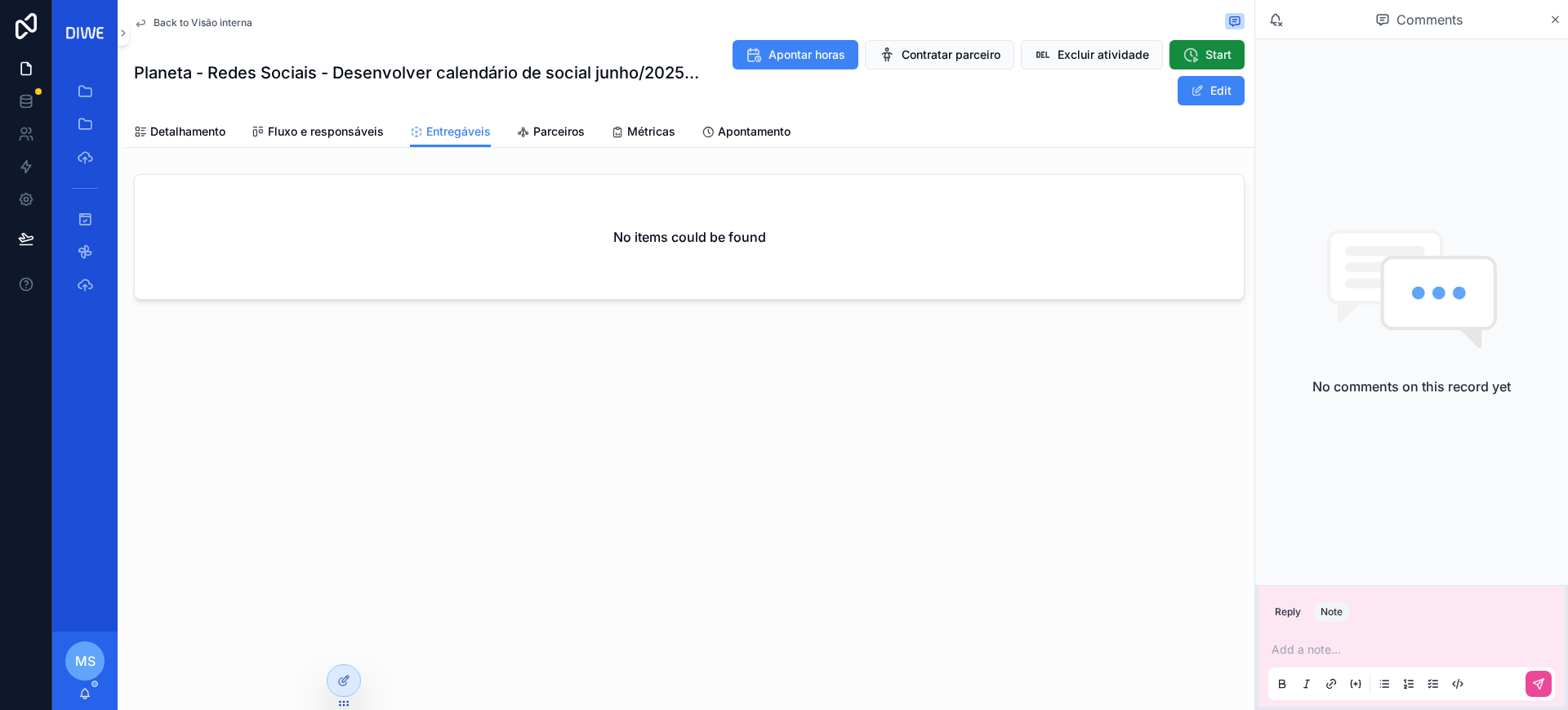
click at [1354, 649] on p "scrollable content" at bounding box center [1415, 649] width 286 height 17
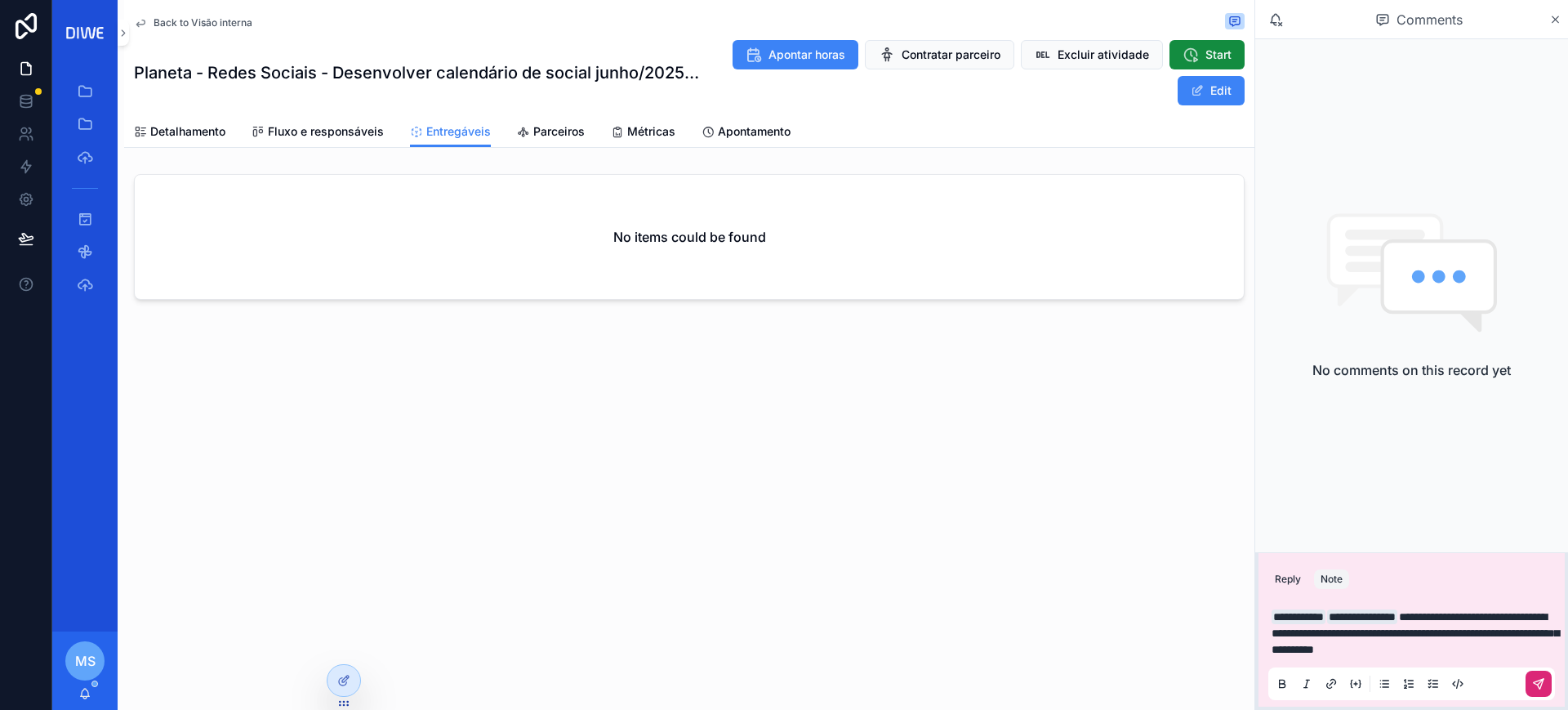
click at [1541, 685] on icon "scrollable content" at bounding box center [1538, 683] width 10 height 10
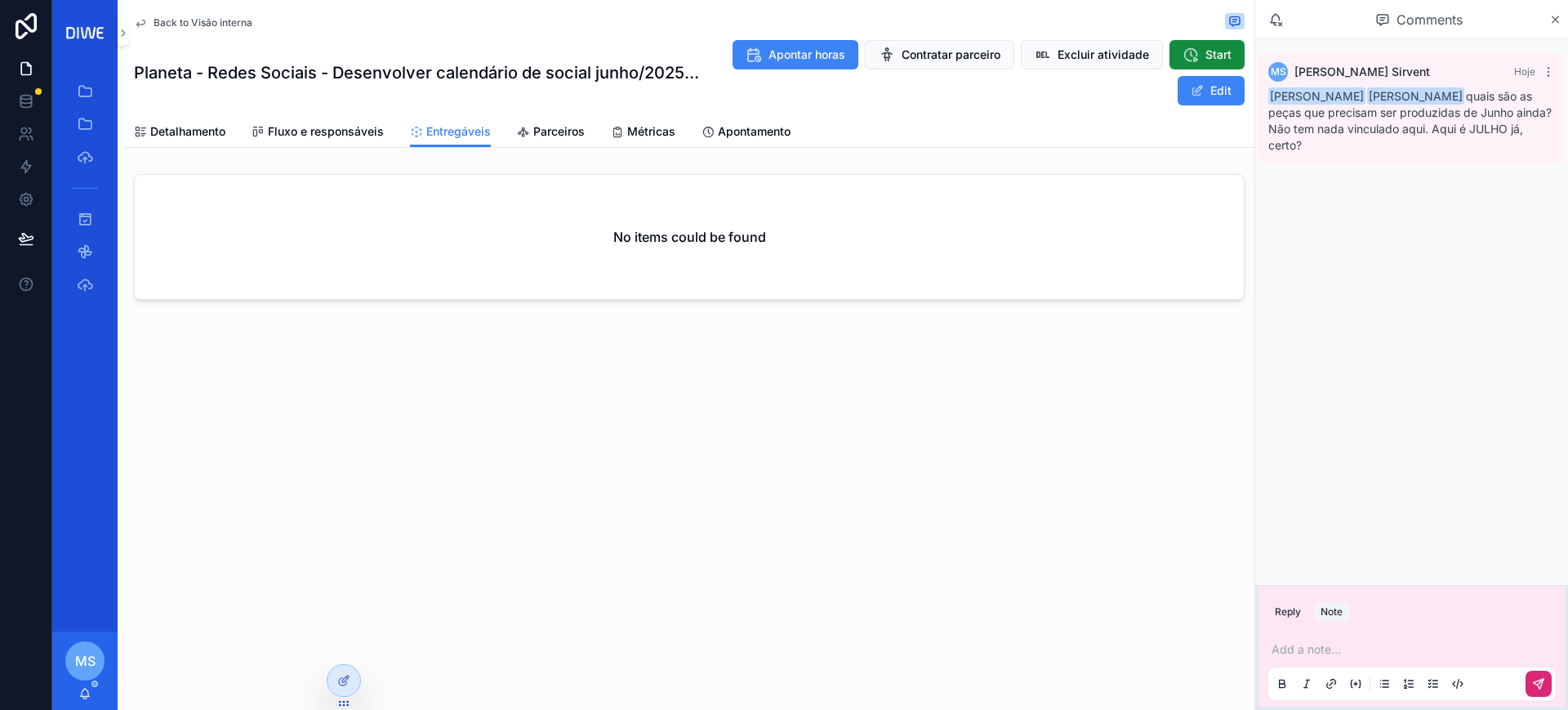
click at [208, 23] on span "Back to Visão interna" at bounding box center [203, 23] width 99 height 13
